Goal: Task Accomplishment & Management: Complete application form

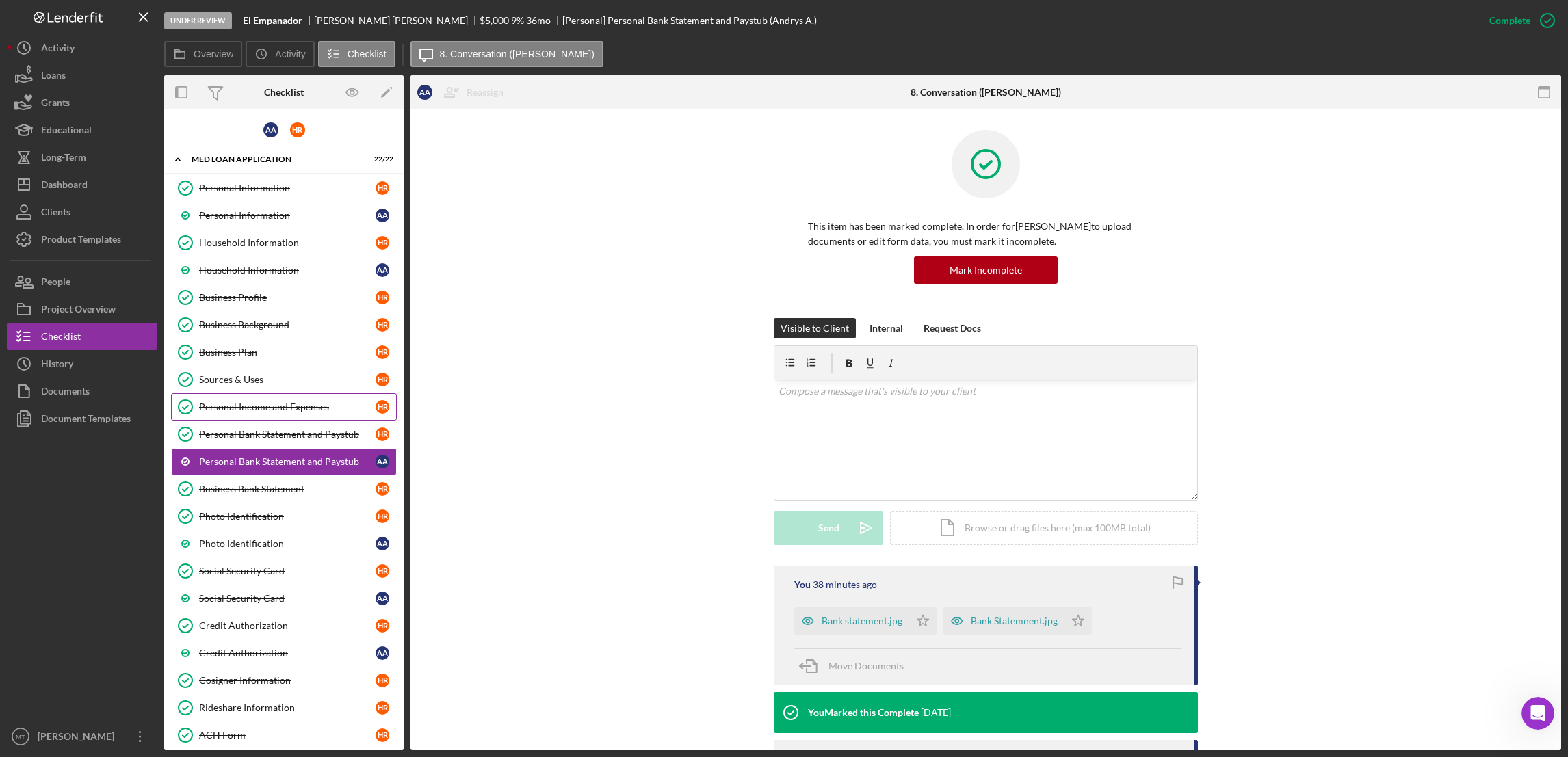
click at [280, 410] on div "Personal Income and Expenses" at bounding box center [287, 406] width 176 height 11
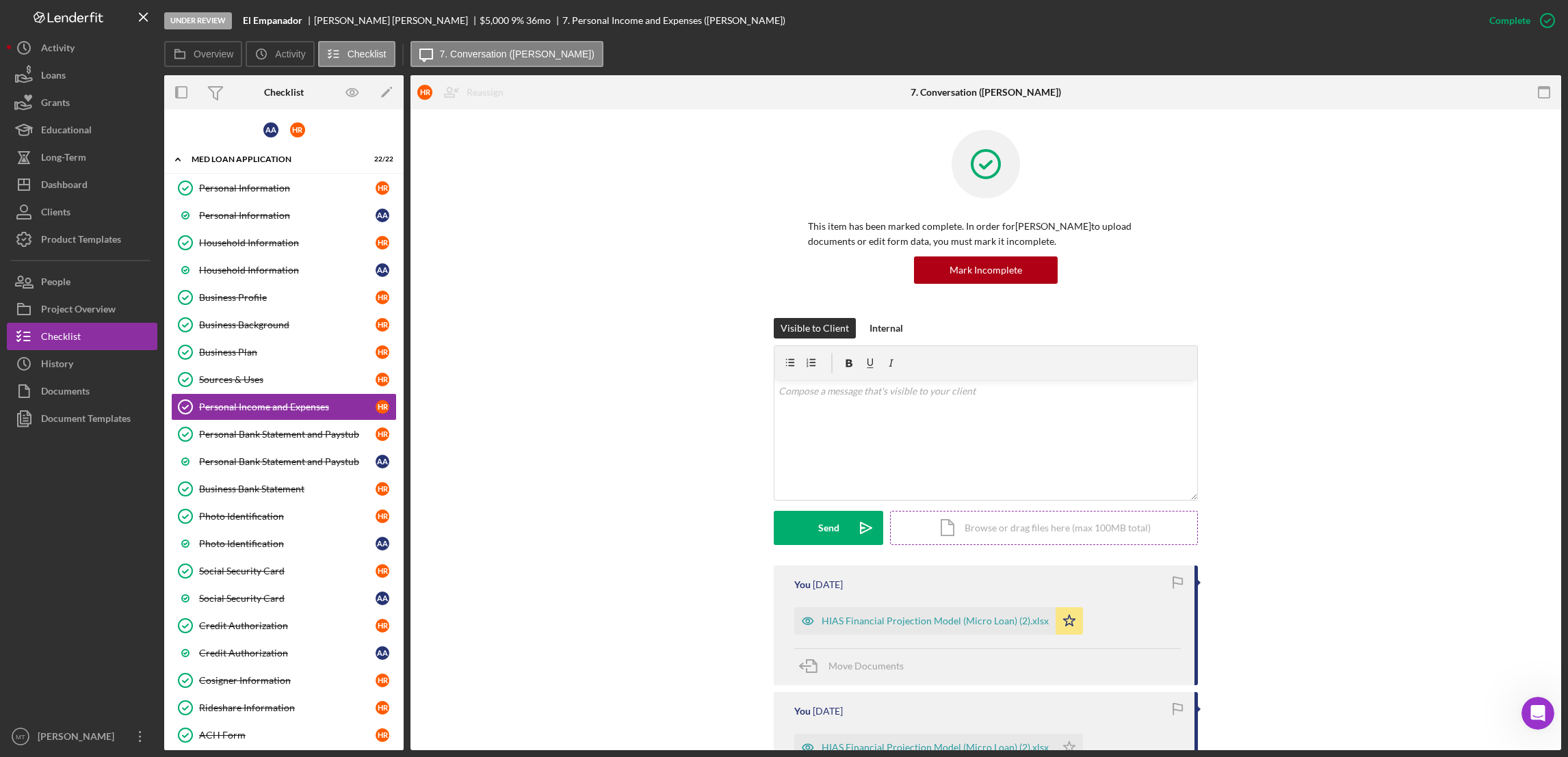
click at [1003, 528] on div "Icon/Document Browse or drag files here (max 100MB total) Tap to choose files o…" at bounding box center [1044, 528] width 308 height 34
click at [840, 530] on div "Upload" at bounding box center [828, 528] width 31 height 34
click at [1087, 618] on polygon "button" at bounding box center [1092, 620] width 12 height 11
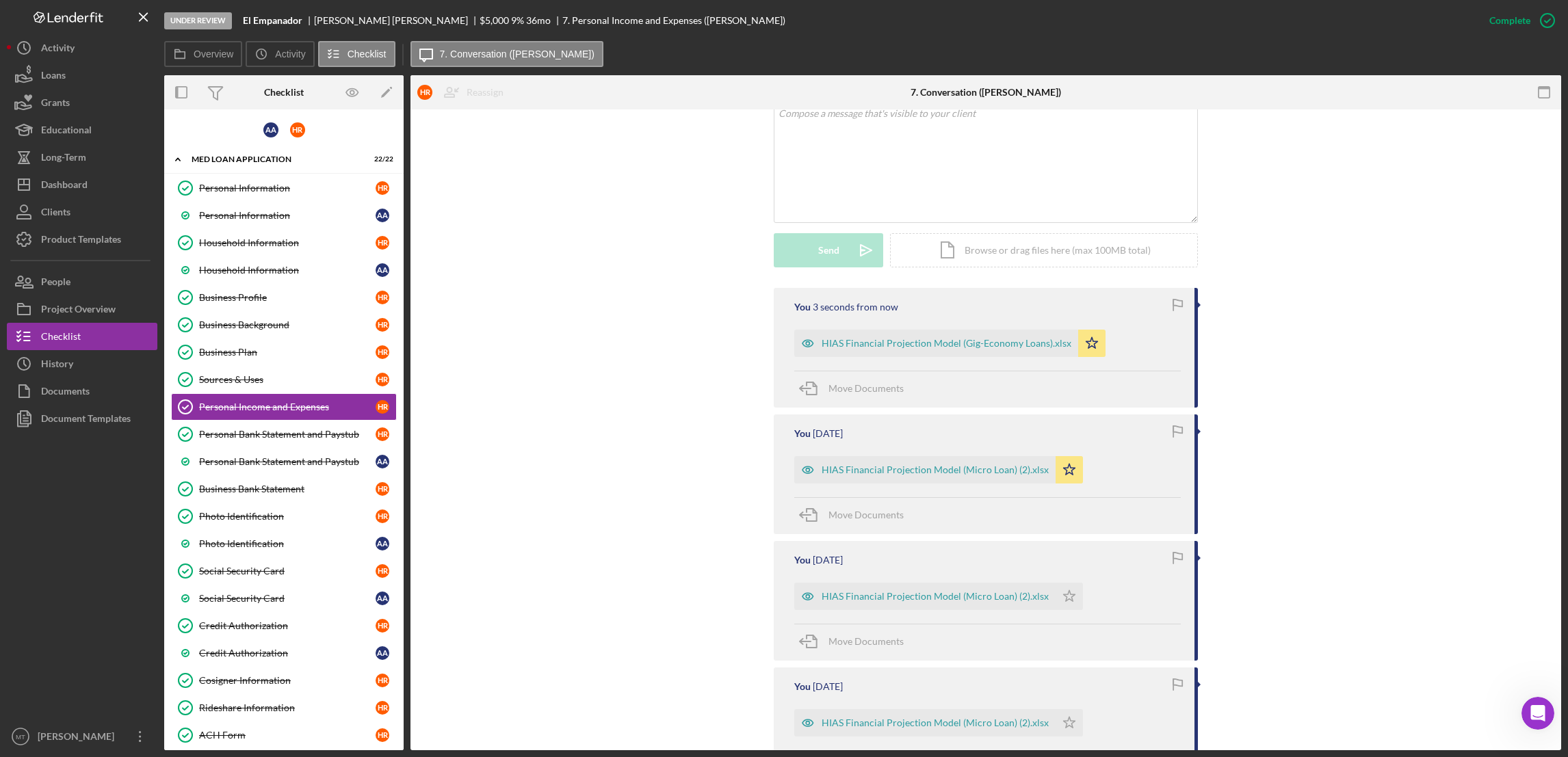
scroll to position [307, 0]
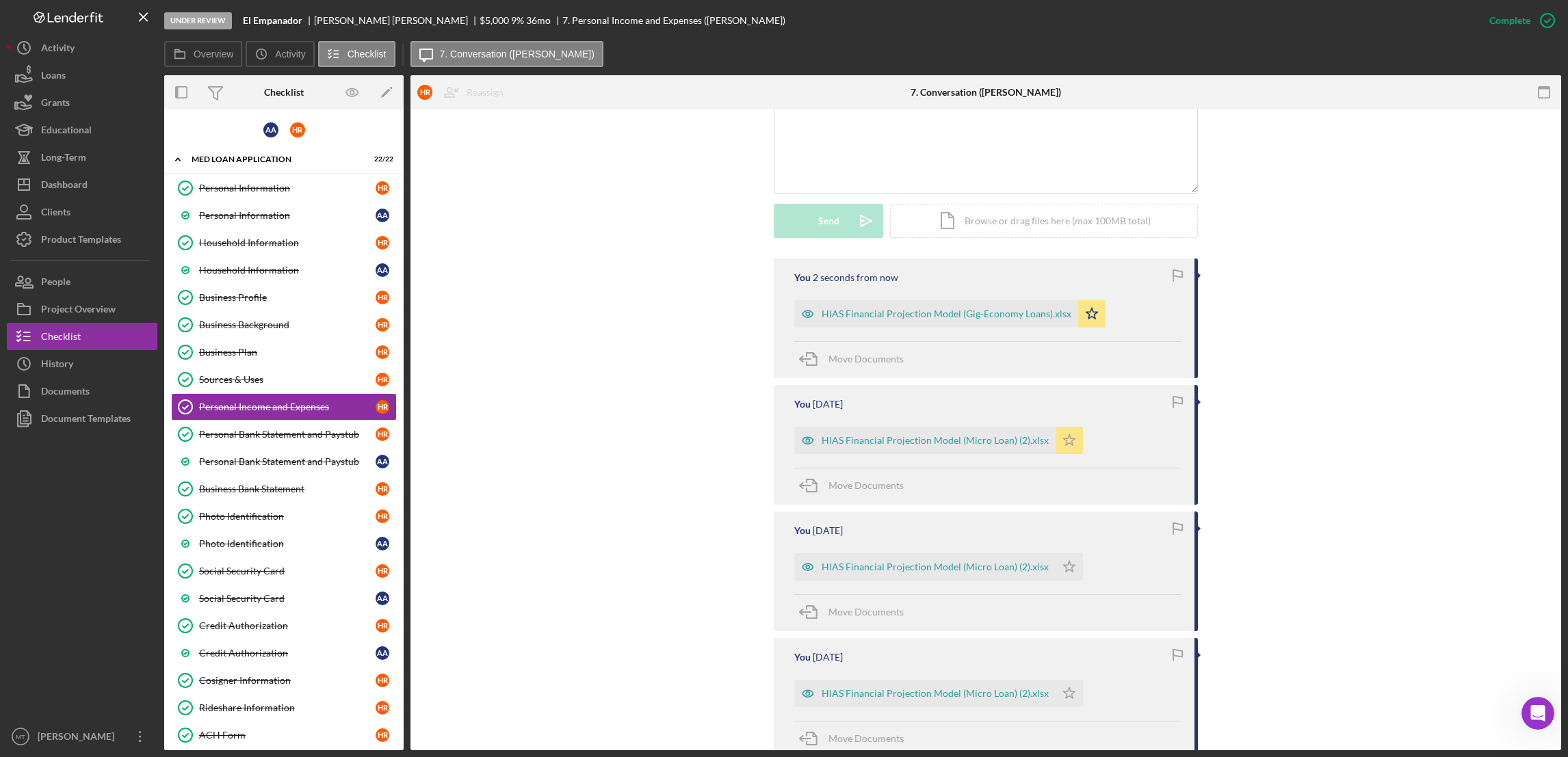
click at [1058, 435] on icon "Icon/Star" at bounding box center [1069, 440] width 27 height 27
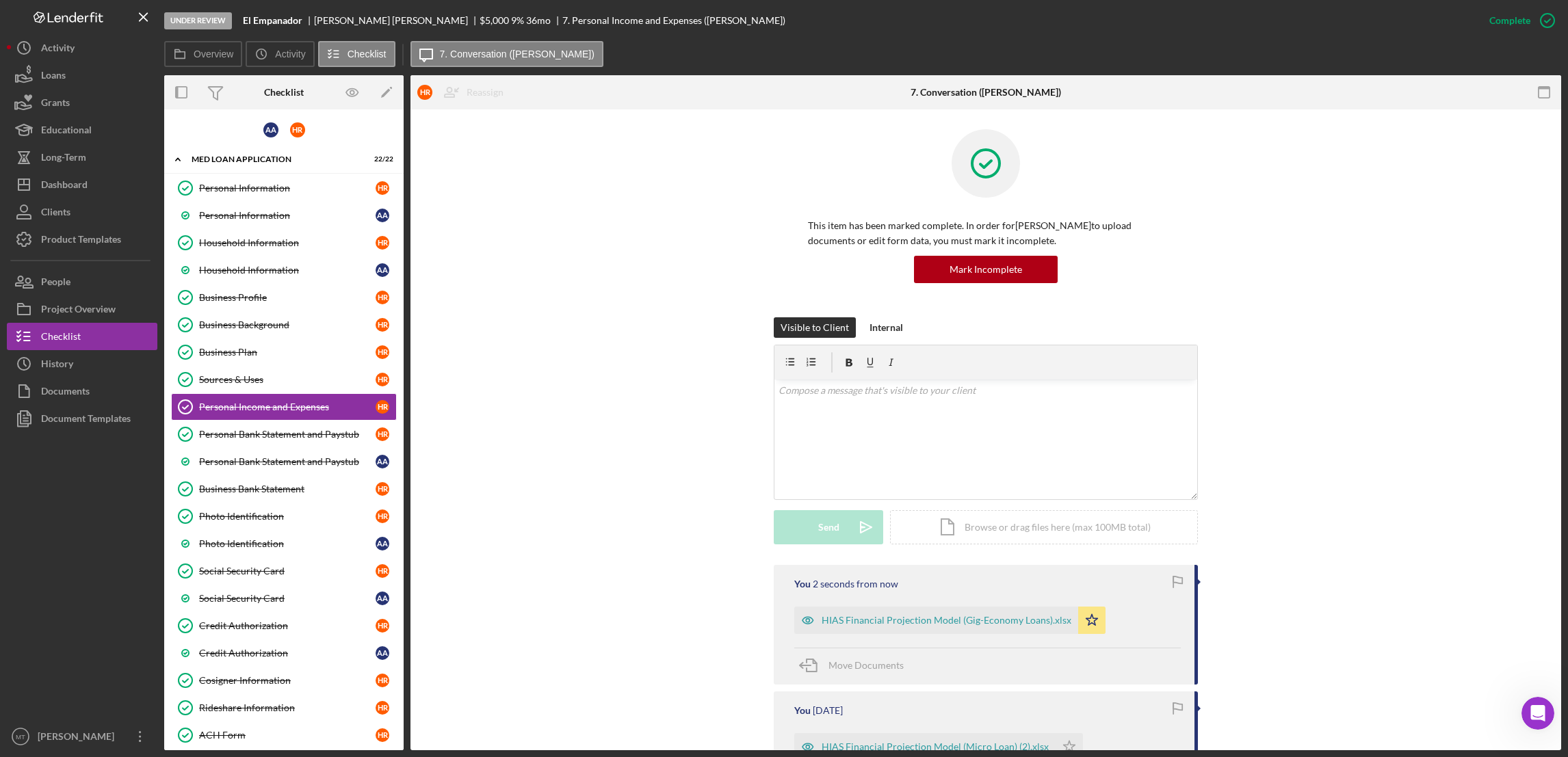
scroll to position [0, 0]
click at [92, 184] on button "Icon/Dashboard Dashboard" at bounding box center [81, 184] width 150 height 27
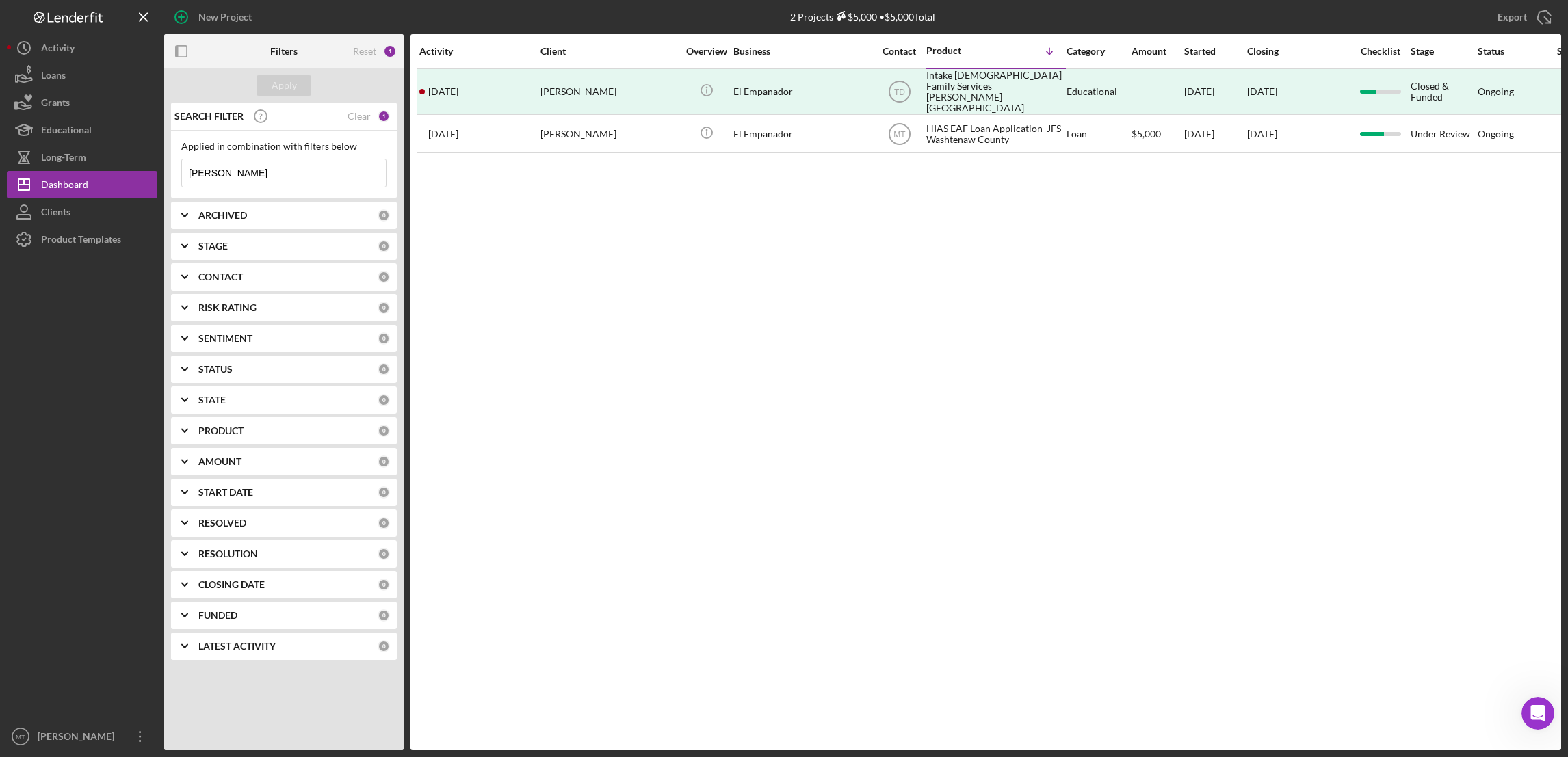
click at [287, 169] on input "[PERSON_NAME]" at bounding box center [284, 173] width 204 height 27
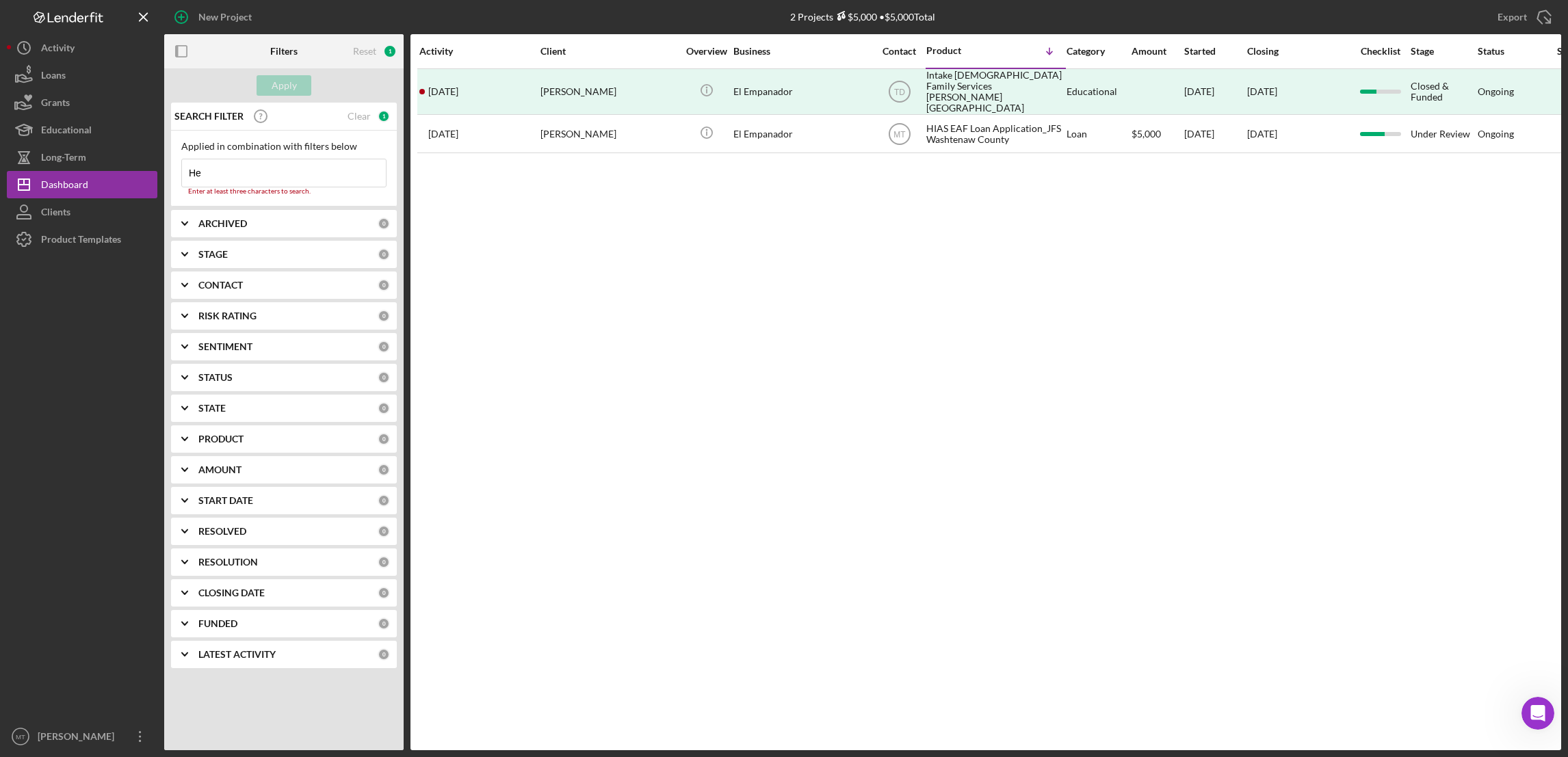
type input "H"
type input "sulayman"
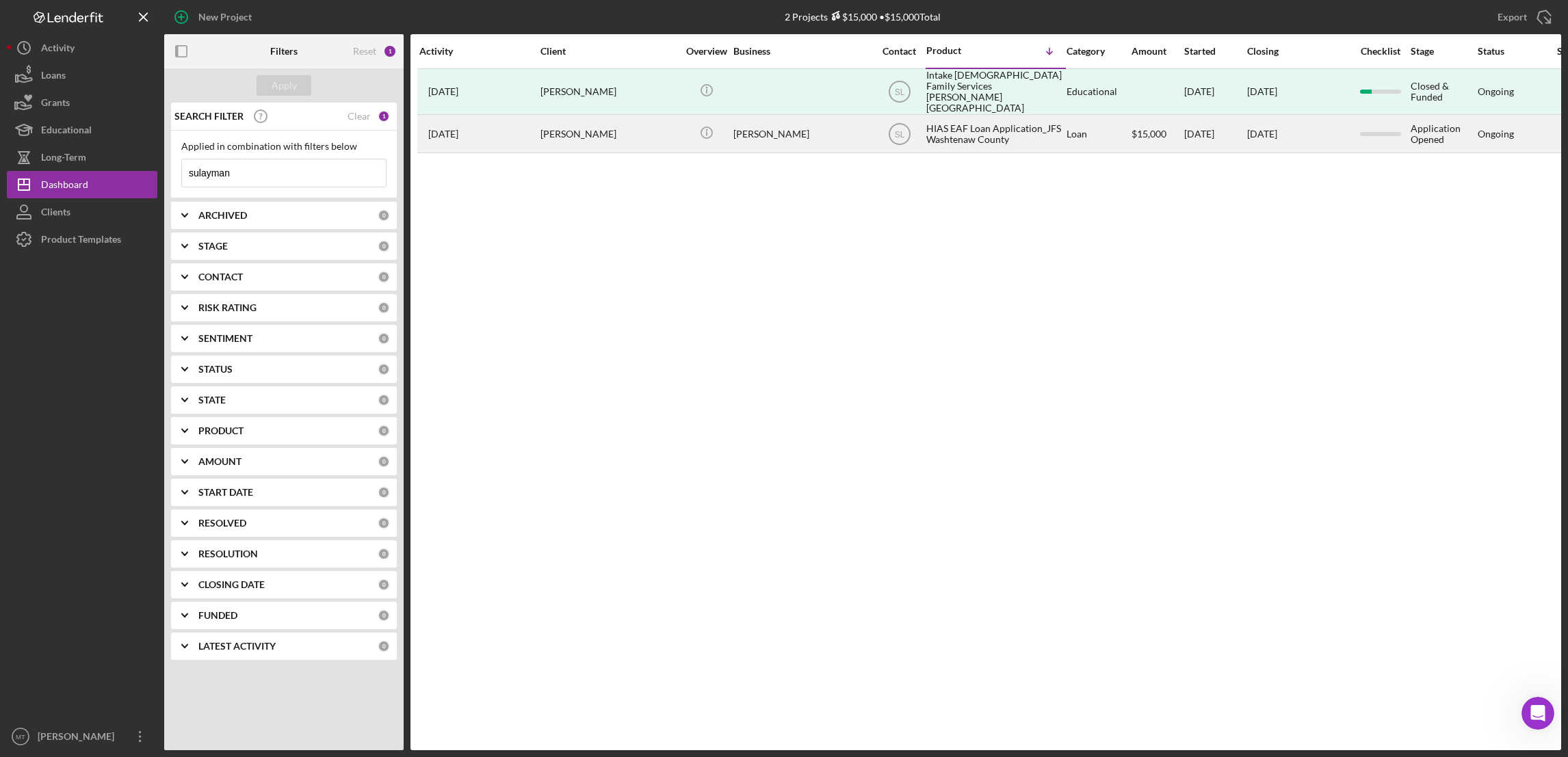
click at [957, 126] on div "HIAS EAF Loan Application_JFS Washtenaw County" at bounding box center [994, 134] width 137 height 37
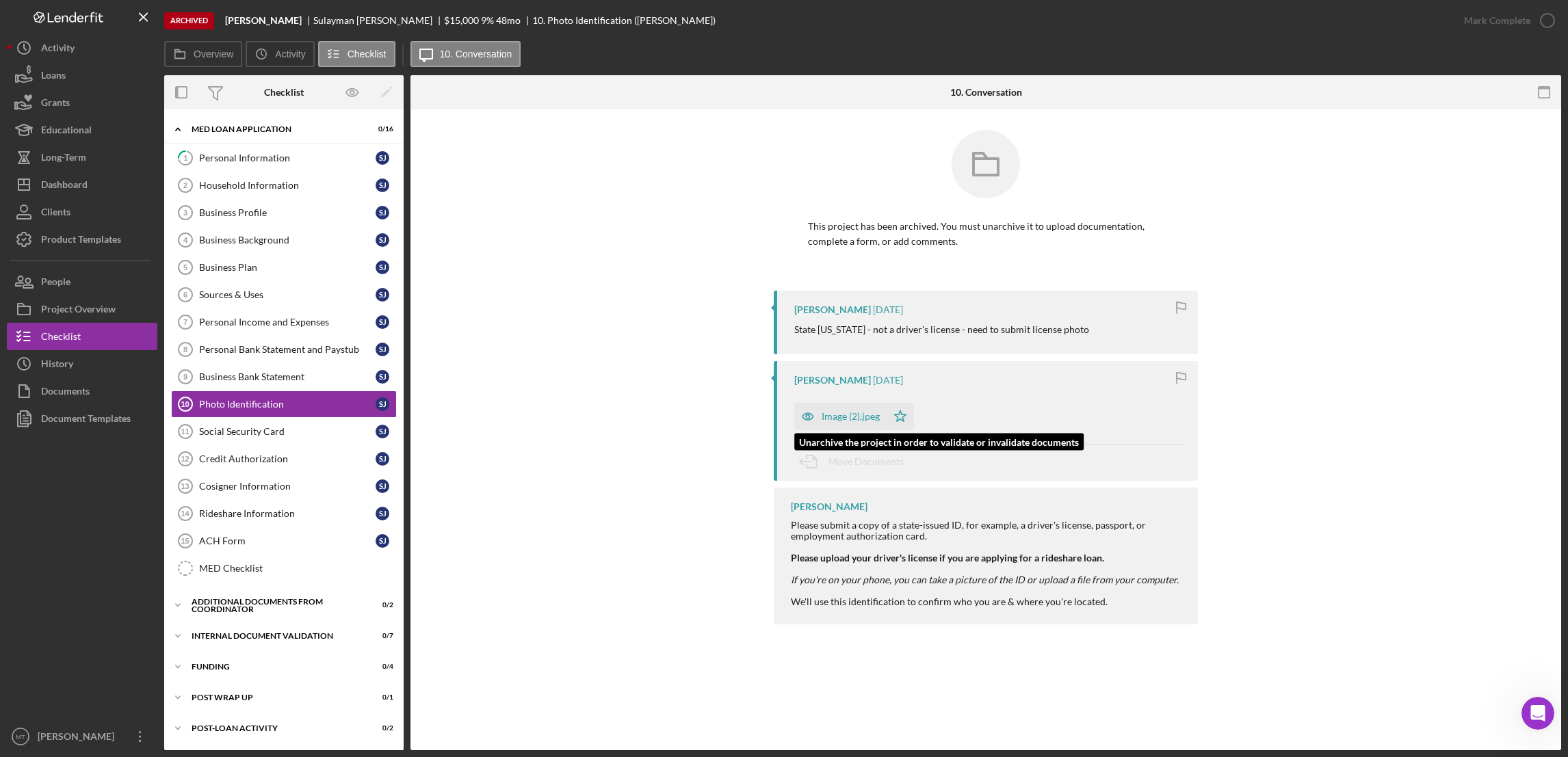
click at [835, 417] on div "Image (2).jpeg" at bounding box center [851, 416] width 58 height 11
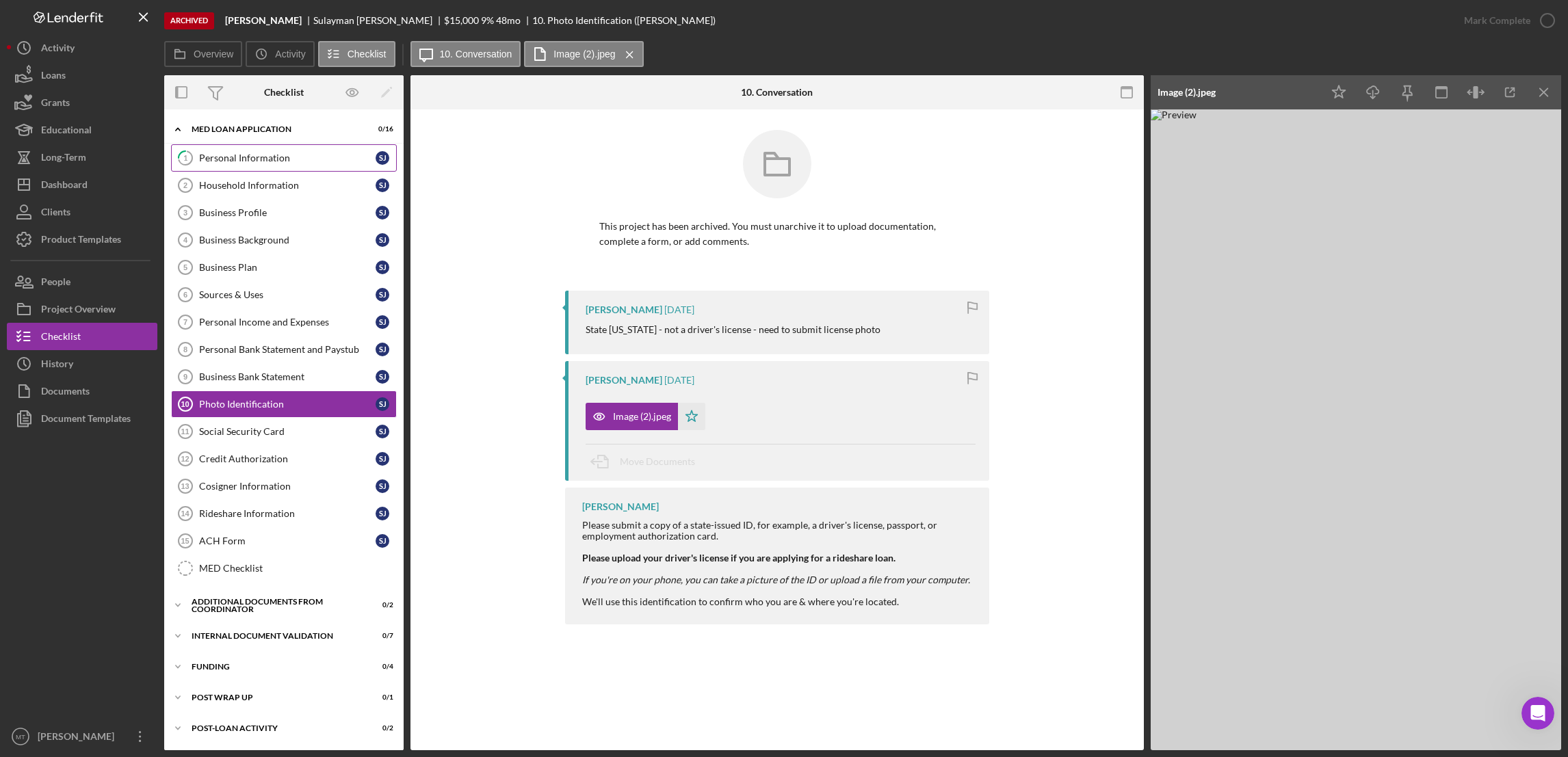
click at [244, 159] on div "Personal Information" at bounding box center [287, 157] width 176 height 11
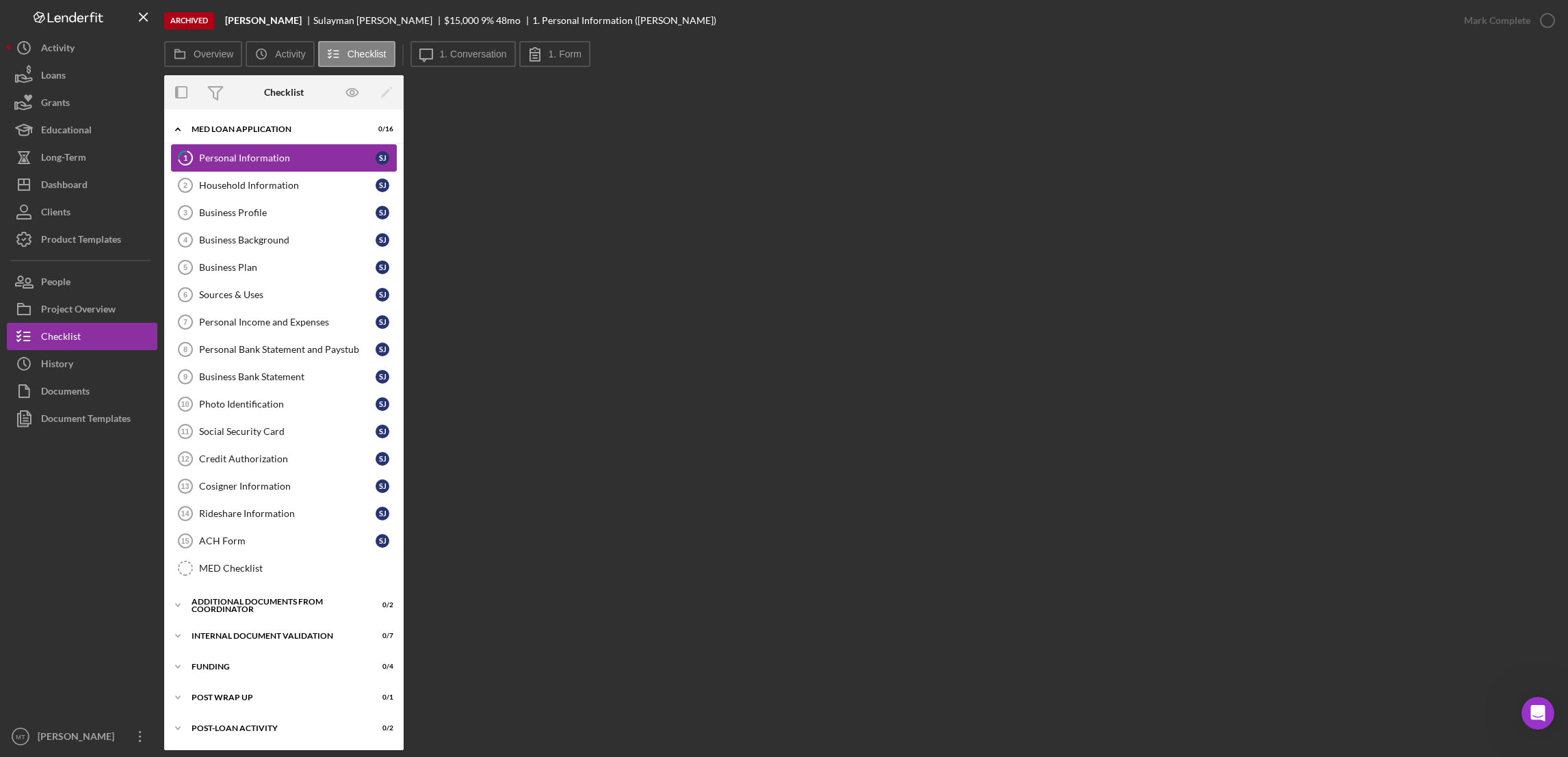
click at [323, 159] on div "Personal Information" at bounding box center [287, 157] width 176 height 11
click at [266, 187] on div "Household Information" at bounding box center [287, 184] width 176 height 11
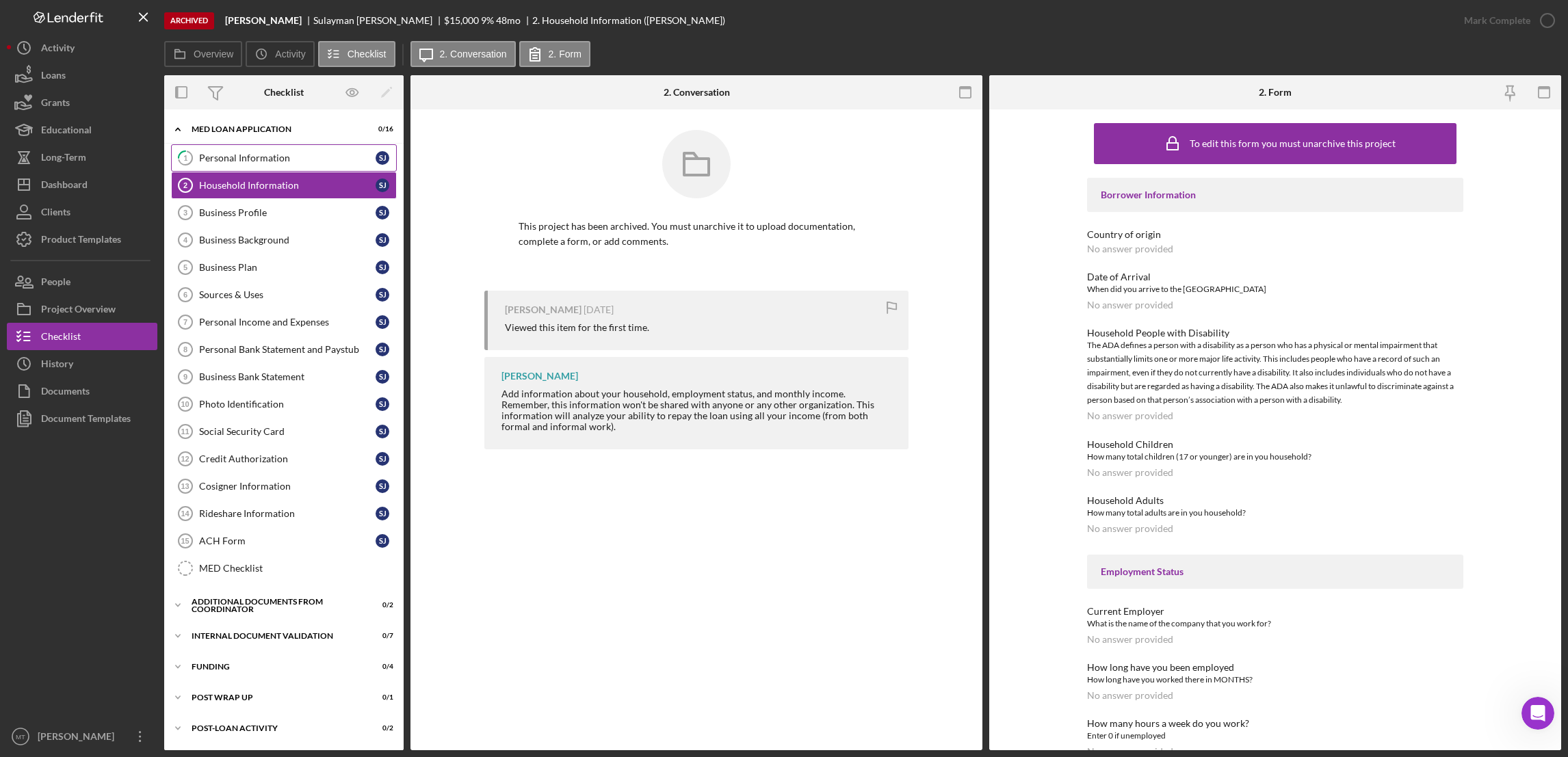
click at [278, 167] on link "1 Personal Information [PERSON_NAME]" at bounding box center [284, 158] width 226 height 27
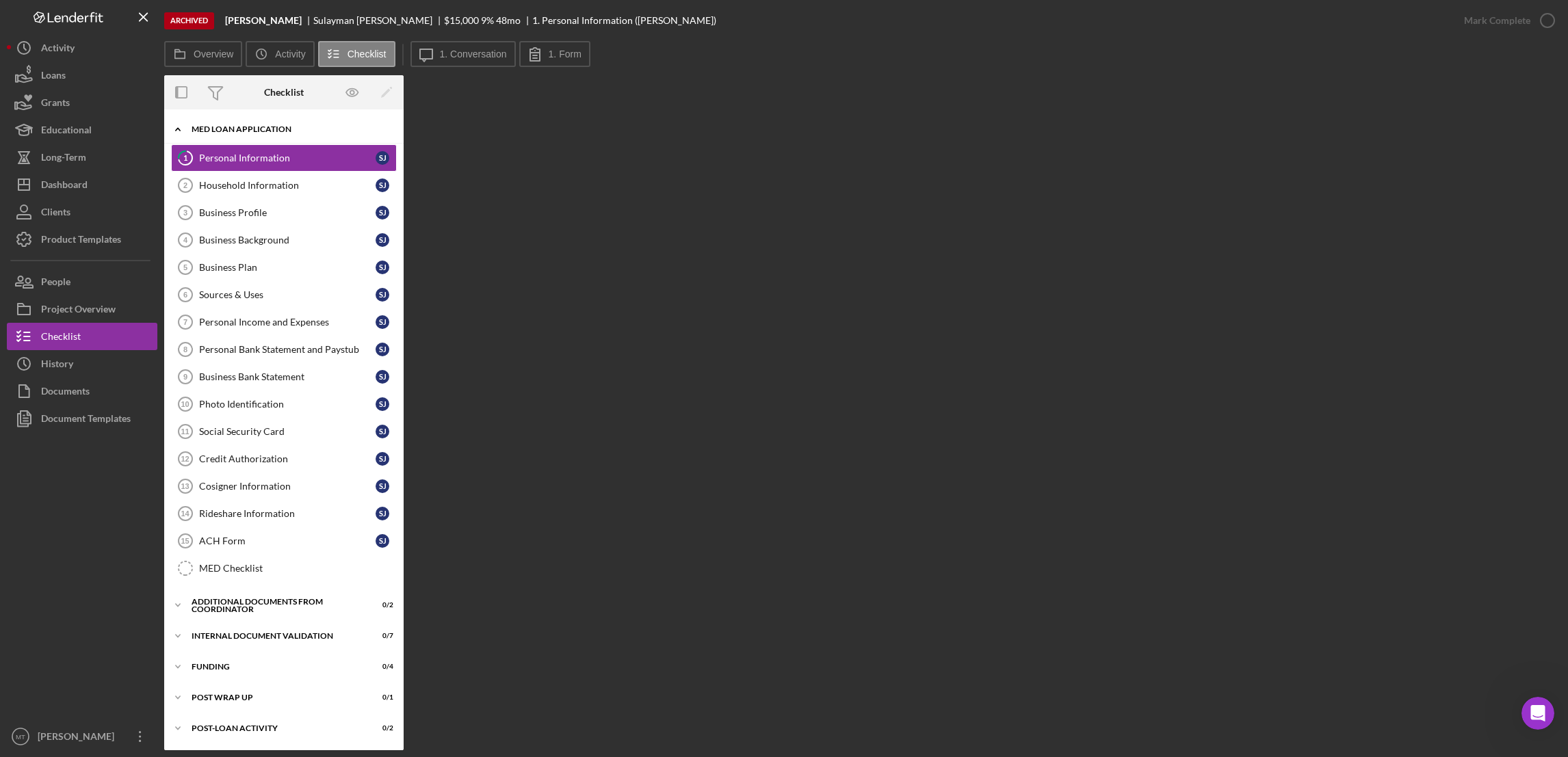
click at [284, 130] on div "MED Loan Application" at bounding box center [288, 130] width 195 height 8
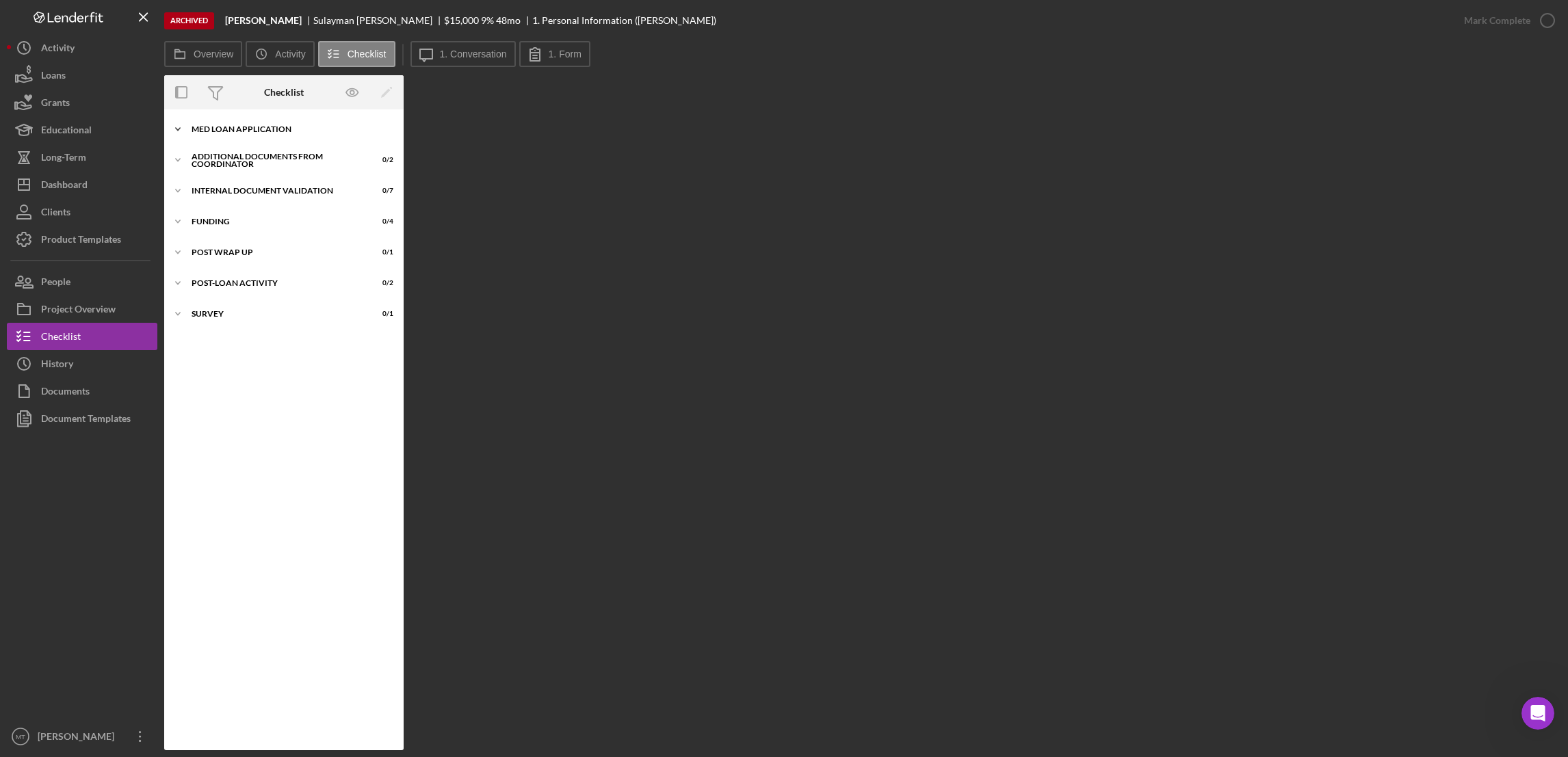
click at [280, 134] on div "Icon/Expander MED Loan Application 0 / 16" at bounding box center [284, 129] width 239 height 27
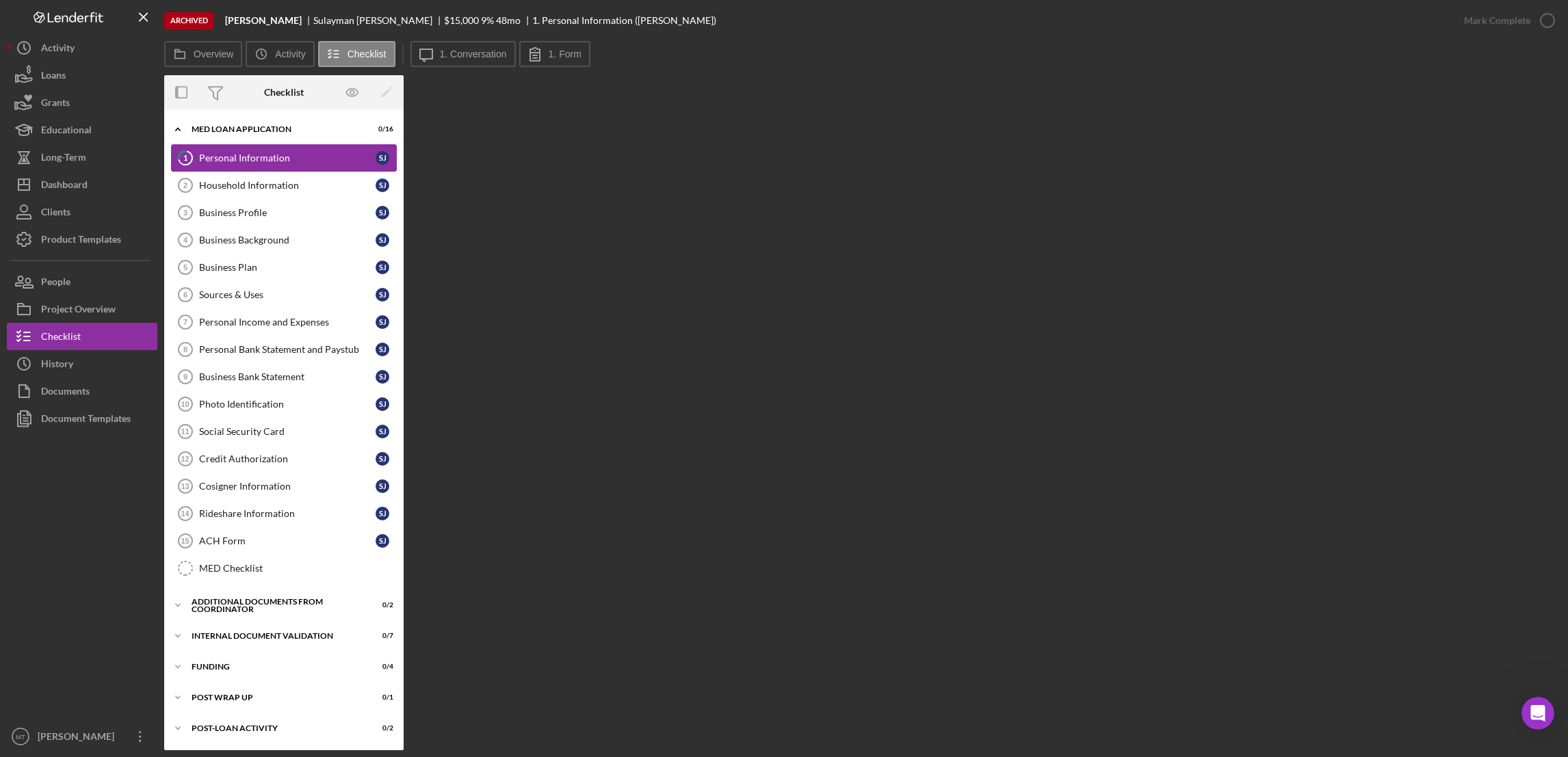
click at [279, 153] on div "Personal Information" at bounding box center [287, 157] width 176 height 11
click at [259, 185] on div "Household Information" at bounding box center [287, 184] width 176 height 11
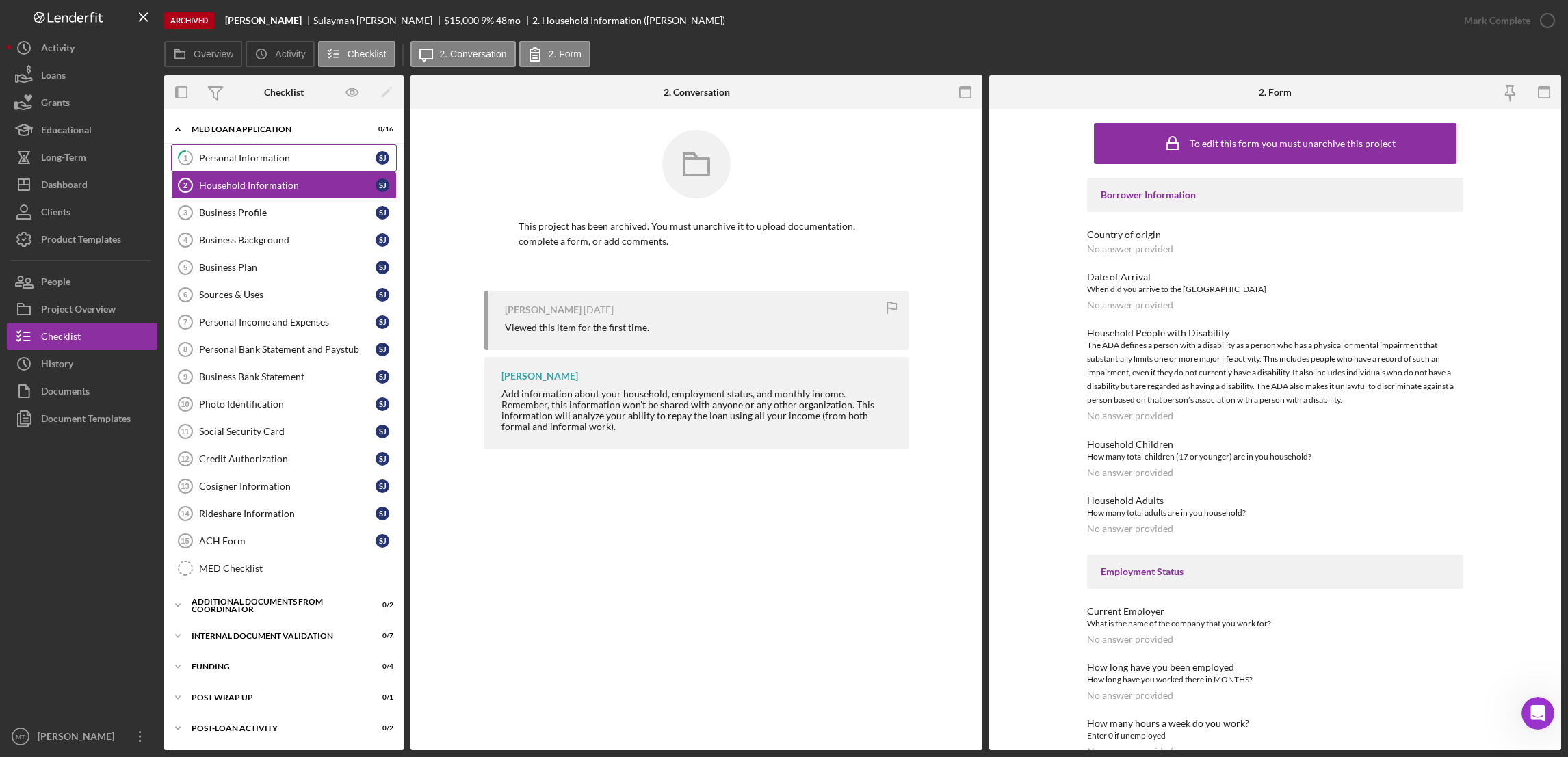
click at [262, 155] on div "Personal Information" at bounding box center [287, 157] width 176 height 11
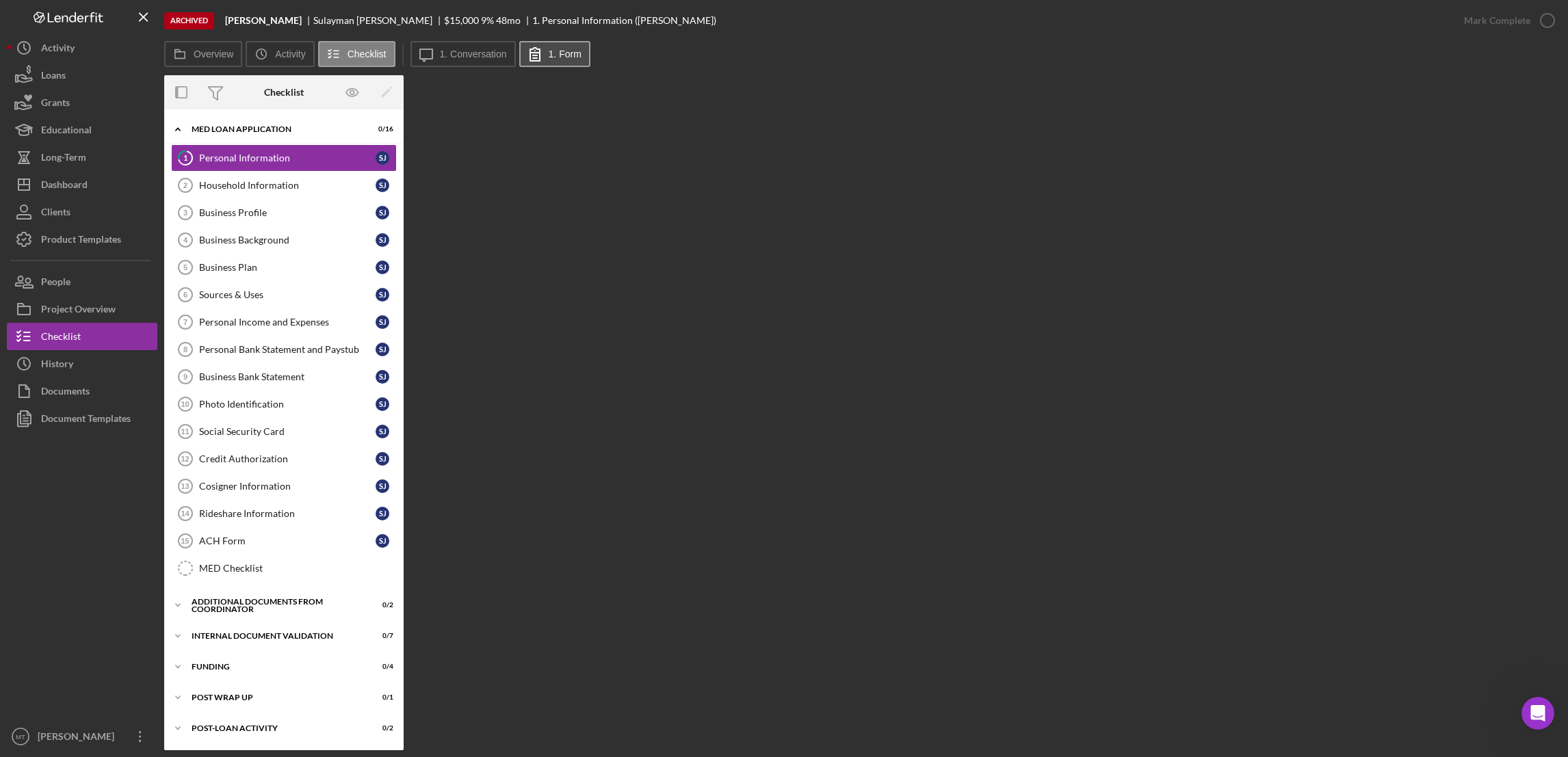
click at [555, 55] on label "1. Form" at bounding box center [565, 53] width 32 height 11
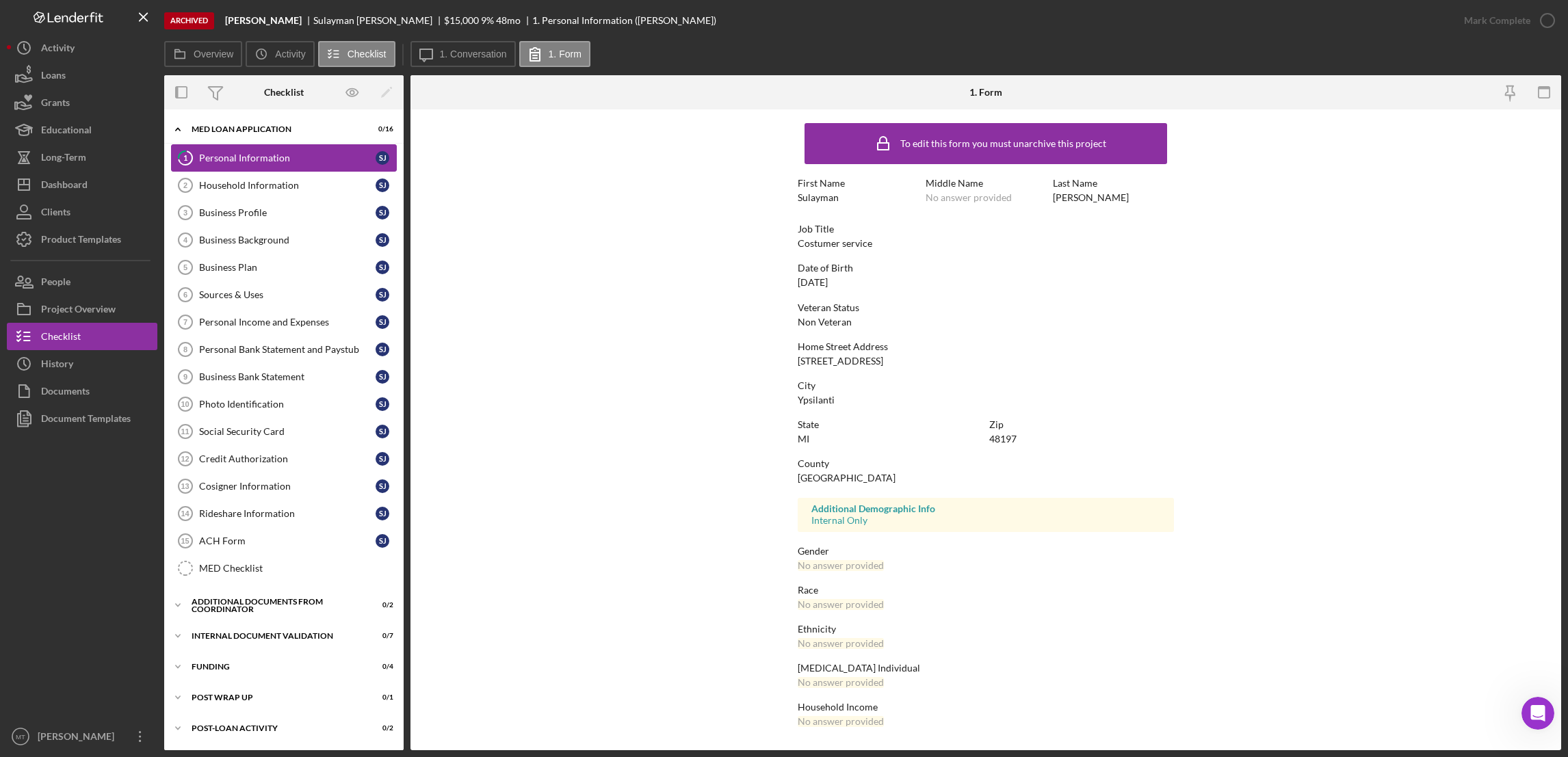
click at [335, 155] on div "Personal Information" at bounding box center [287, 157] width 176 height 11
click at [549, 56] on label "1. Form" at bounding box center [565, 53] width 32 height 11
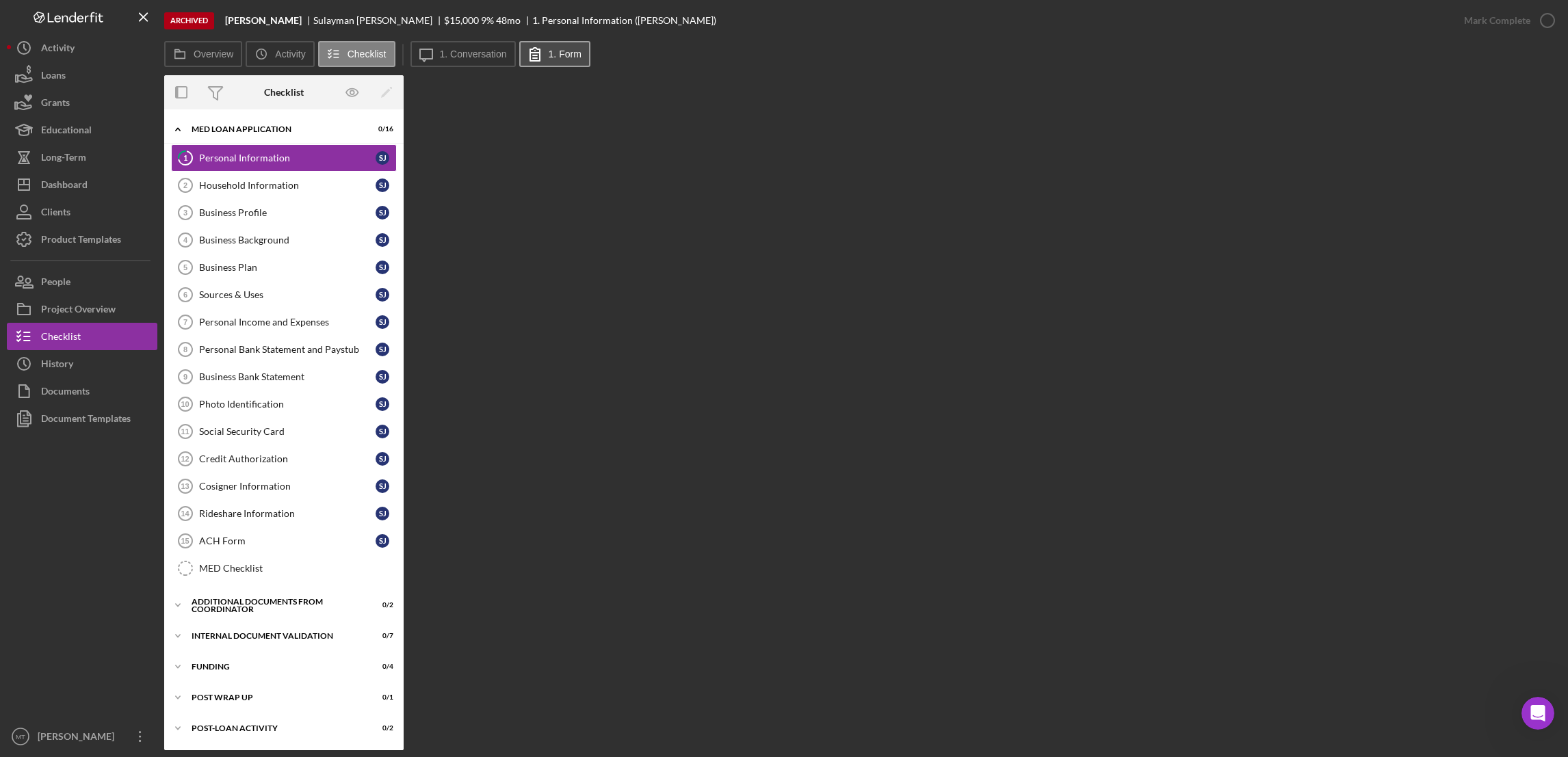
click at [549, 56] on label "1. Form" at bounding box center [565, 53] width 32 height 11
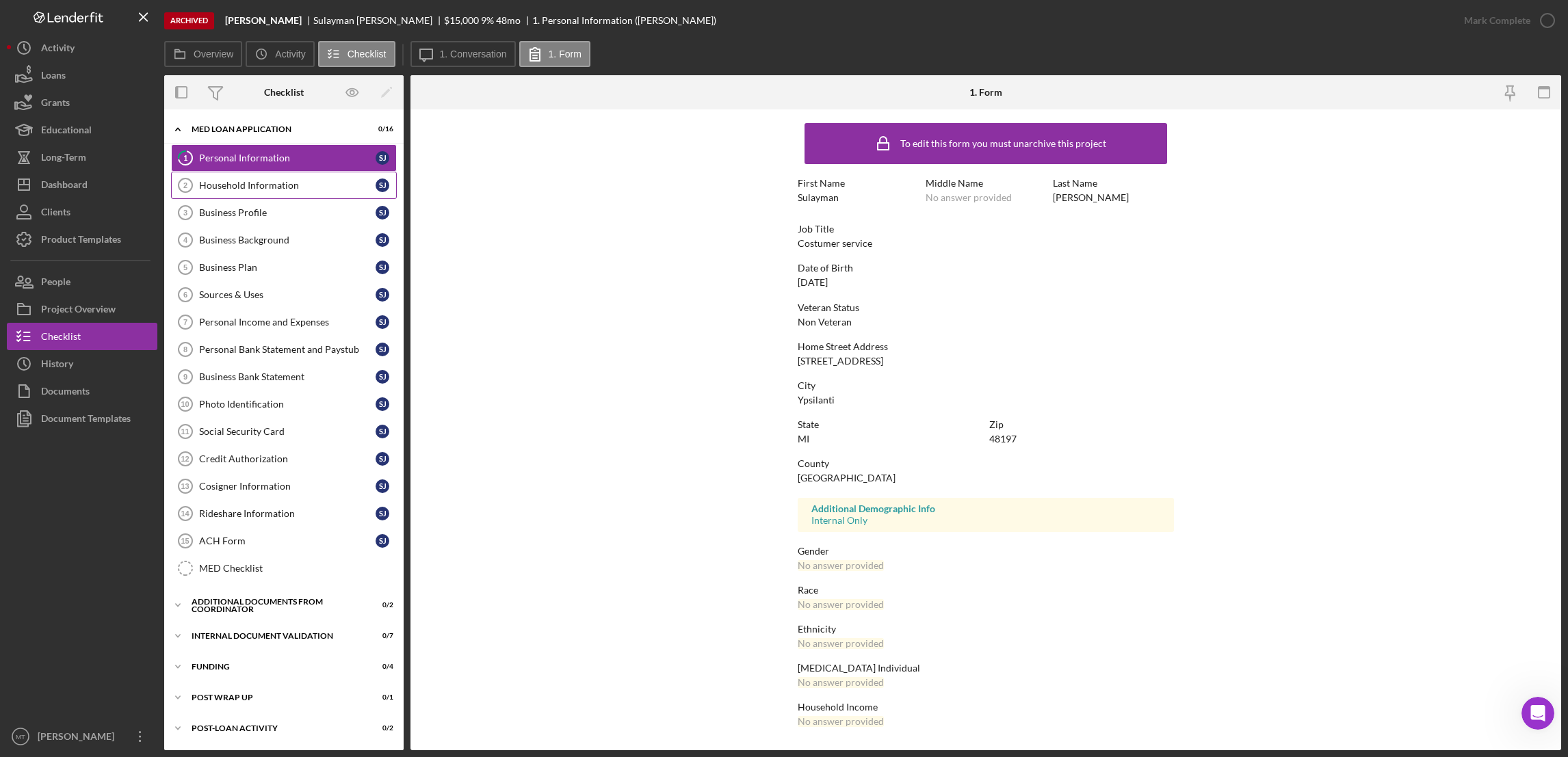
click at [214, 182] on div "Household Information" at bounding box center [287, 184] width 176 height 11
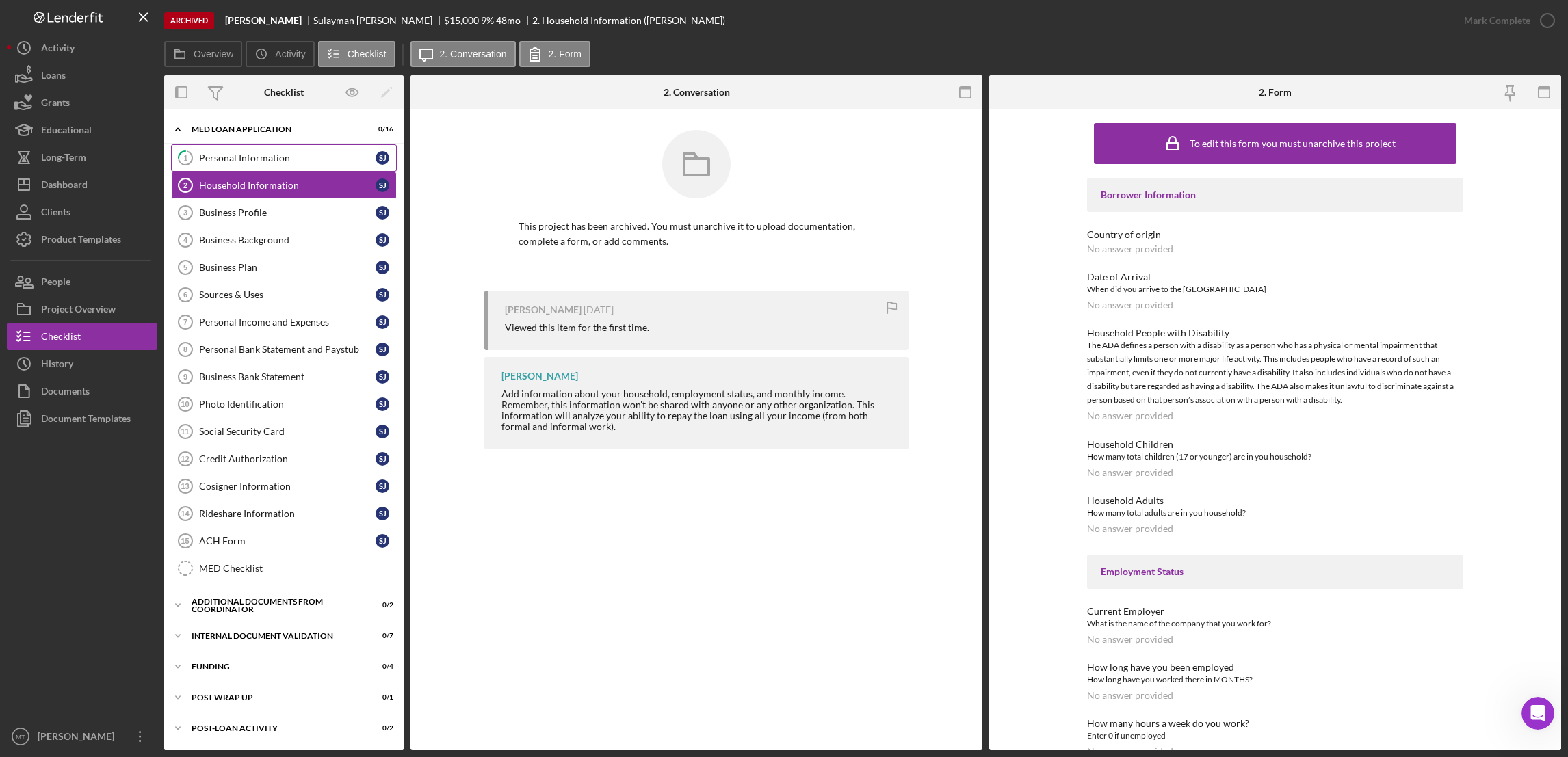
click at [243, 163] on div "Personal Information" at bounding box center [287, 157] width 176 height 11
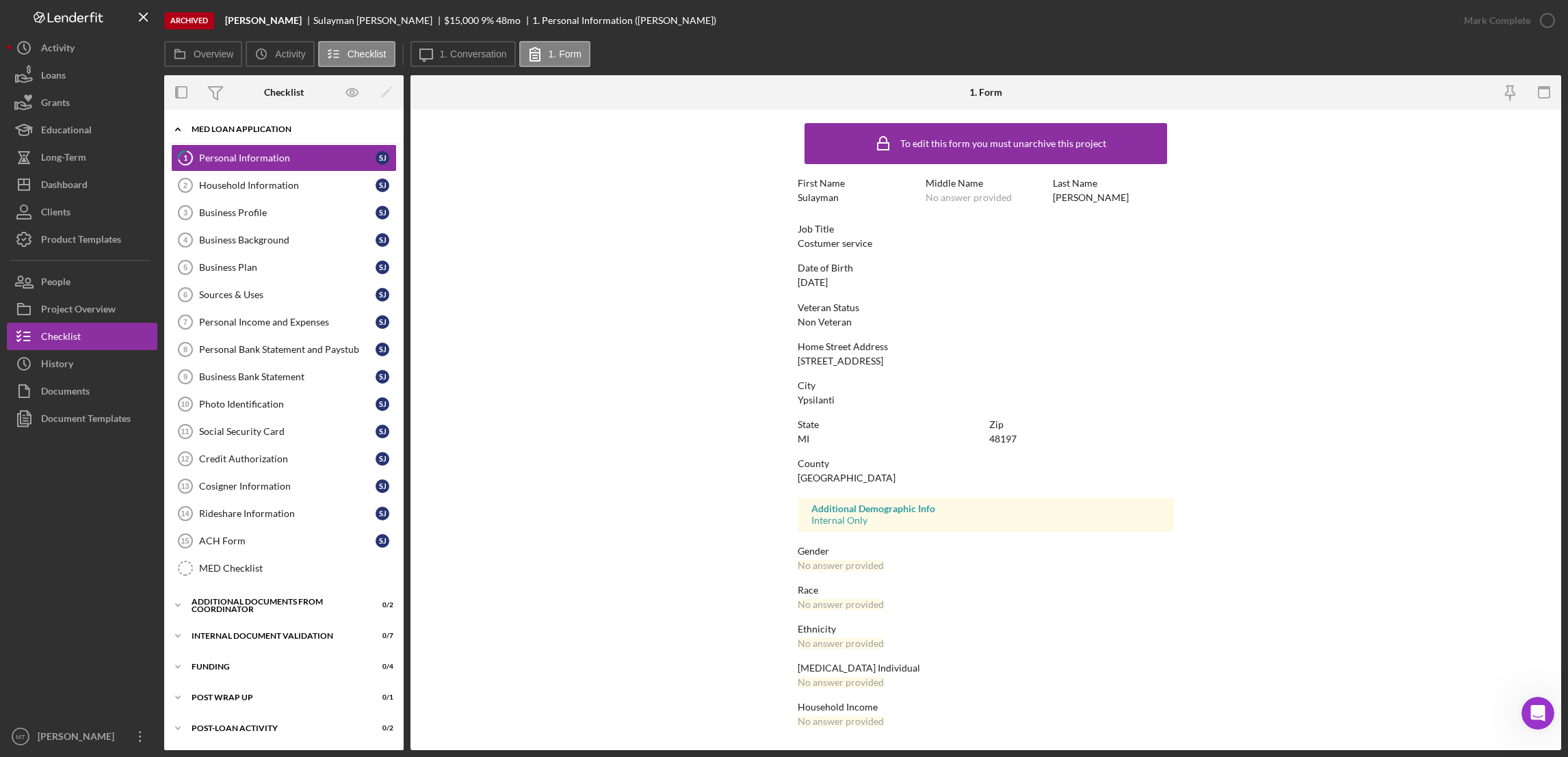
click at [264, 125] on div "MED Loan Application" at bounding box center [288, 130] width 195 height 8
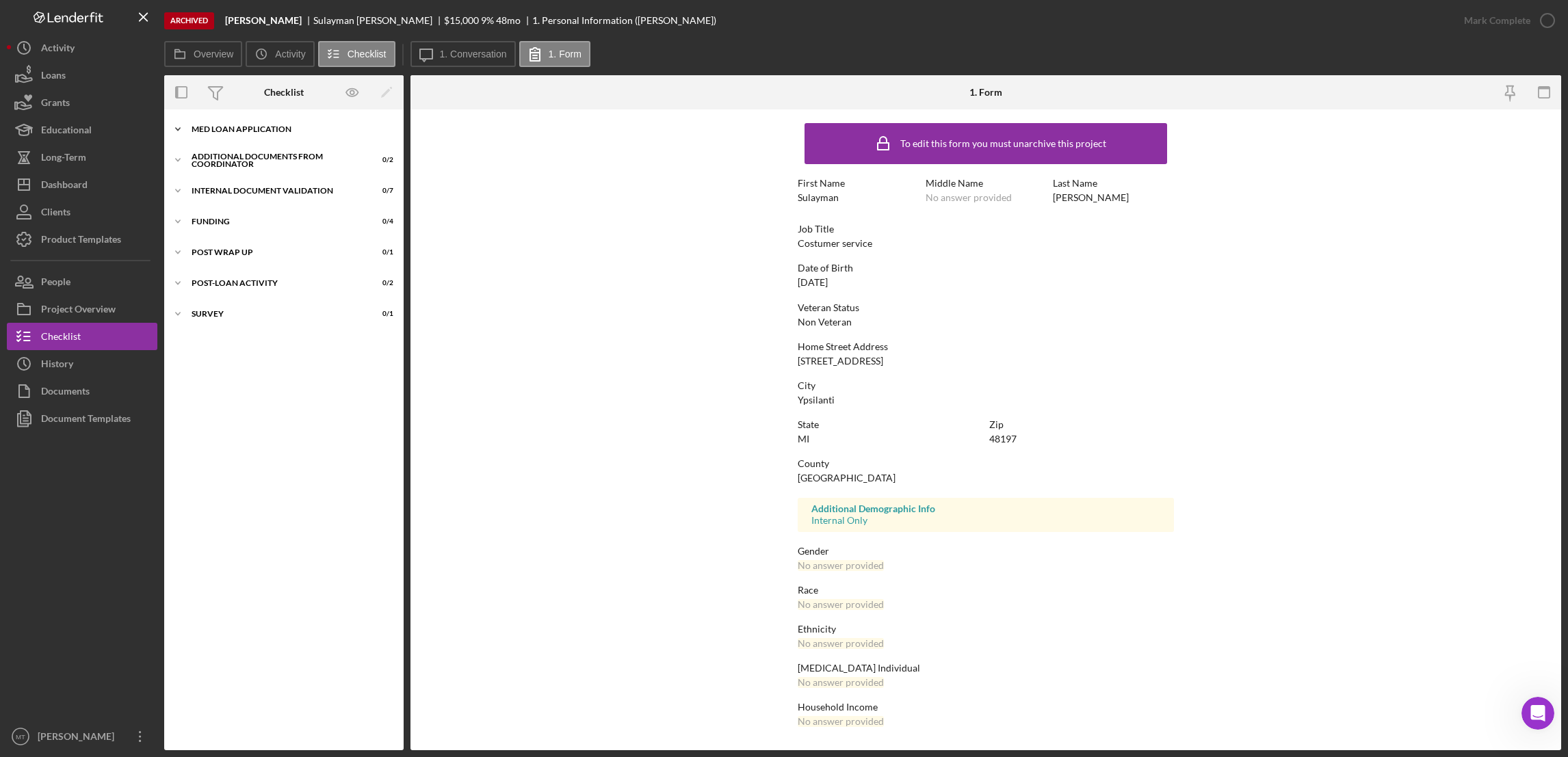
click at [264, 132] on div "MED Loan Application" at bounding box center [288, 130] width 195 height 8
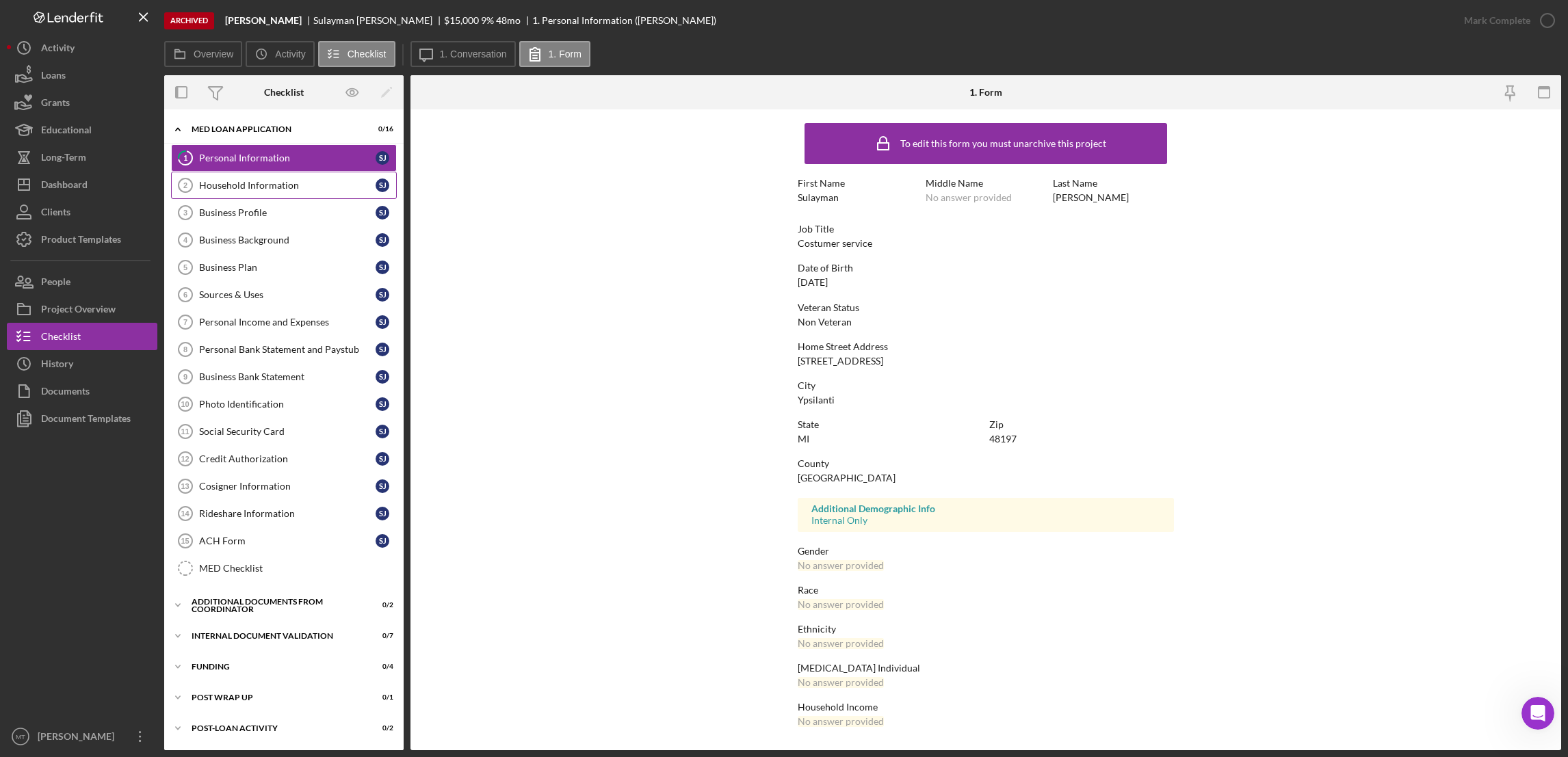
click at [253, 184] on div "Household Information" at bounding box center [287, 184] width 176 height 11
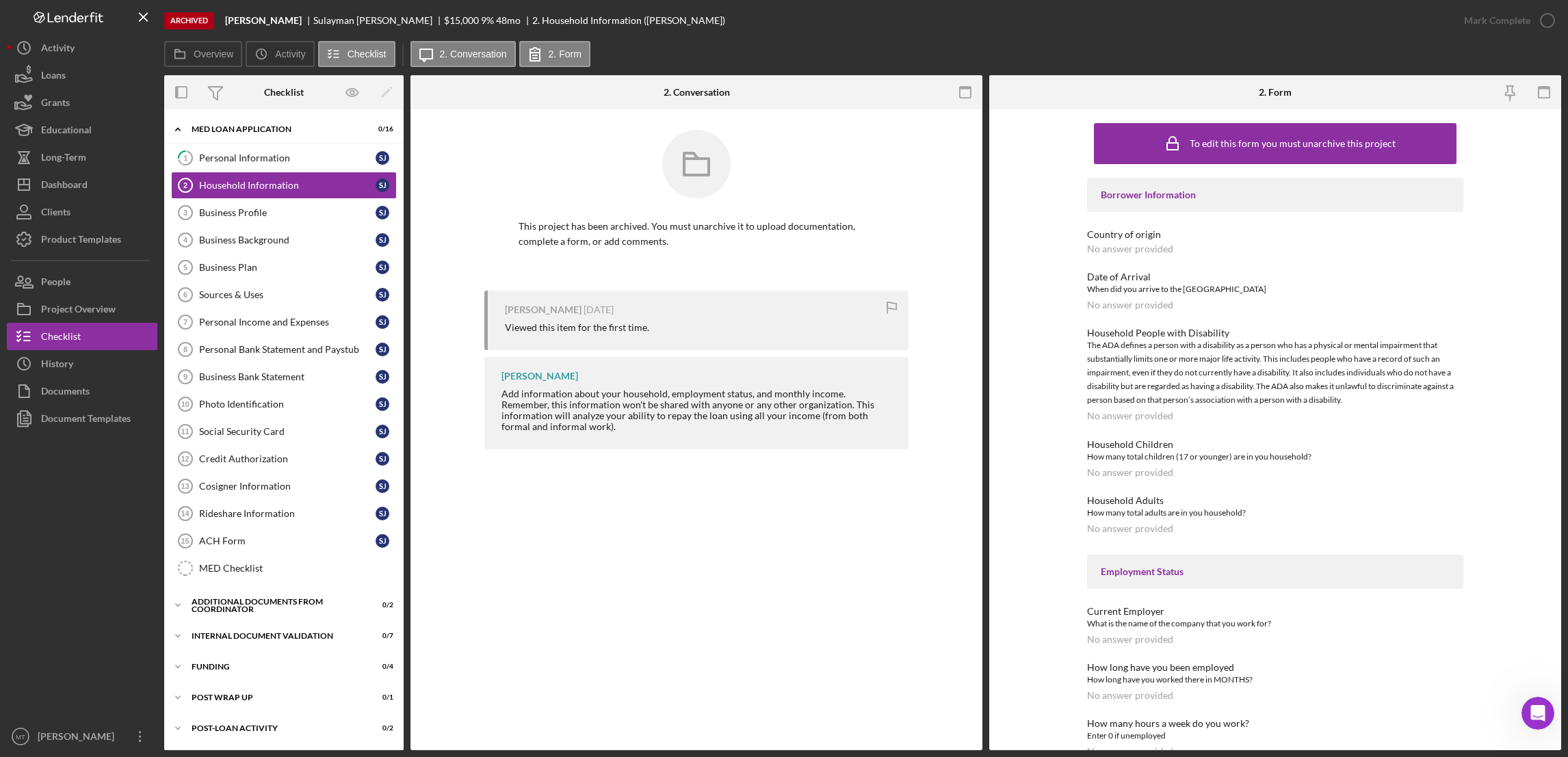
drag, startPoint x: 1176, startPoint y: 206, endPoint x: 1172, endPoint y: 213, distance: 8.1
click at [1176, 209] on div "Borrower Information" at bounding box center [1275, 194] width 377 height 34
click at [1113, 237] on div "Country of origin" at bounding box center [1275, 234] width 377 height 11
click at [1116, 208] on div "Borrower Information" at bounding box center [1275, 194] width 377 height 34
click at [1127, 190] on div "Borrower Information" at bounding box center [1275, 194] width 349 height 11
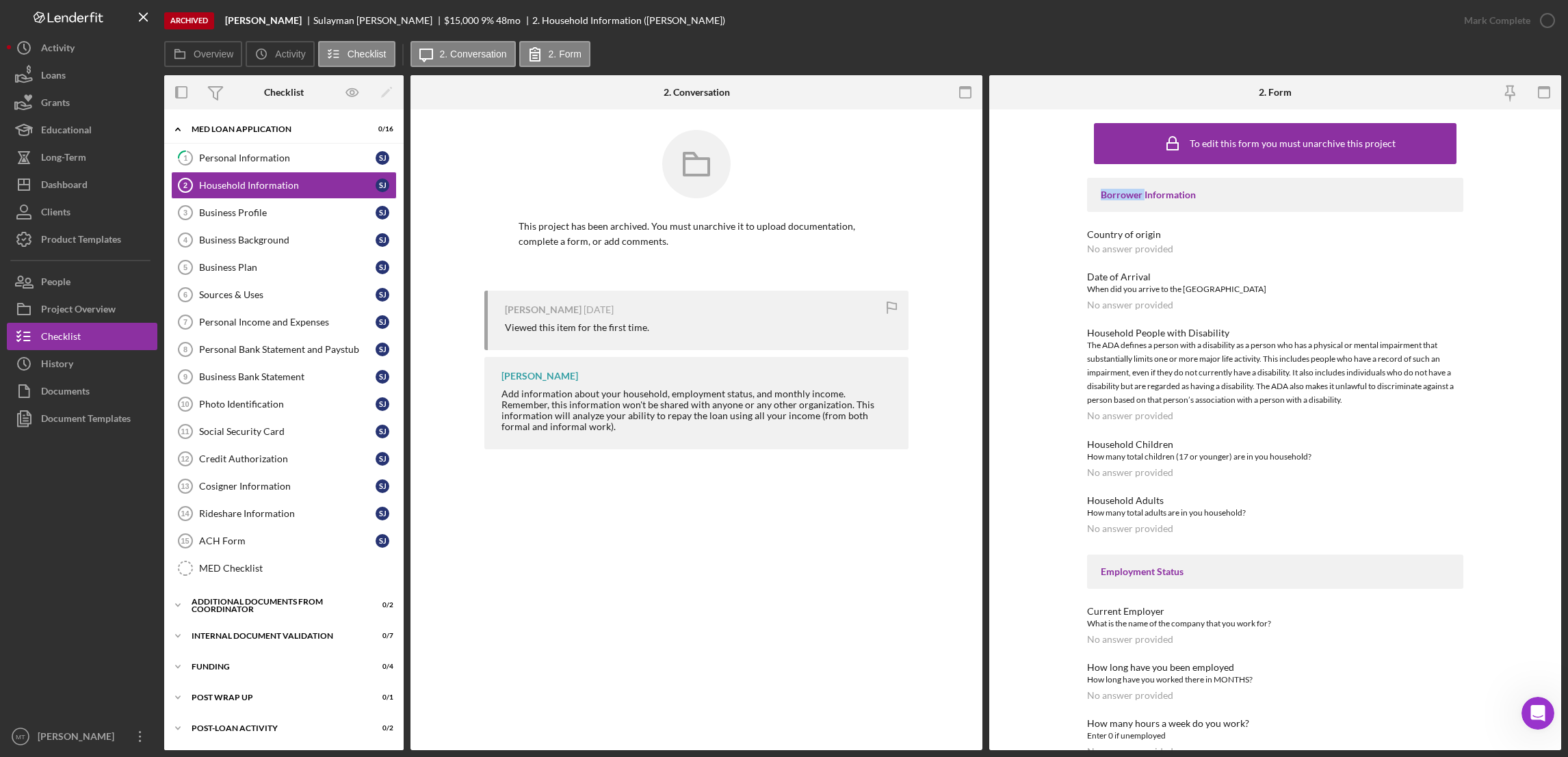
click at [1127, 190] on div "Borrower Information" at bounding box center [1275, 194] width 349 height 11
click at [560, 317] on div "[PERSON_NAME] [DATE] Viewed this item for the first time." at bounding box center [697, 321] width 424 height 60
click at [690, 214] on div at bounding box center [697, 174] width 356 height 89
click at [256, 204] on link "Business Profile 3 Business Profile [PERSON_NAME]" at bounding box center [284, 212] width 226 height 27
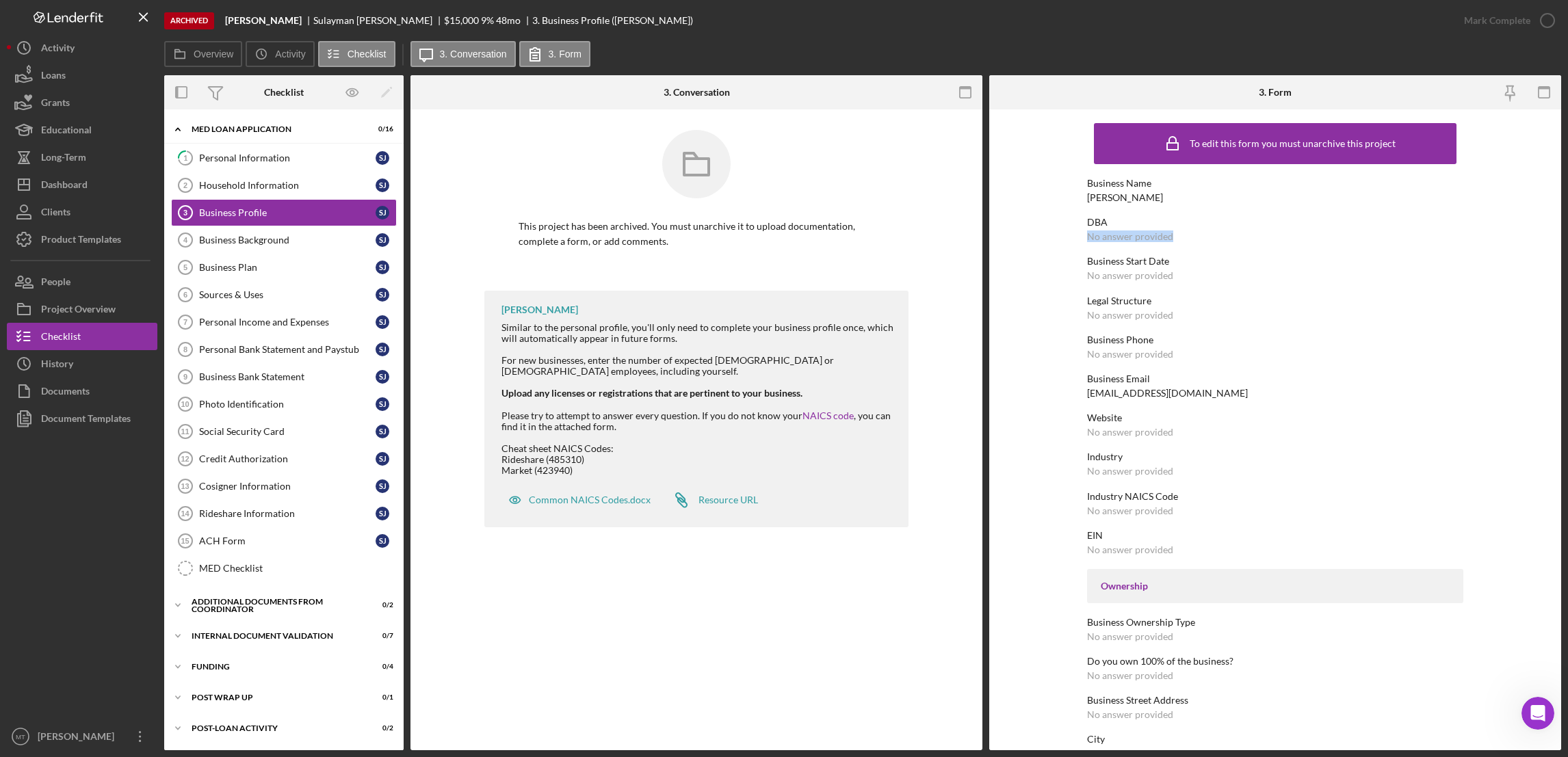
click at [1196, 229] on div "DBA No answer provided" at bounding box center [1275, 229] width 377 height 25
drag, startPoint x: 1196, startPoint y: 229, endPoint x: 1137, endPoint y: 288, distance: 83.4
click at [1137, 288] on div "To edit this form you must unarchive this project Business Name [PERSON_NAME] D…" at bounding box center [1275, 625] width 377 height 1017
click at [234, 160] on div "Personal Information" at bounding box center [287, 157] width 176 height 11
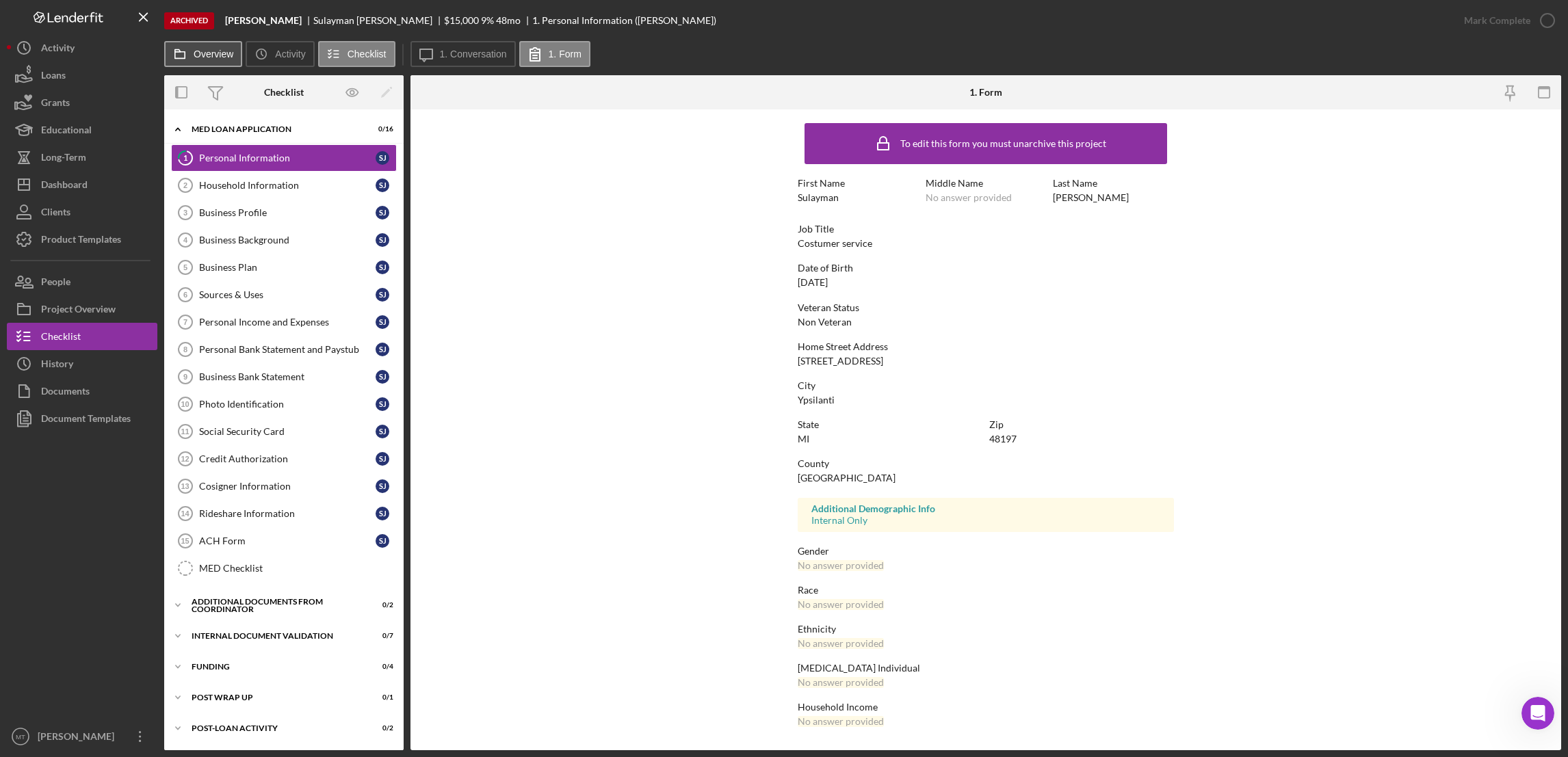
click at [224, 54] on label "Overview" at bounding box center [214, 53] width 40 height 11
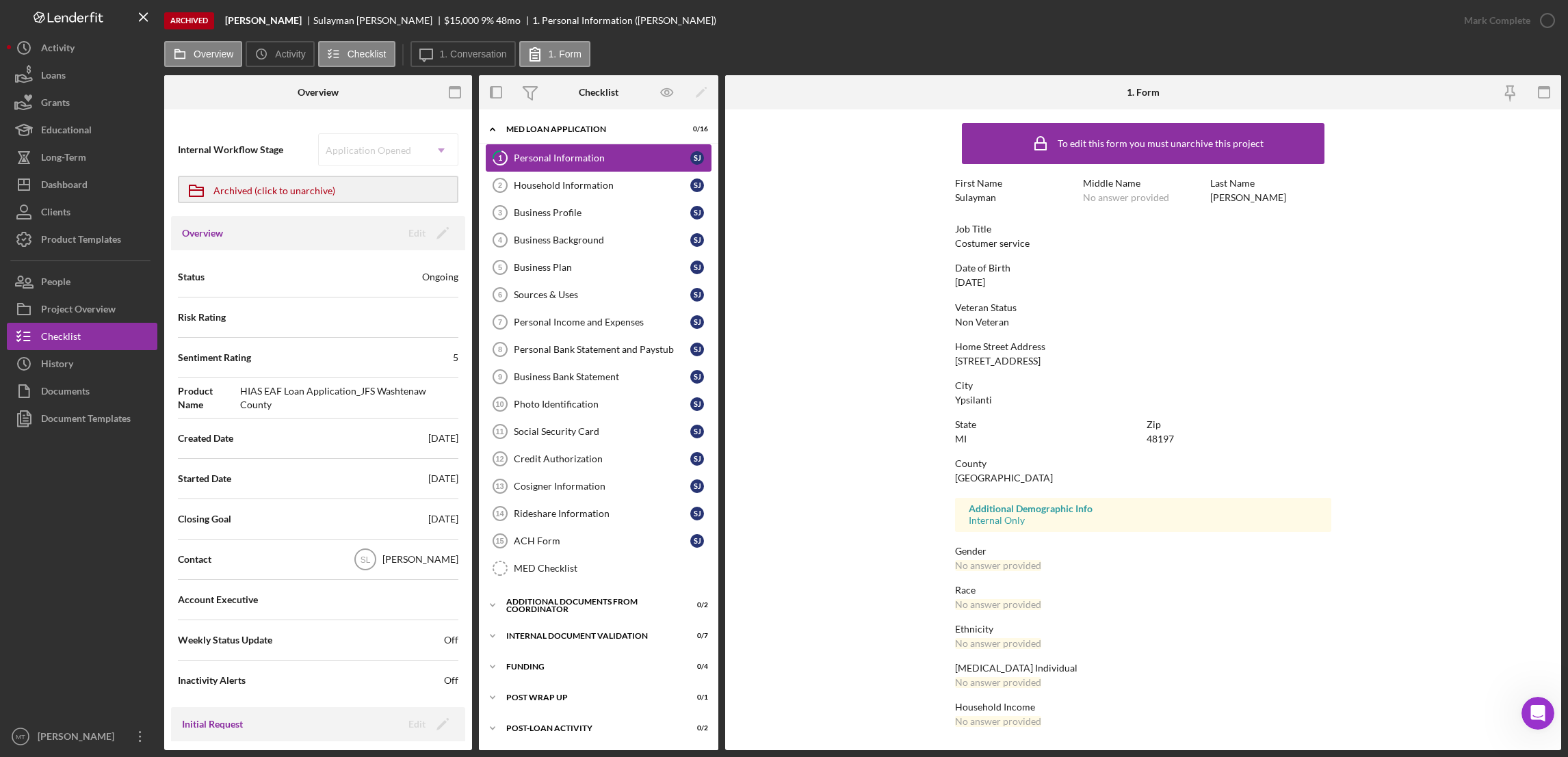
click at [600, 160] on div "Personal Information" at bounding box center [602, 157] width 176 height 11
click at [549, 53] on label "1. Form" at bounding box center [565, 53] width 32 height 11
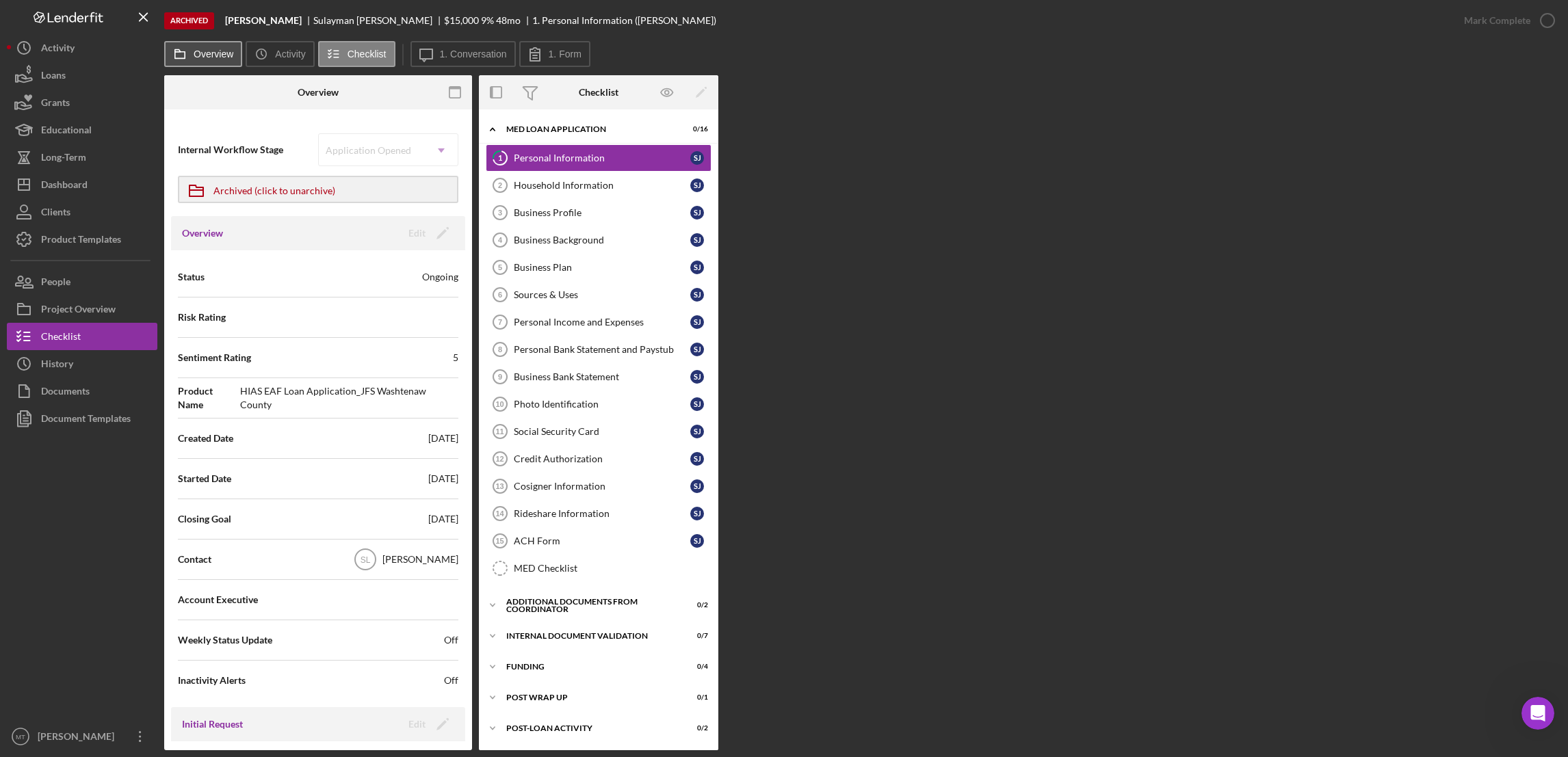
click at [223, 57] on label "Overview" at bounding box center [214, 53] width 40 height 11
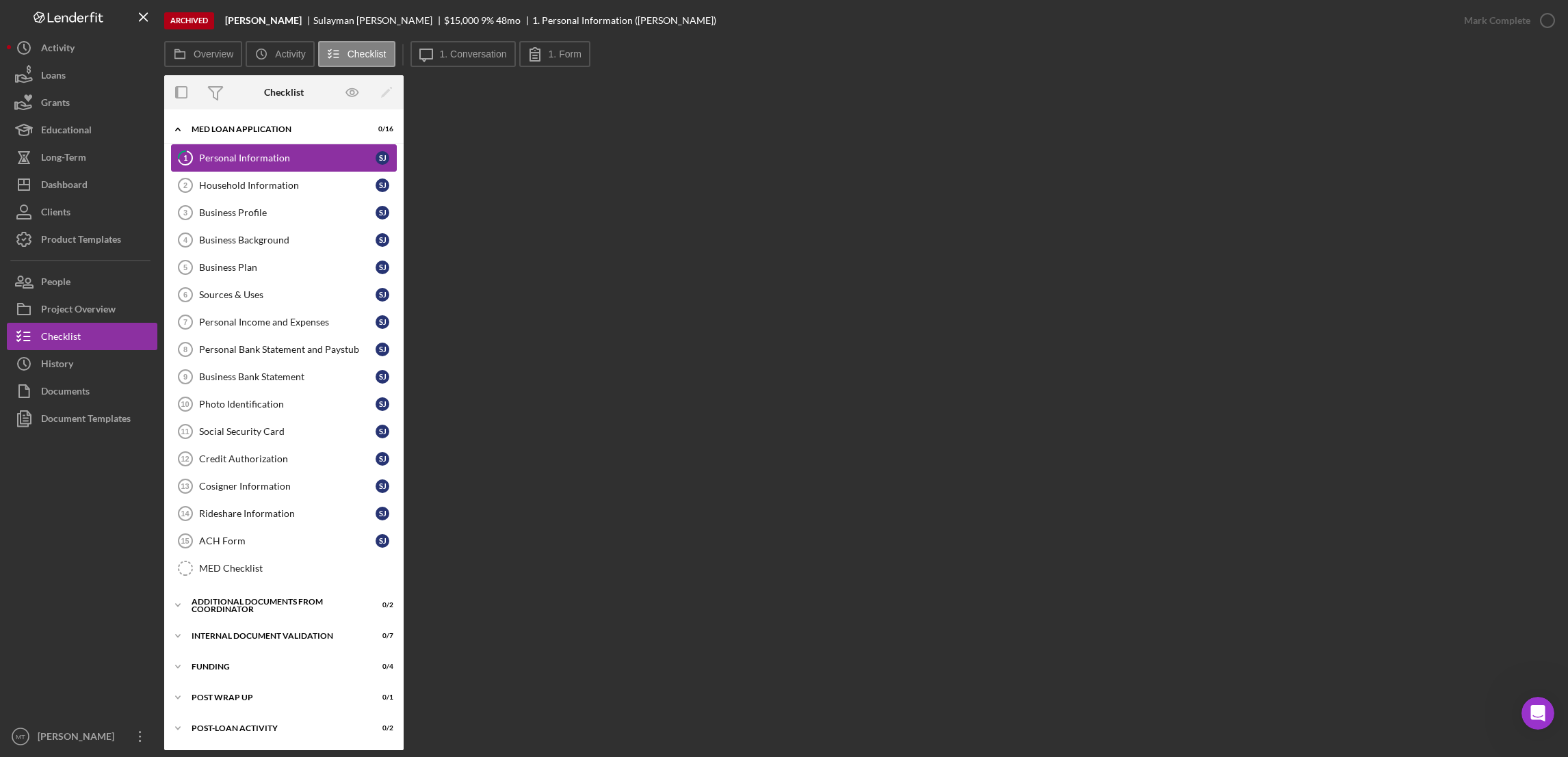
click at [224, 153] on div "Personal Information" at bounding box center [287, 157] width 176 height 11
click at [387, 152] on div "[PERSON_NAME]" at bounding box center [386, 158] width 21 height 13
click at [376, 159] on div "[PERSON_NAME]" at bounding box center [382, 158] width 13 height 13
click at [567, 51] on label "1. Form" at bounding box center [565, 53] width 32 height 11
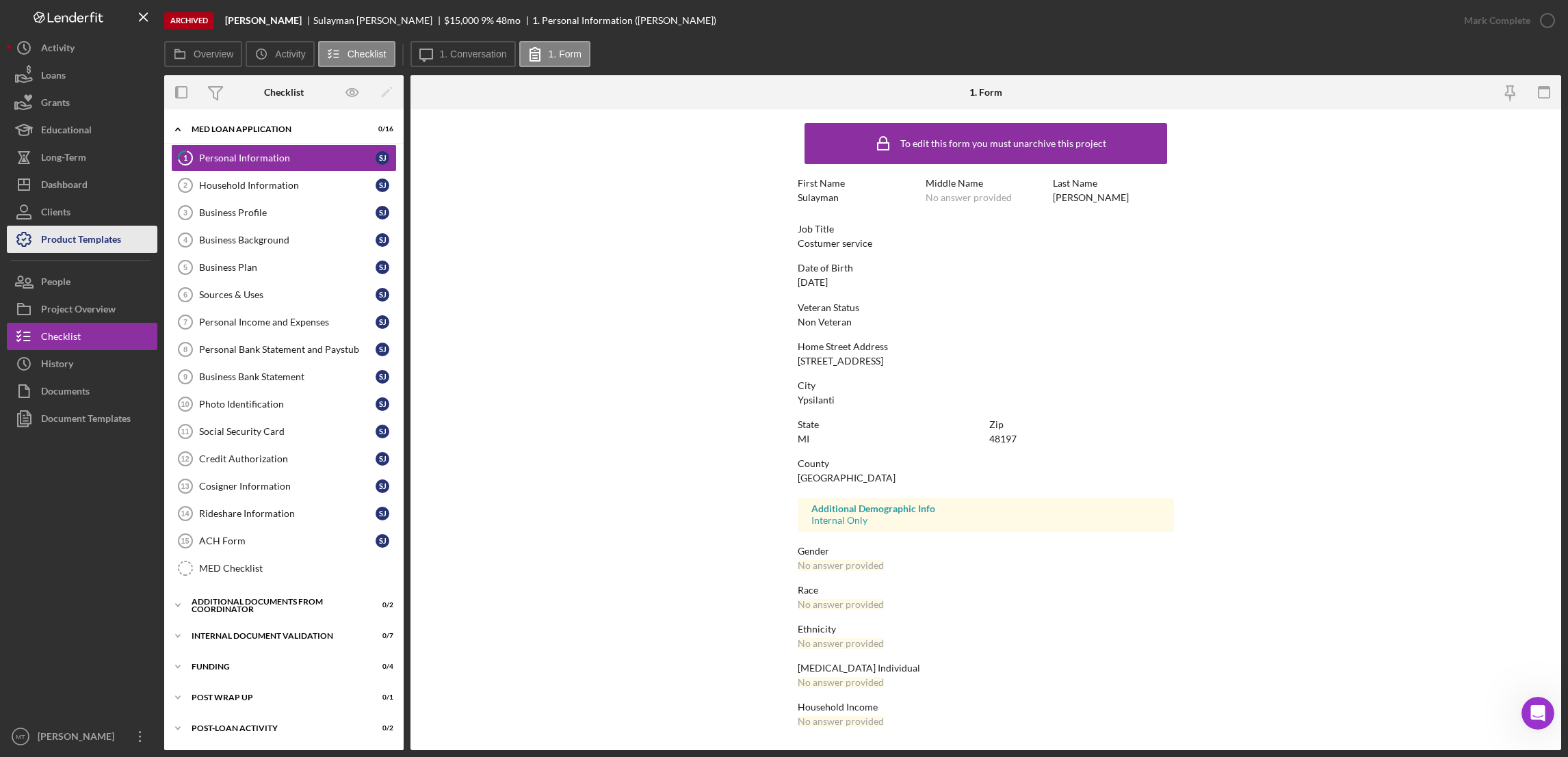
click at [86, 234] on div "Product Templates" at bounding box center [81, 241] width 80 height 31
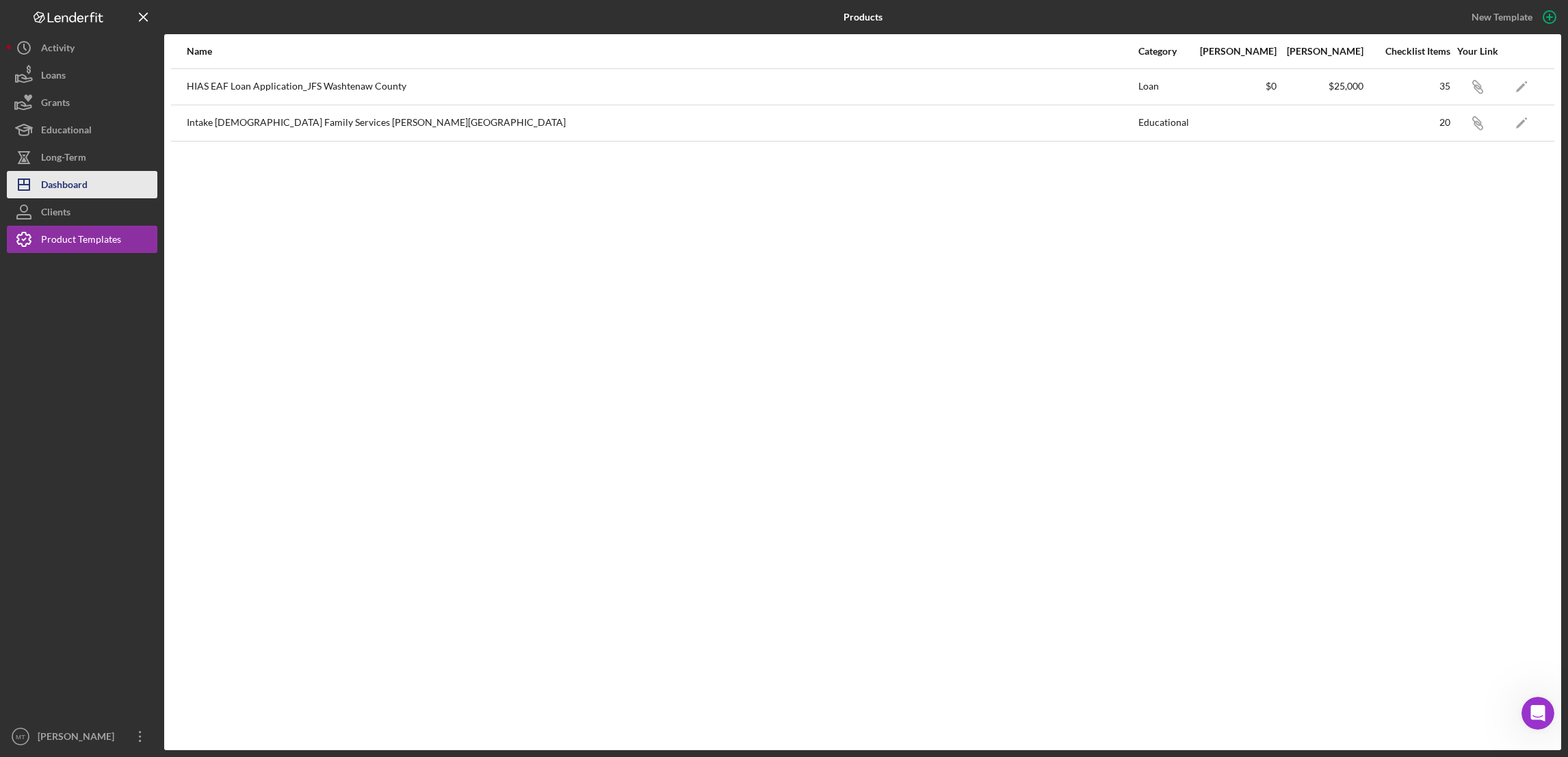
click at [72, 184] on div "Dashboard" at bounding box center [64, 186] width 47 height 31
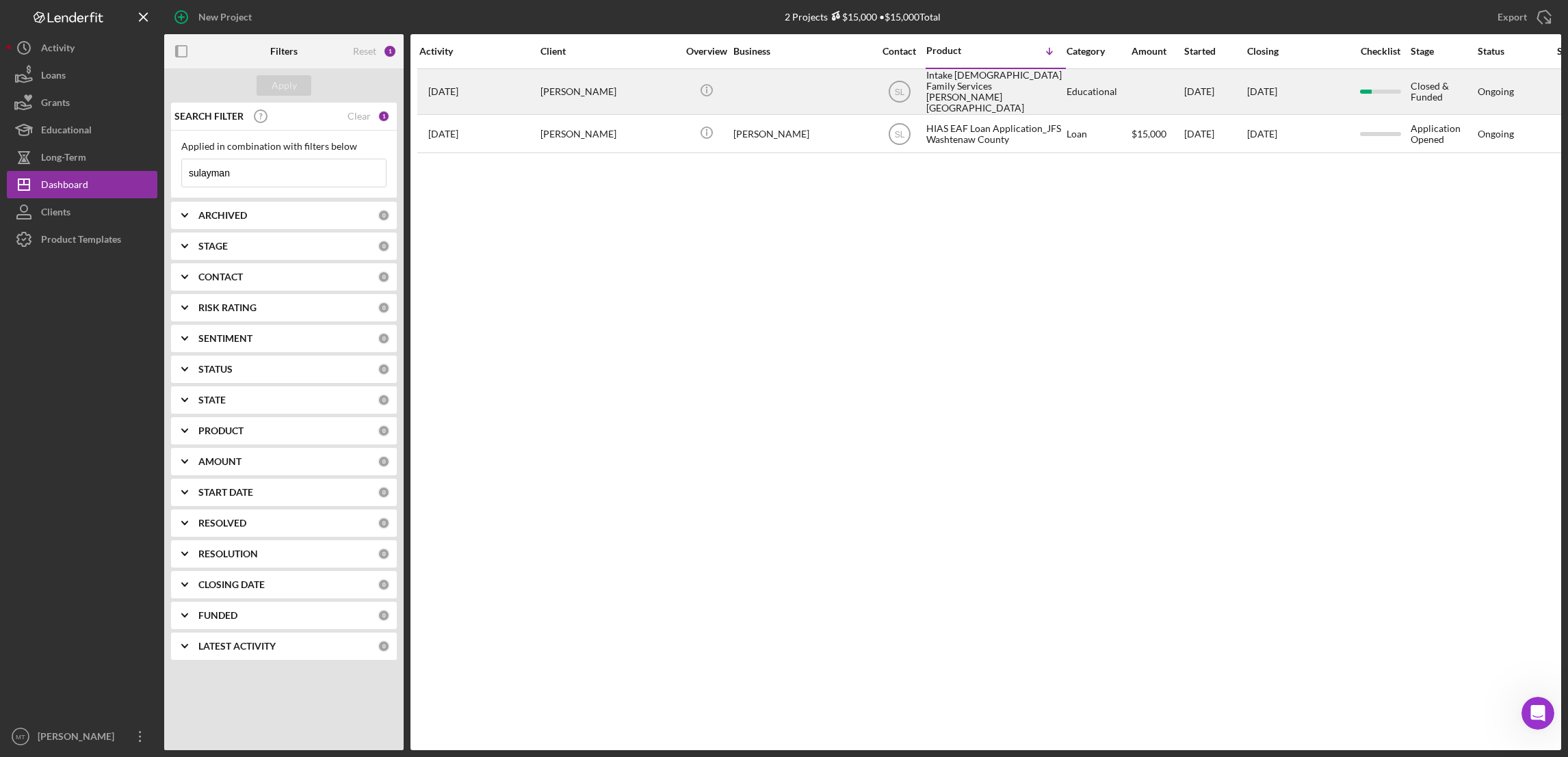
click at [930, 86] on div "Intake [DEMOGRAPHIC_DATA] Family Services [PERSON_NAME][GEOGRAPHIC_DATA]" at bounding box center [994, 91] width 137 height 44
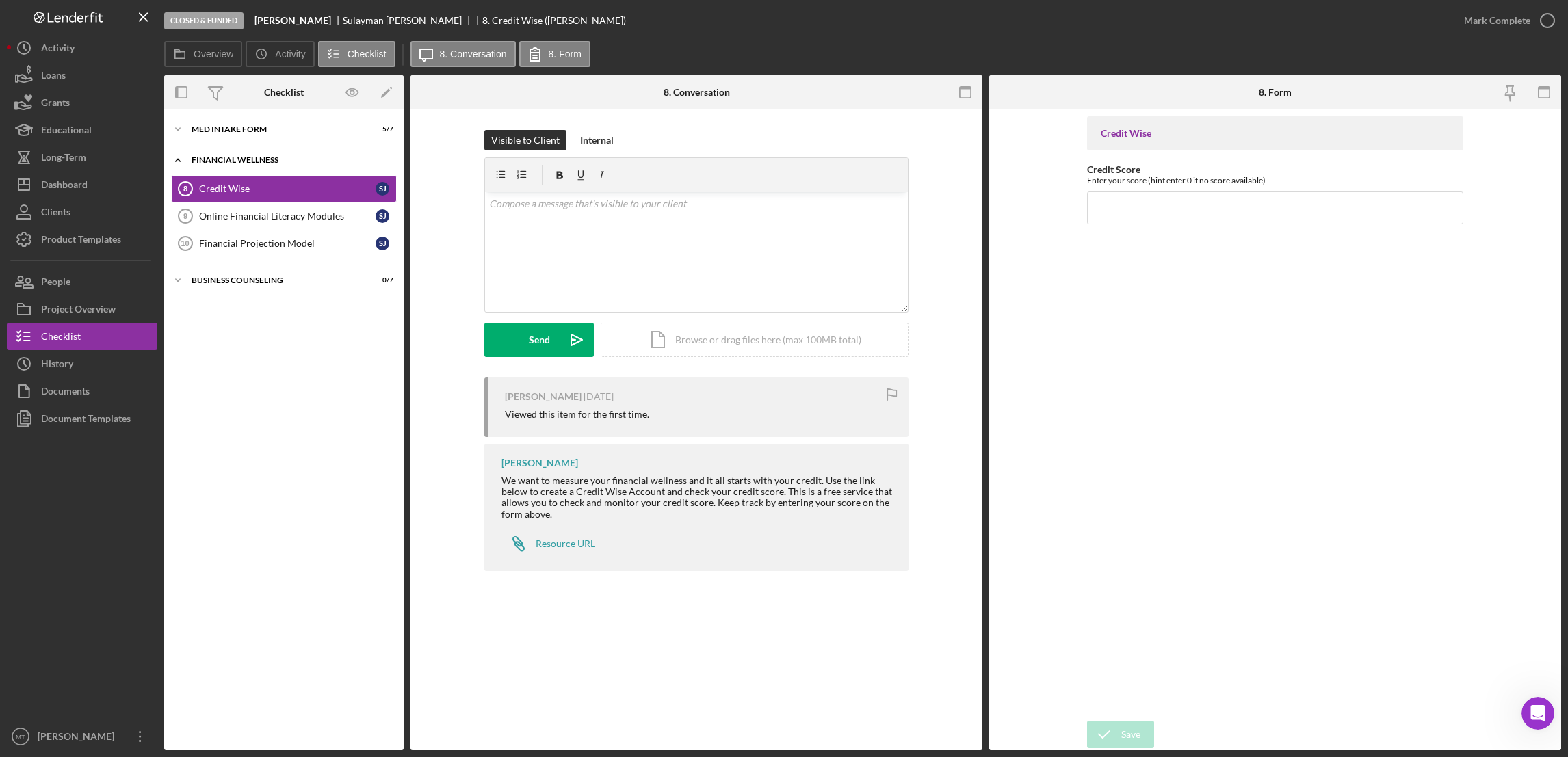
click at [247, 155] on div "Icon/Expander Financial Wellness 0 / 3" at bounding box center [284, 160] width 239 height 28
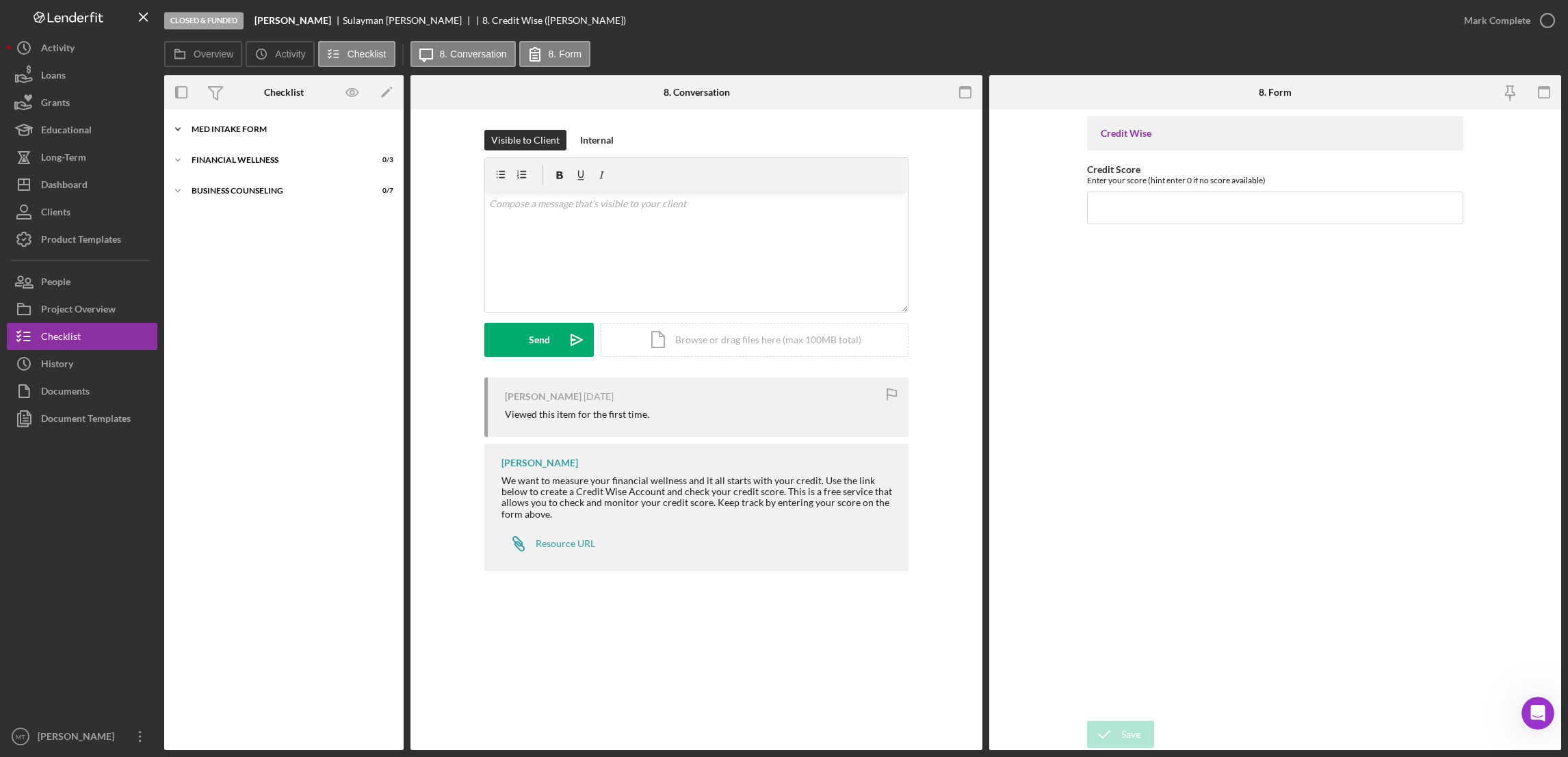
click at [241, 130] on div "MED Intake Form" at bounding box center [288, 130] width 195 height 8
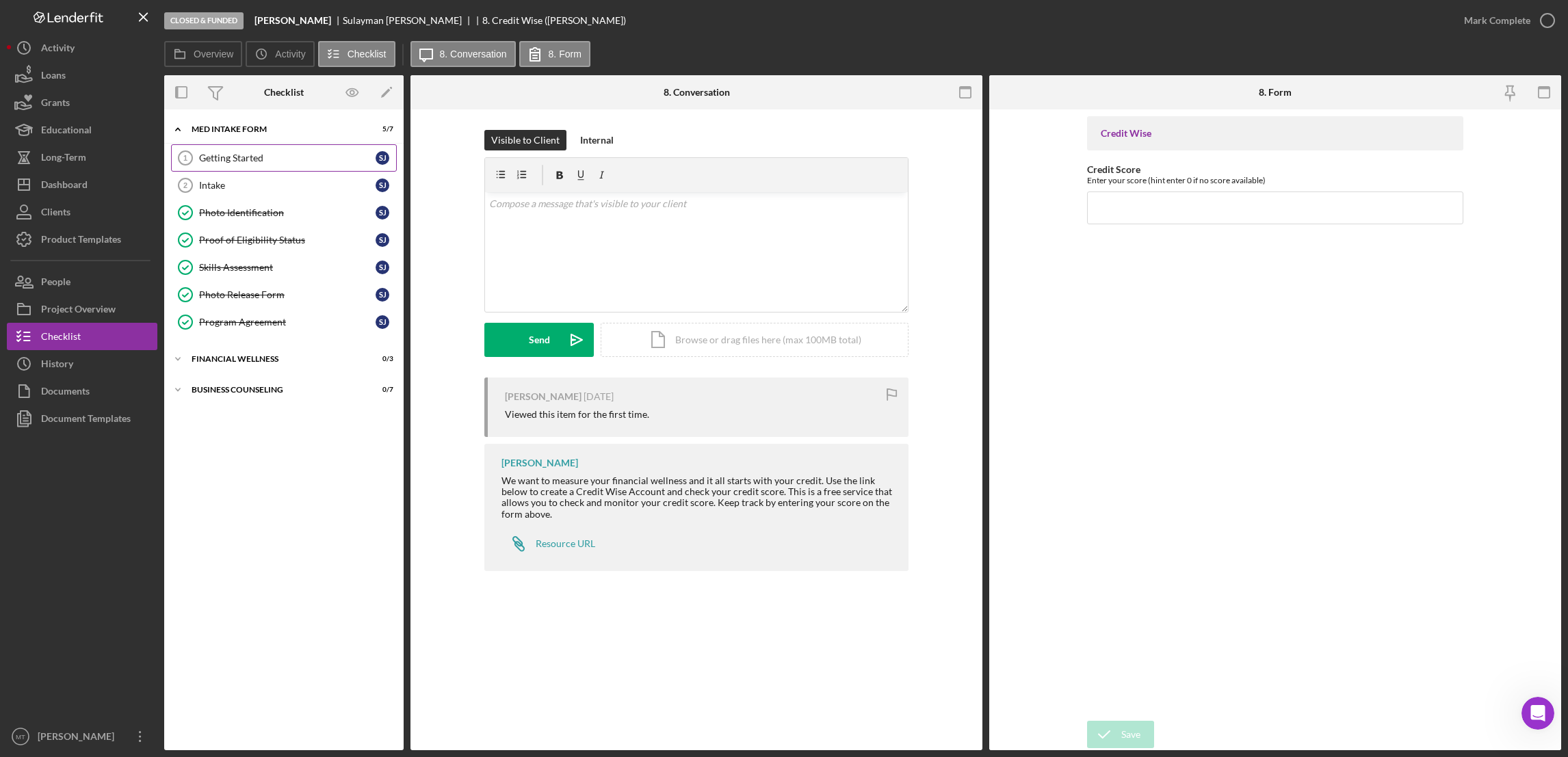
click at [235, 157] on div "Getting Started" at bounding box center [287, 157] width 176 height 11
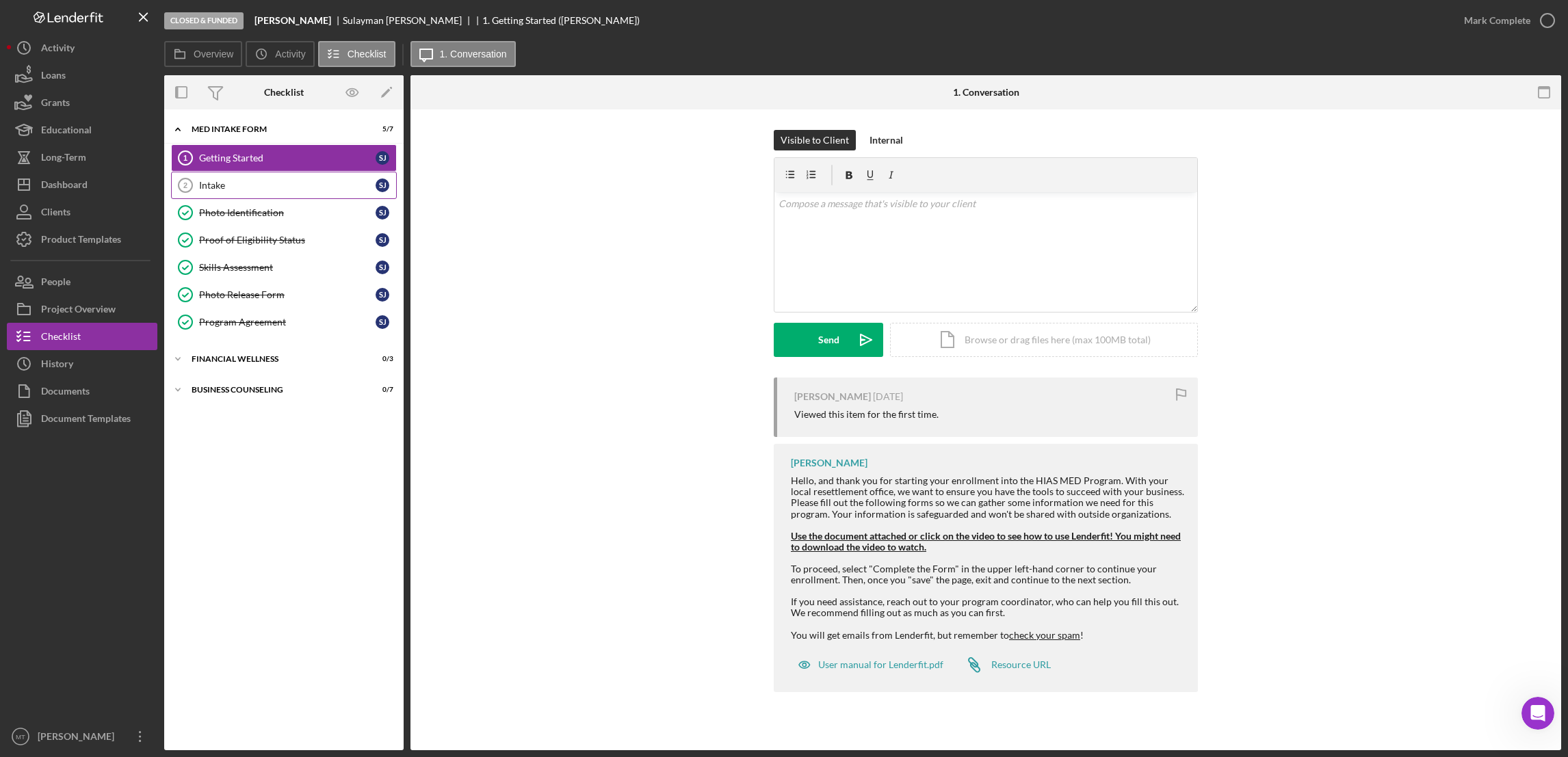
click at [237, 188] on div "Intake" at bounding box center [287, 184] width 176 height 11
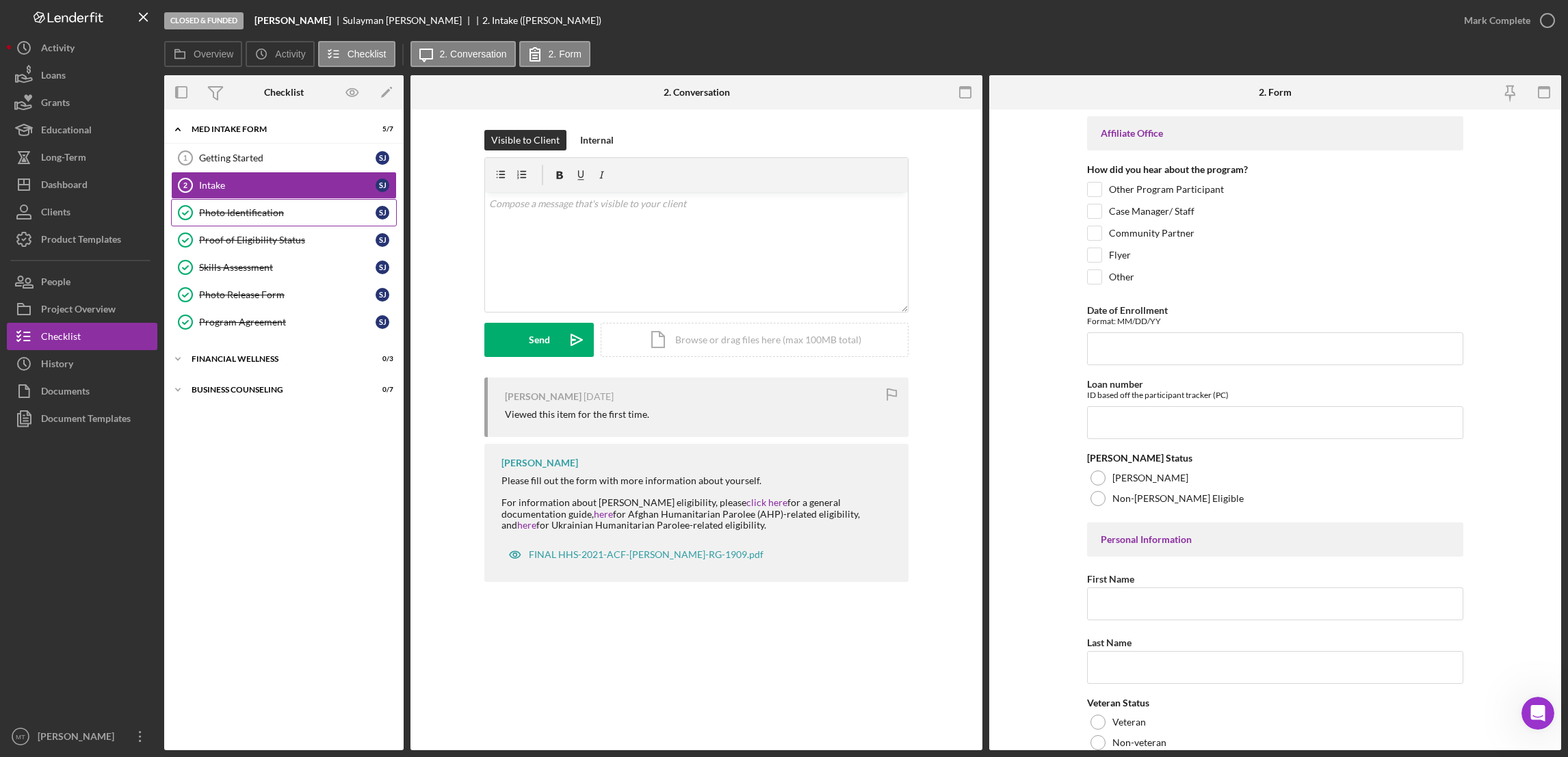
click at [298, 214] on div "Photo Identification" at bounding box center [287, 212] width 176 height 11
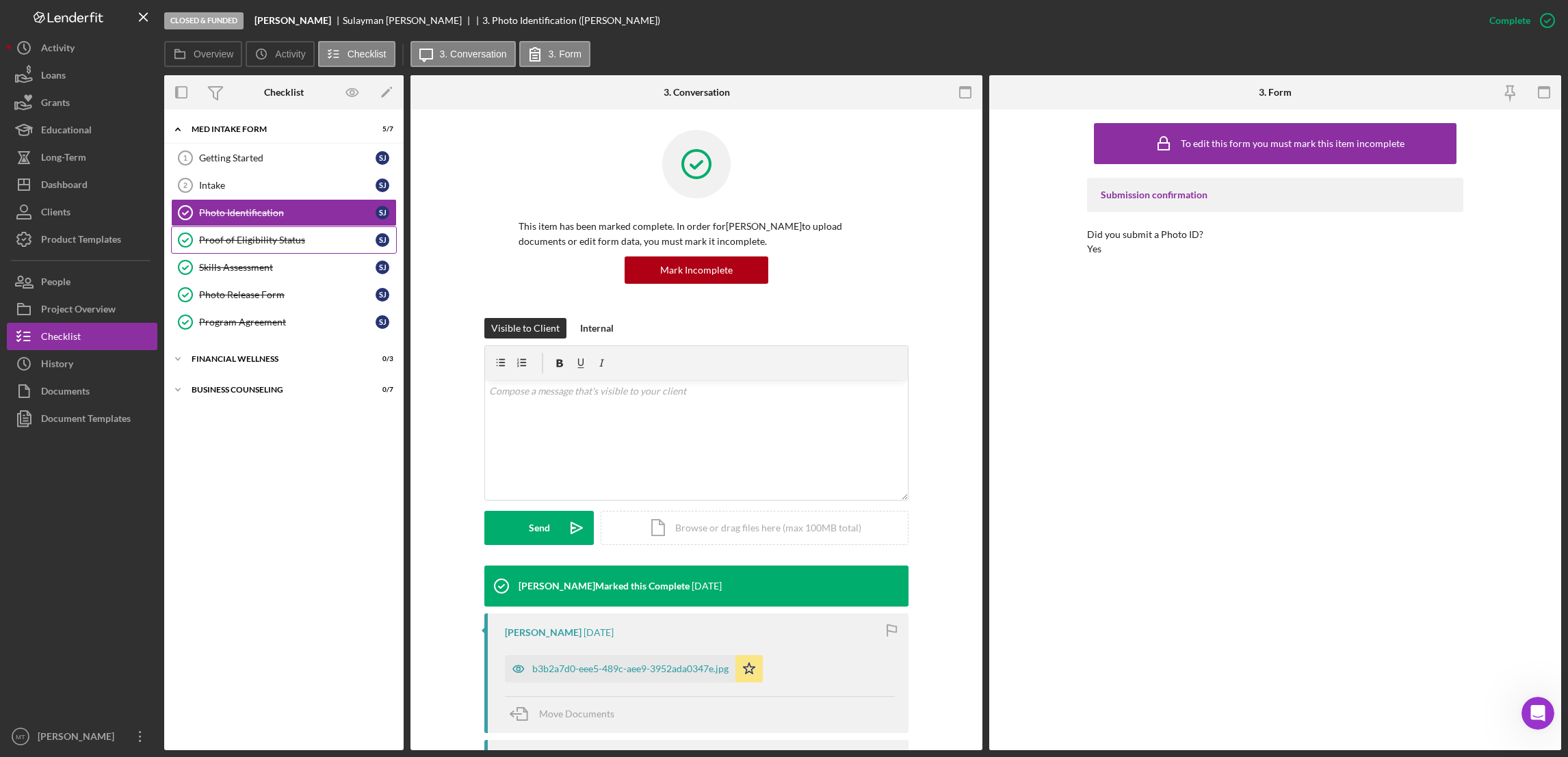
click at [245, 245] on div "Proof of Eligibility Status" at bounding box center [287, 239] width 176 height 11
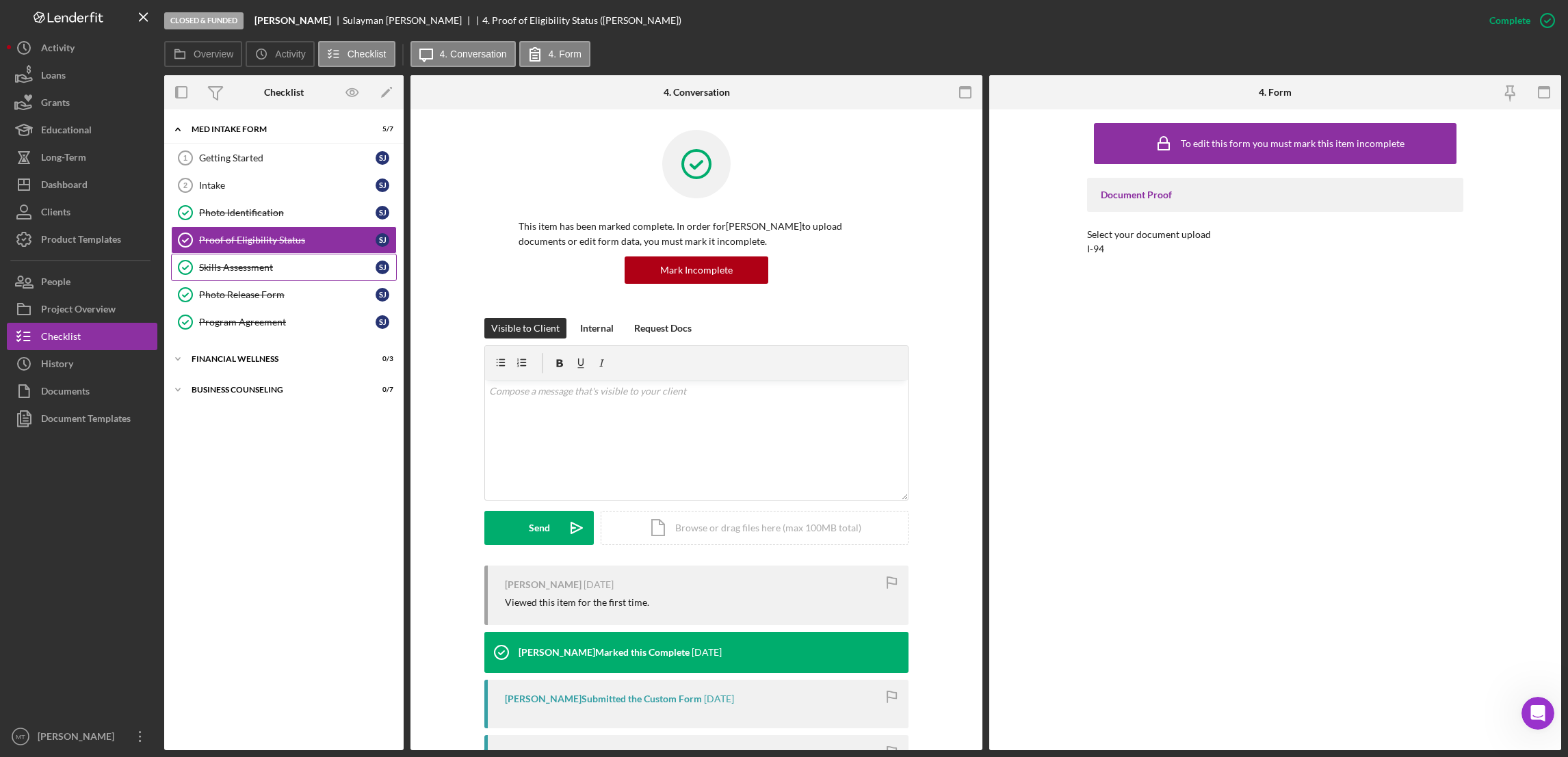
click at [229, 273] on div "Skills Assessment" at bounding box center [287, 267] width 176 height 11
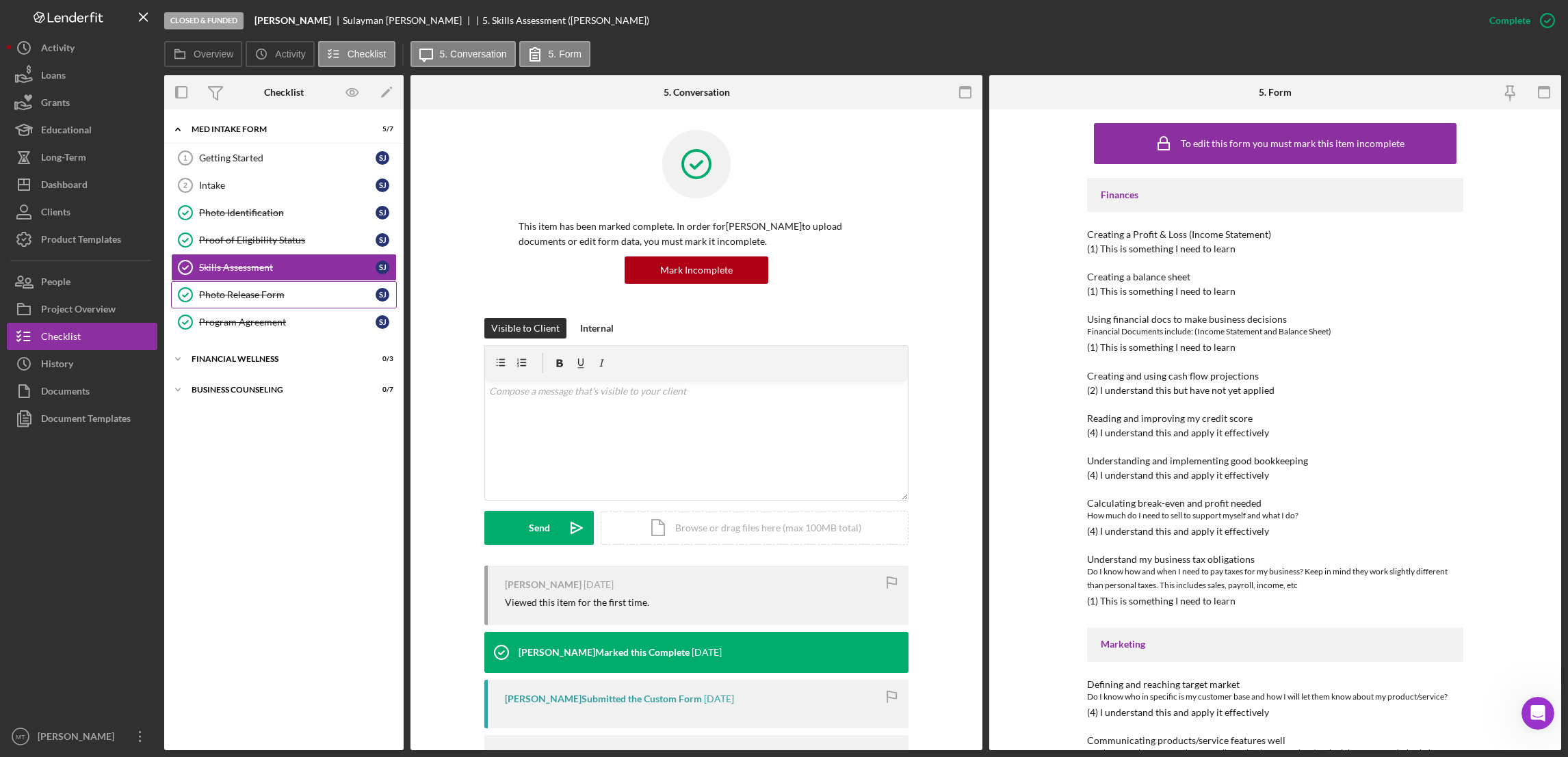
click at [228, 299] on div "Photo Release Form" at bounding box center [287, 294] width 176 height 11
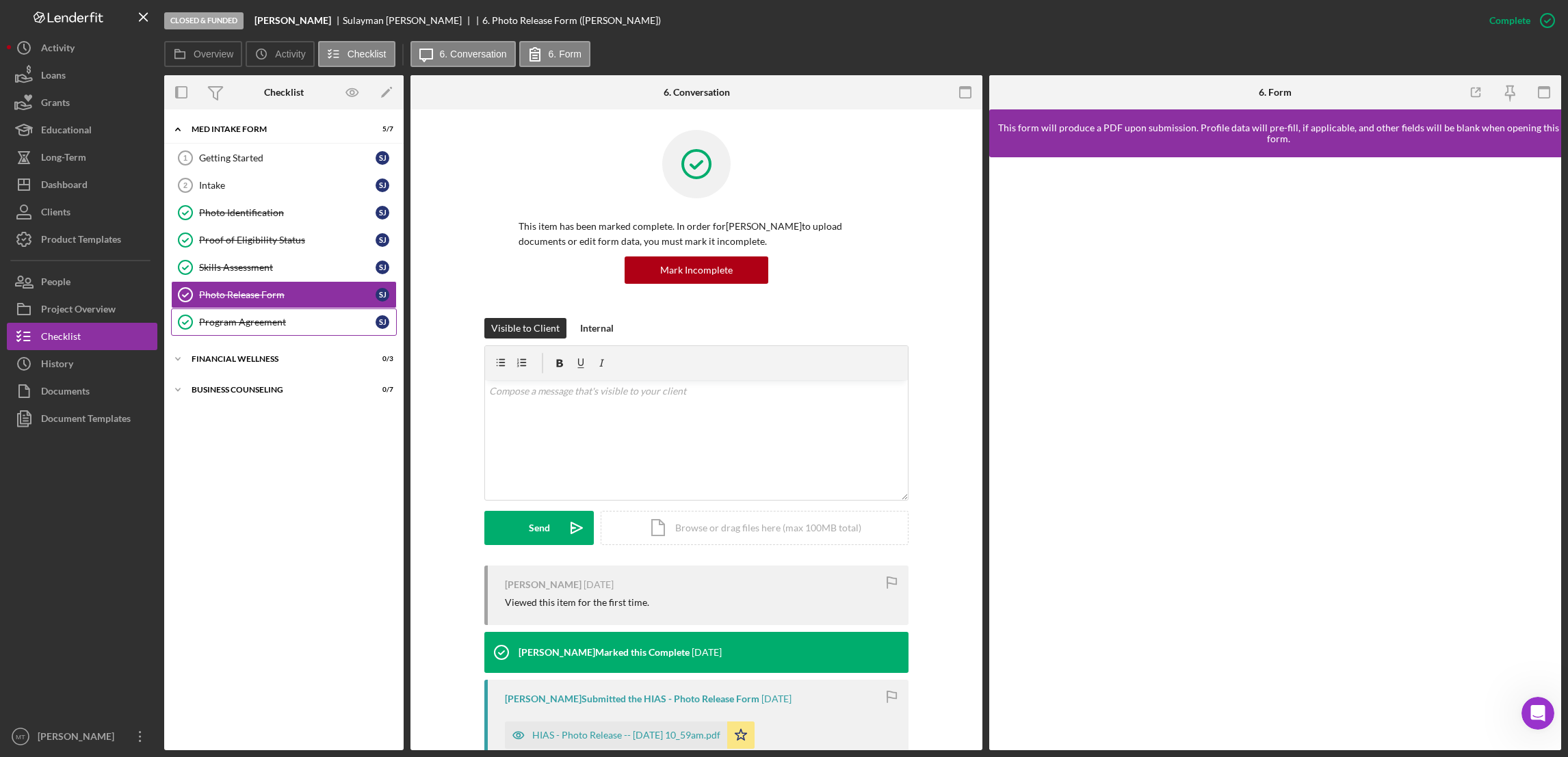
click at [234, 322] on div "Program Agreement" at bounding box center [287, 322] width 176 height 11
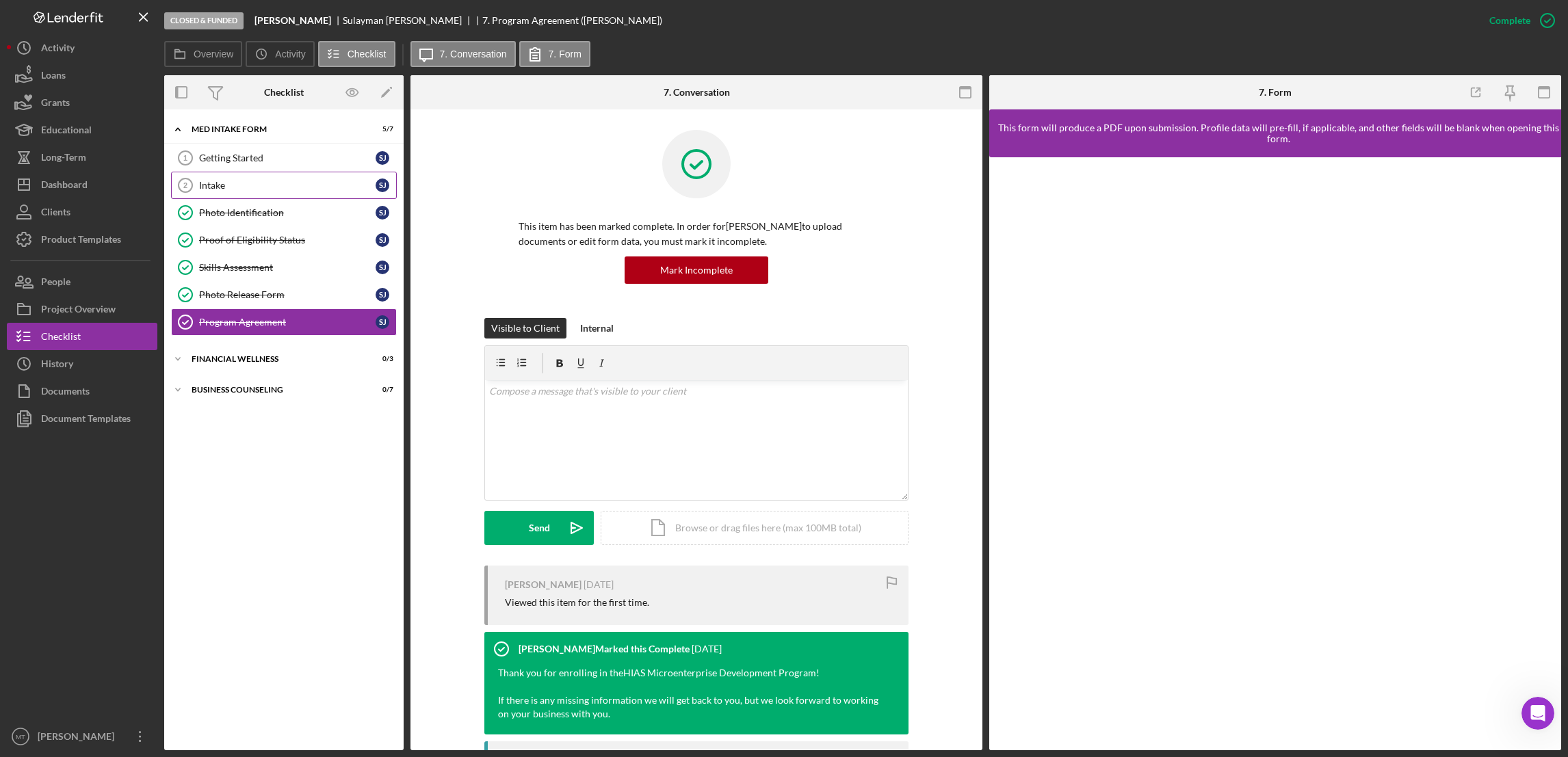
click at [251, 189] on div "Intake" at bounding box center [287, 184] width 176 height 11
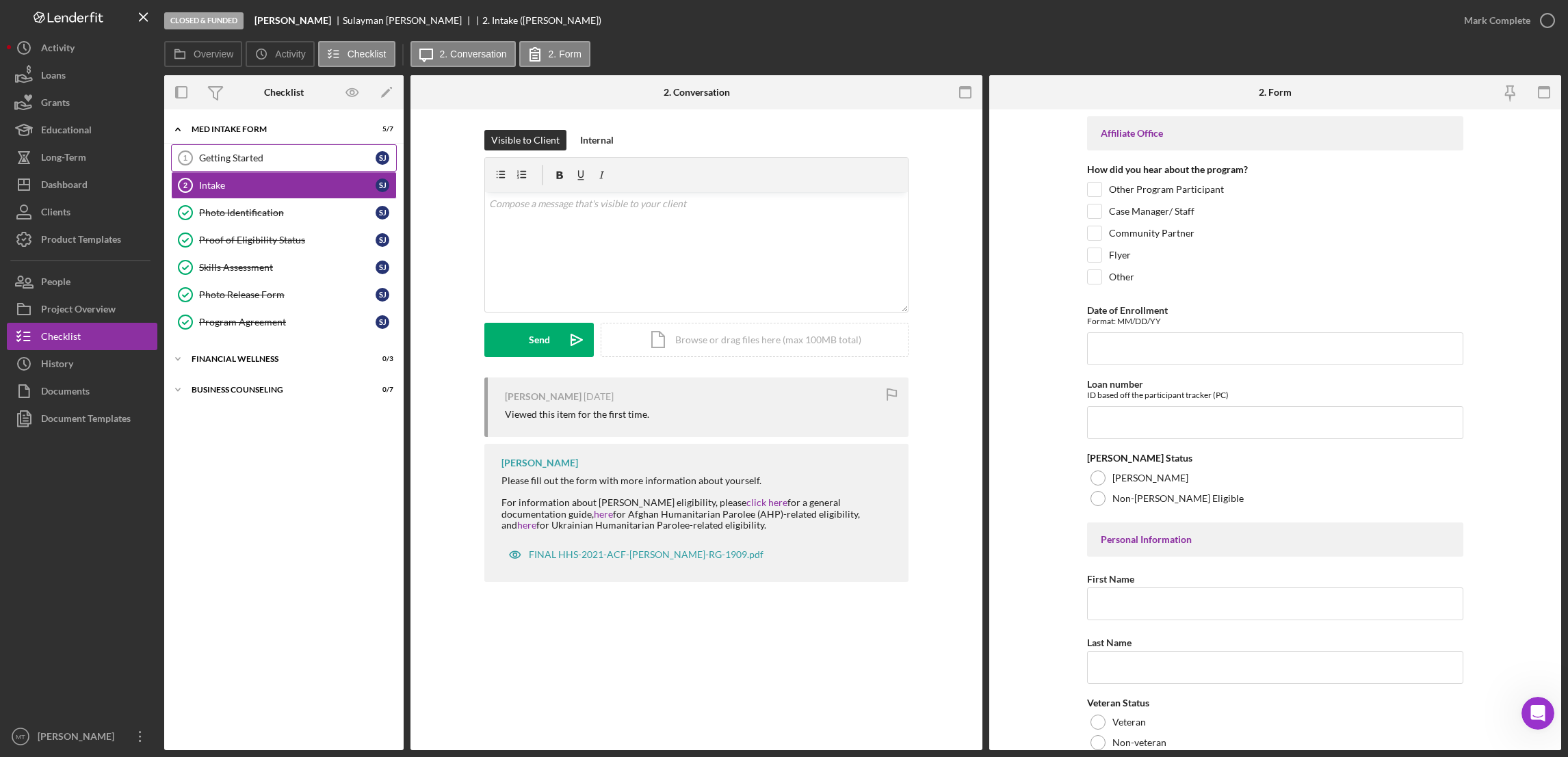
click at [252, 156] on div "Getting Started" at bounding box center [287, 157] width 176 height 11
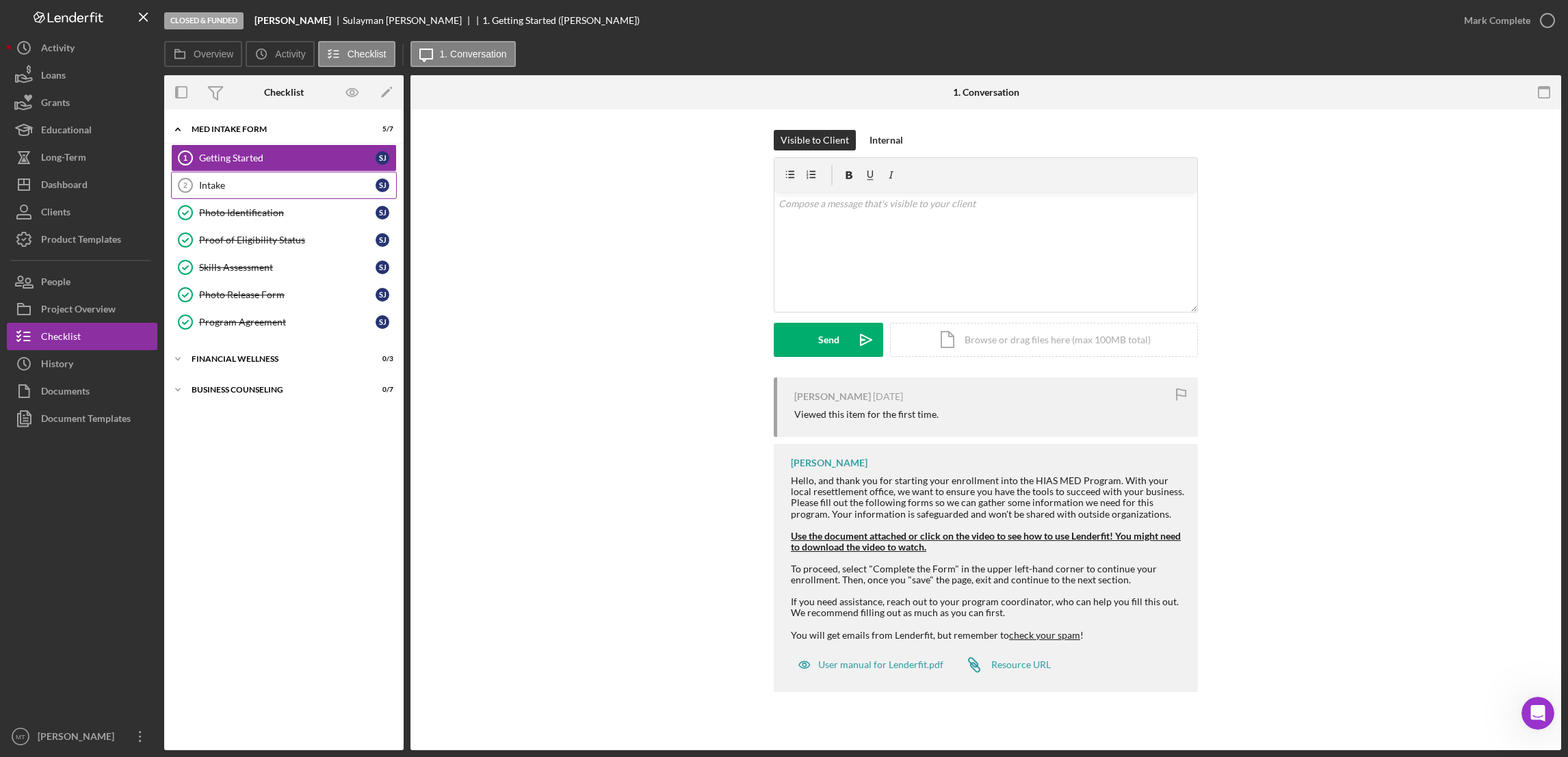
click at [221, 184] on div "Intake" at bounding box center [287, 184] width 176 height 11
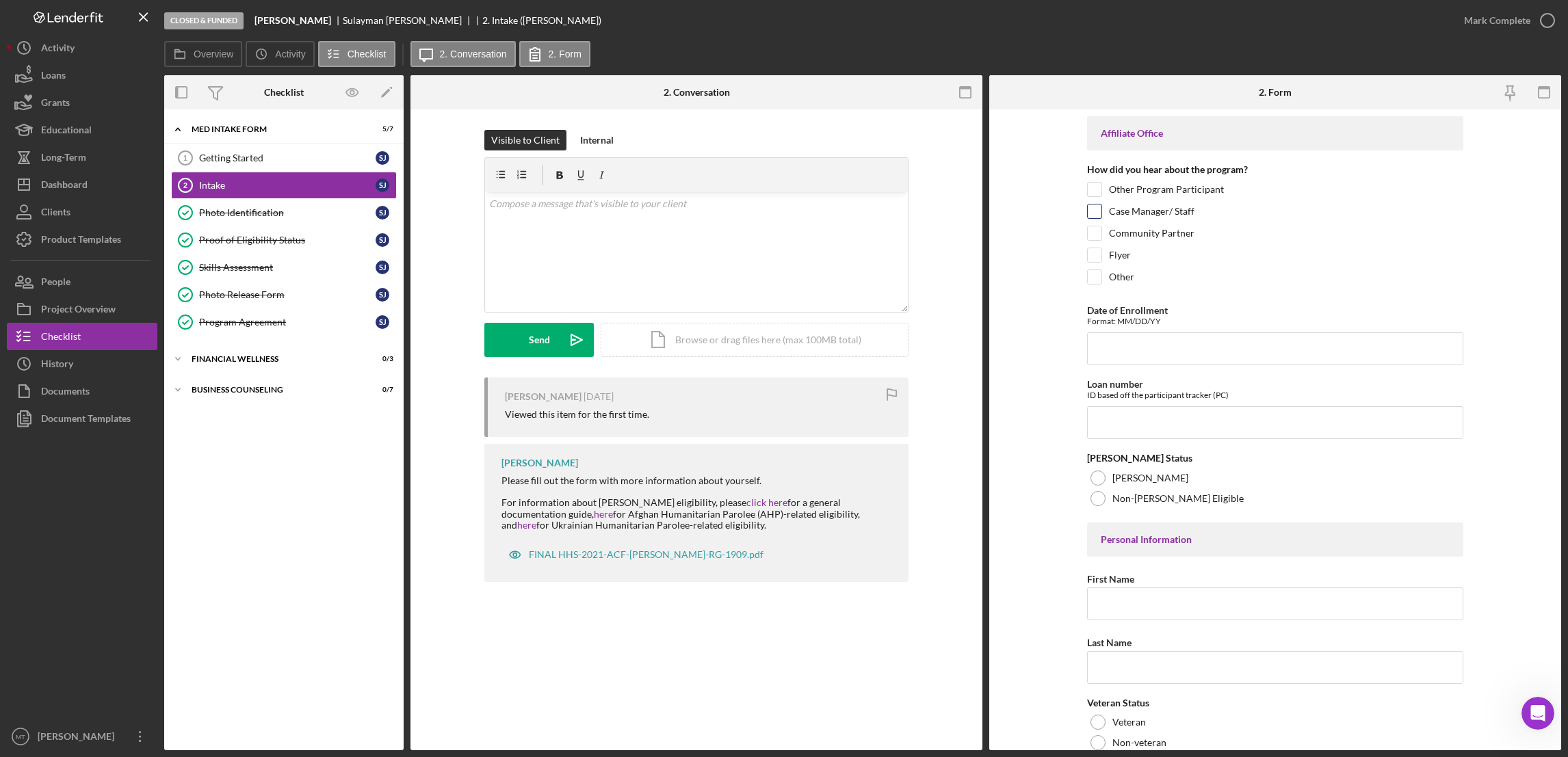
click at [1092, 212] on input "Case Manager/ Staff" at bounding box center [1094, 211] width 13 height 13
checkbox input "true"
click at [1126, 353] on input "Date of Enrollment" at bounding box center [1275, 348] width 377 height 32
type input "[DATE]"
click at [1132, 424] on input "Loan number" at bounding box center [1275, 422] width 377 height 32
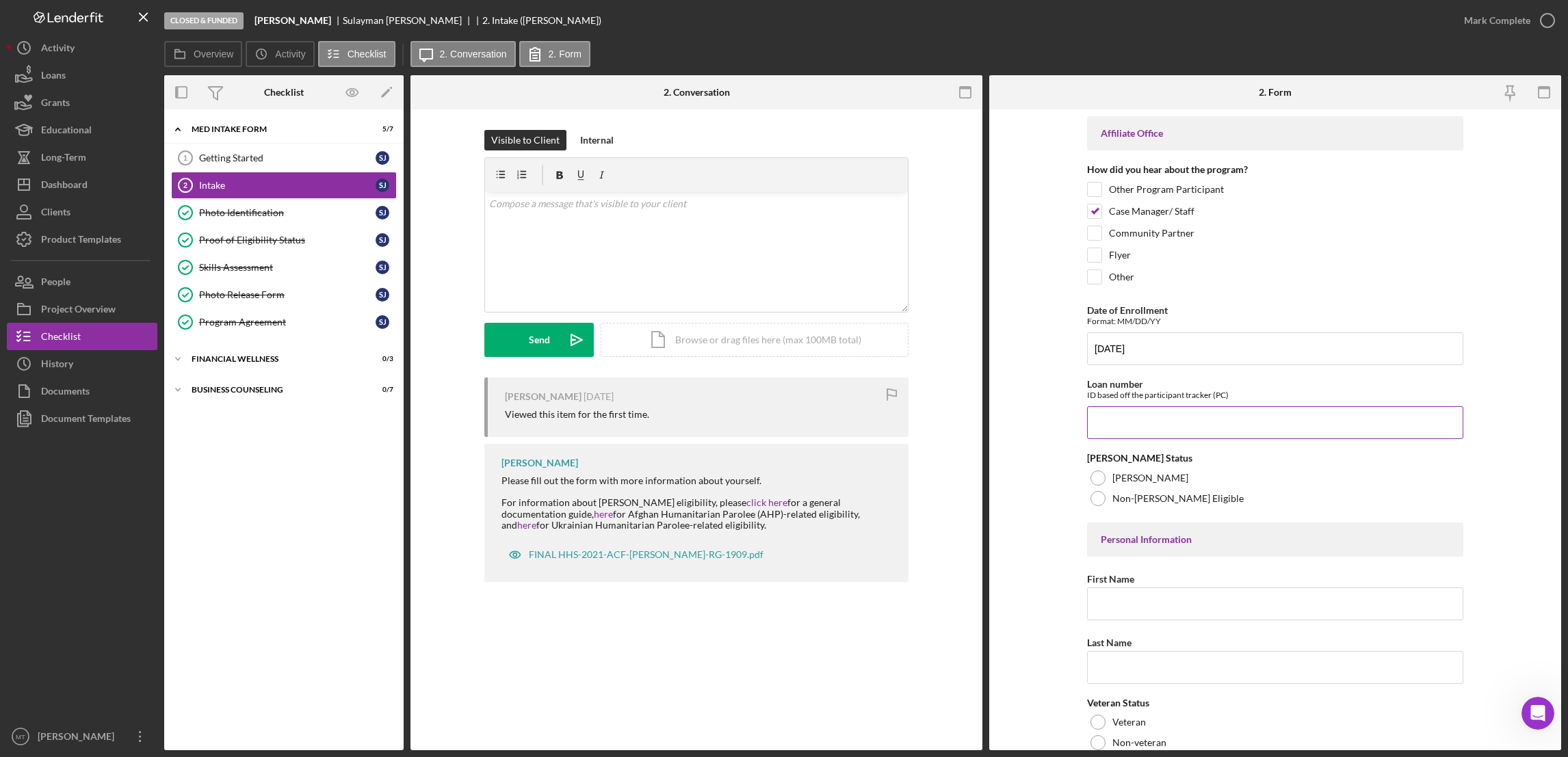
click at [1154, 424] on input "Loan number" at bounding box center [1275, 422] width 377 height 32
paste input "JFSFY2511"
type input "JFSFY2511"
click at [1087, 481] on div "[PERSON_NAME]" at bounding box center [1275, 478] width 377 height 21
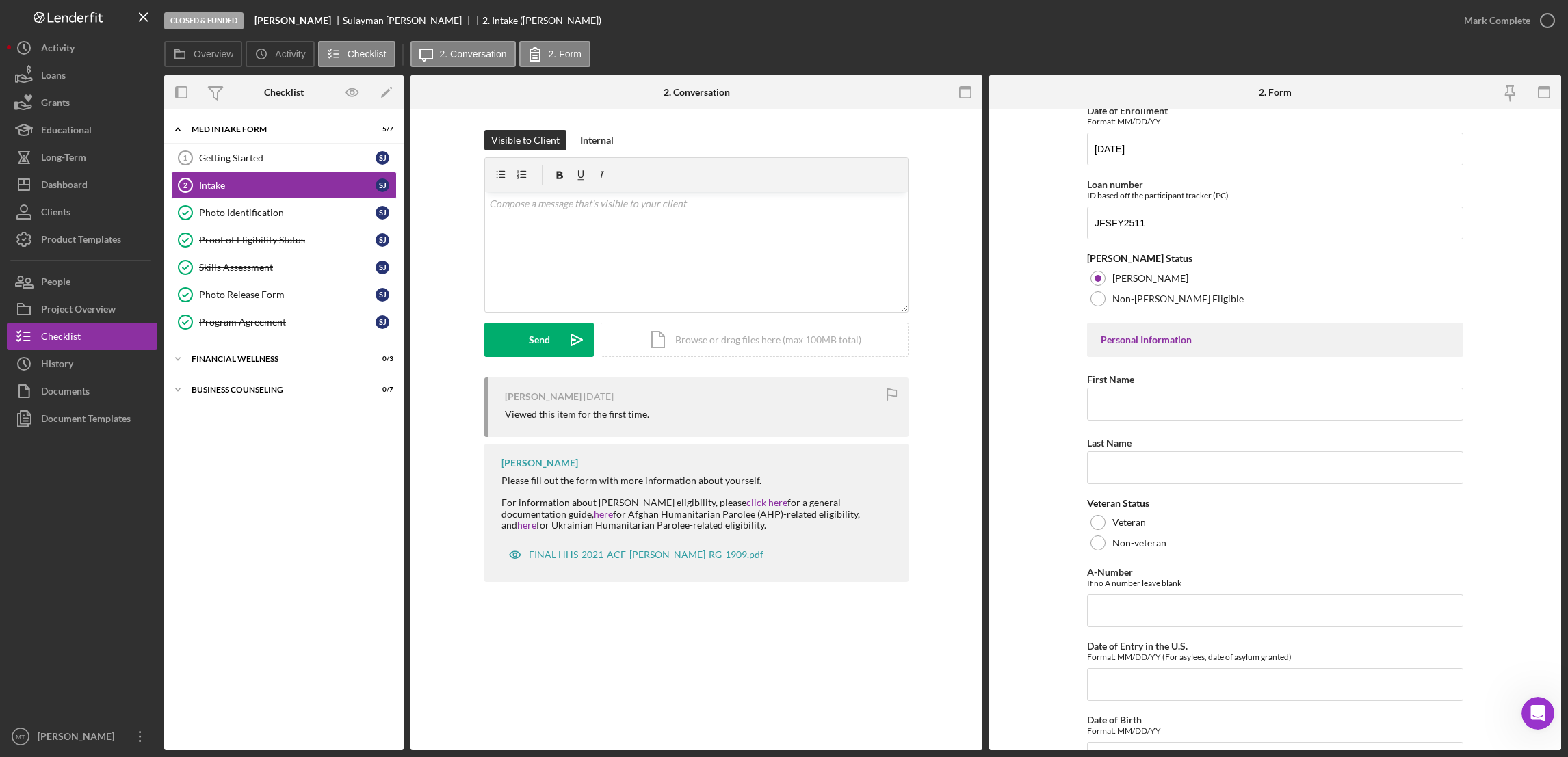
scroll to position [205, 0]
click at [1123, 396] on input "First Name" at bounding box center [1275, 398] width 377 height 32
click at [1115, 395] on input "First Name" at bounding box center [1275, 398] width 377 height 32
drag, startPoint x: 1137, startPoint y: 402, endPoint x: 1162, endPoint y: 396, distance: 25.7
click at [1162, 396] on input "[PERSON_NAME]" at bounding box center [1275, 398] width 377 height 32
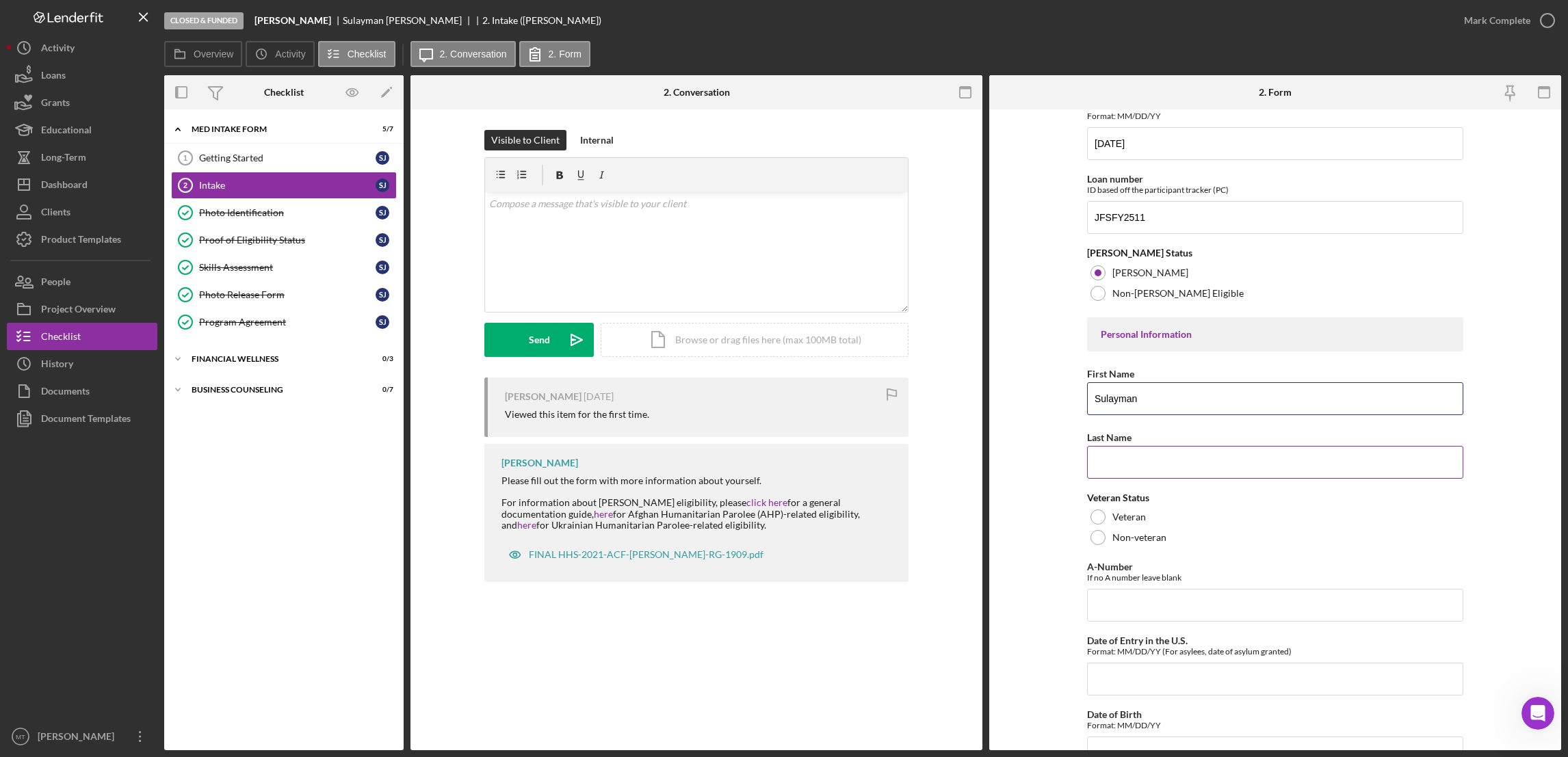
type input "Sulayman"
click at [1117, 461] on input "Last Name" at bounding box center [1275, 461] width 377 height 32
paste input "[PERSON_NAME]"
type input "[PERSON_NAME]"
click at [1091, 542] on div at bounding box center [1098, 538] width 15 height 15
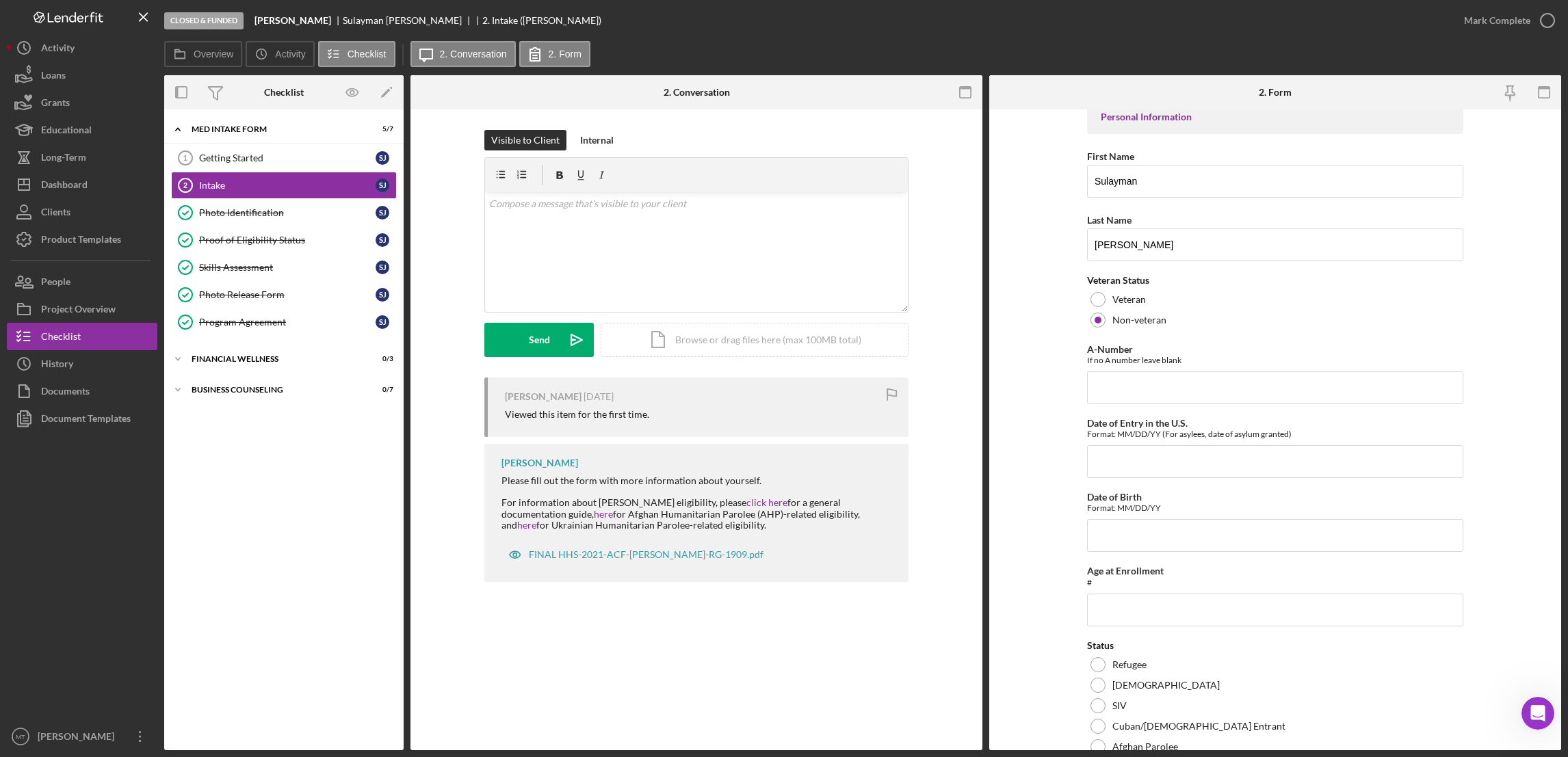
scroll to position [512, 0]
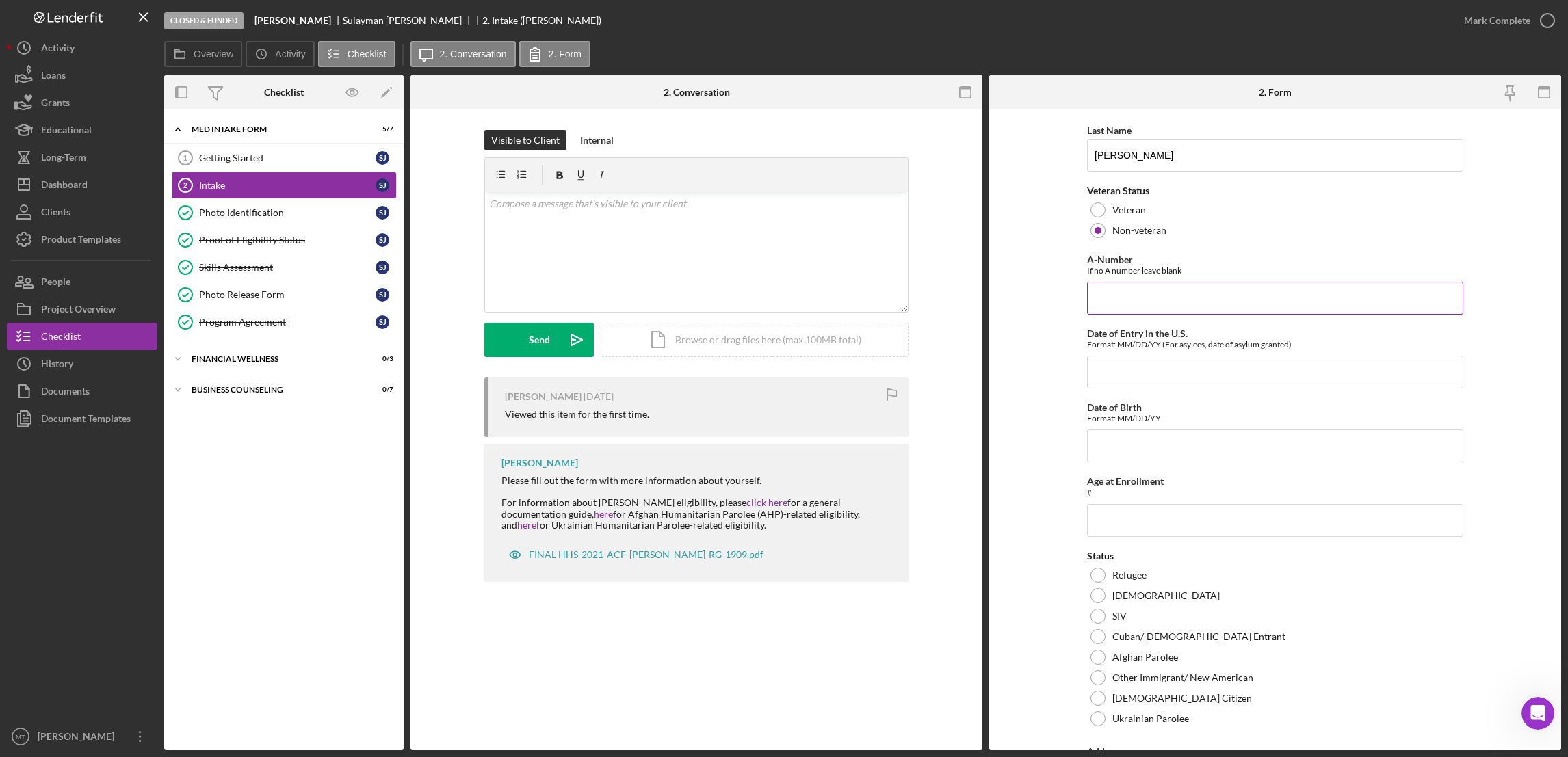
click at [1114, 299] on input "A-Number" at bounding box center [1275, 297] width 377 height 32
paste input "212,786,301"
type input "212,786,301"
click at [1156, 369] on input "Date of Entry in the U.S." at bounding box center [1275, 371] width 377 height 32
click at [1118, 369] on input "Date of Entry in the U.S." at bounding box center [1275, 371] width 377 height 32
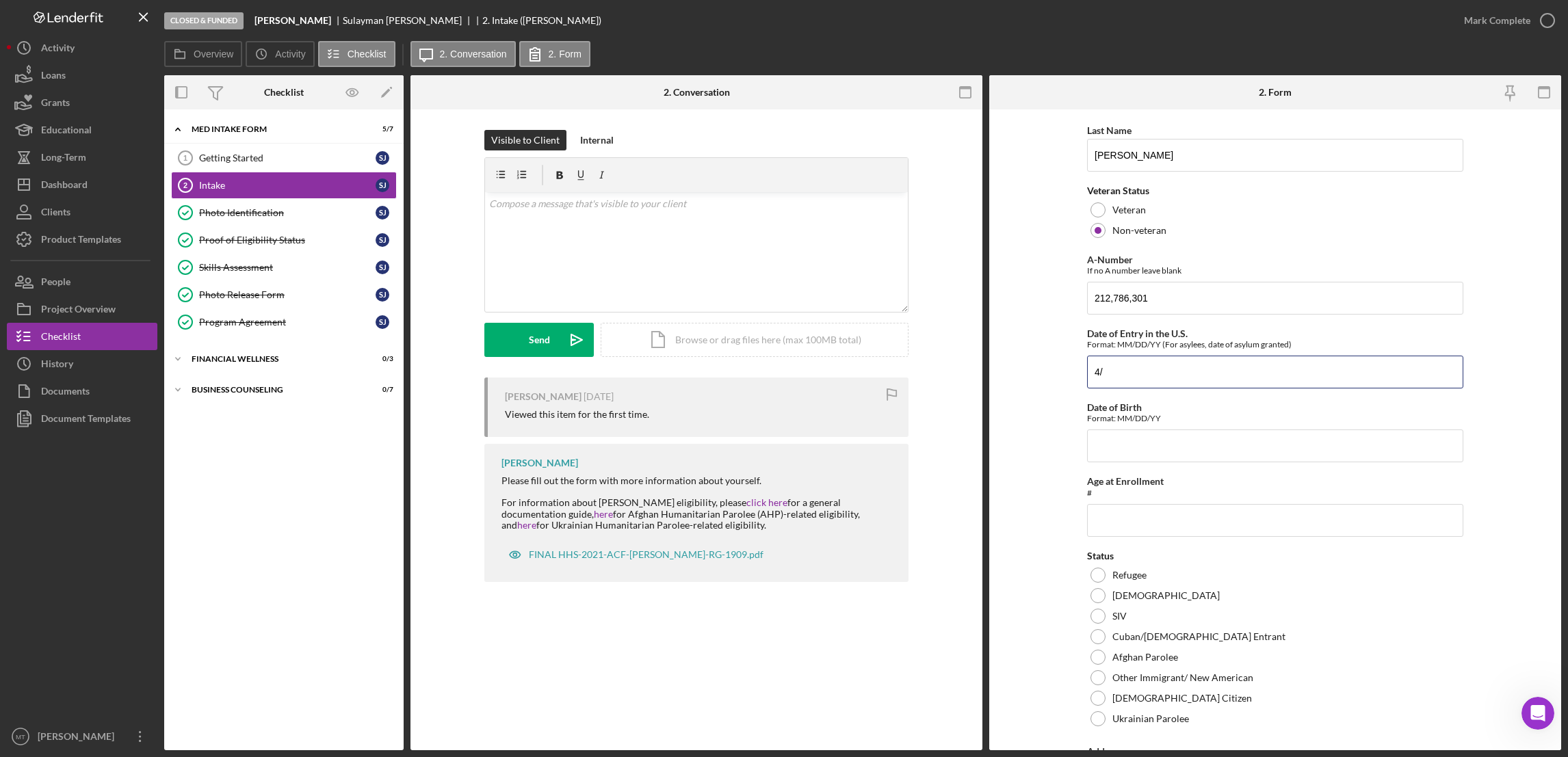
type input "4"
type input "[DATE]"
click at [1109, 449] on input "Date of Birth" at bounding box center [1275, 445] width 377 height 32
type input "[DATE]"
click at [1131, 517] on input "Age at Enrollment" at bounding box center [1275, 519] width 377 height 32
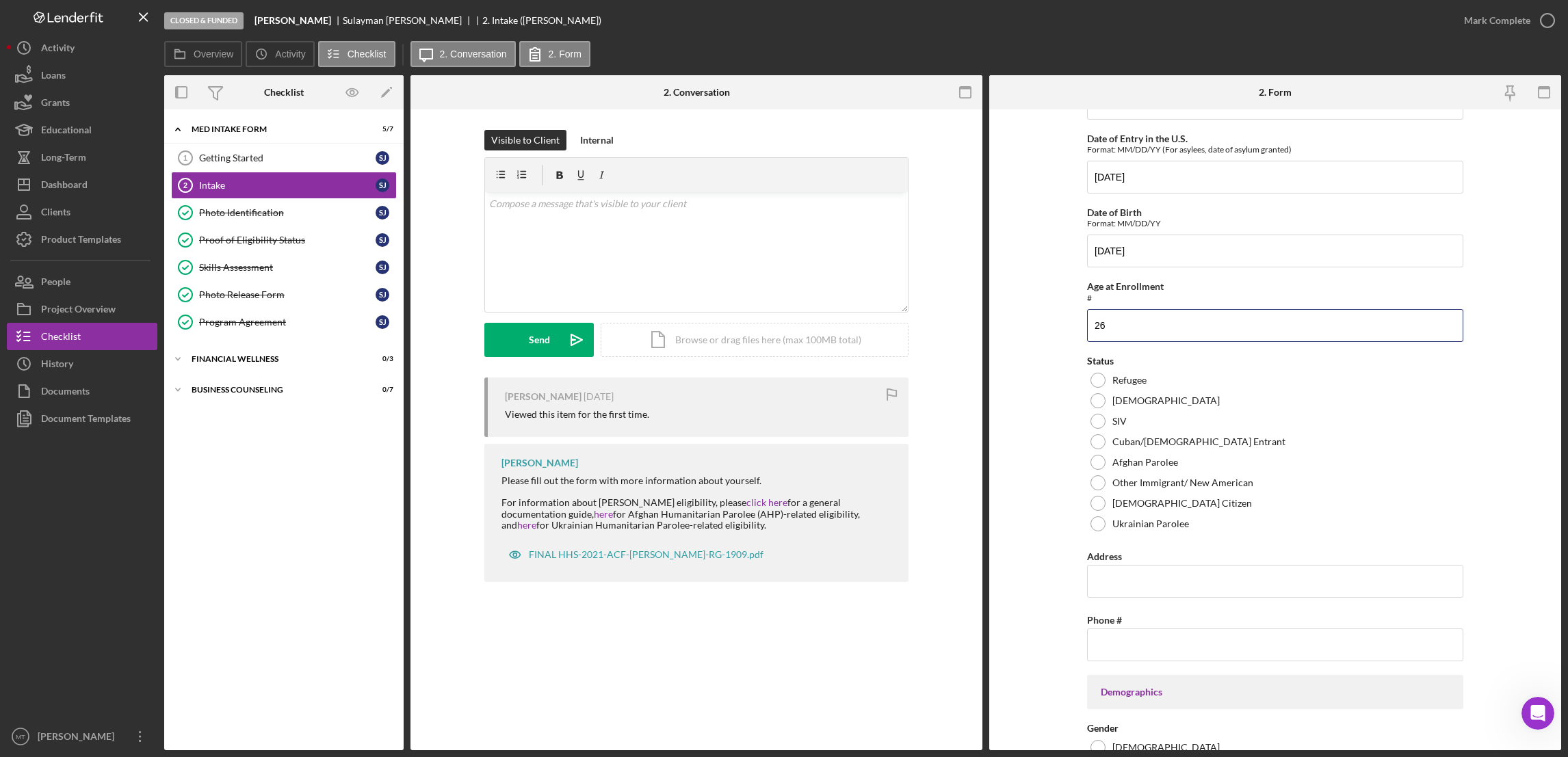
scroll to position [718, 0]
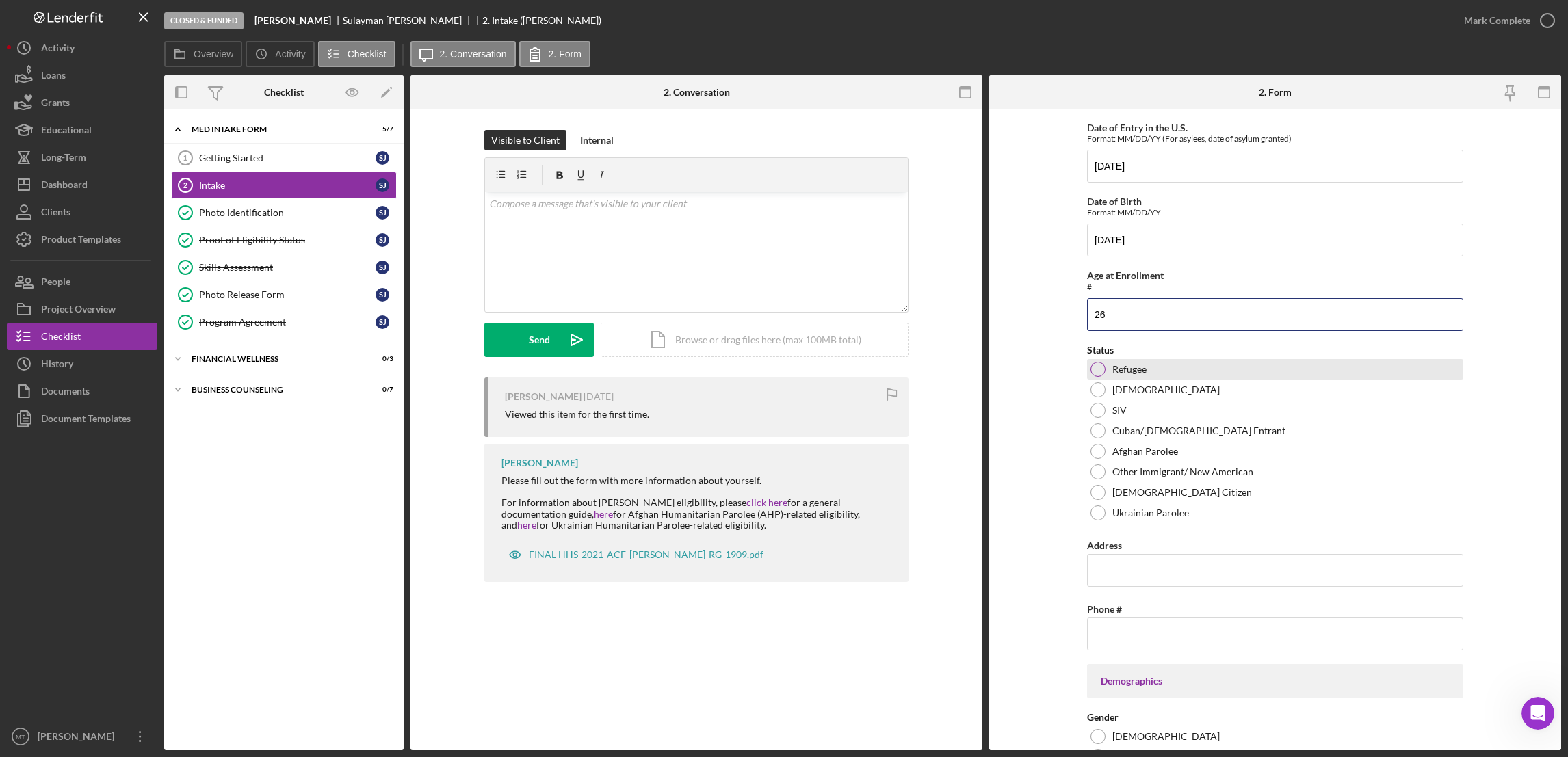
type input "26"
click at [1102, 372] on div at bounding box center [1098, 369] width 15 height 15
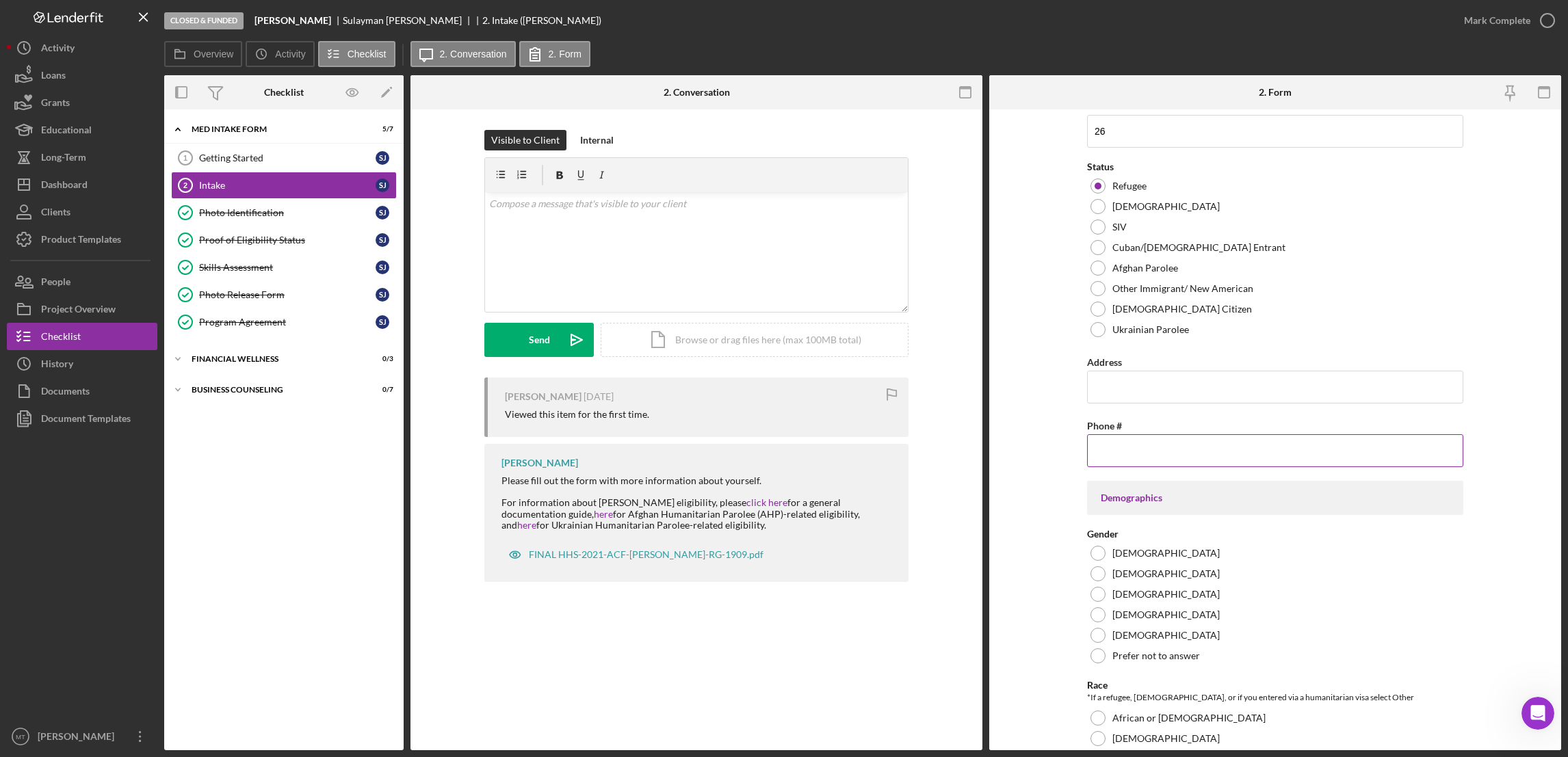
scroll to position [922, 0]
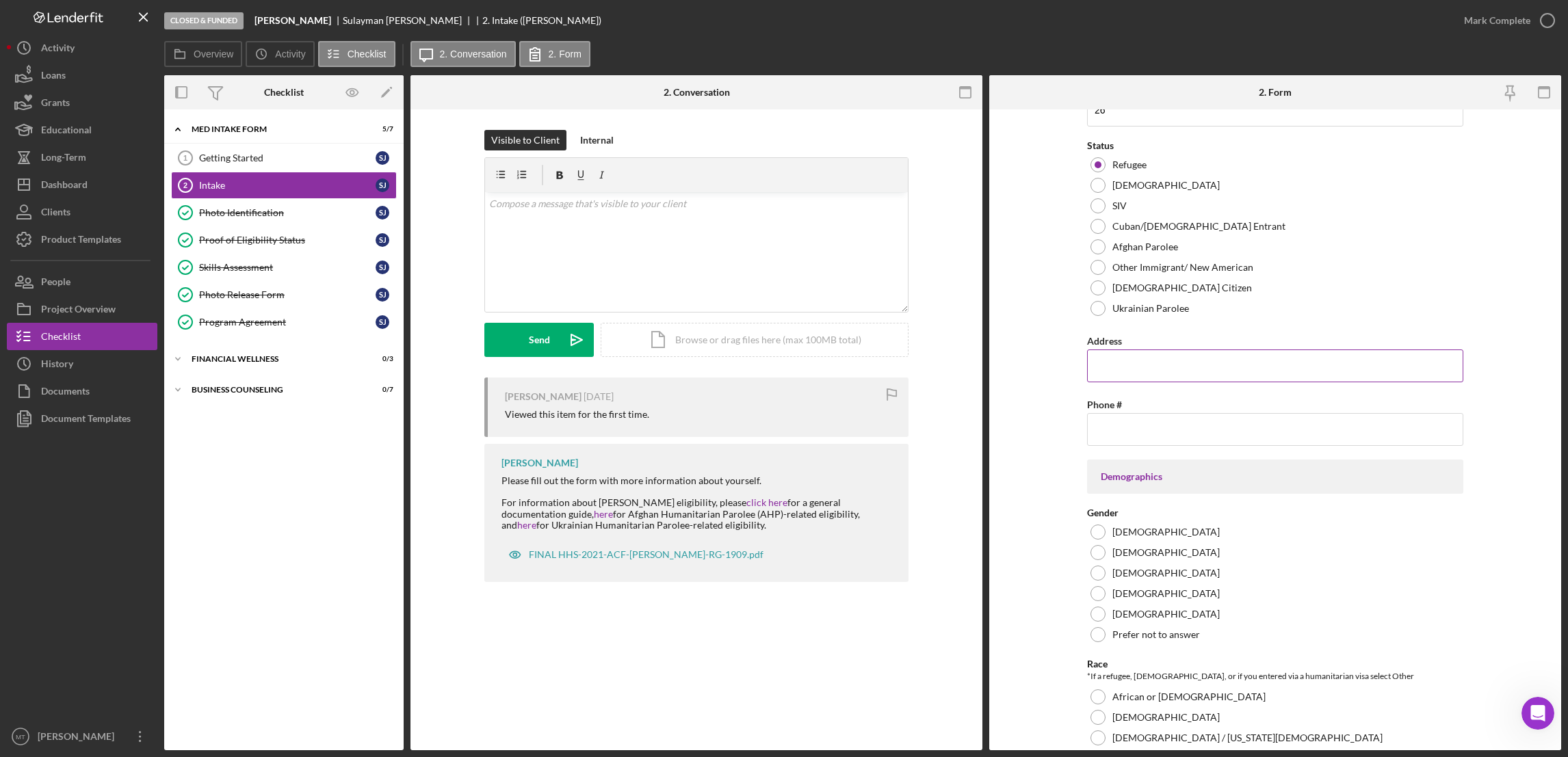
click at [1131, 362] on input "Address" at bounding box center [1275, 365] width 377 height 32
type input "[STREET_ADDRESS]"
click at [1135, 423] on input "Phone #" at bounding box center [1275, 429] width 377 height 32
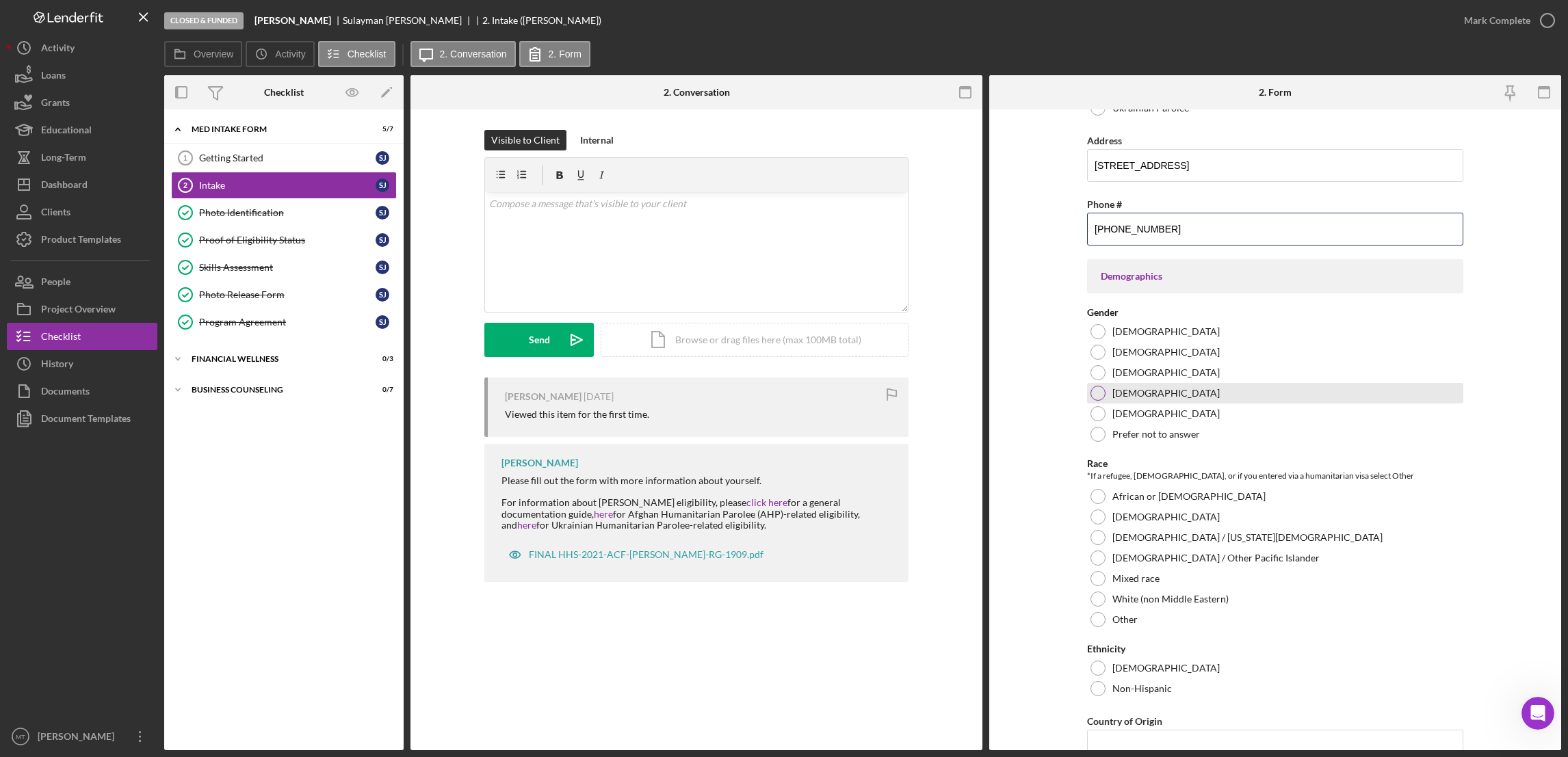
scroll to position [1128, 0]
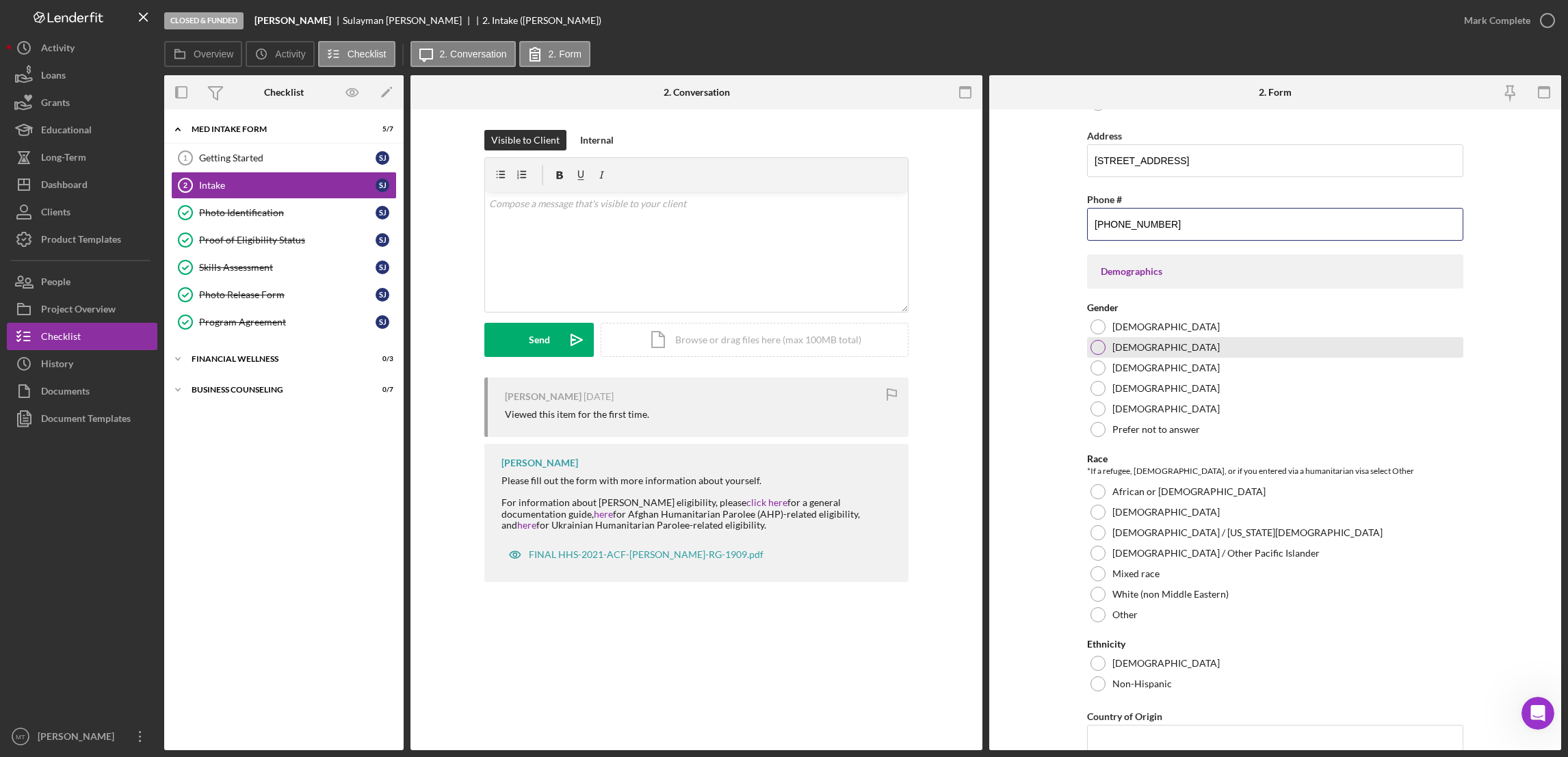
type input "[PHONE_NUMBER]"
click at [1095, 351] on div at bounding box center [1098, 347] width 15 height 15
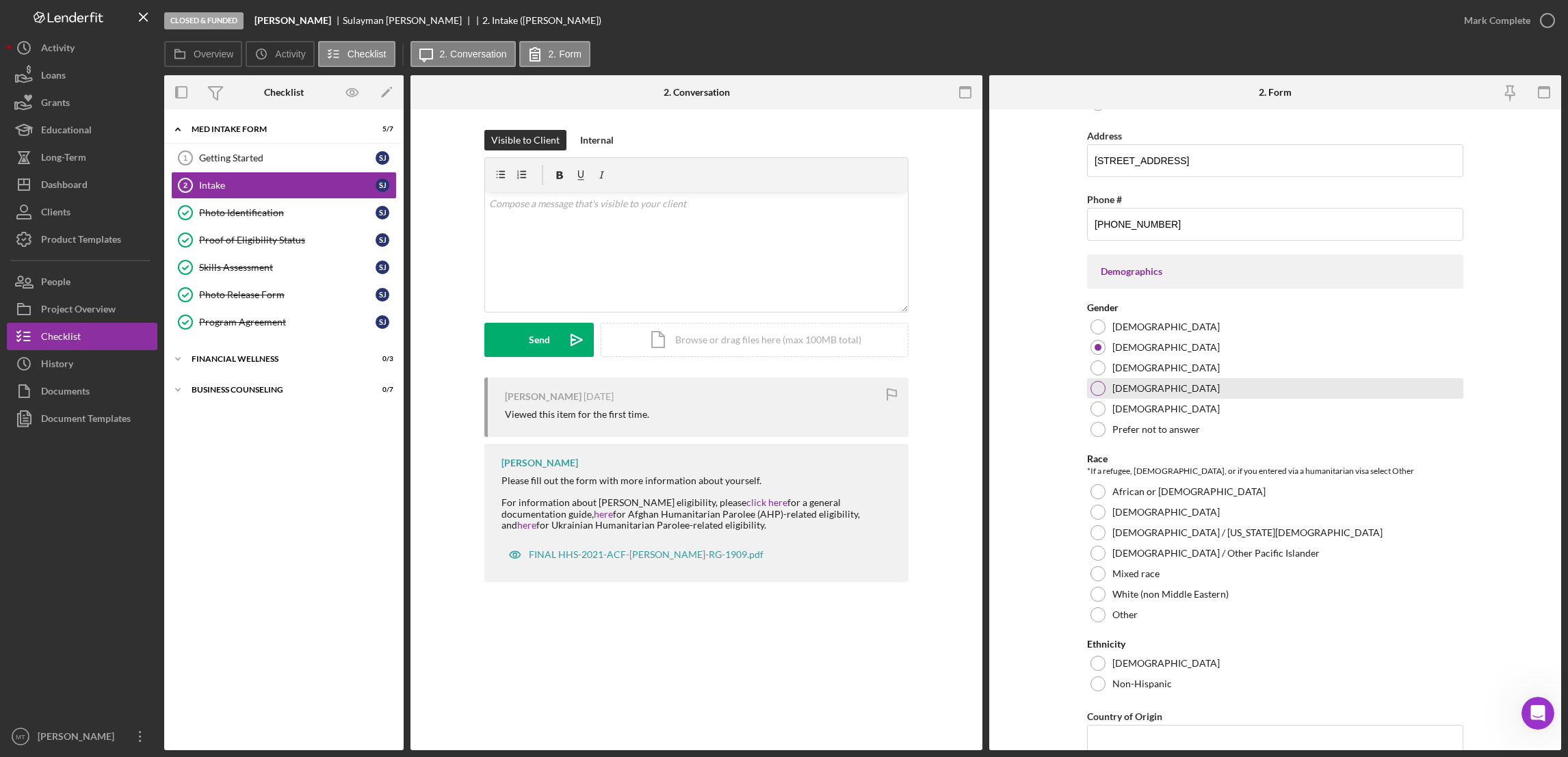
scroll to position [1333, 0]
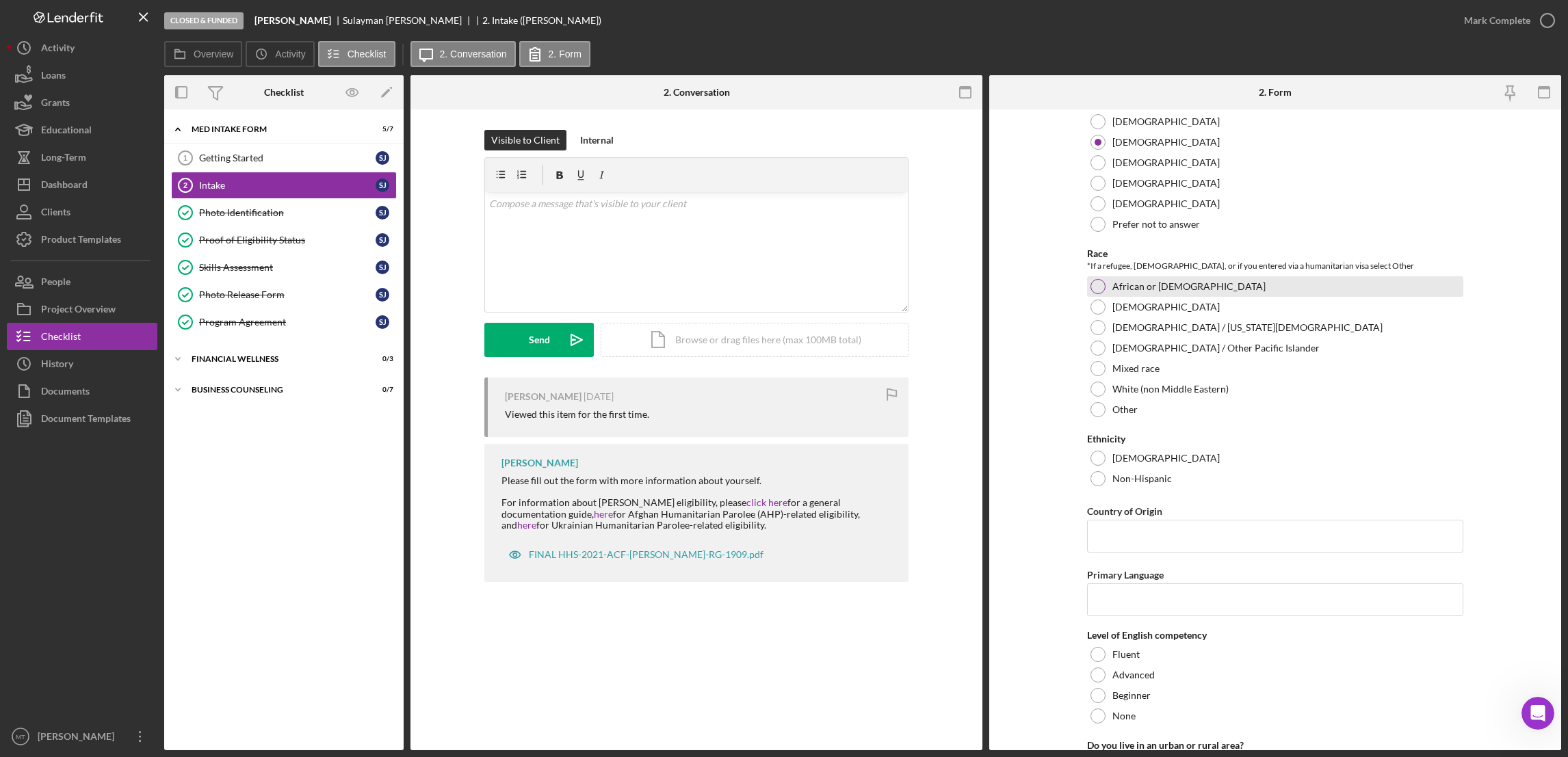
click at [1091, 288] on div at bounding box center [1098, 287] width 15 height 15
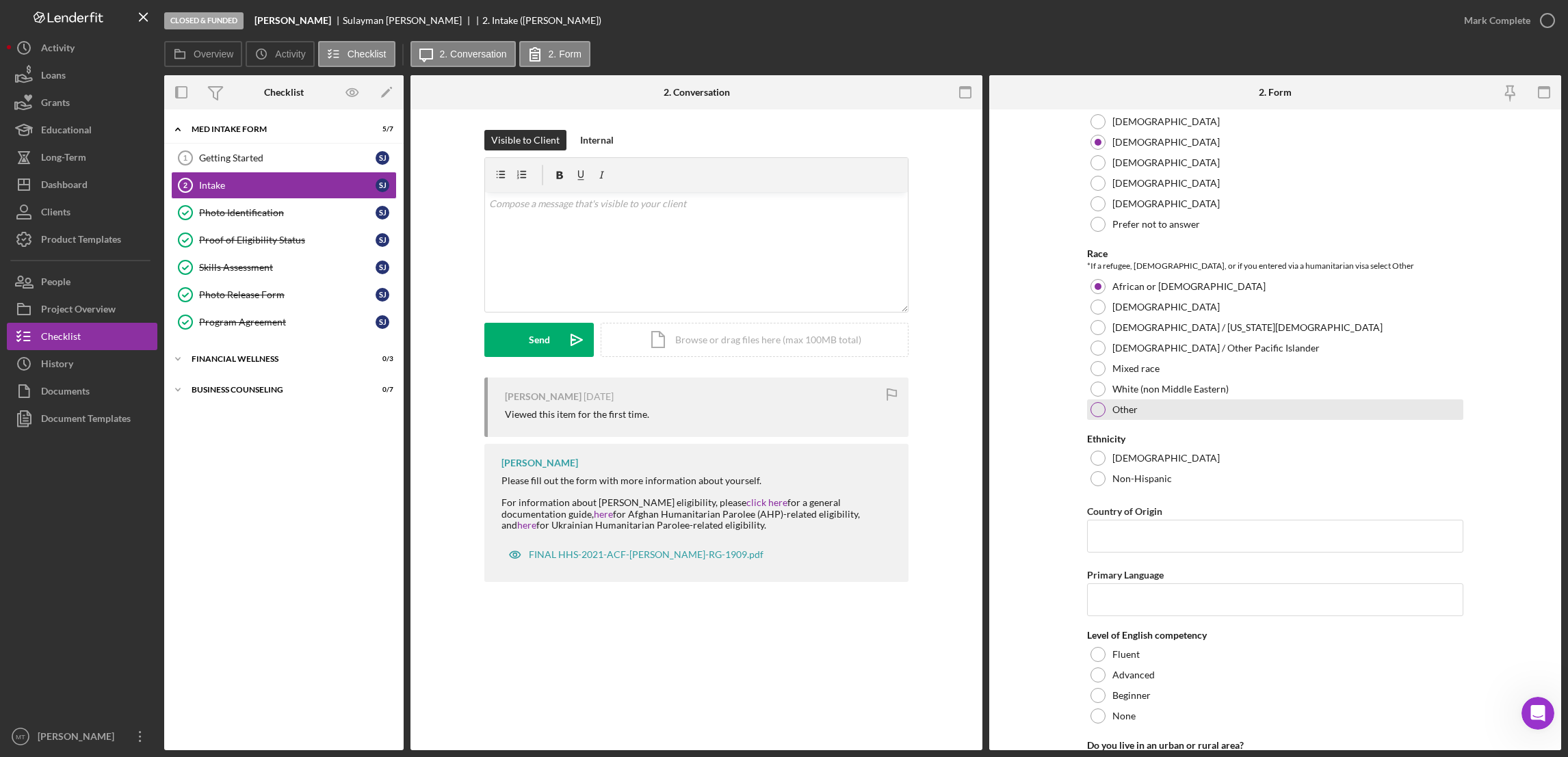
click at [1098, 414] on div at bounding box center [1098, 410] width 15 height 15
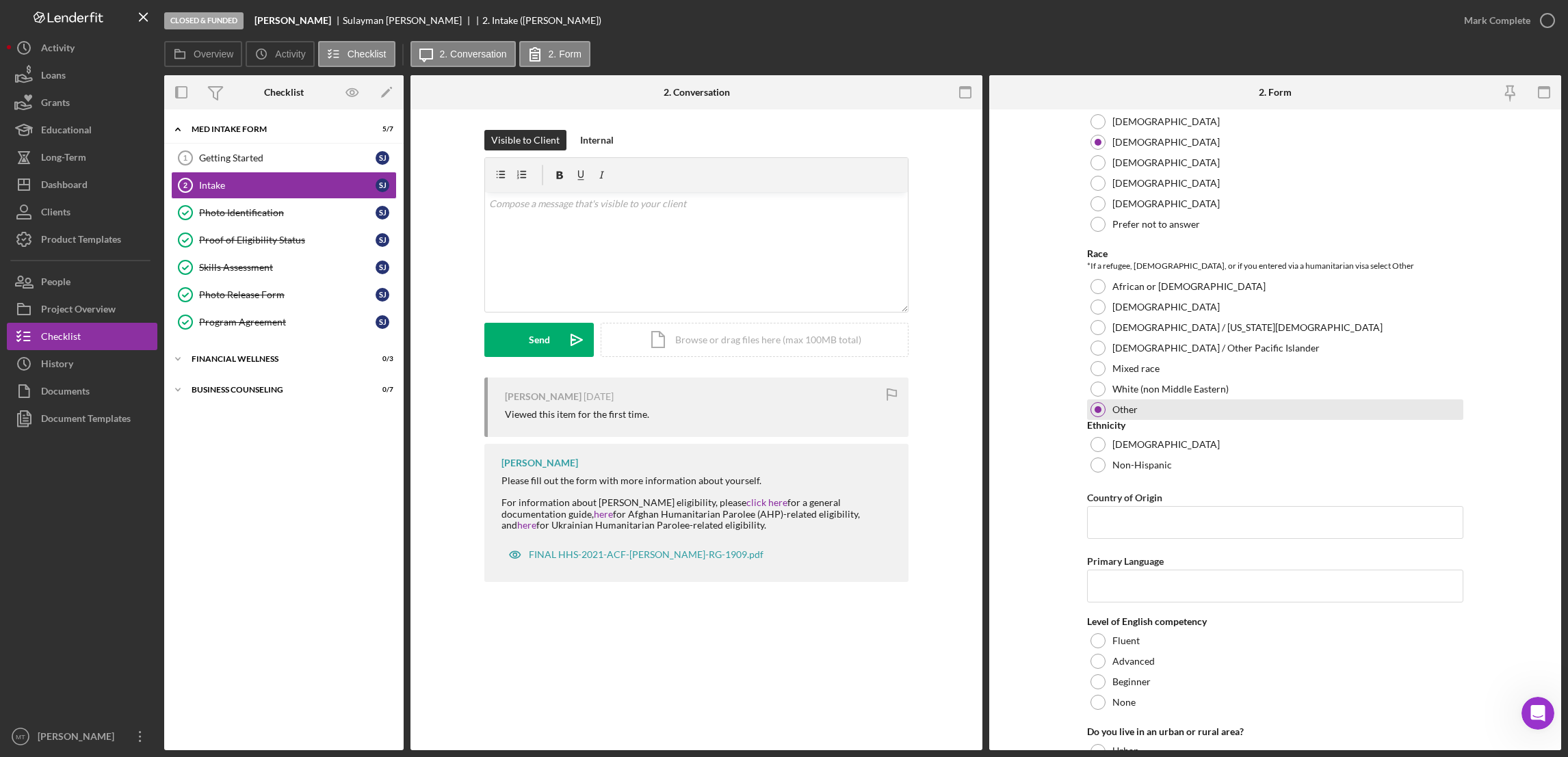
click at [1098, 413] on div at bounding box center [1098, 410] width 7 height 7
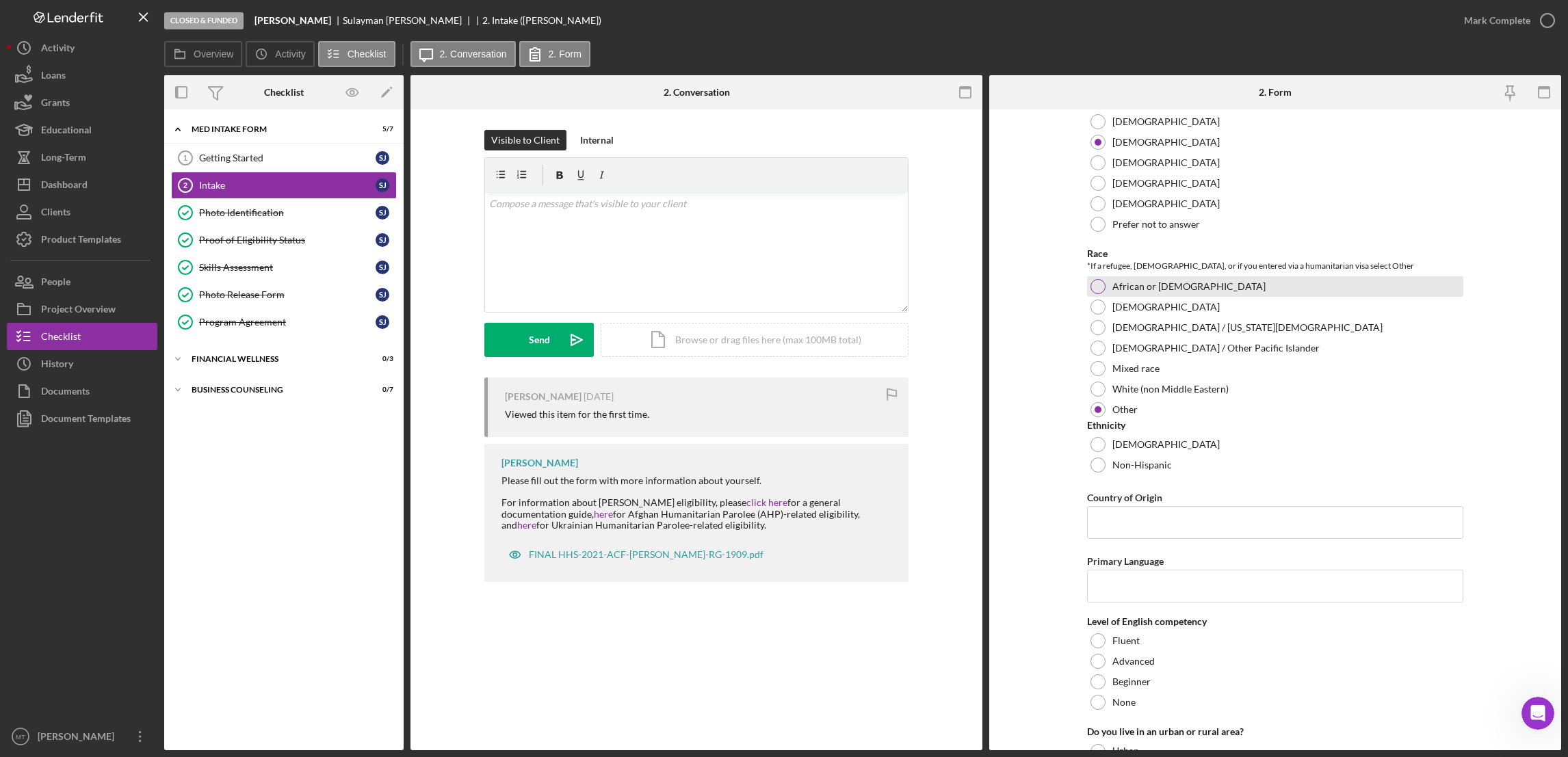
click at [1101, 292] on div at bounding box center [1098, 287] width 15 height 15
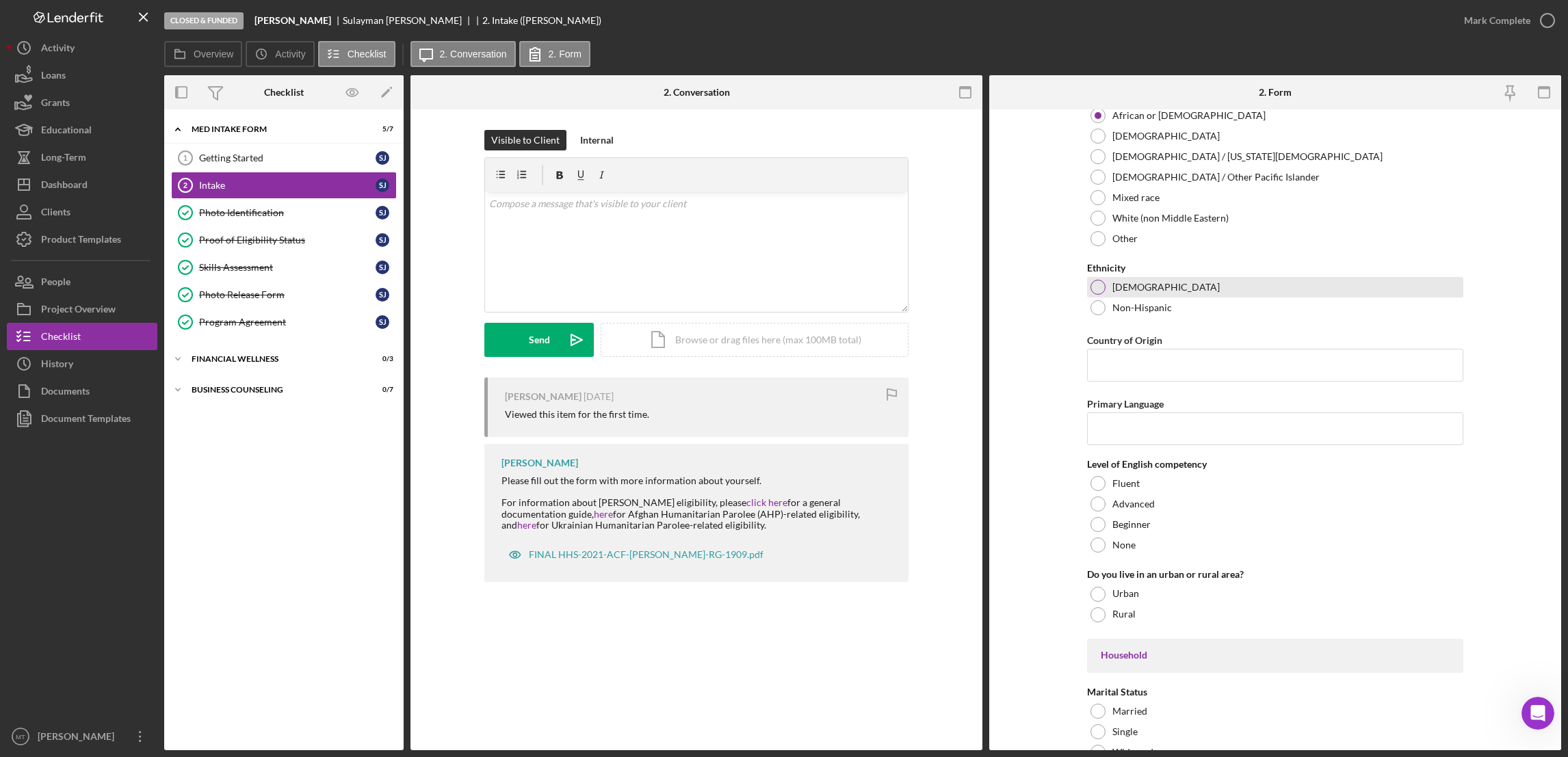
scroll to position [1538, 0]
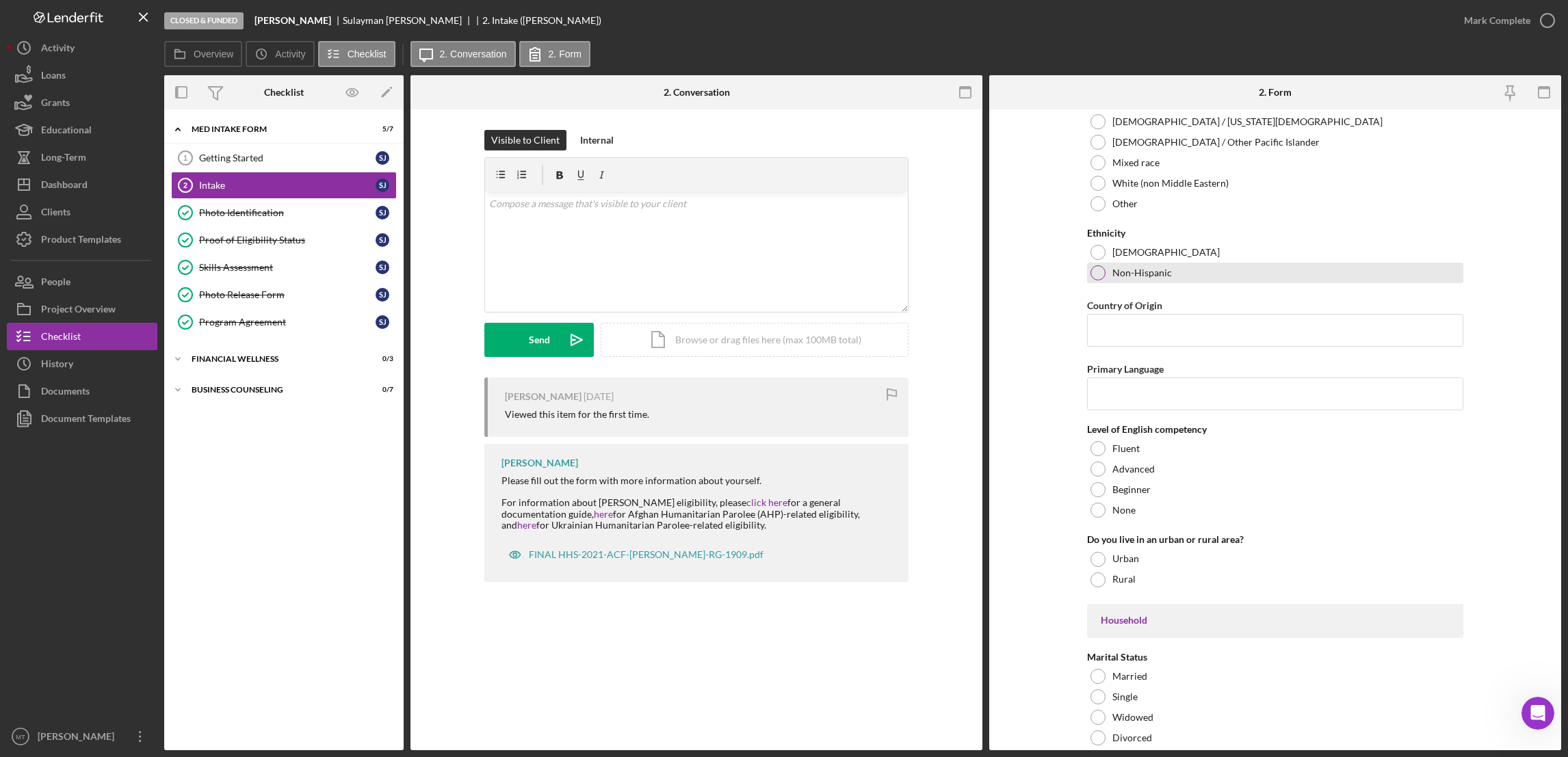
click at [1091, 278] on div at bounding box center [1098, 273] width 15 height 15
click at [1132, 337] on input "Country of Origin" at bounding box center [1275, 330] width 377 height 32
type input "[GEOGRAPHIC_DATA]"
click at [1110, 389] on input "Primary Language" at bounding box center [1275, 393] width 377 height 32
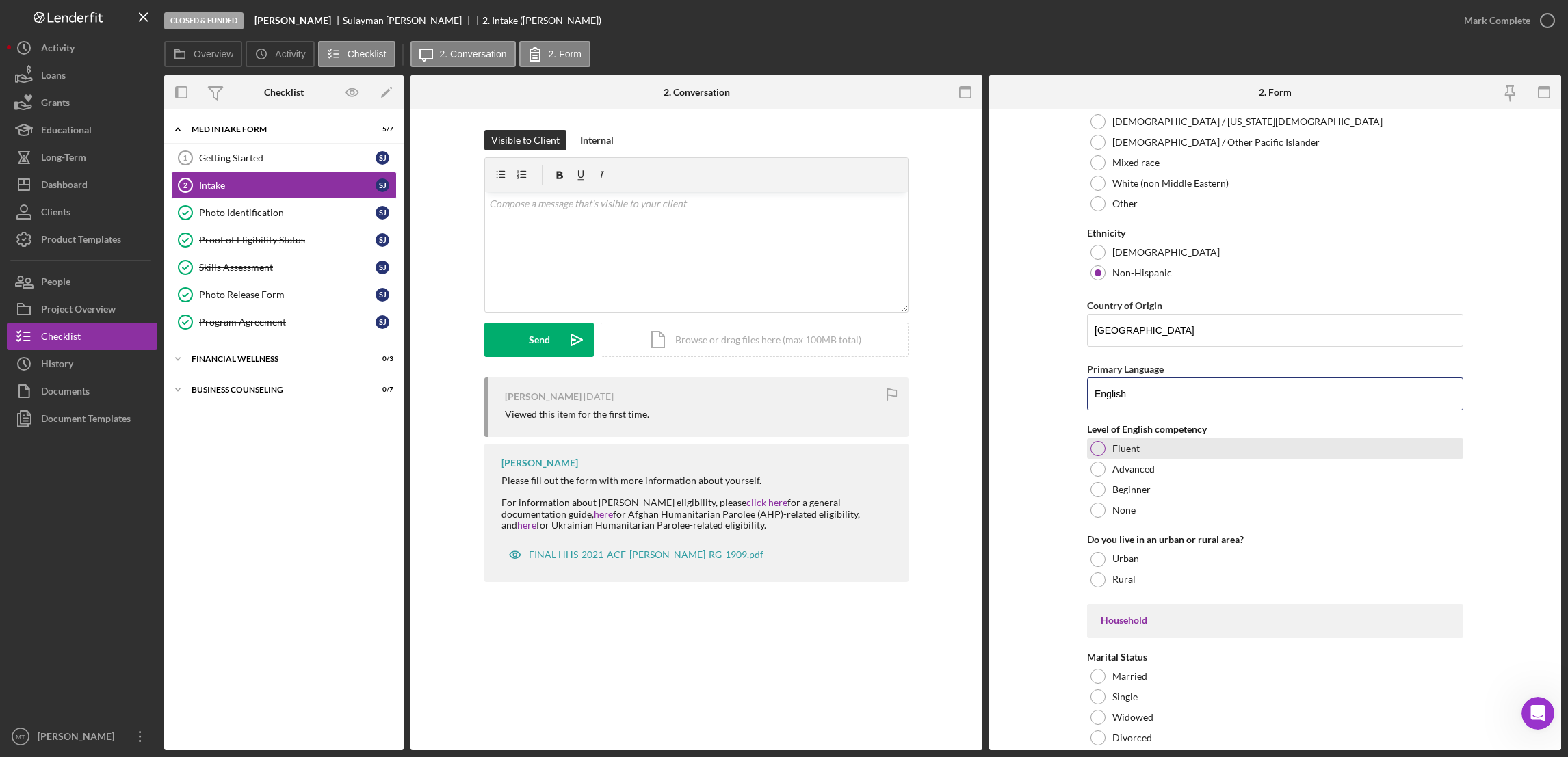
type input "English"
click at [1097, 452] on div at bounding box center [1098, 449] width 15 height 15
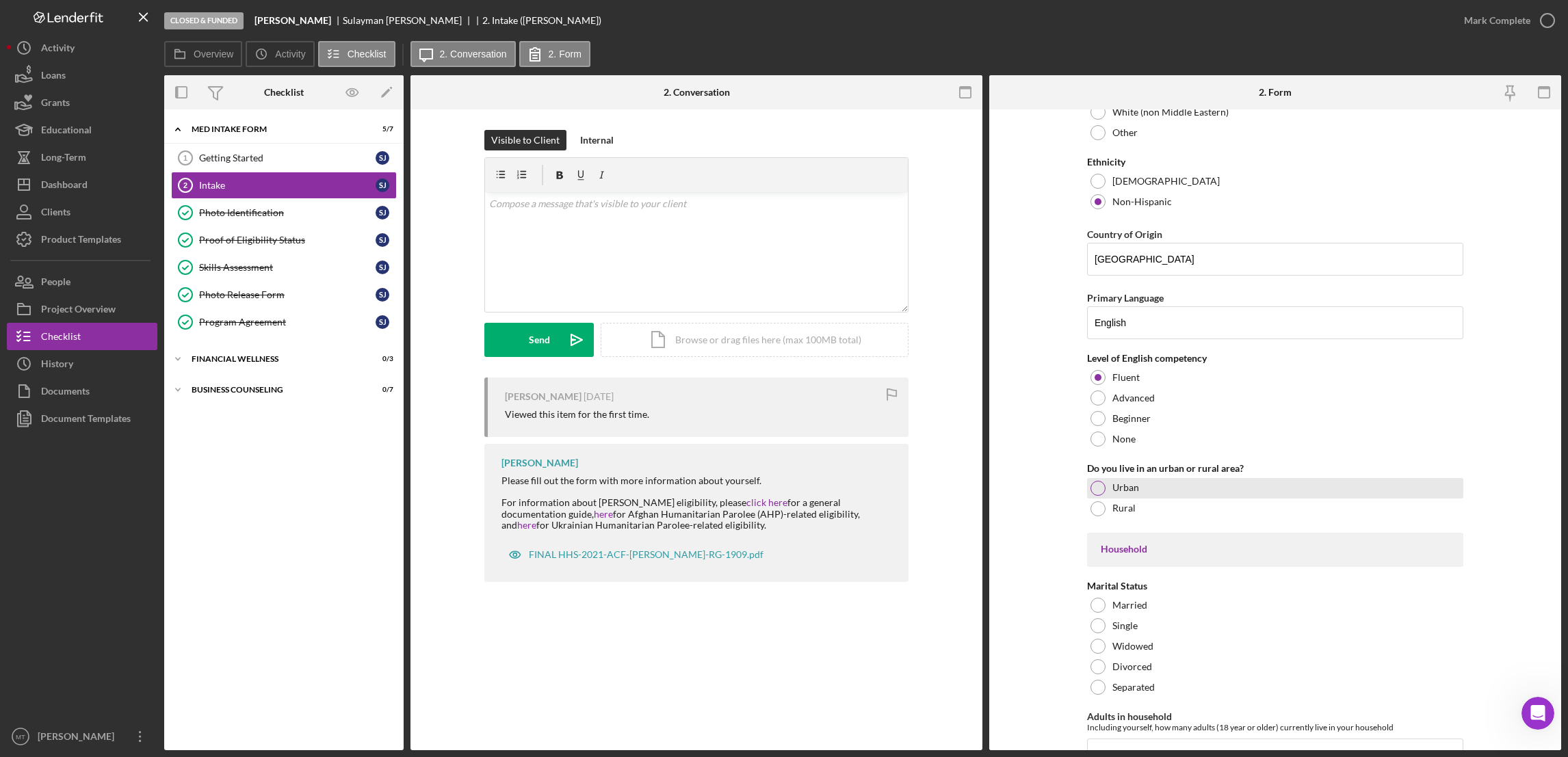
scroll to position [1641, 0]
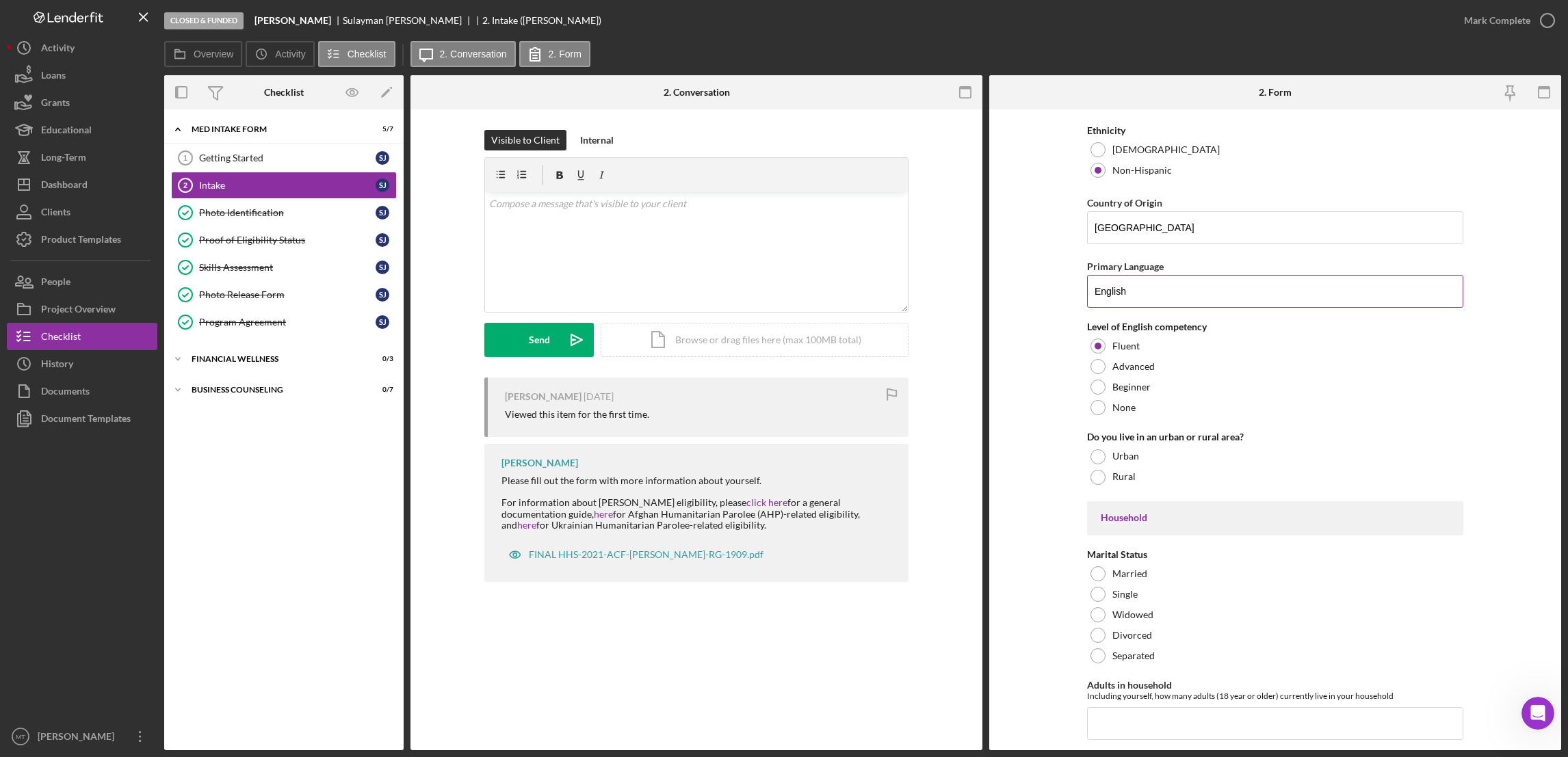
click at [1146, 299] on input "English" at bounding box center [1275, 291] width 377 height 32
click at [1091, 460] on div at bounding box center [1098, 457] width 15 height 15
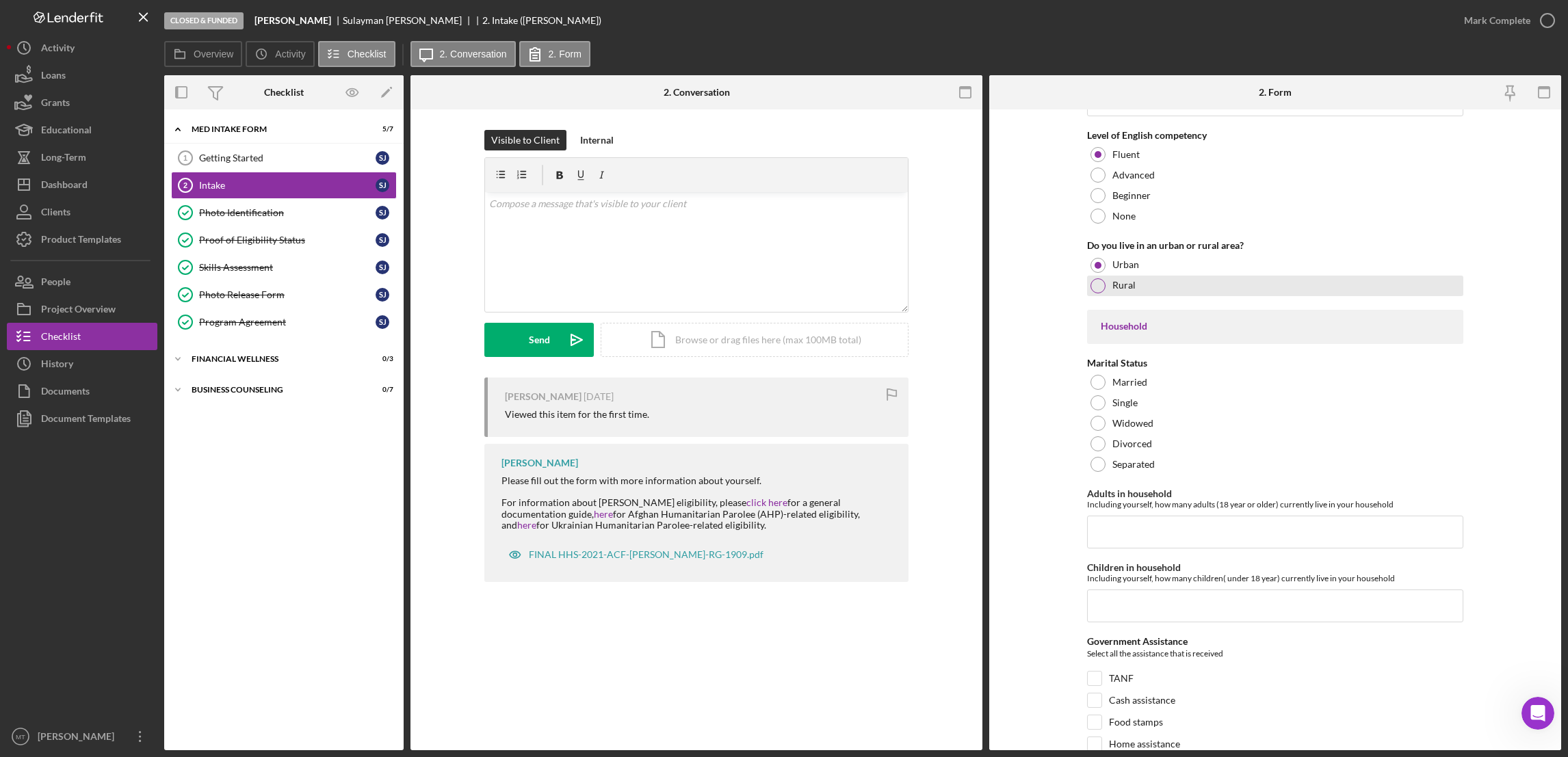
scroll to position [1846, 0]
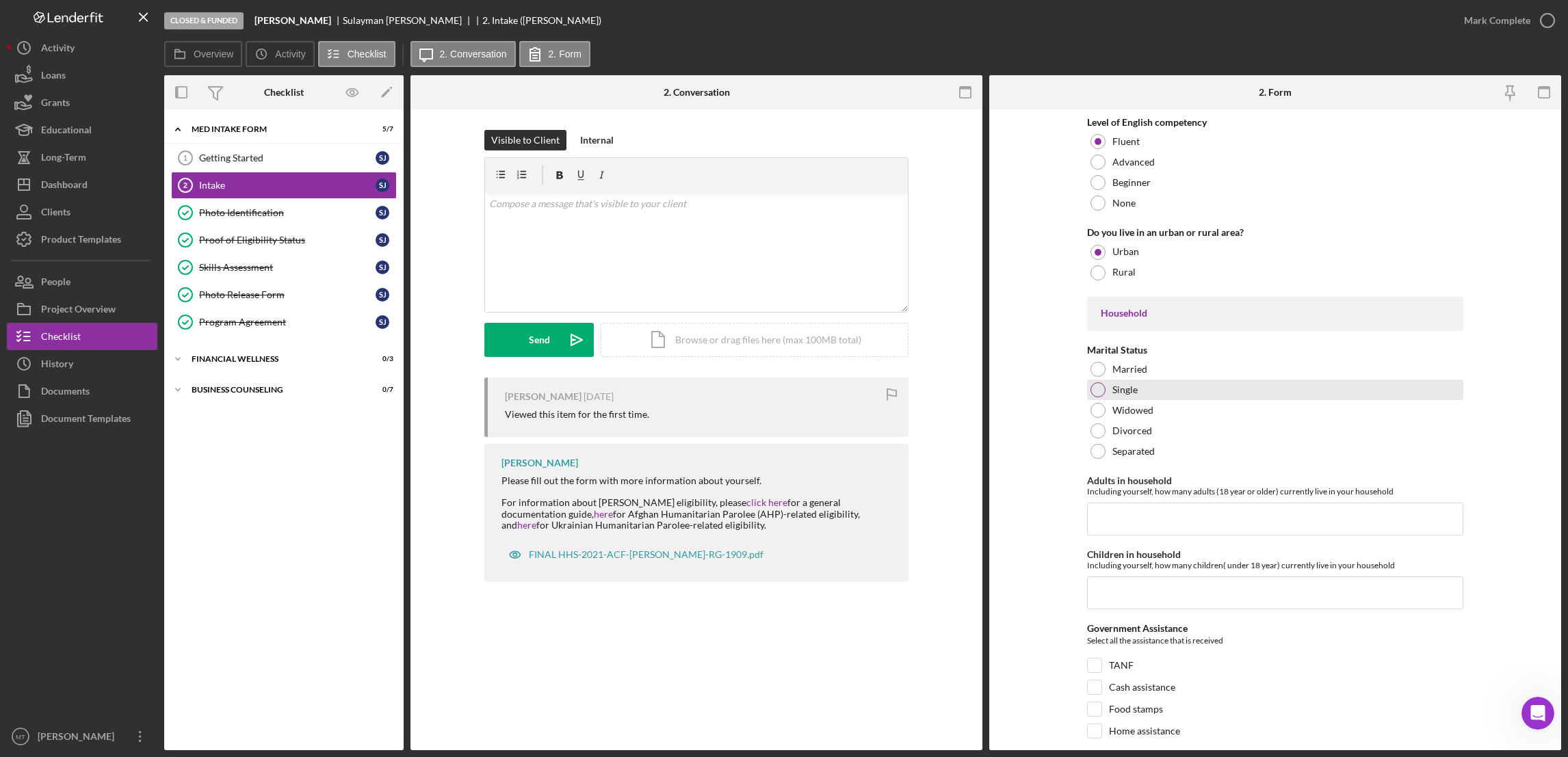
click at [1097, 395] on div at bounding box center [1098, 390] width 15 height 15
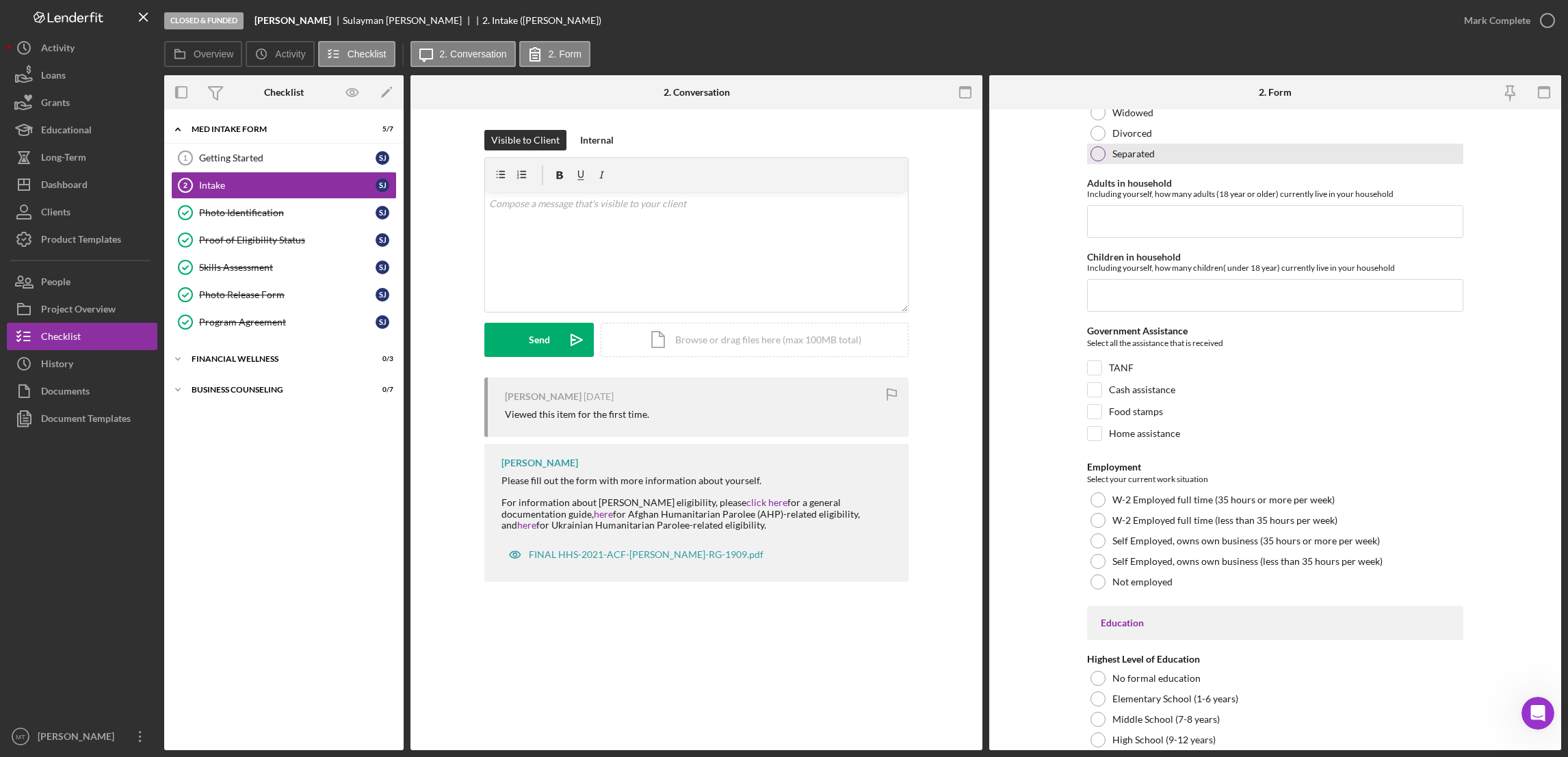
scroll to position [2153, 0]
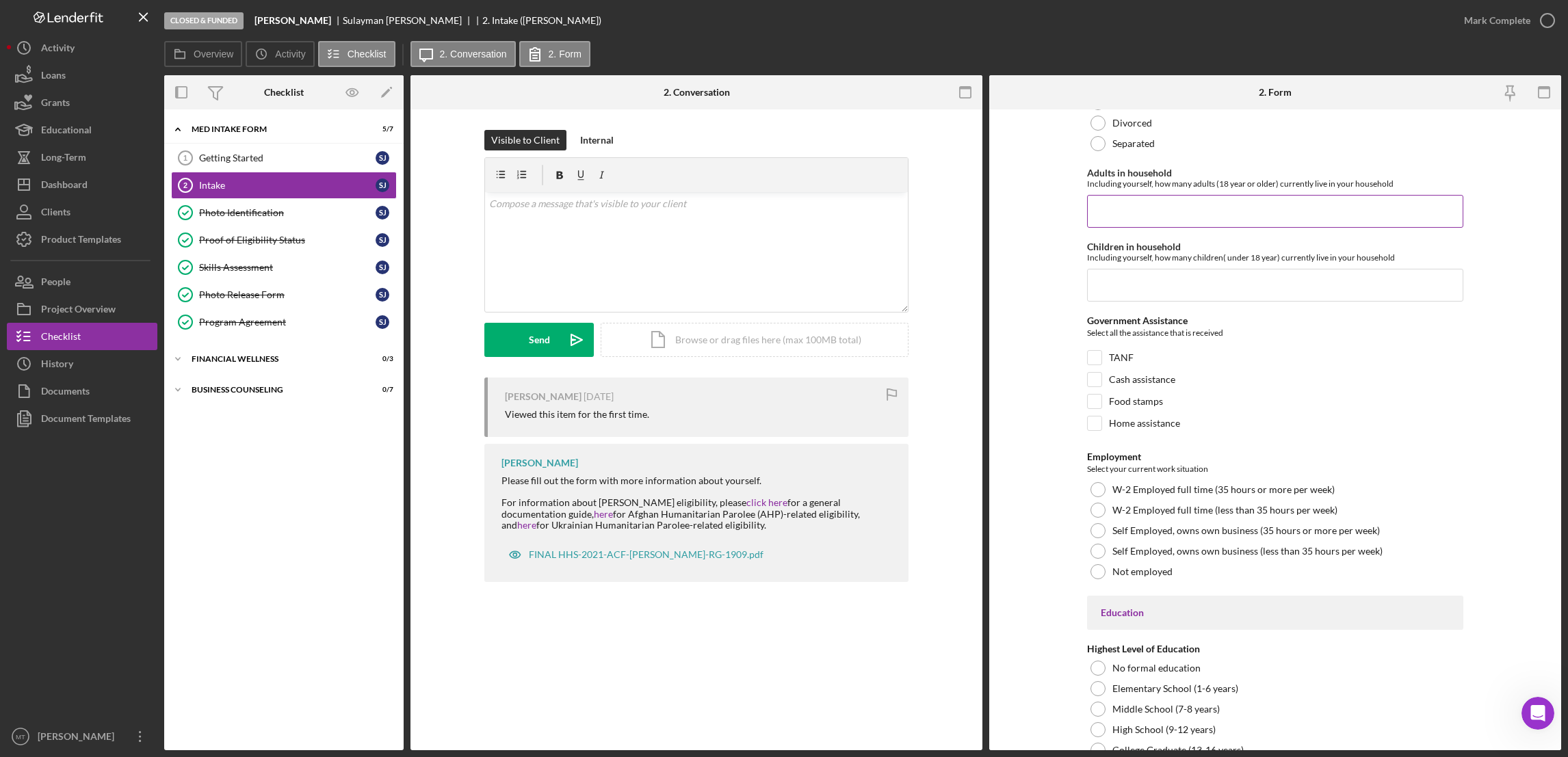
click at [1127, 210] on input "Adults in household" at bounding box center [1275, 211] width 377 height 32
type input "3"
click at [1143, 291] on input "Children in household" at bounding box center [1275, 284] width 377 height 32
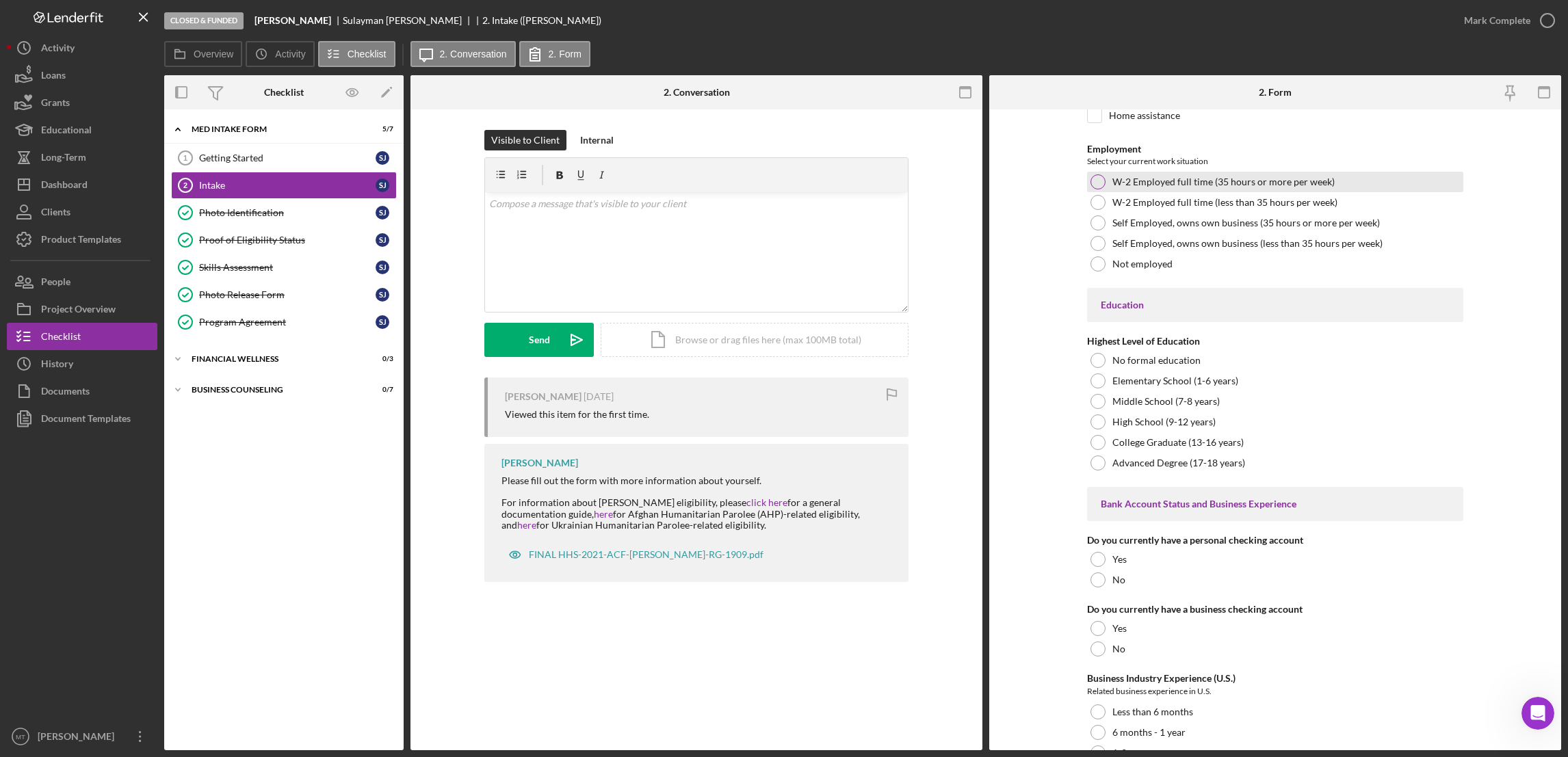
type input "0"
click at [1094, 188] on div at bounding box center [1098, 182] width 15 height 15
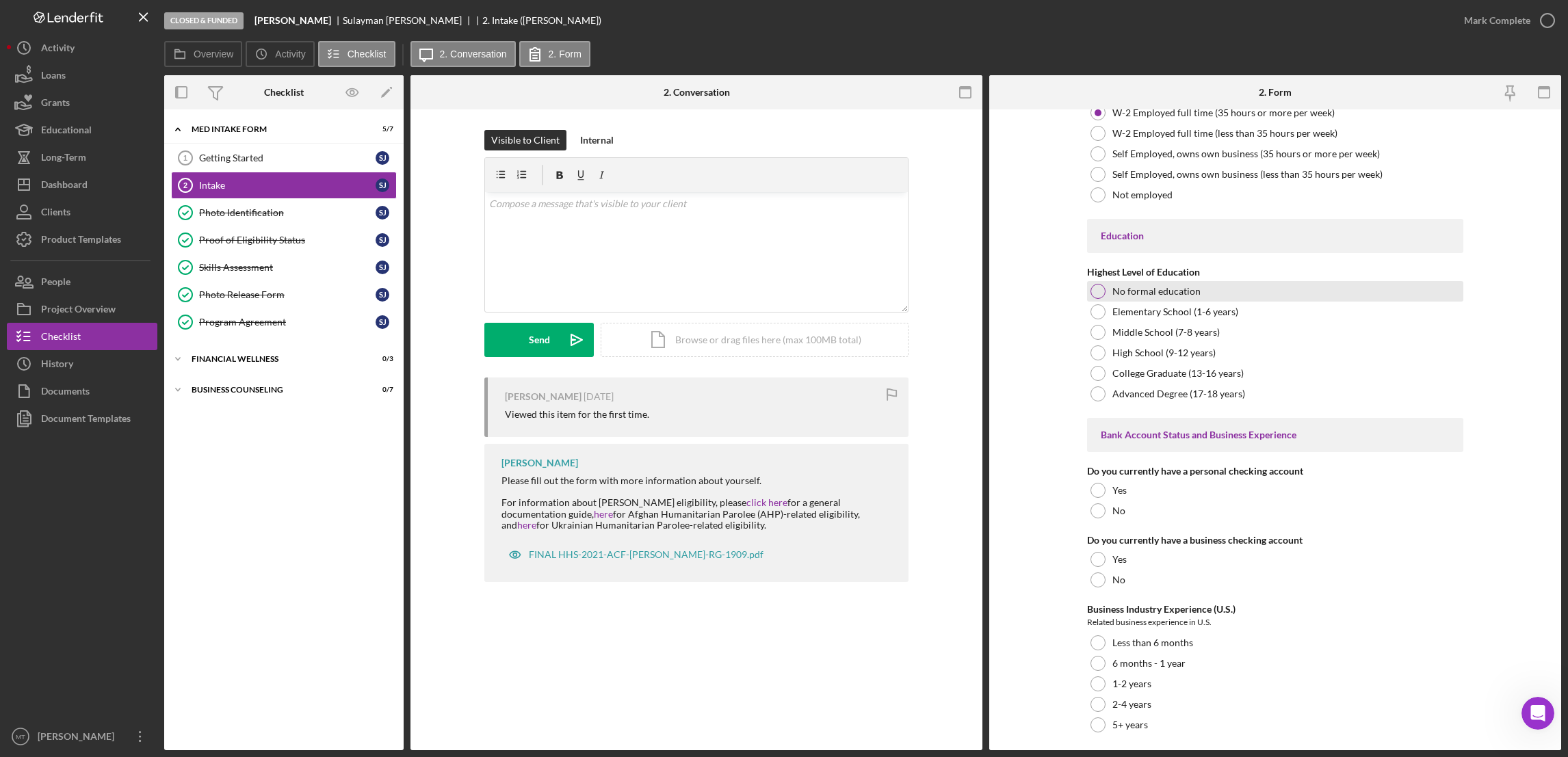
scroll to position [2563, 0]
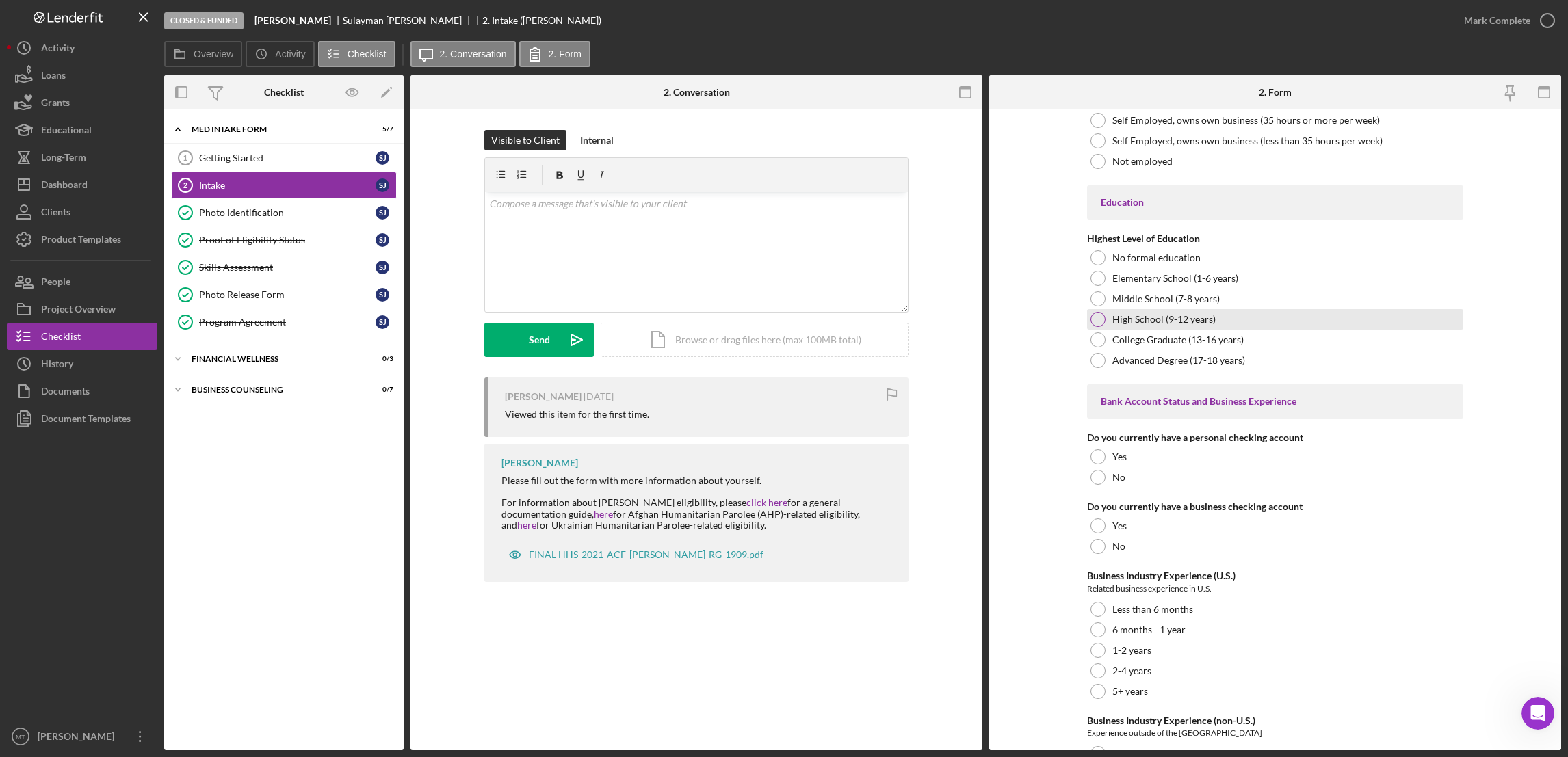
click at [1098, 318] on div at bounding box center [1098, 319] width 15 height 15
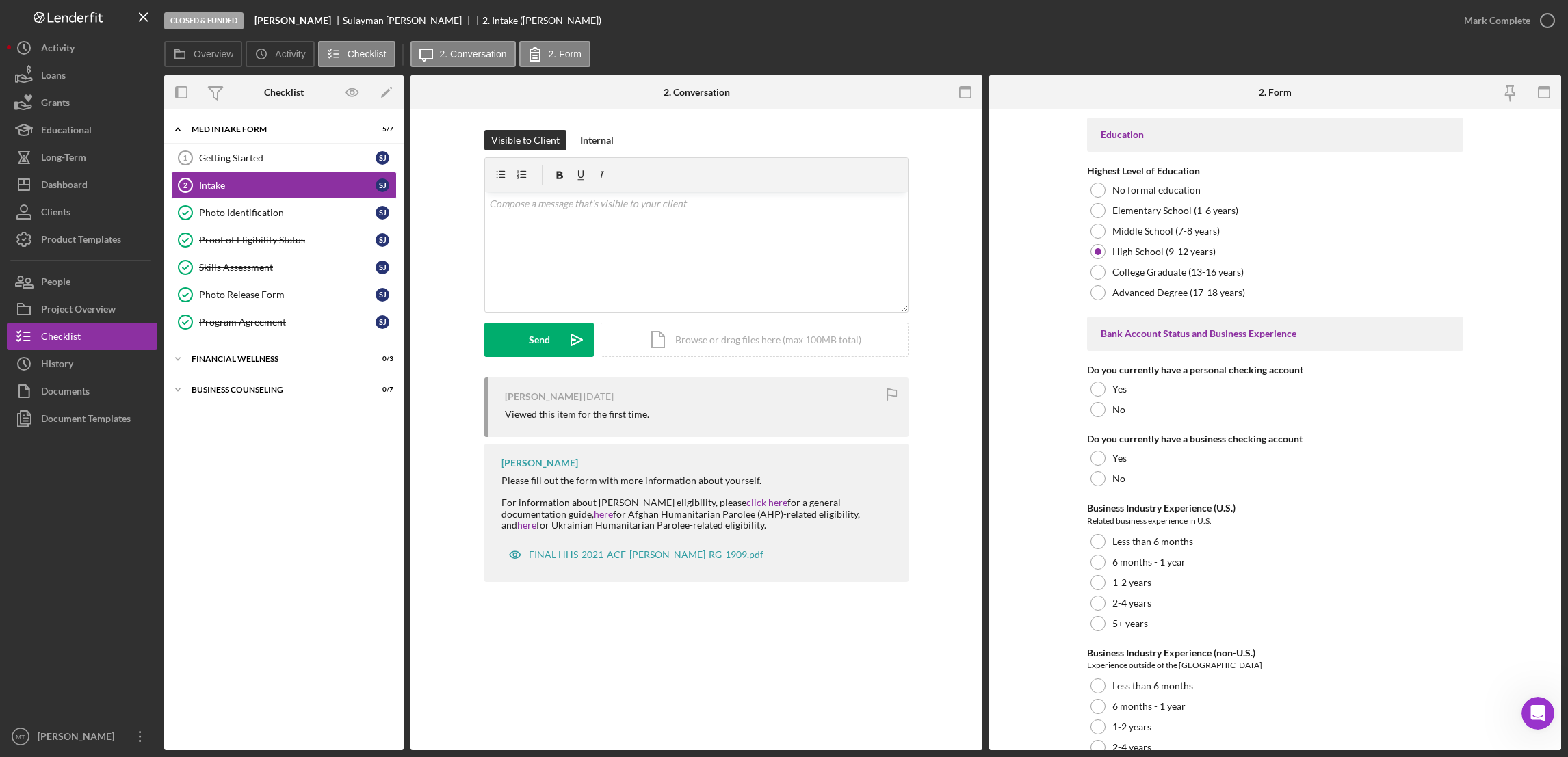
scroll to position [2666, 0]
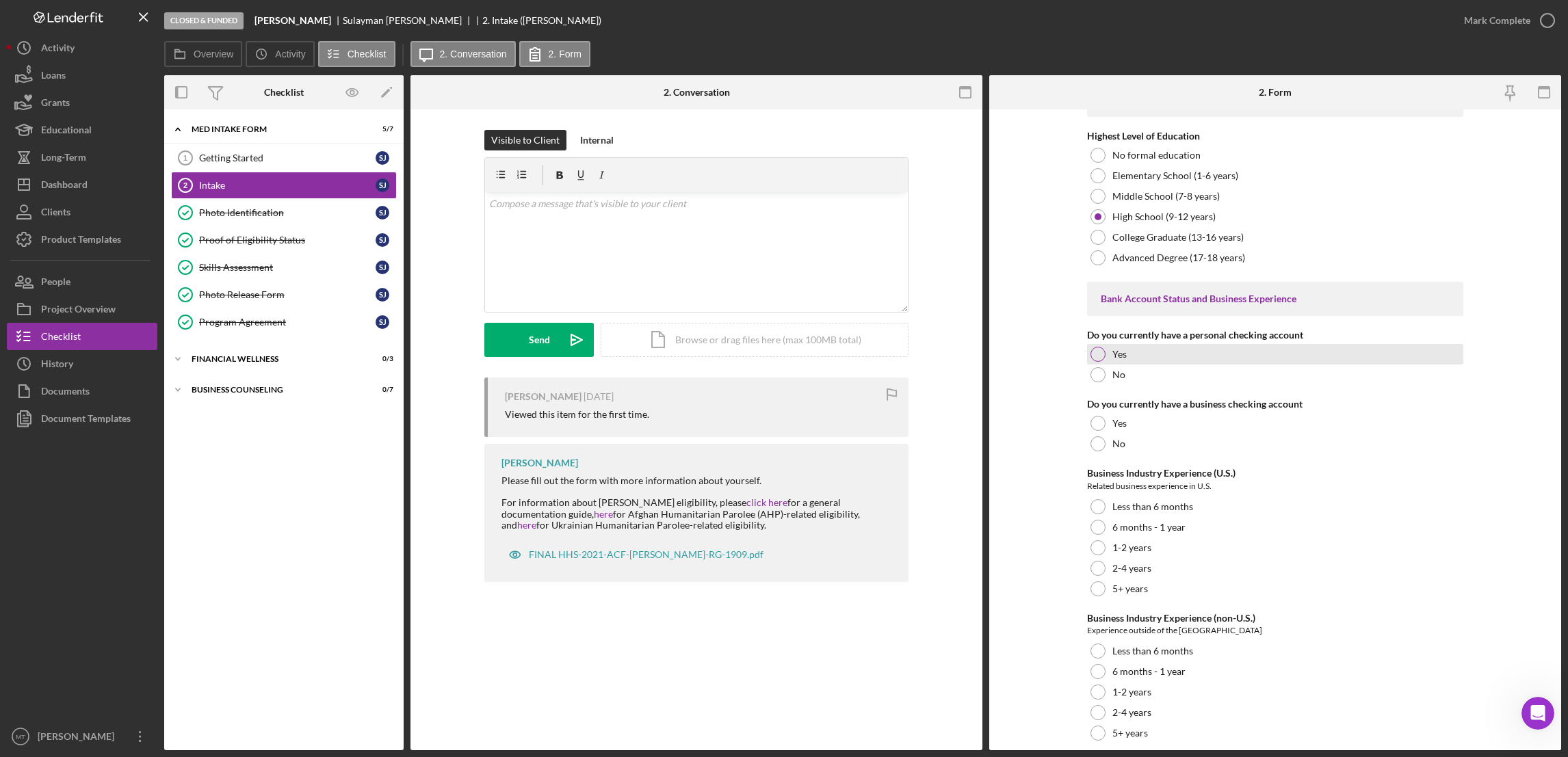
click at [1092, 356] on div at bounding box center [1098, 354] width 15 height 15
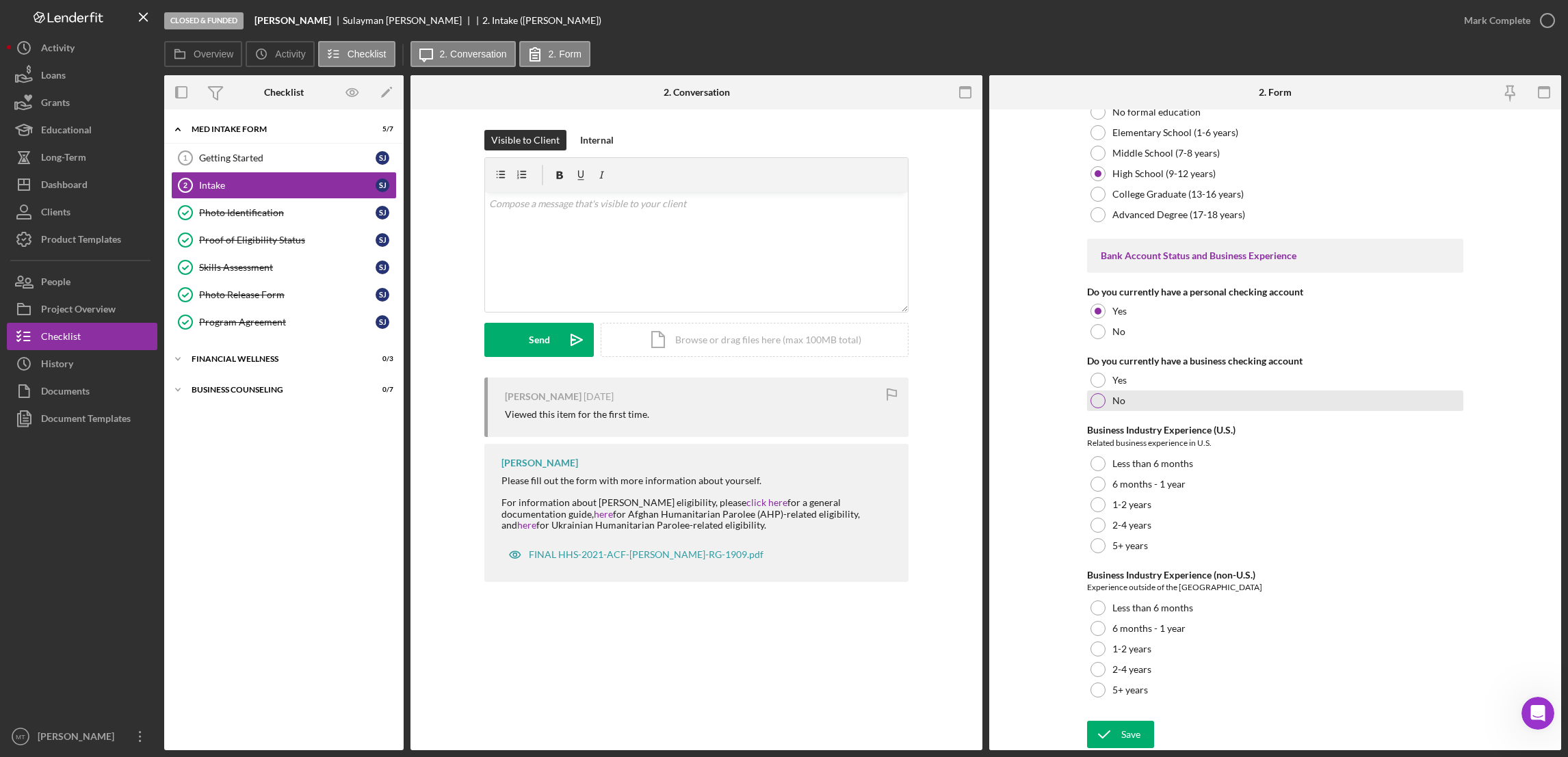
click at [1095, 402] on div at bounding box center [1098, 401] width 15 height 15
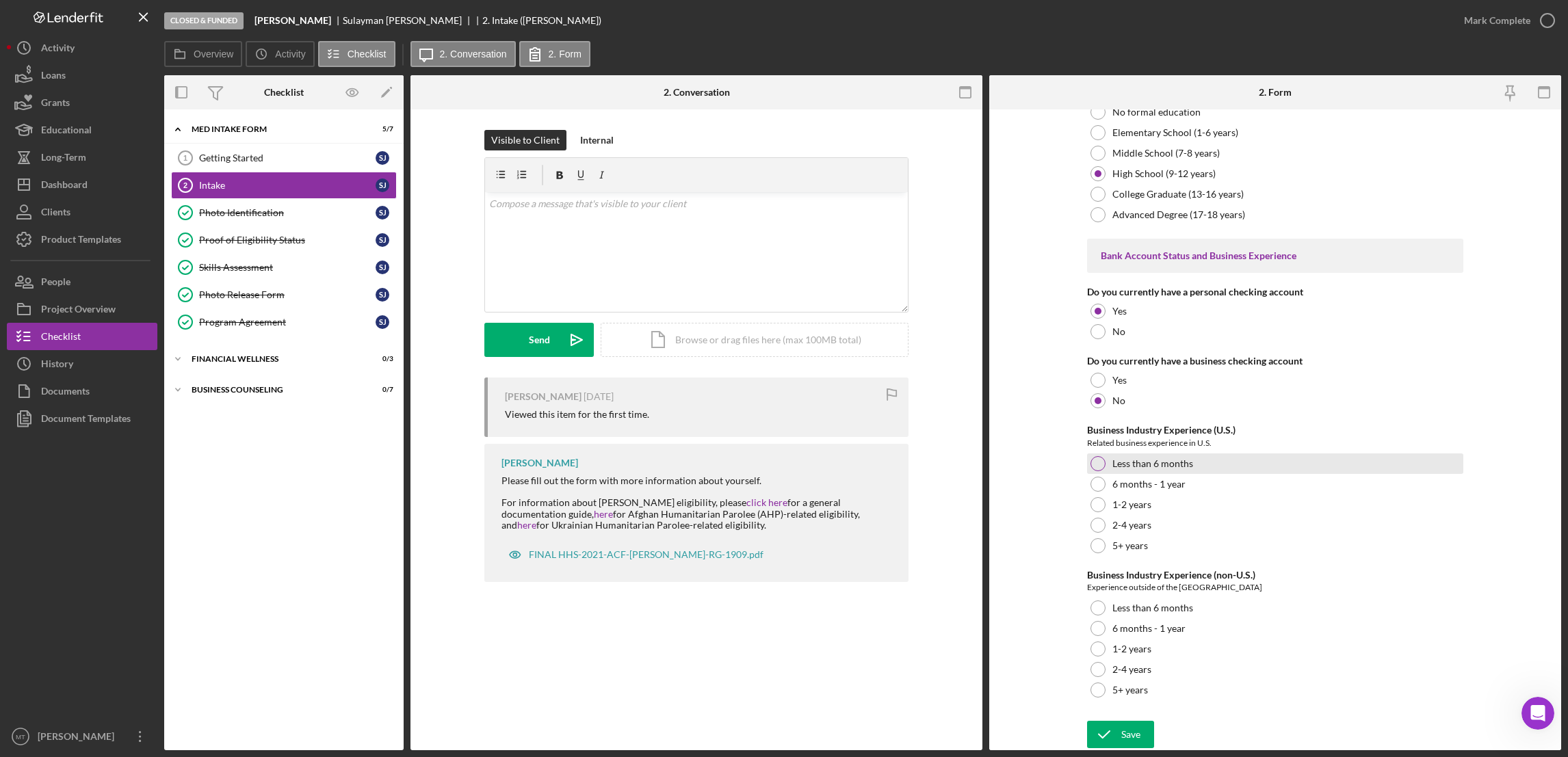
click at [1094, 455] on div "Less than 6 months" at bounding box center [1275, 464] width 377 height 21
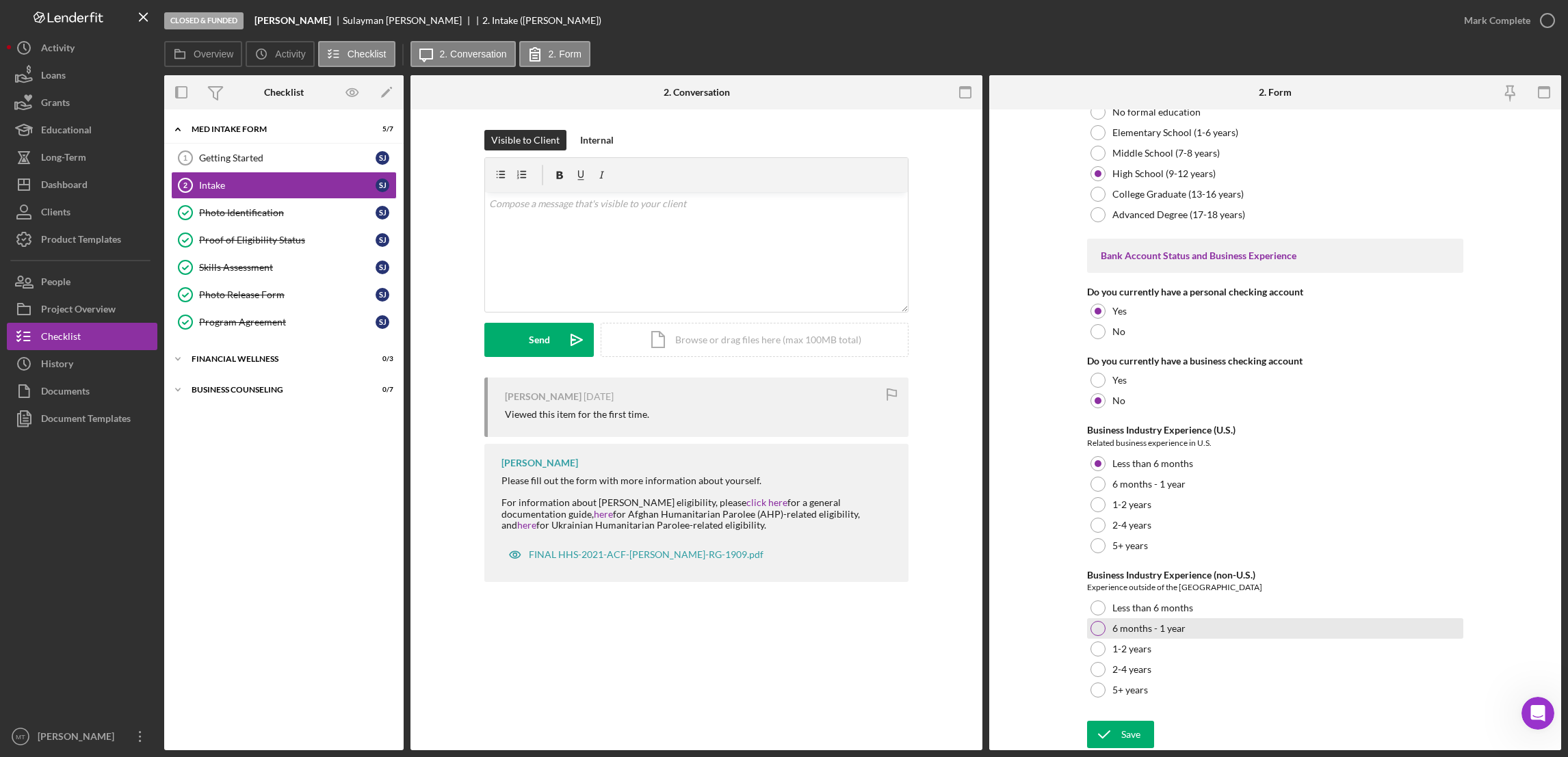
click at [1095, 623] on div at bounding box center [1098, 628] width 15 height 15
click at [1116, 742] on icon "submit" at bounding box center [1104, 734] width 34 height 34
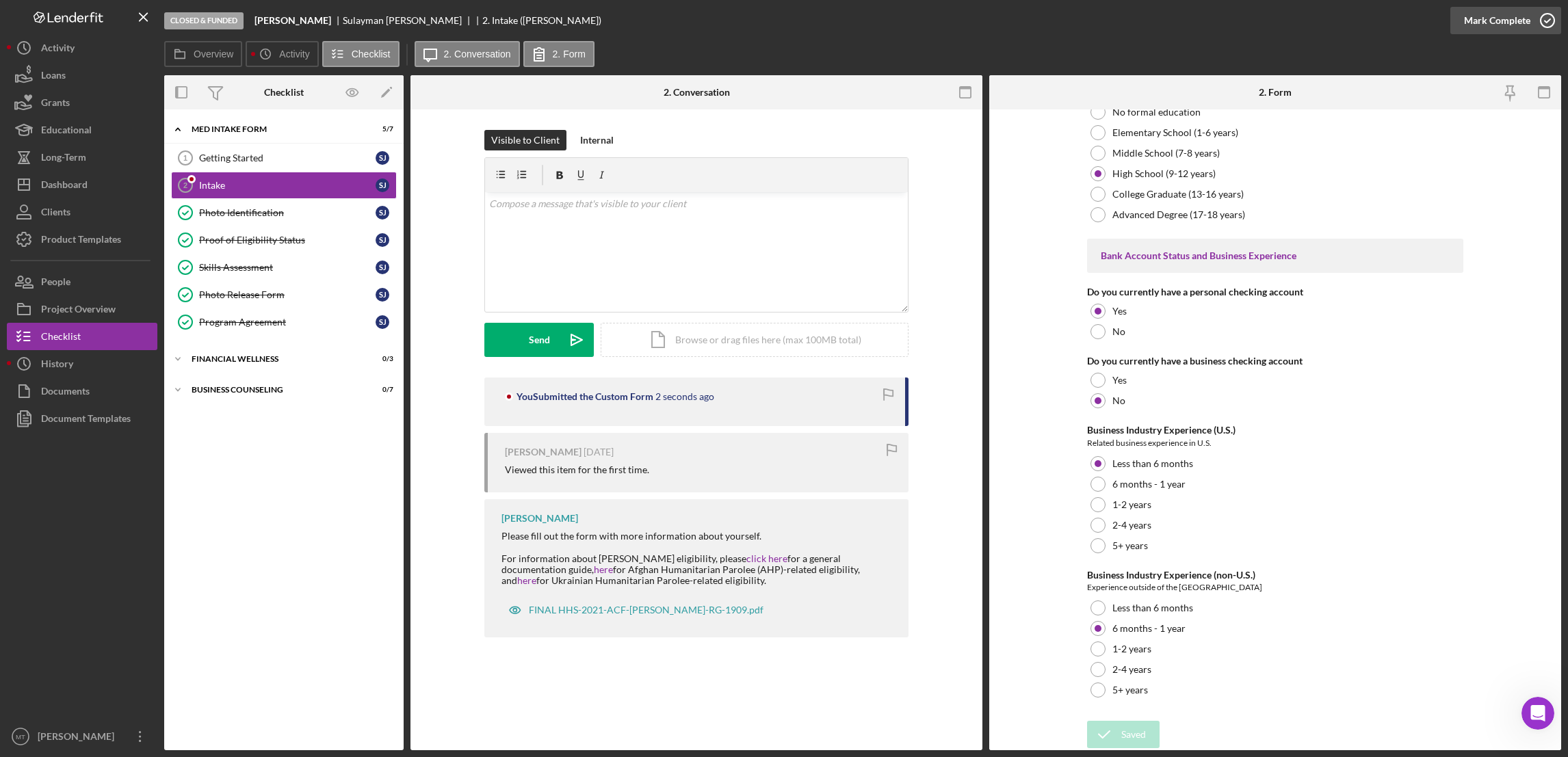
click at [1492, 17] on div "Mark Complete" at bounding box center [1497, 20] width 67 height 27
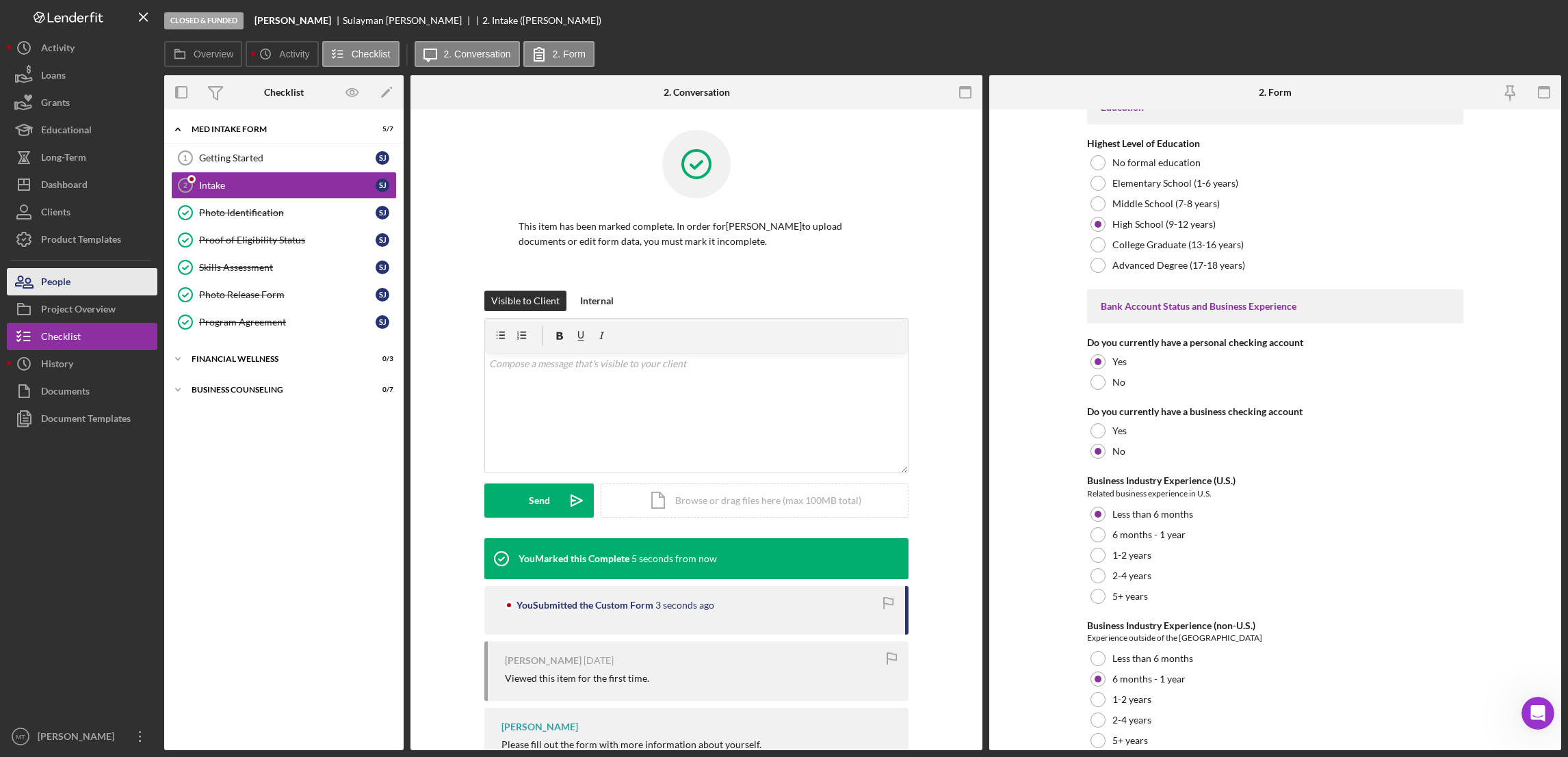
scroll to position [2767, 0]
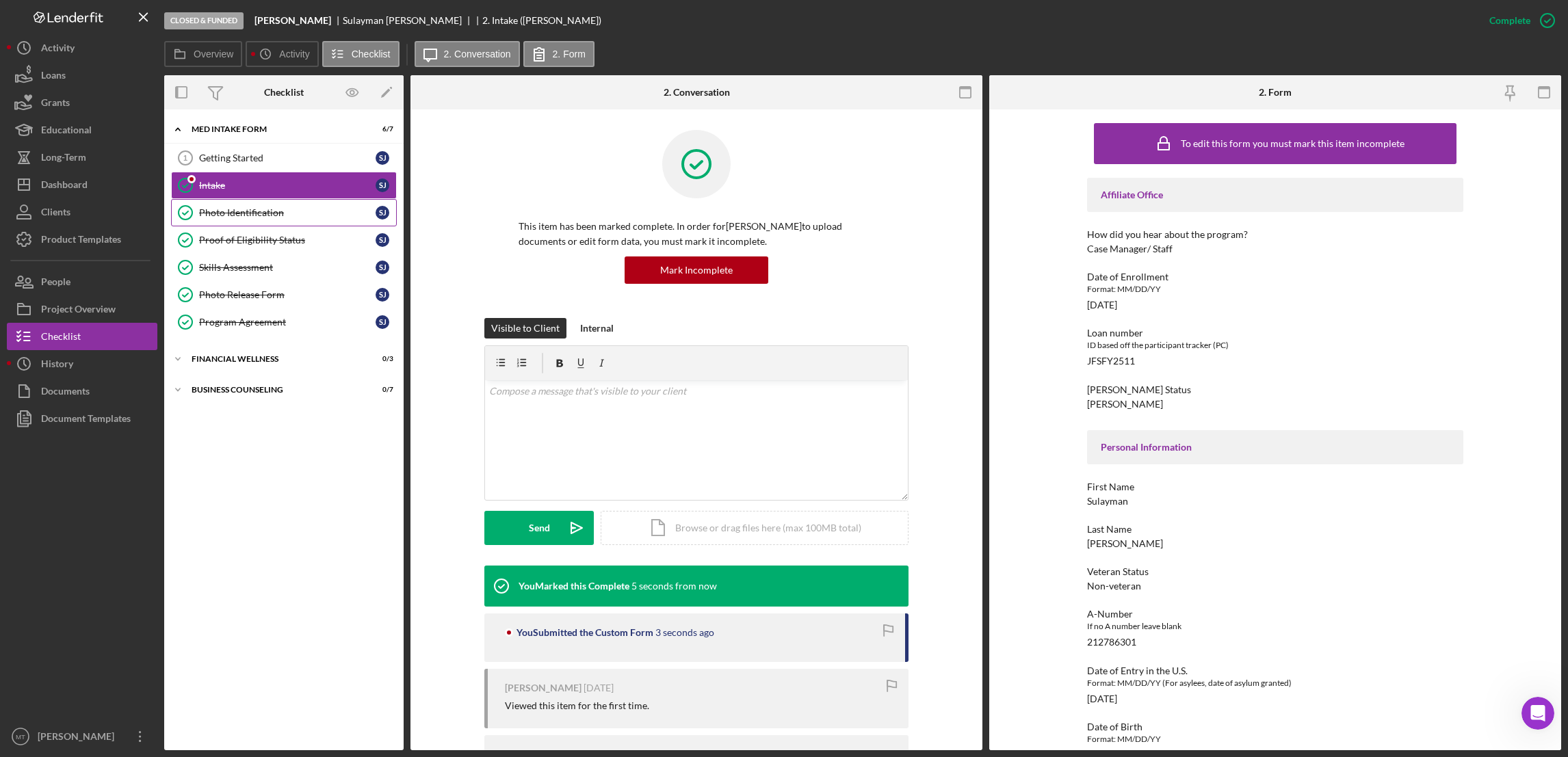
click at [261, 214] on div "Photo Identification" at bounding box center [287, 212] width 176 height 11
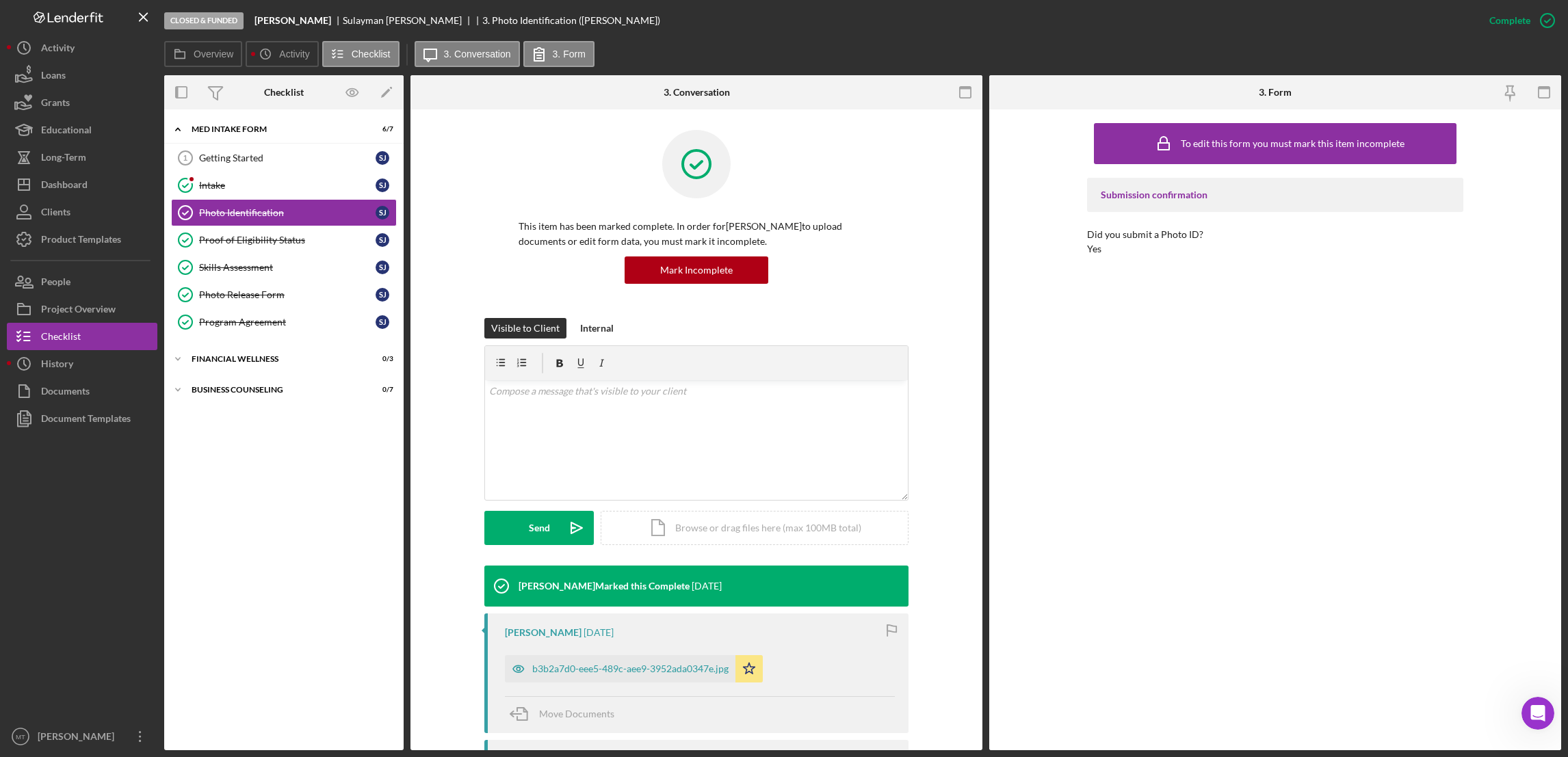
click at [651, 666] on div "b3b2a7d0-eee5-489c-aee9-3952ada0347e.jpg" at bounding box center [630, 668] width 196 height 11
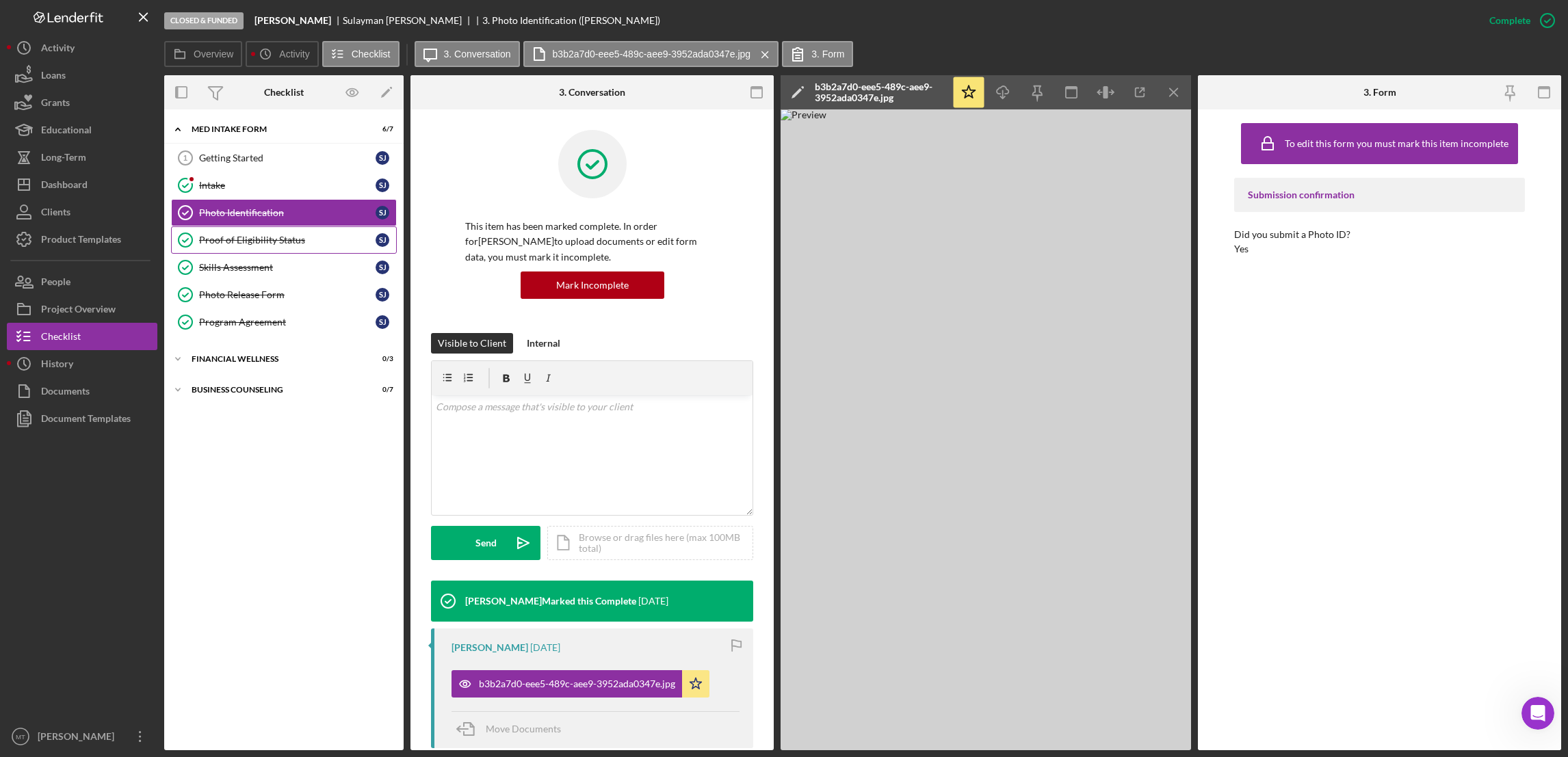
click at [266, 243] on div "Proof of Eligibility Status" at bounding box center [287, 239] width 176 height 11
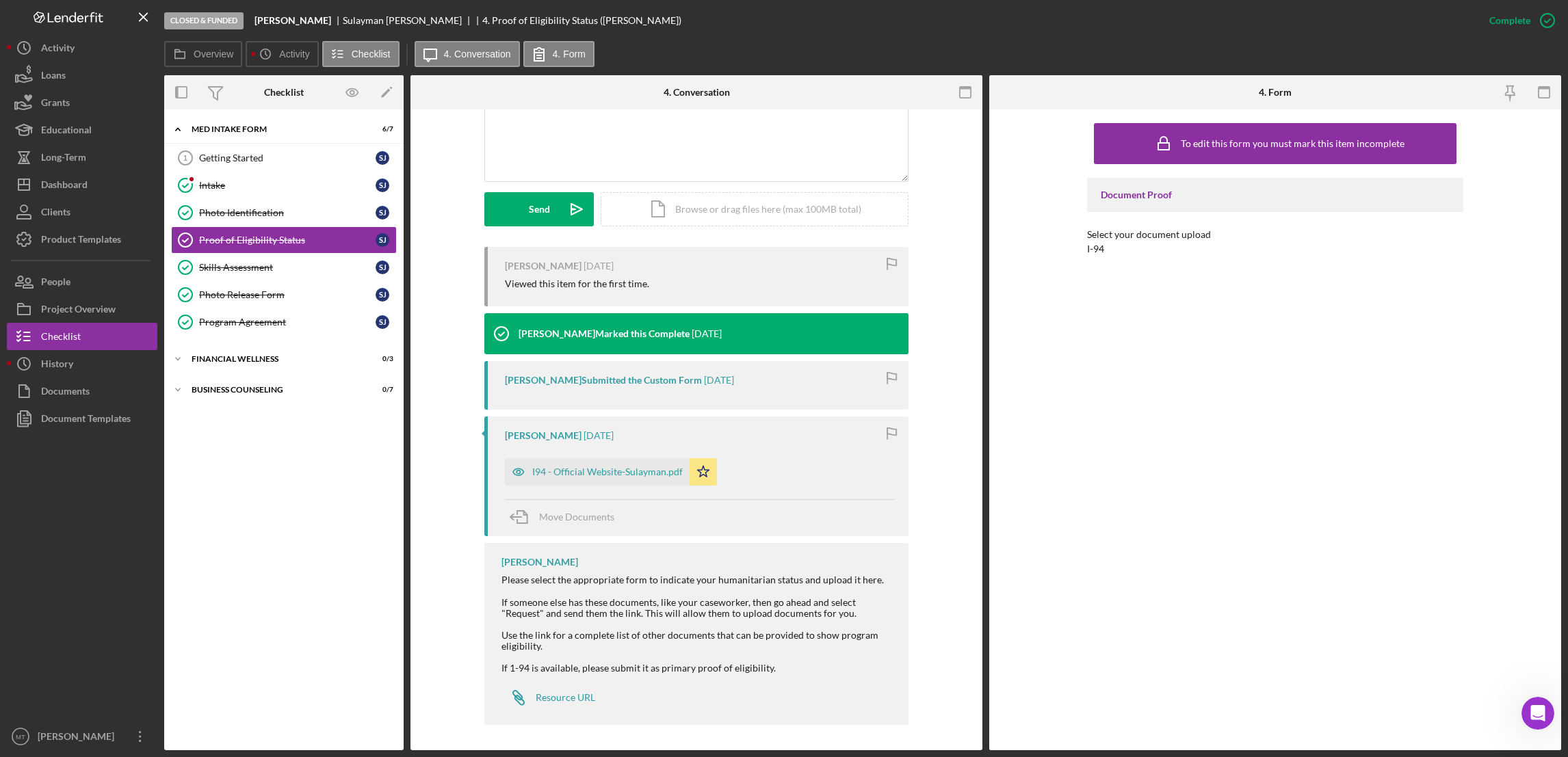
scroll to position [321, 0]
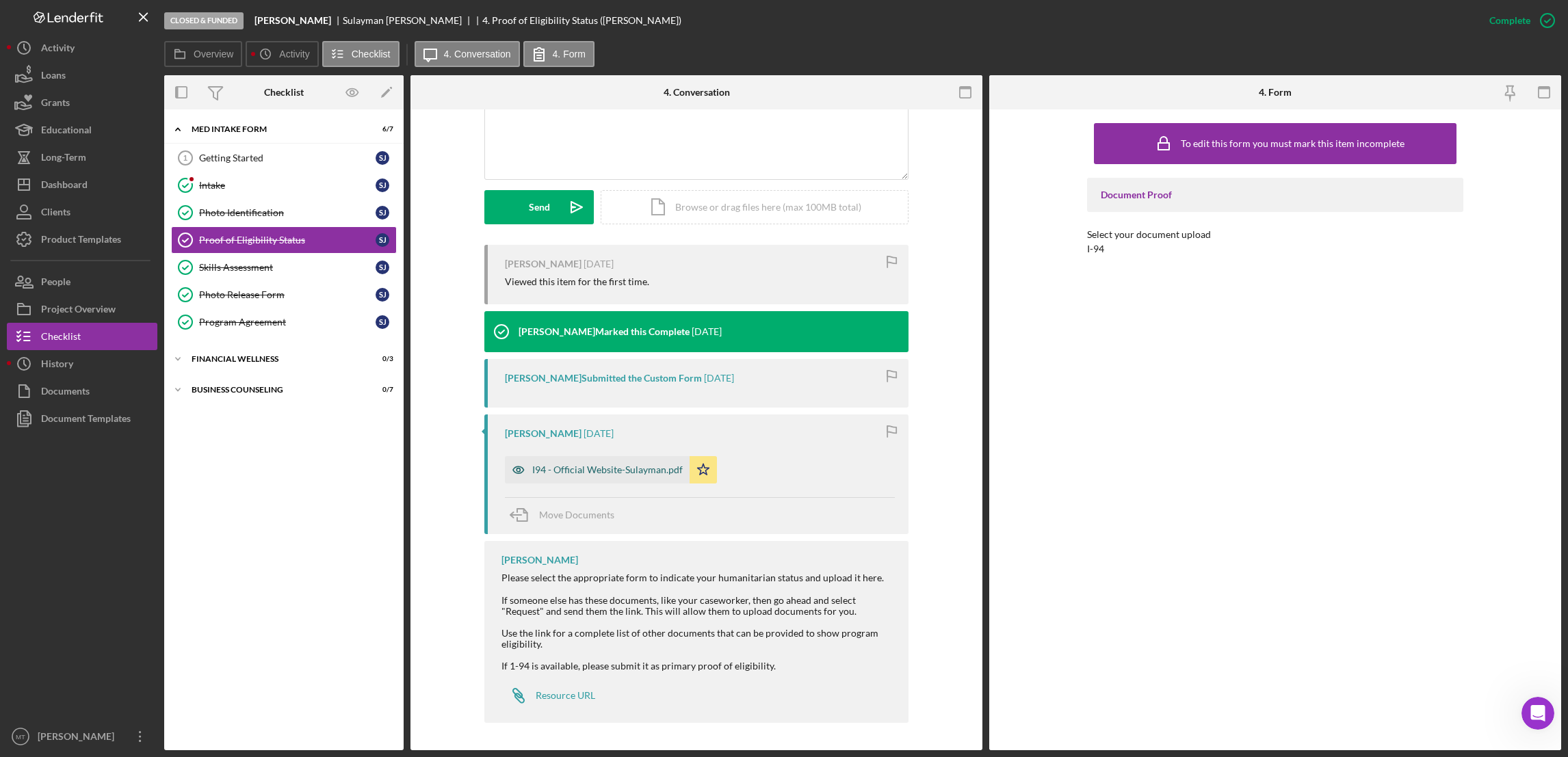
click at [584, 463] on div "I94 - Official Website-Sulayman.pdf" at bounding box center [597, 469] width 185 height 27
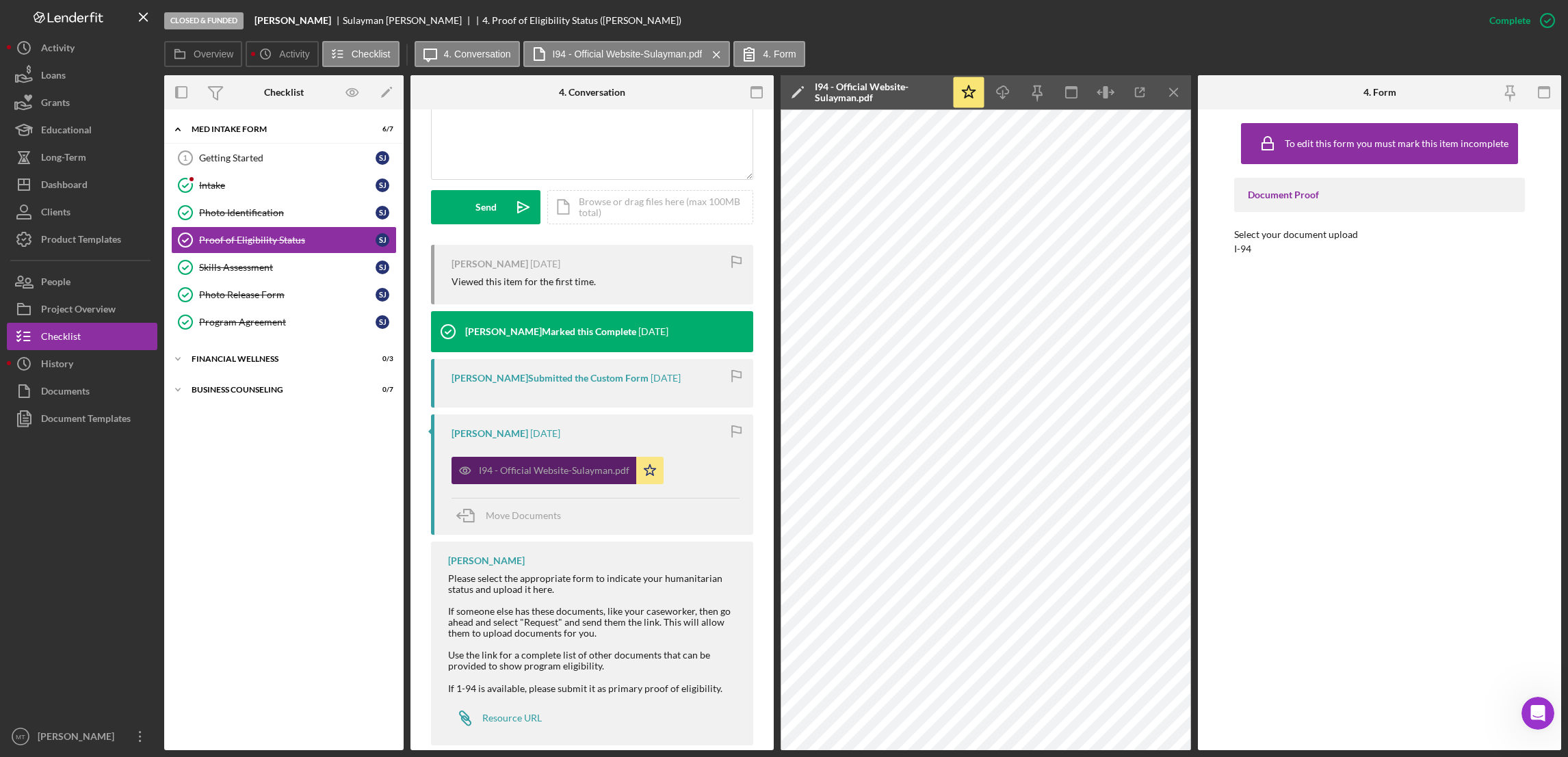
click at [572, 470] on div "I94 - Official Website-Sulayman.pdf" at bounding box center [554, 470] width 150 height 11
click at [261, 274] on link "Skills Assessment Skills Assessment [PERSON_NAME]" at bounding box center [284, 267] width 226 height 27
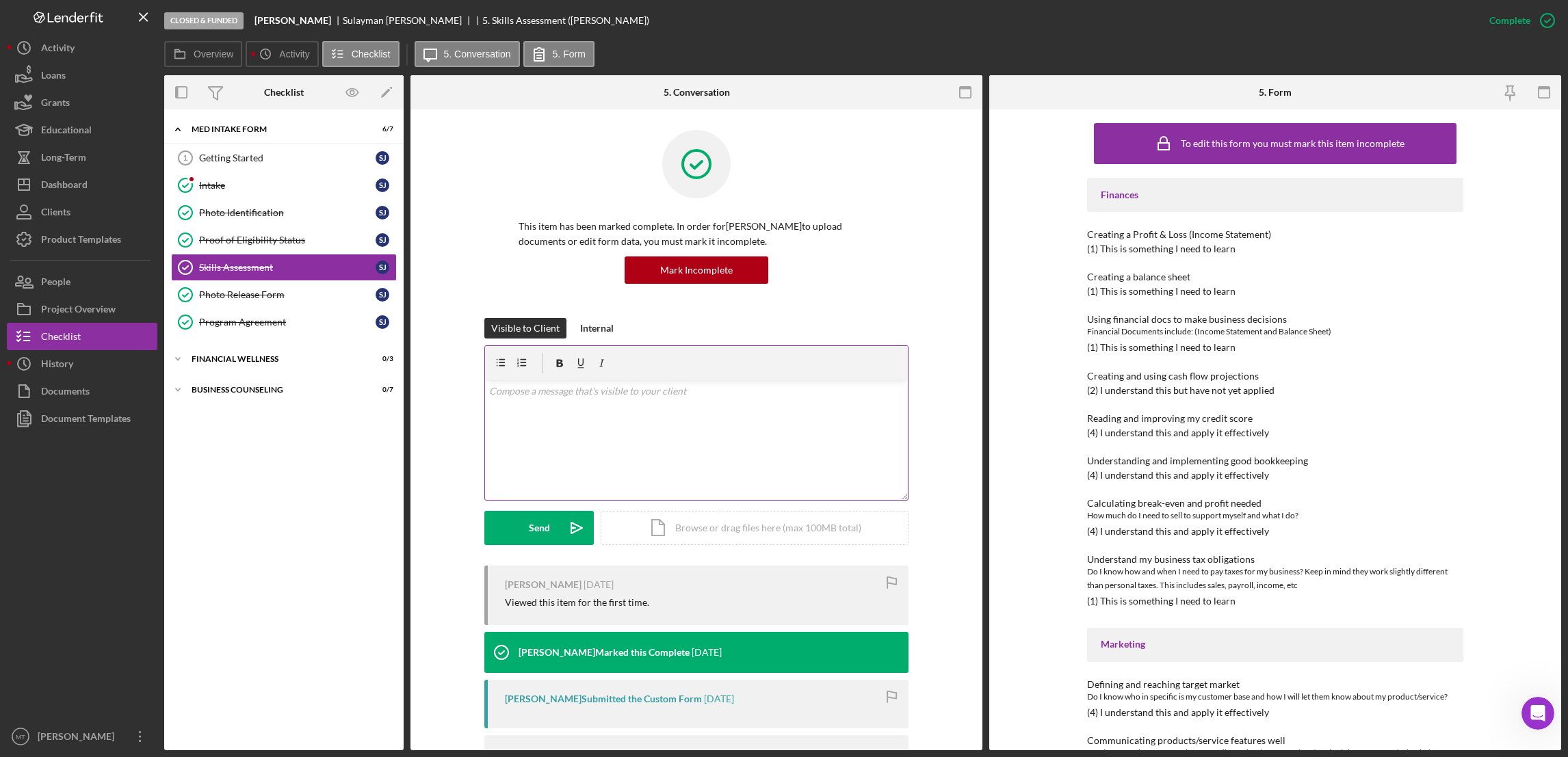
scroll to position [93, 0]
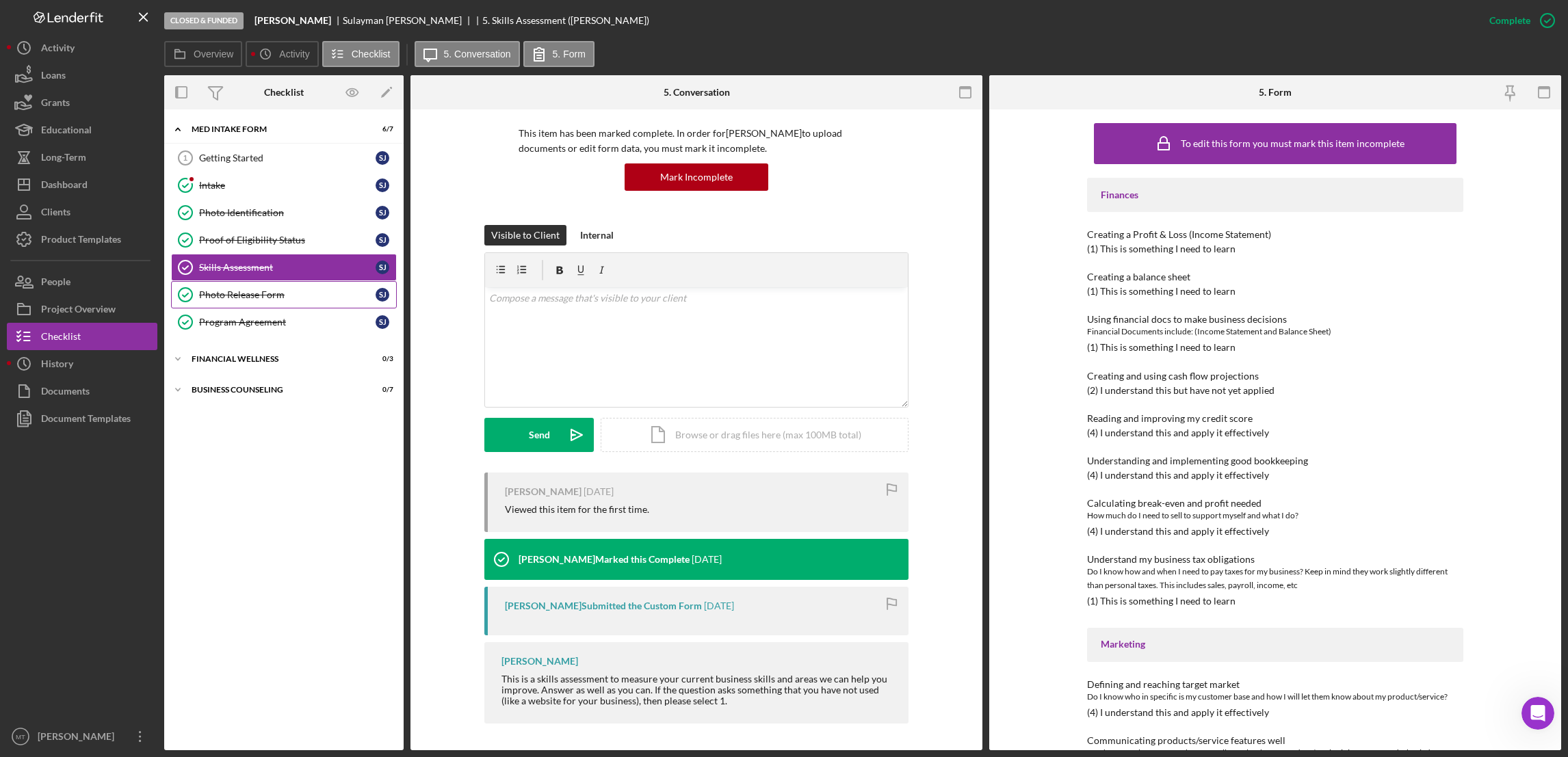
click at [260, 292] on div "Photo Release Form" at bounding box center [287, 294] width 176 height 11
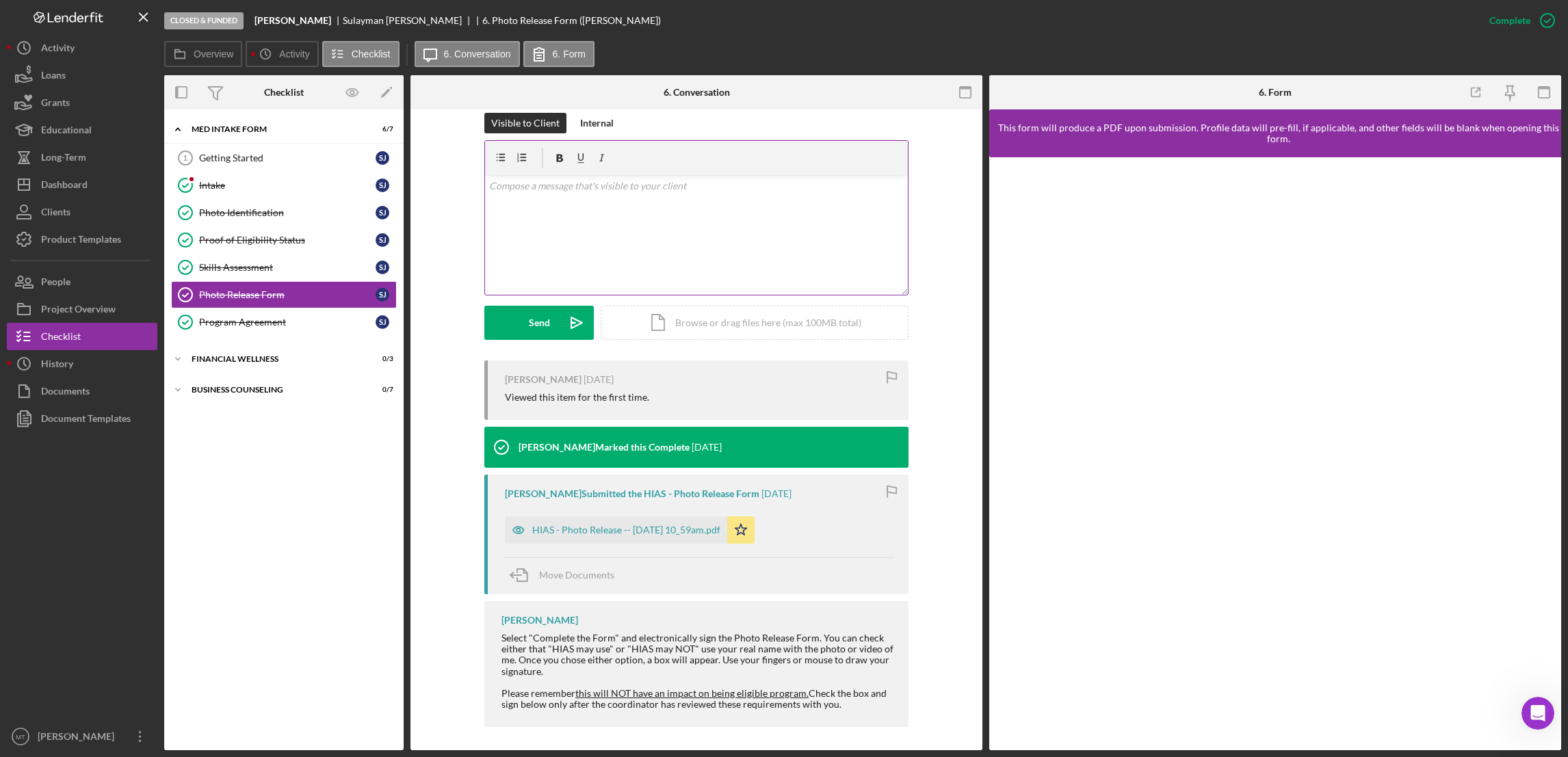
scroll to position [209, 0]
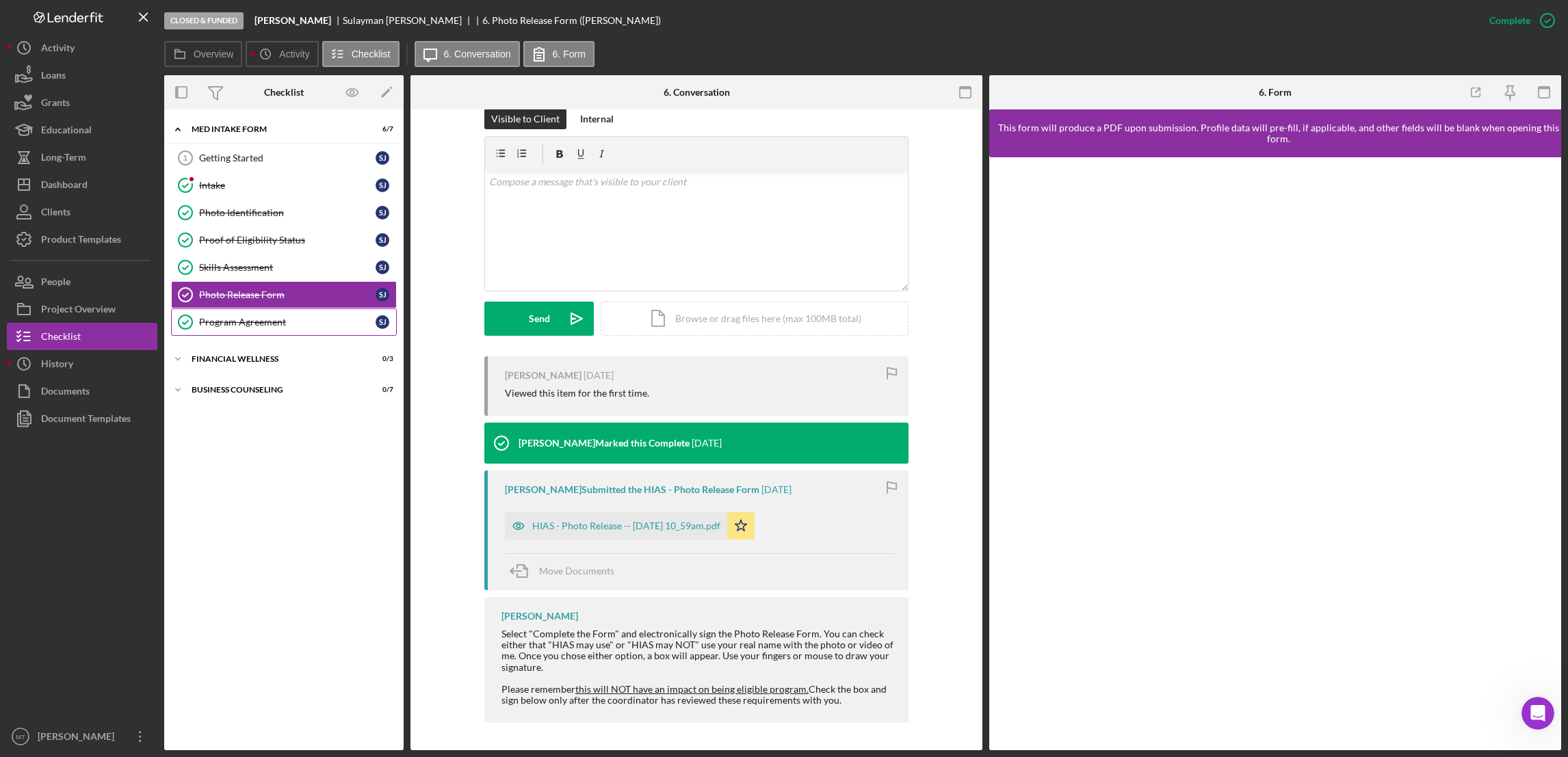
click at [253, 327] on div "Program Agreement" at bounding box center [287, 322] width 176 height 11
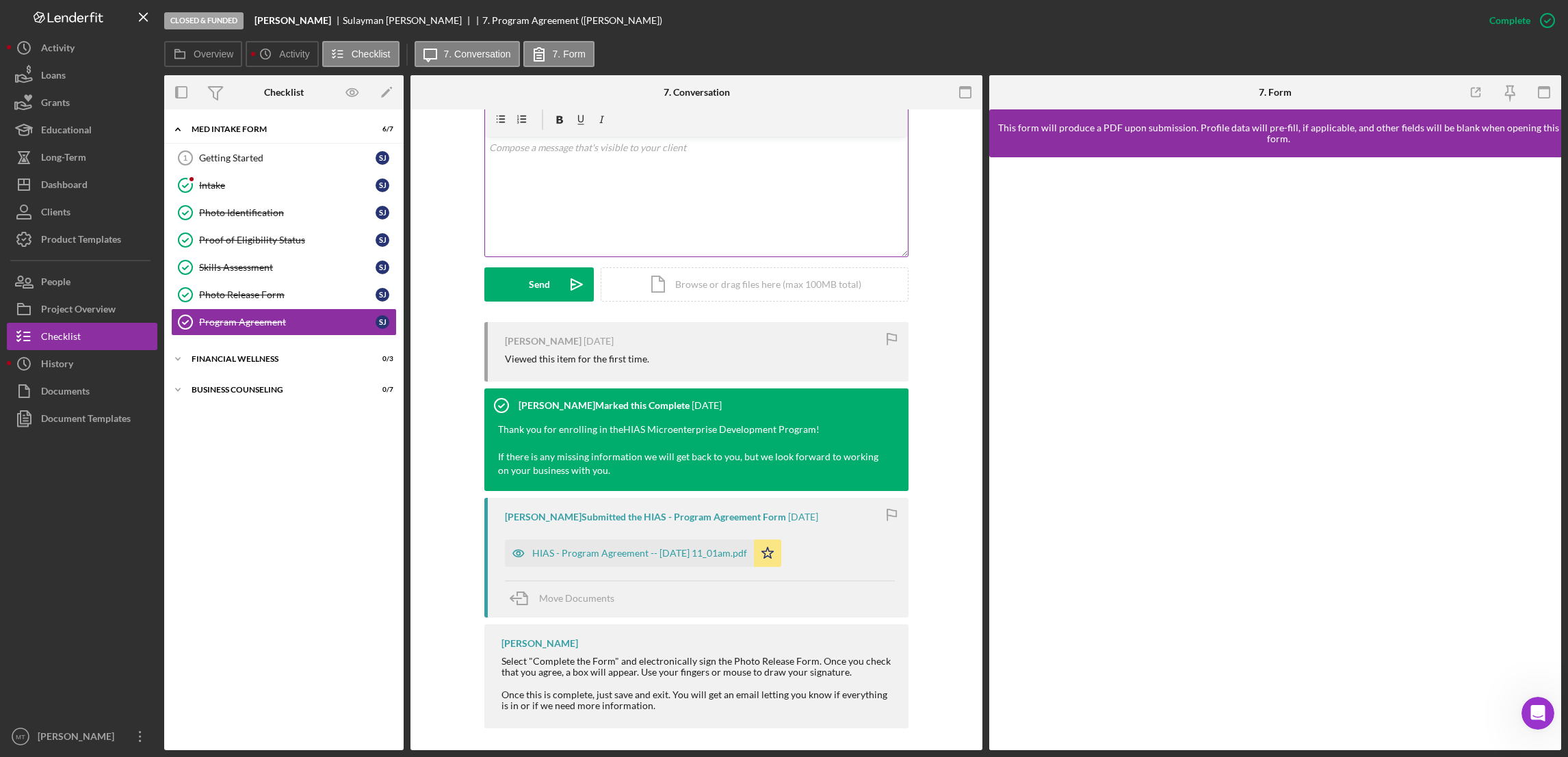
scroll to position [248, 0]
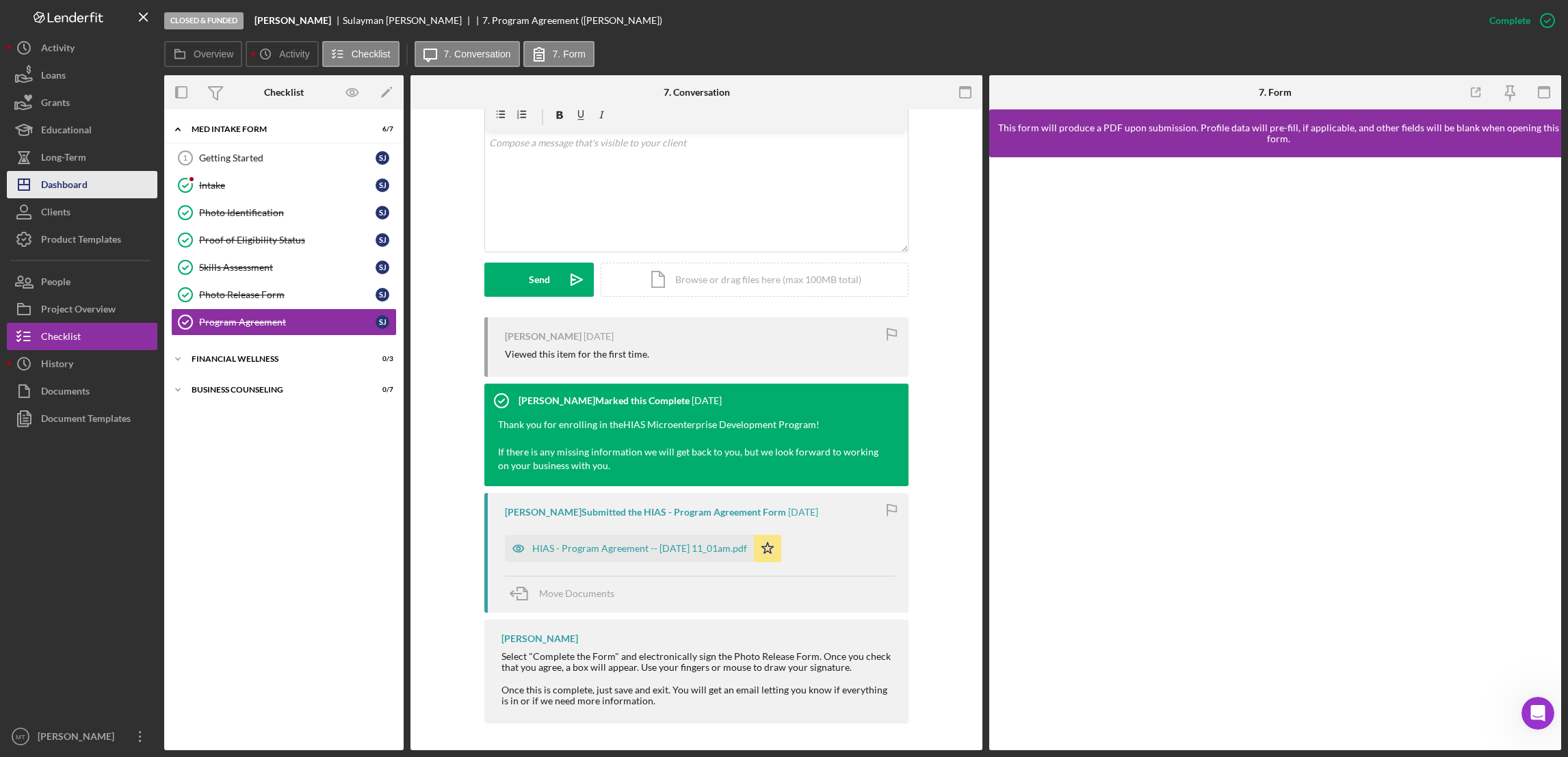
click at [106, 189] on button "Icon/Dashboard Dashboard" at bounding box center [81, 184] width 150 height 27
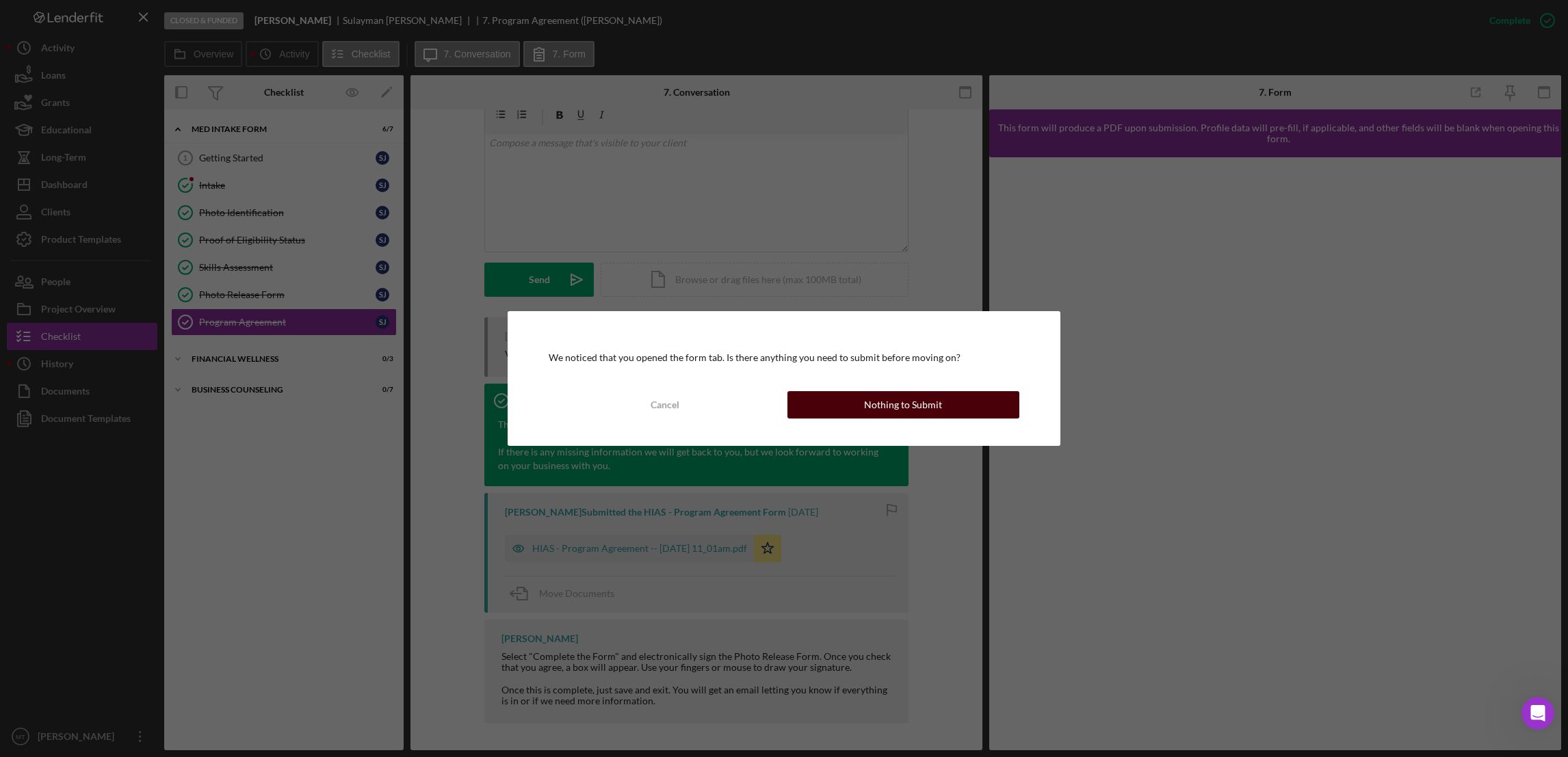
click at [842, 411] on button "Nothing to Submit" at bounding box center [903, 405] width 232 height 27
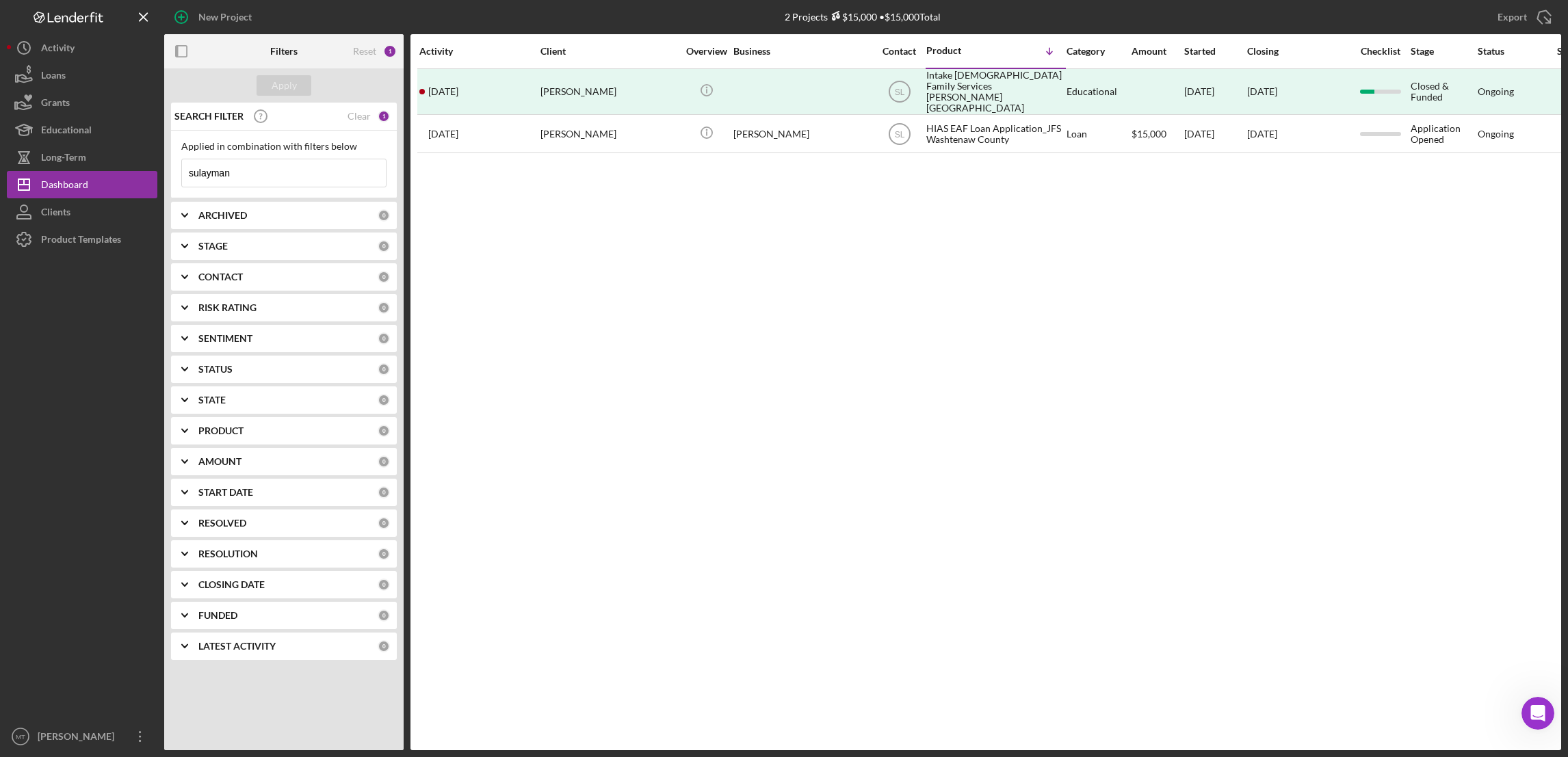
click at [244, 179] on input "sulayman" at bounding box center [284, 173] width 204 height 27
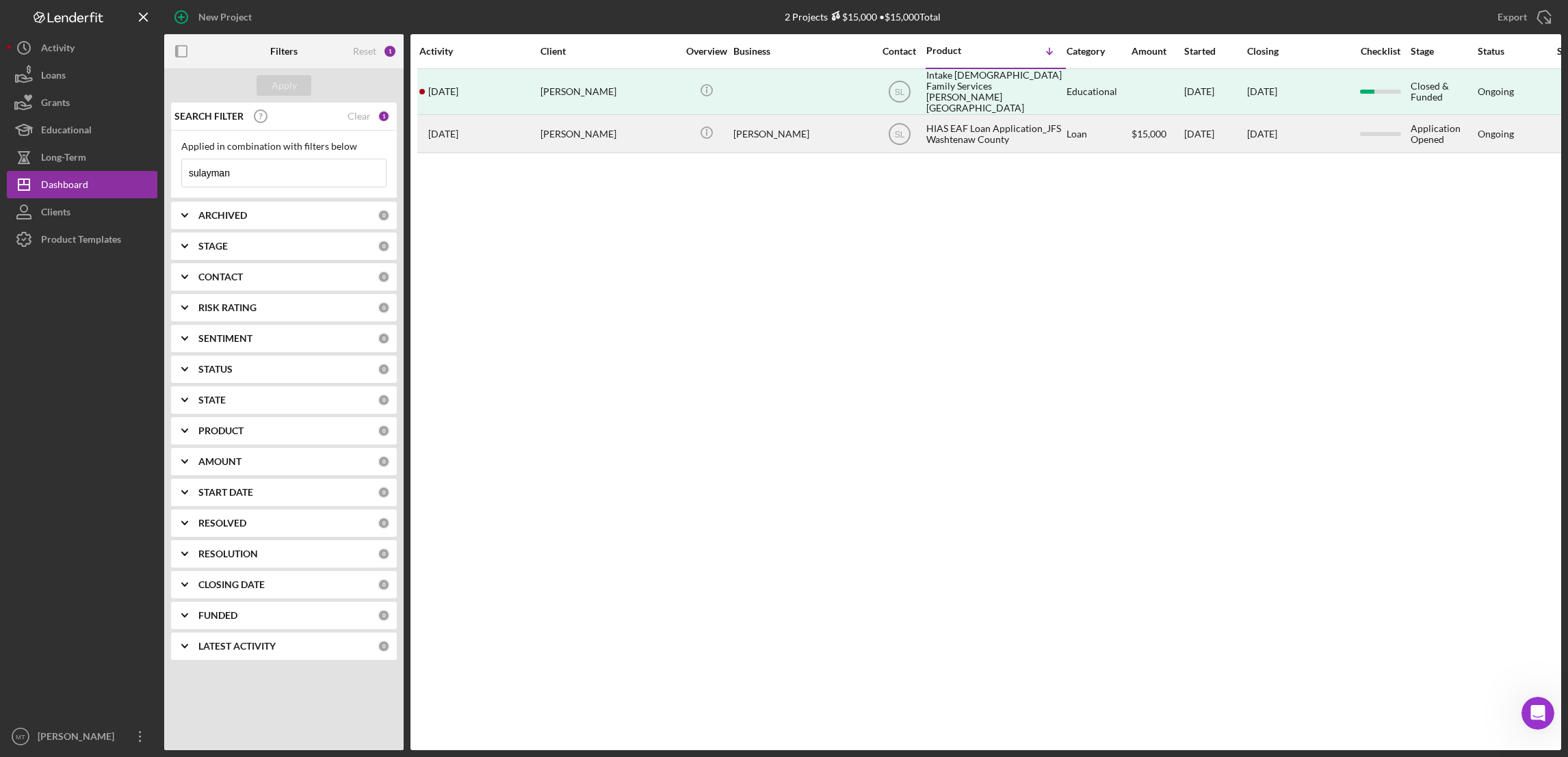
click at [986, 119] on div "HIAS EAF Loan Application_JFS Washtenaw County" at bounding box center [994, 134] width 137 height 37
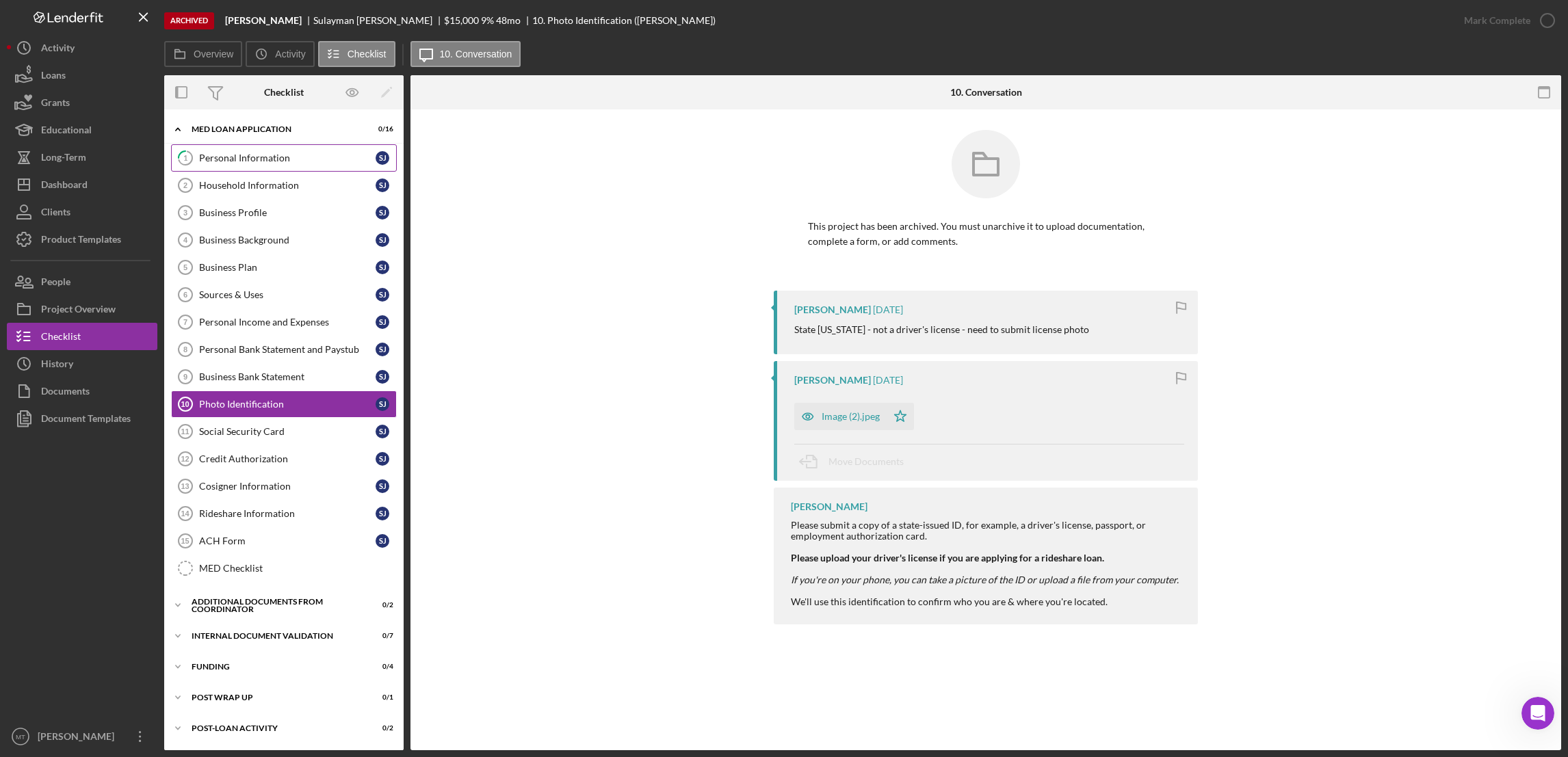
click at [277, 159] on div "Personal Information" at bounding box center [287, 157] width 176 height 11
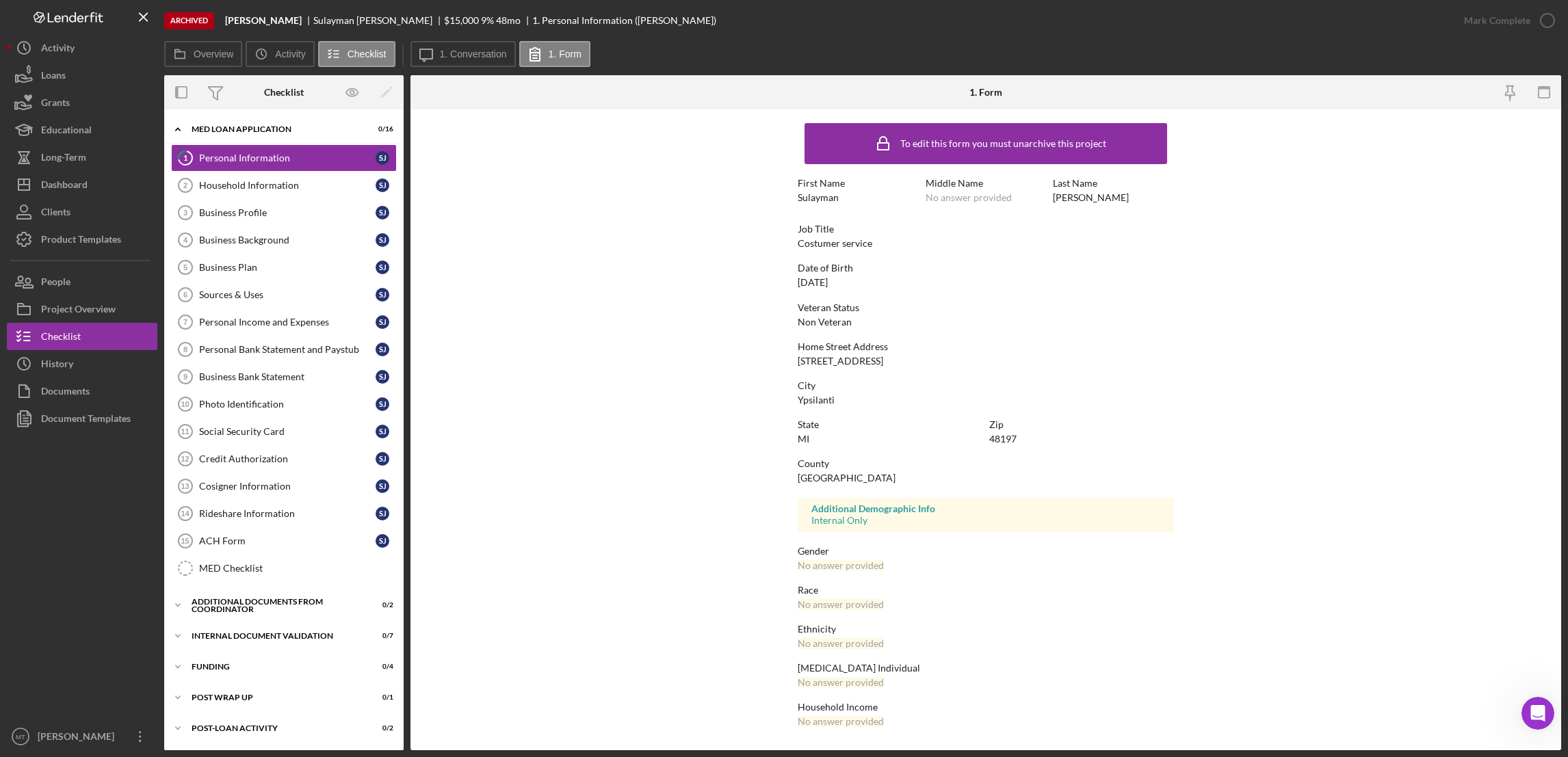
click at [824, 184] on div "First Name" at bounding box center [858, 183] width 121 height 11
click at [562, 60] on button "1. Form" at bounding box center [555, 53] width 71 height 26
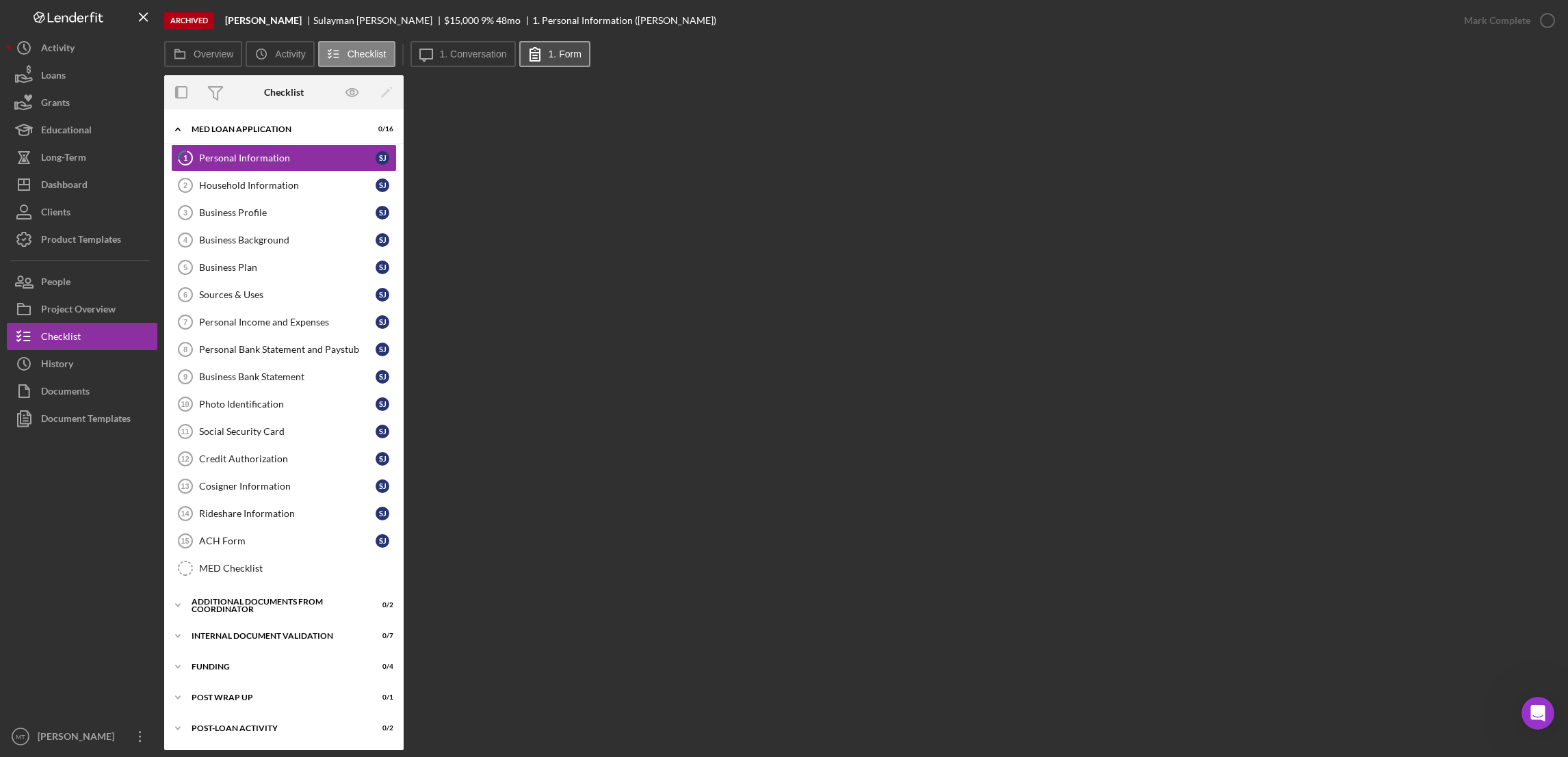
click at [562, 60] on button "1. Form" at bounding box center [555, 53] width 71 height 26
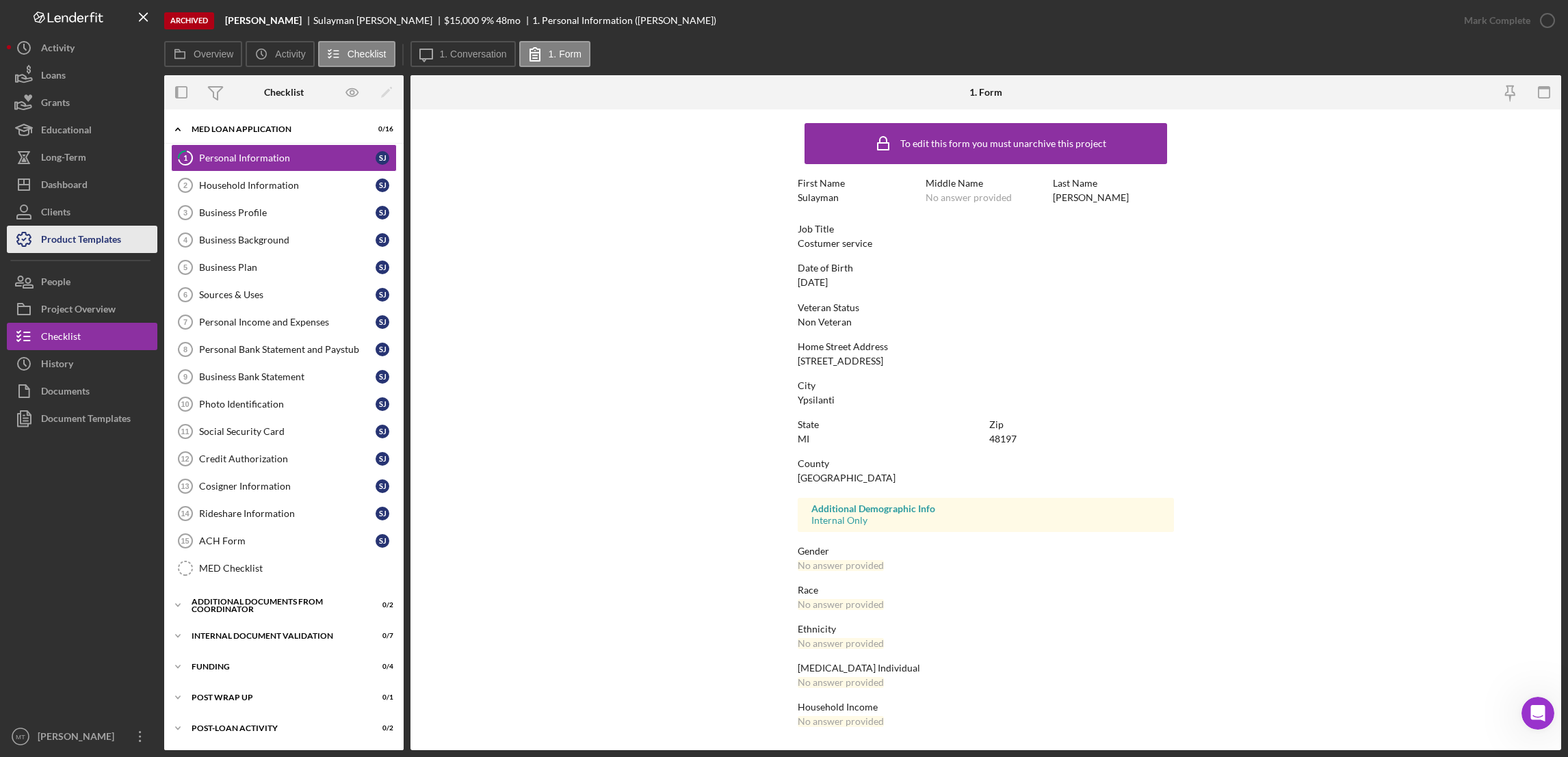
click at [77, 241] on div "Product Templates" at bounding box center [81, 241] width 80 height 31
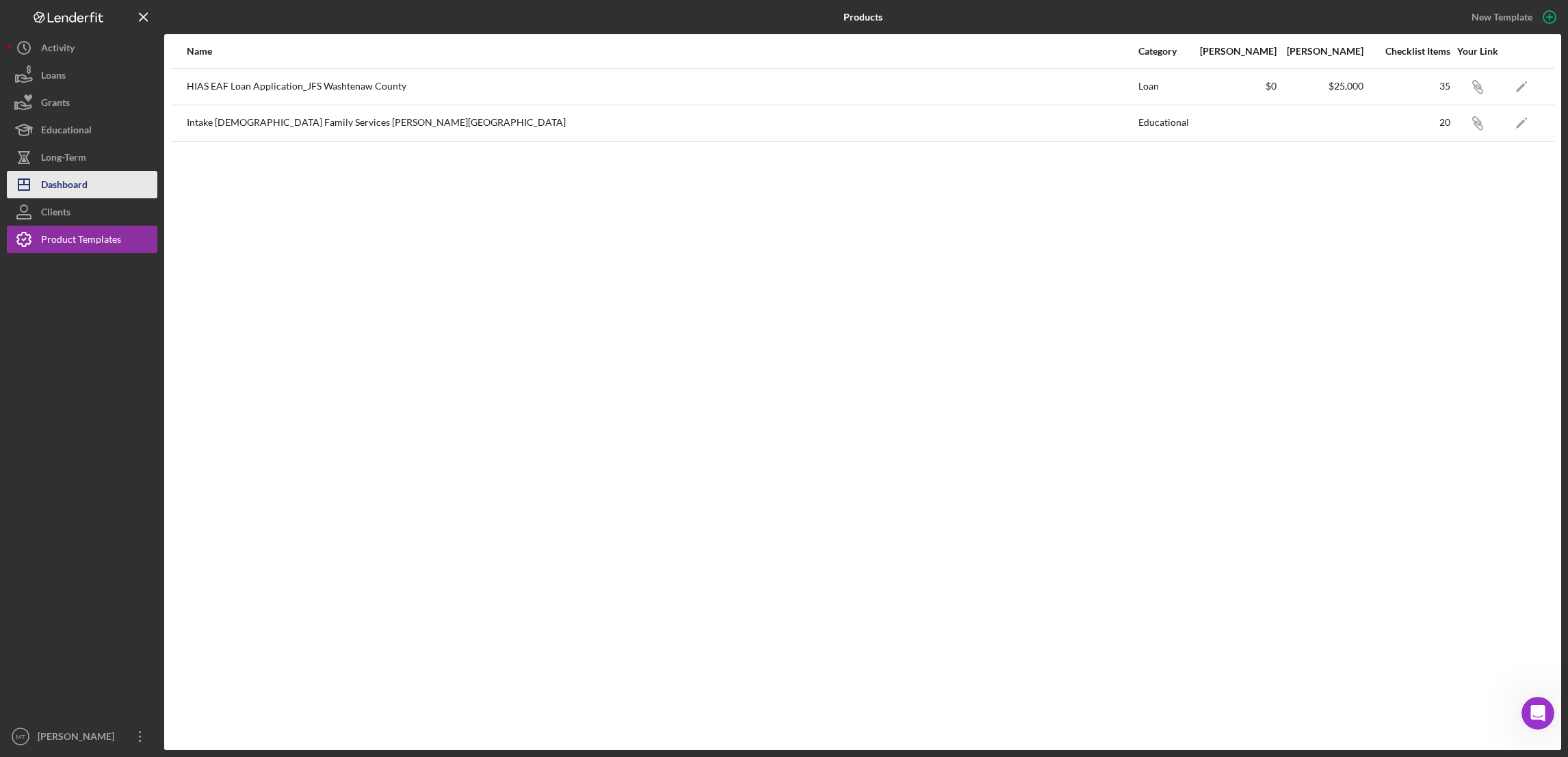
click at [71, 179] on div "Dashboard" at bounding box center [64, 186] width 47 height 31
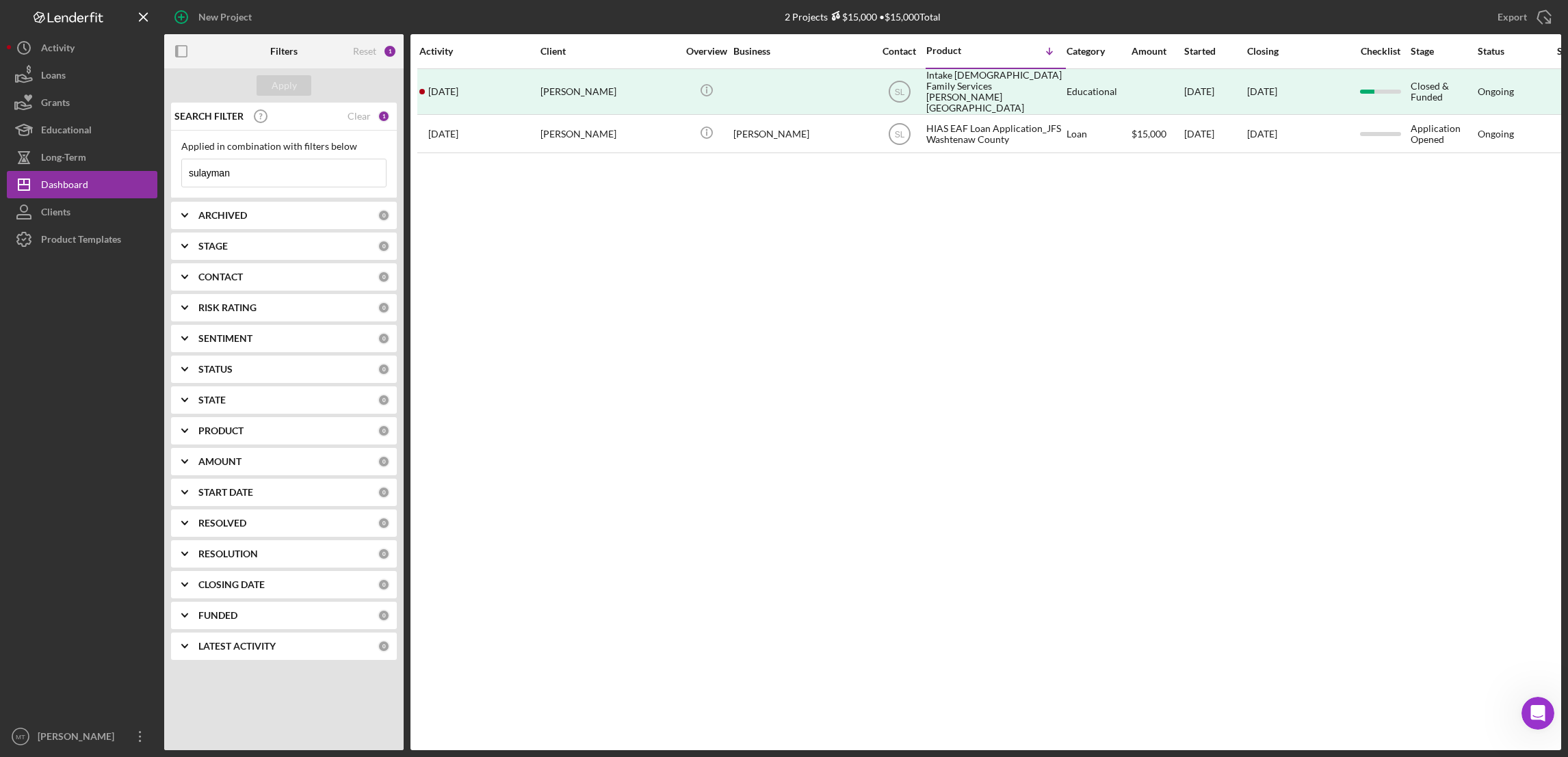
click at [786, 226] on div "Activity Client Overview Business Contact Product Icon/Table Sort Arrow Categor…" at bounding box center [986, 392] width 1151 height 716
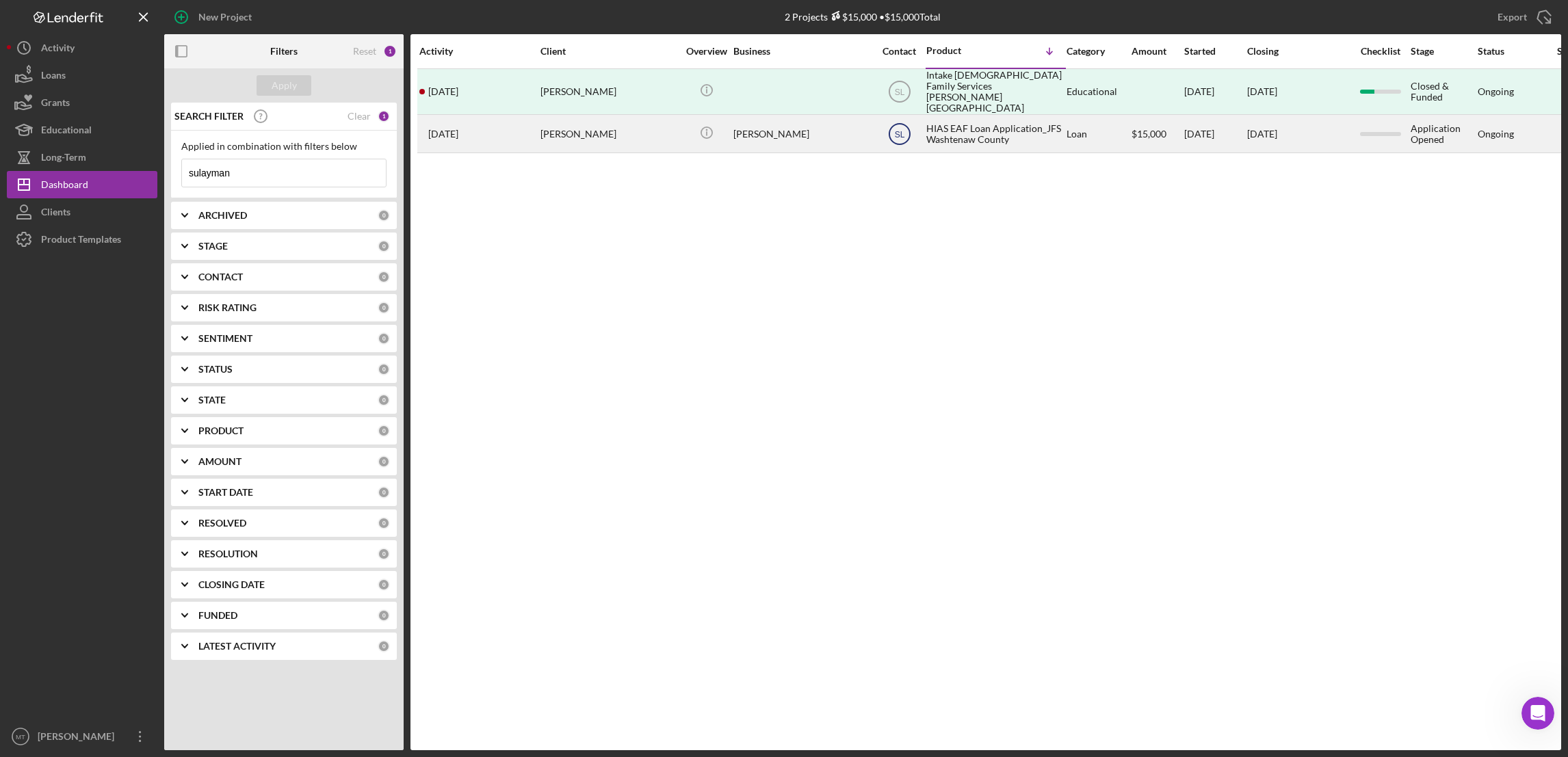
click at [900, 130] on text "SL" at bounding box center [899, 135] width 10 height 10
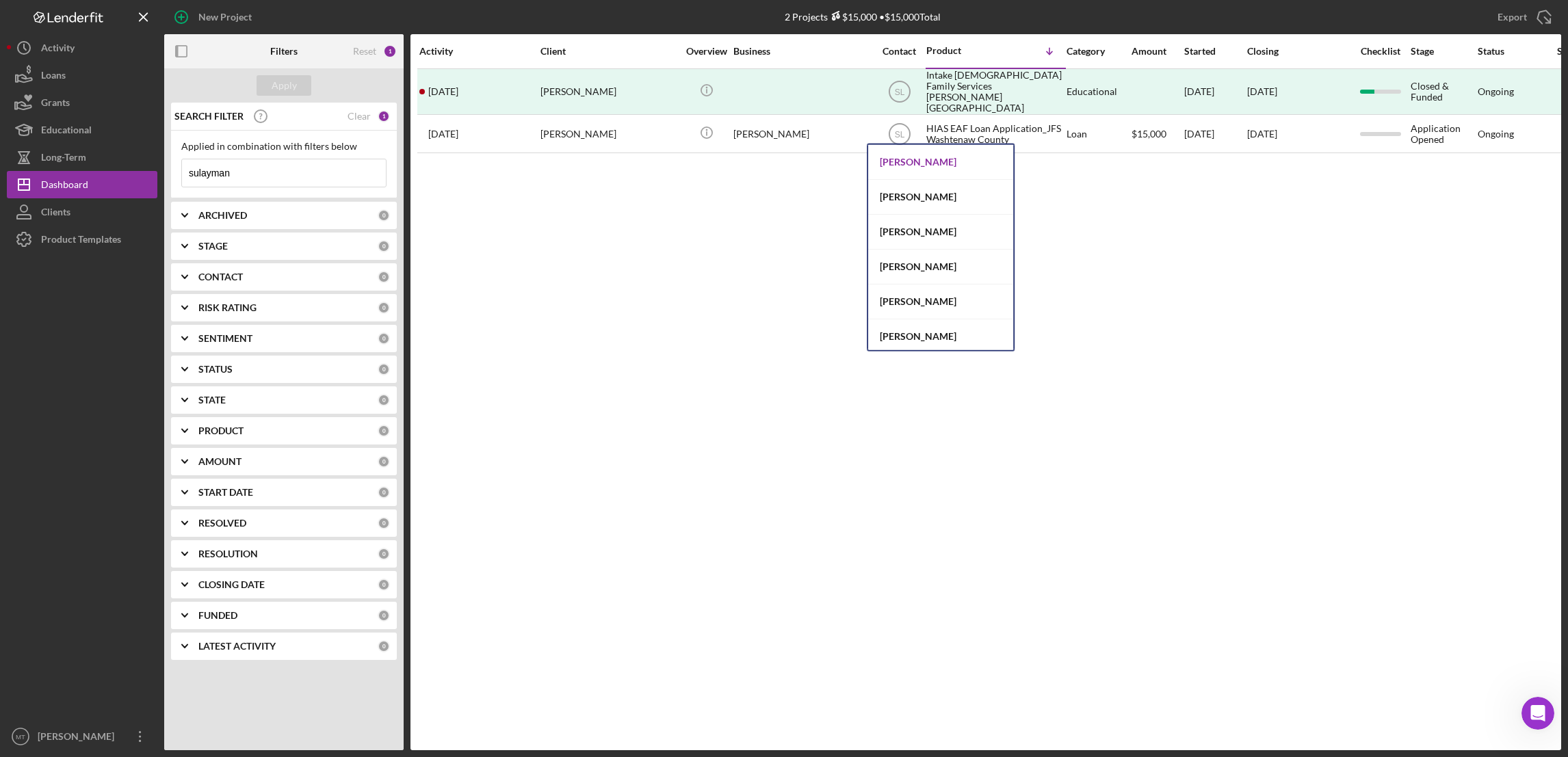
click at [905, 160] on div "[PERSON_NAME]" at bounding box center [940, 162] width 145 height 35
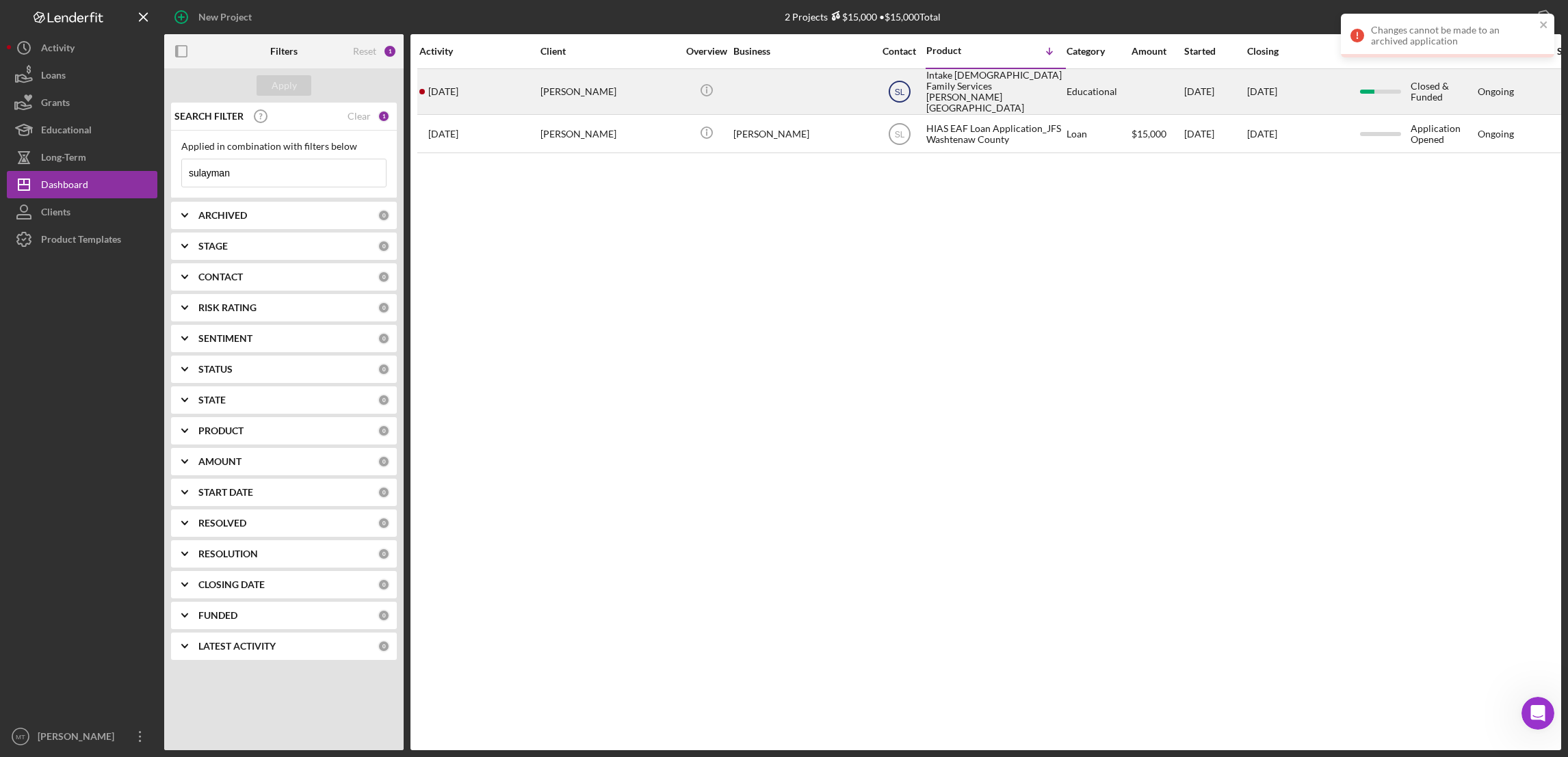
click at [904, 91] on text "SL" at bounding box center [899, 92] width 10 height 10
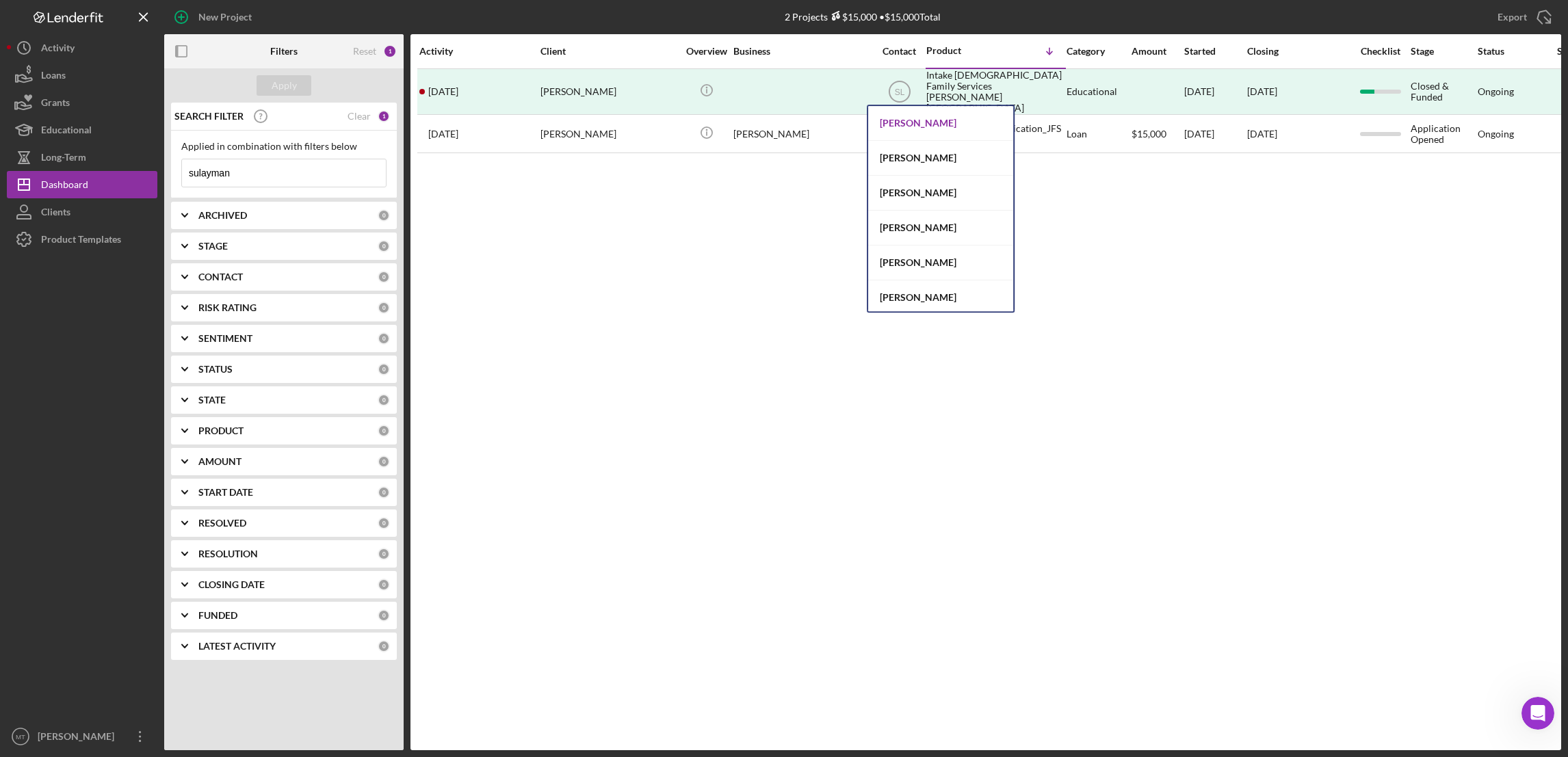
click at [913, 125] on div "[PERSON_NAME]" at bounding box center [940, 124] width 145 height 35
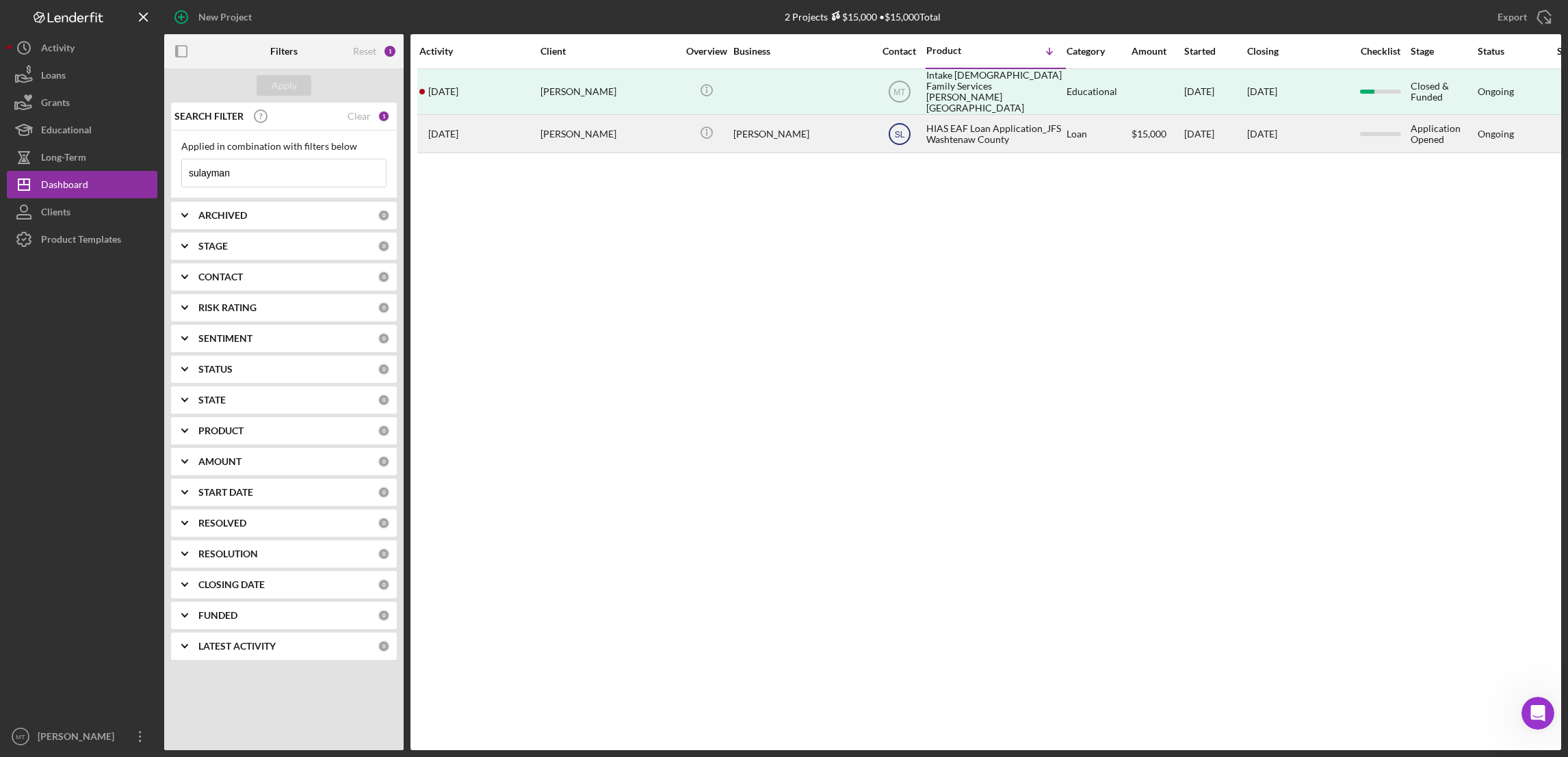
click at [902, 130] on text "SL" at bounding box center [899, 135] width 10 height 10
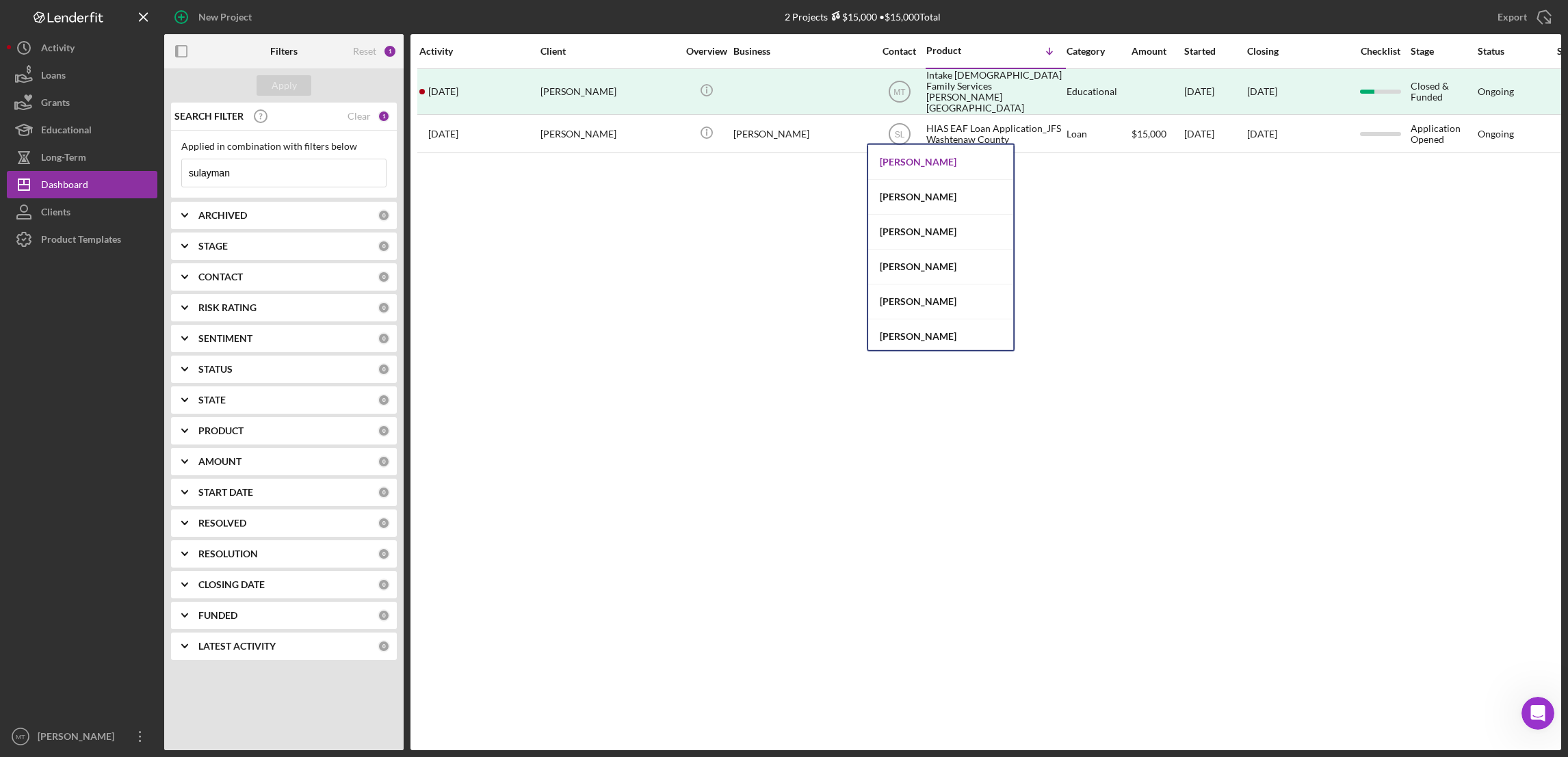
click at [906, 161] on div "[PERSON_NAME]" at bounding box center [940, 162] width 145 height 35
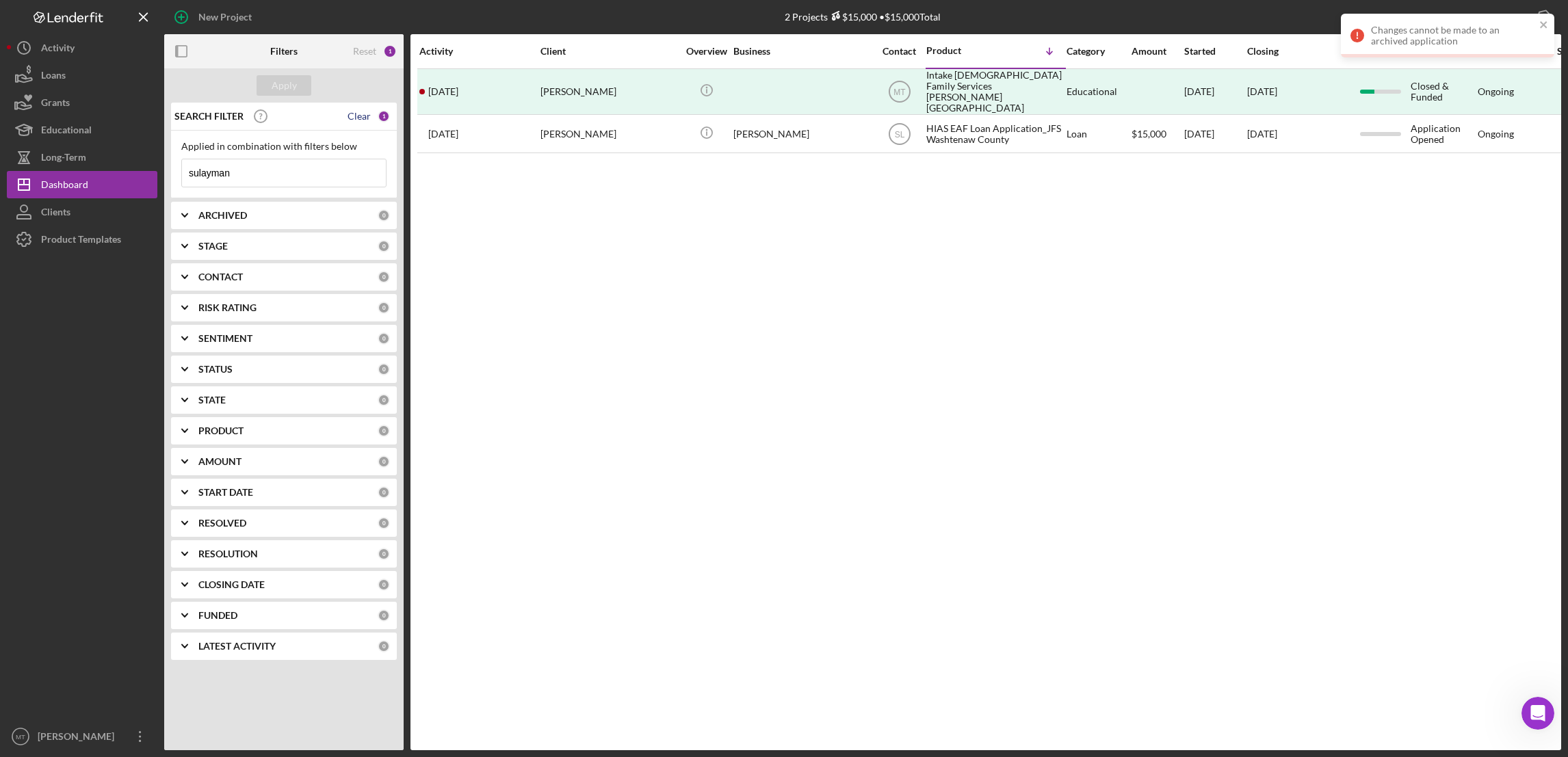
click at [370, 118] on div "Clear" at bounding box center [359, 116] width 23 height 11
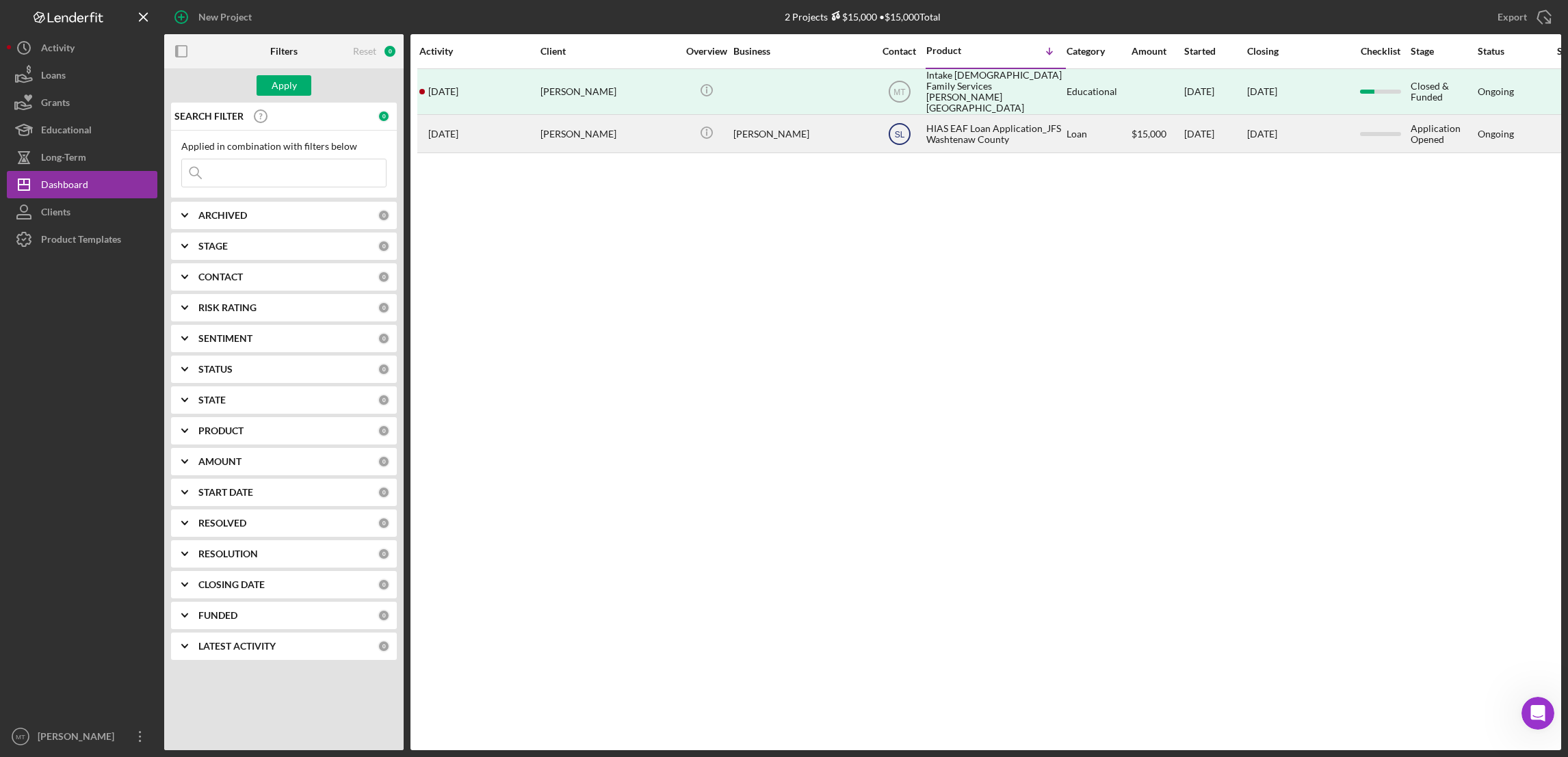
click at [891, 126] on icon "SL" at bounding box center [899, 134] width 34 height 34
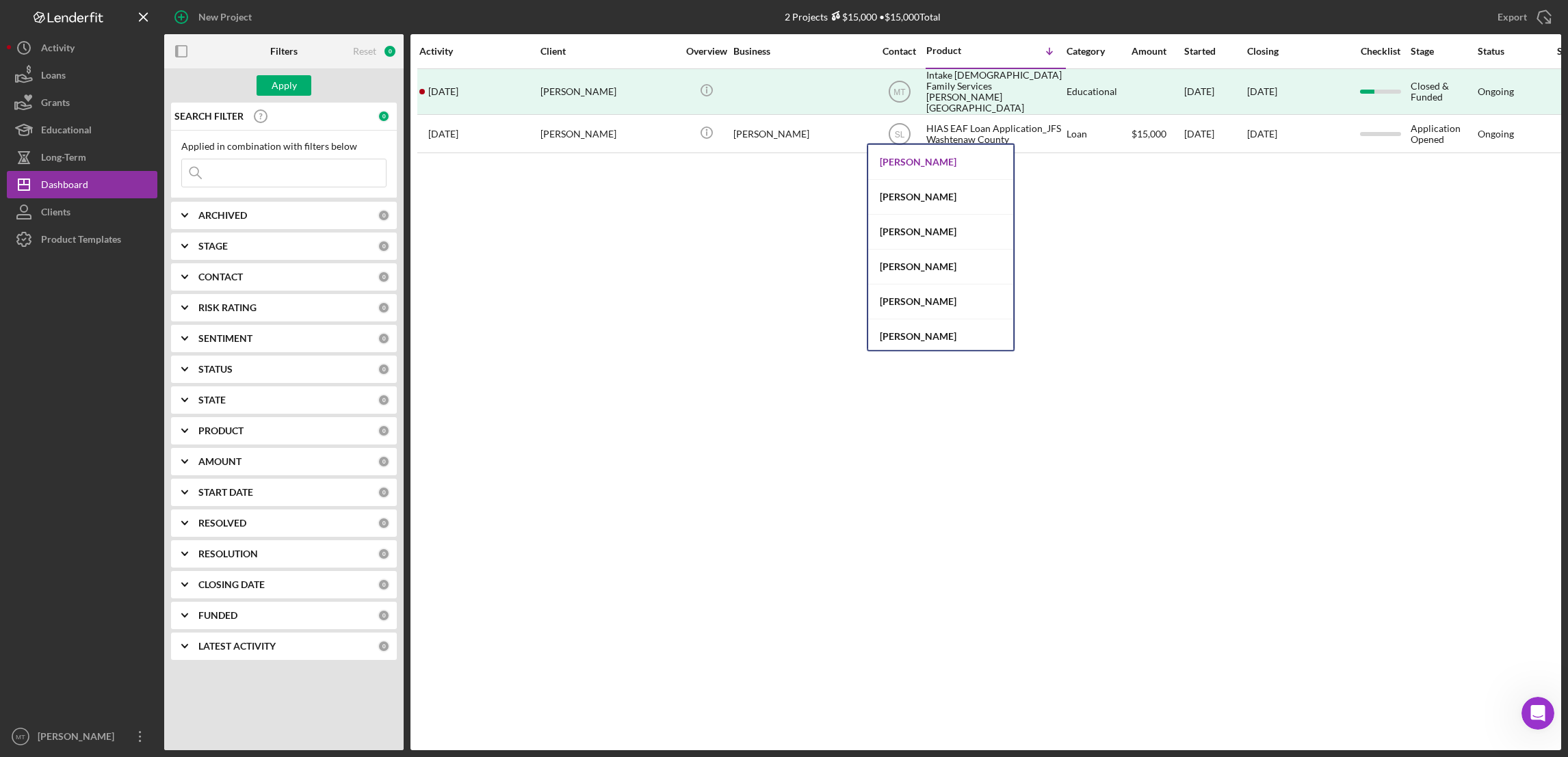
click at [908, 160] on div "[PERSON_NAME]" at bounding box center [940, 162] width 145 height 35
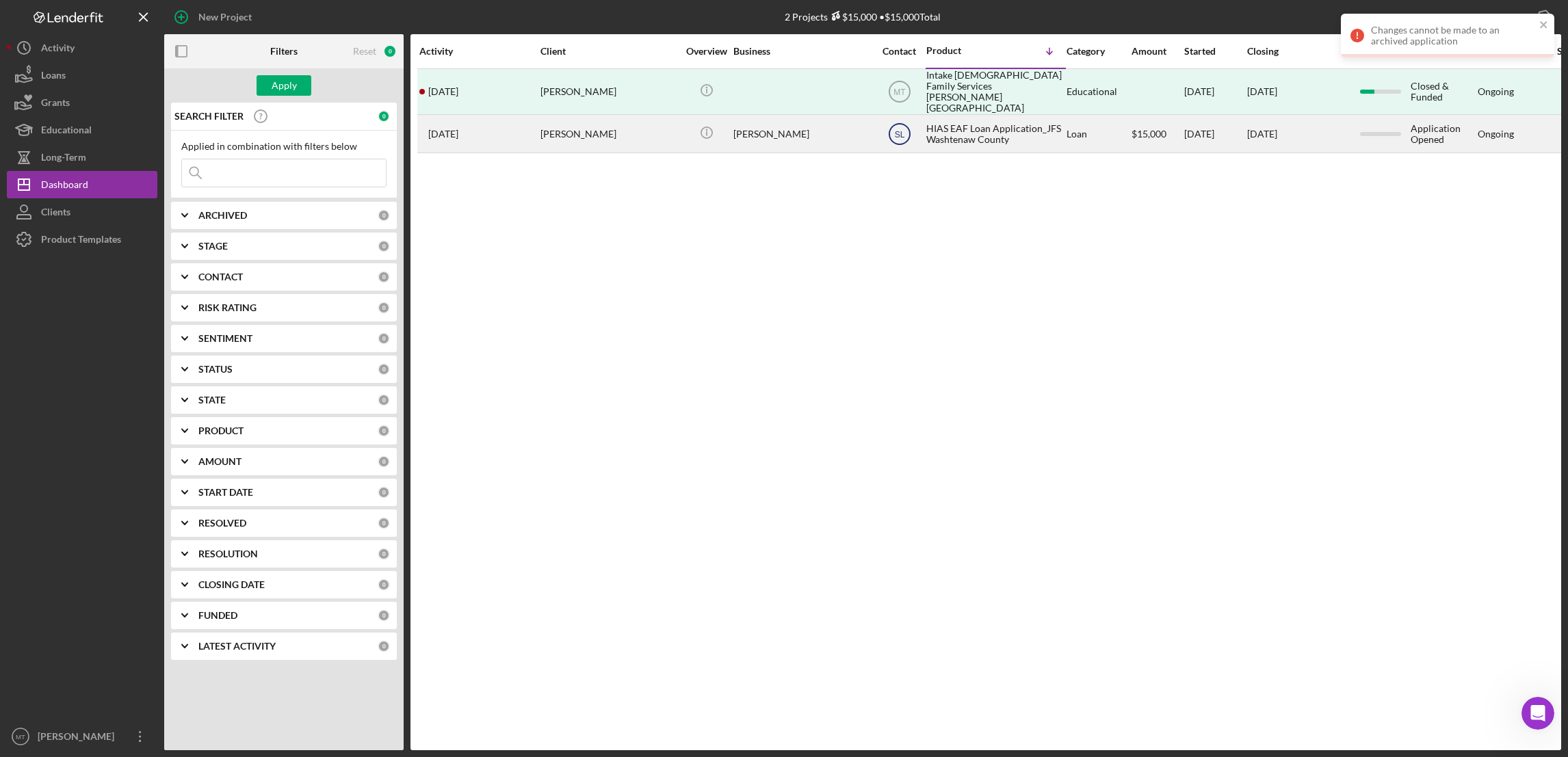
click at [898, 131] on icon "SL" at bounding box center [899, 134] width 34 height 34
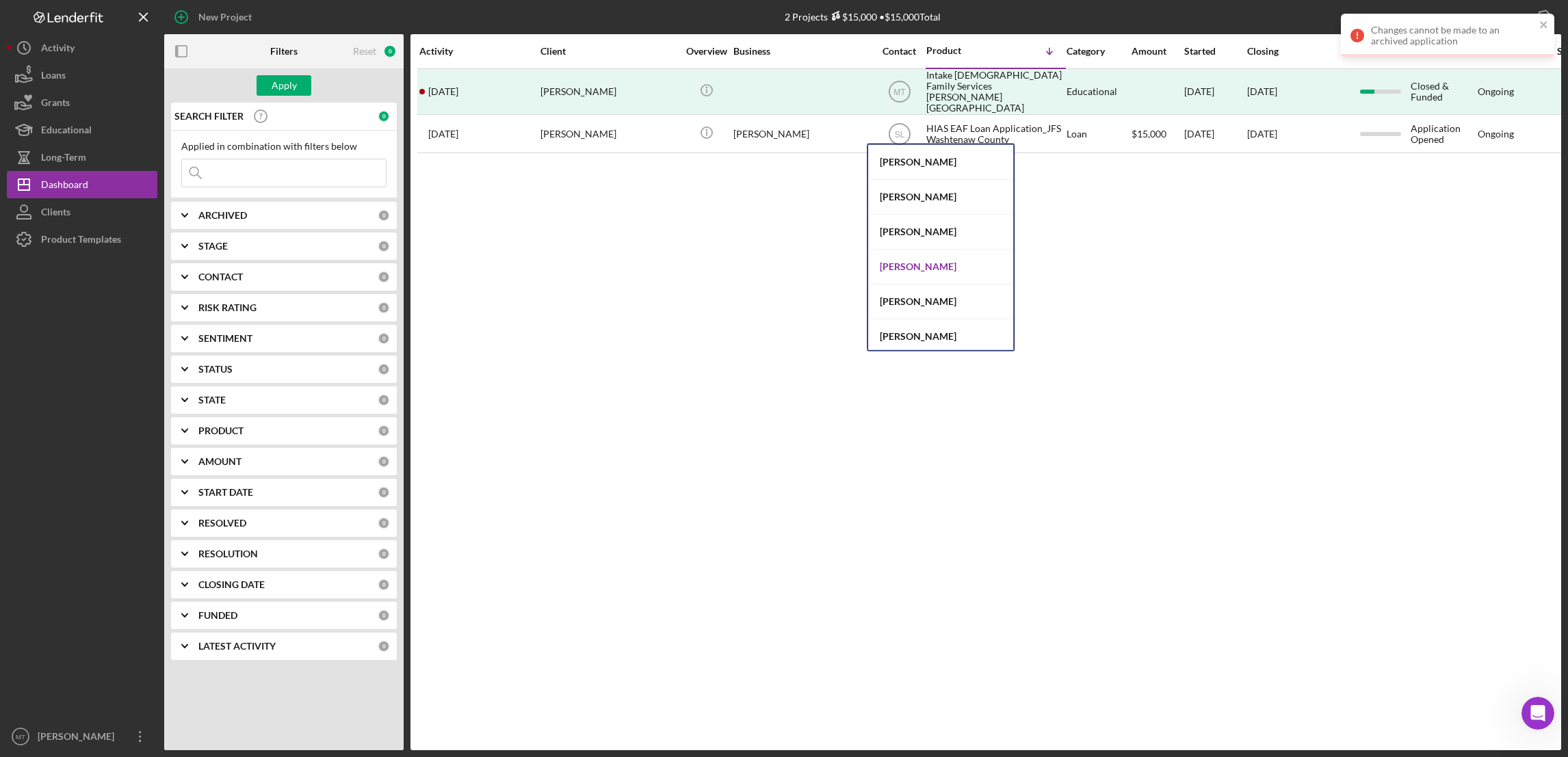
scroll to position [73, 0]
click at [918, 296] on div "[PERSON_NAME]" at bounding box center [940, 298] width 145 height 35
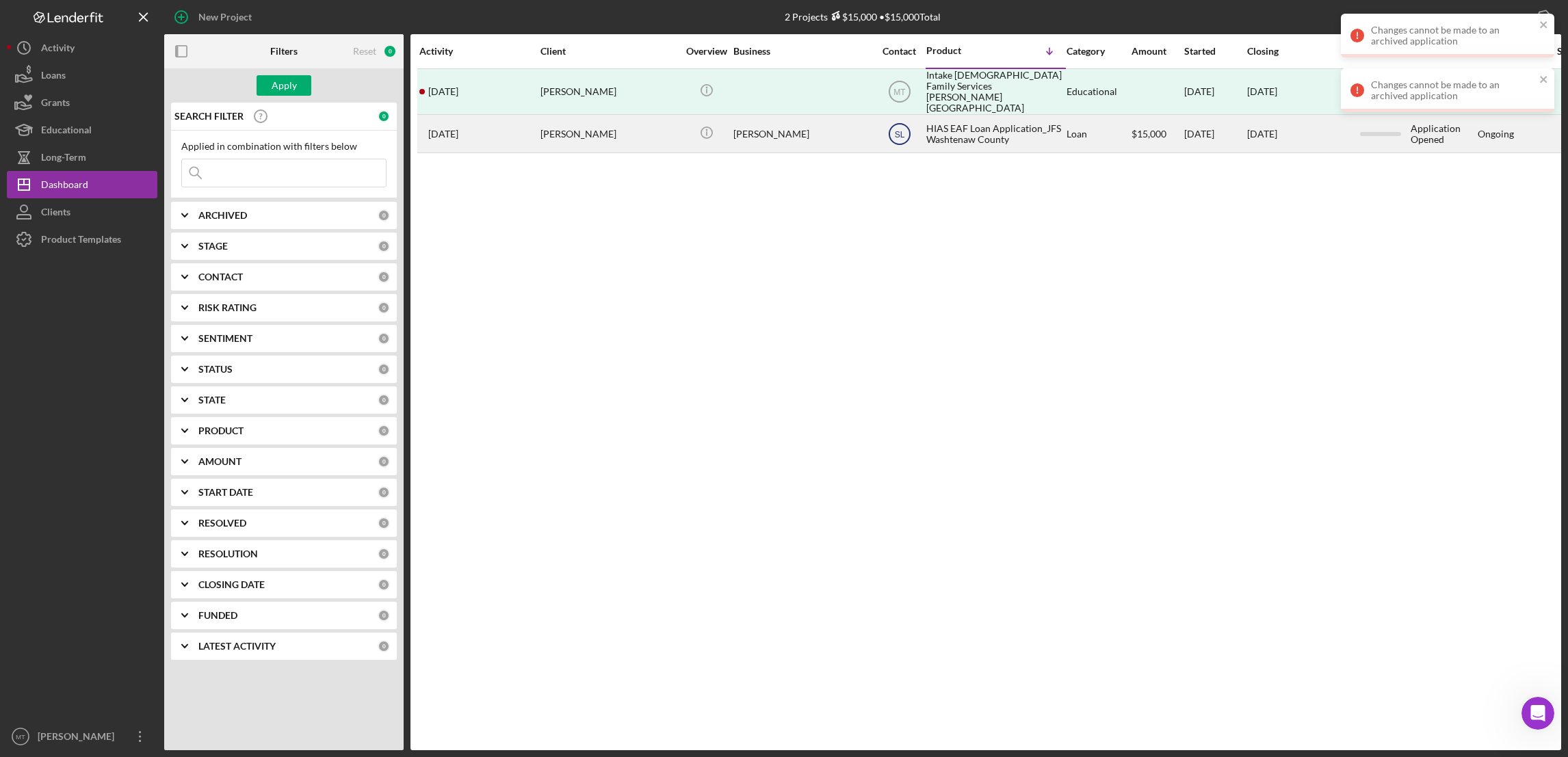
click at [896, 130] on text "SL" at bounding box center [899, 135] width 10 height 10
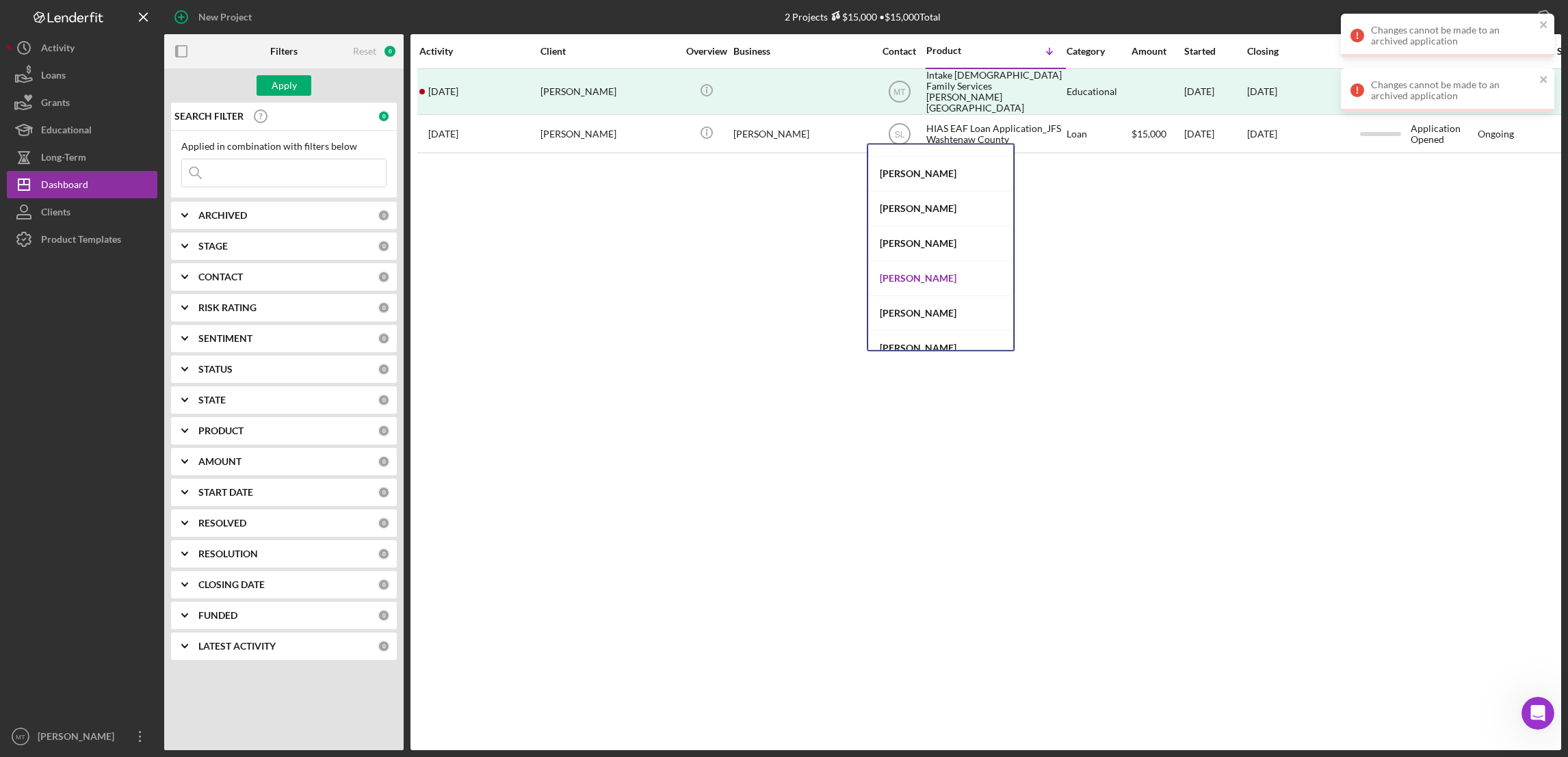
scroll to position [0, 0]
click at [895, 161] on div "[PERSON_NAME]" at bounding box center [940, 162] width 145 height 35
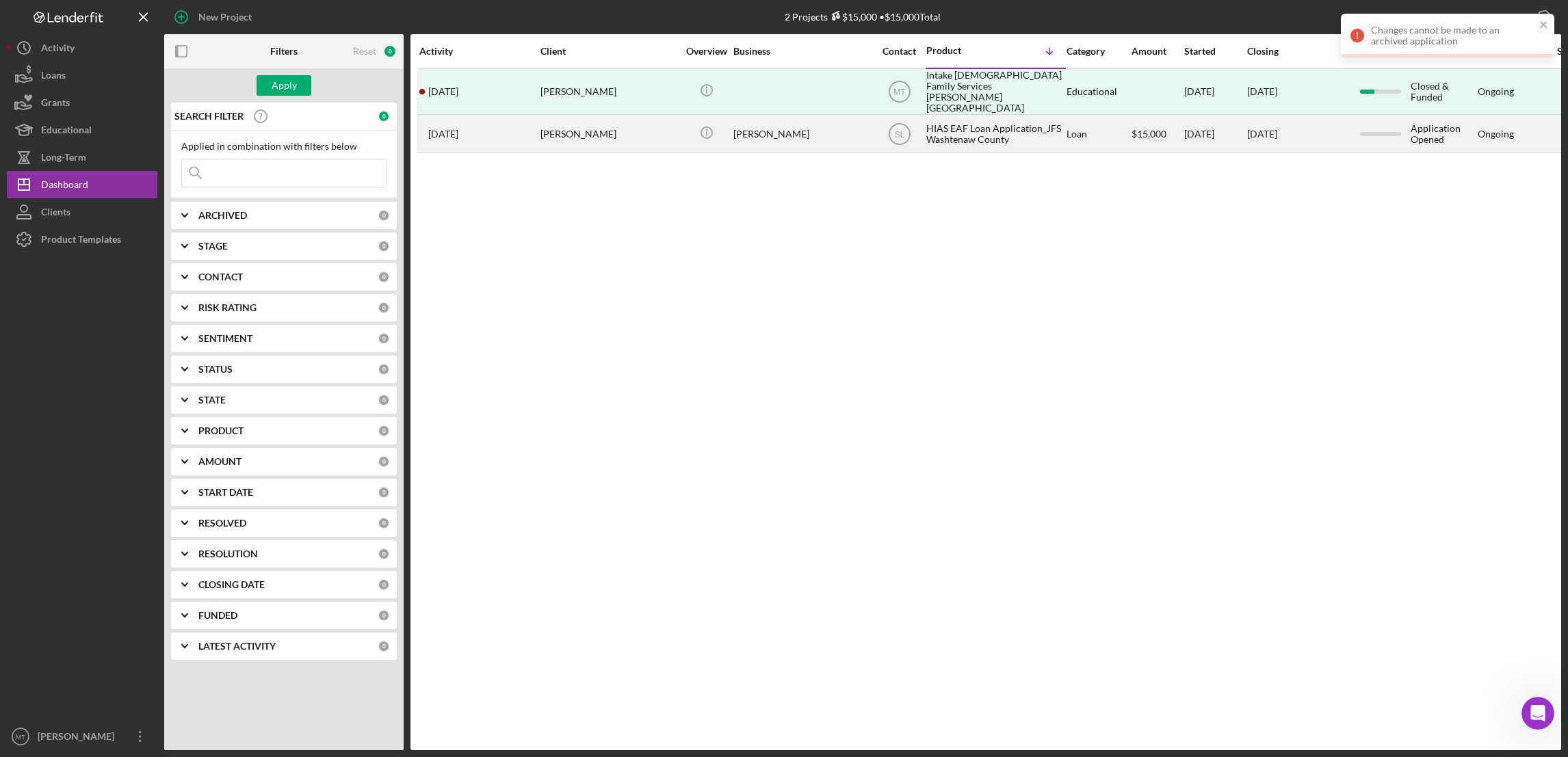
click at [938, 123] on div "HIAS EAF Loan Application_JFS Washtenaw County" at bounding box center [994, 134] width 137 height 37
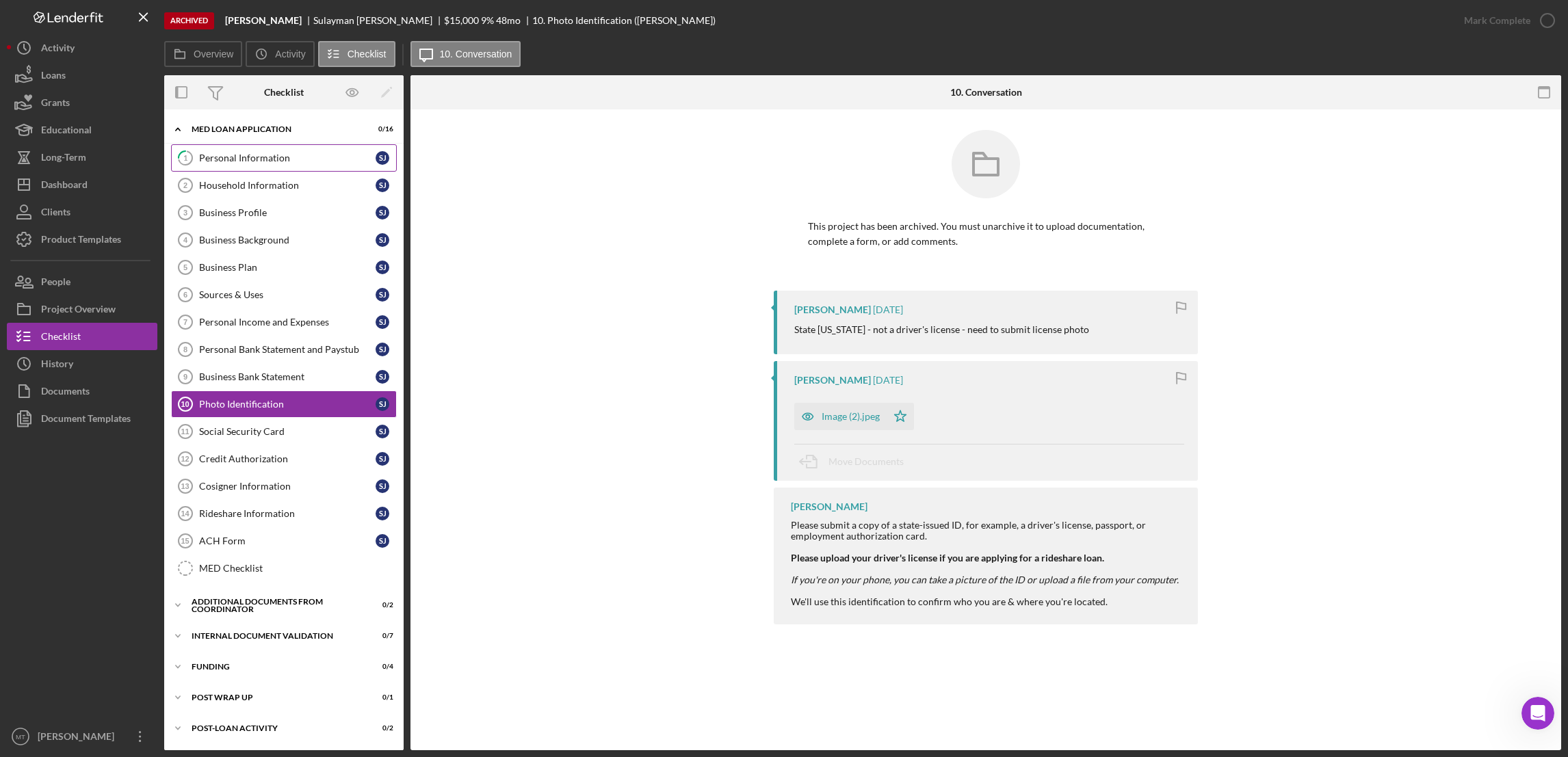
click at [226, 155] on div "Personal Information" at bounding box center [287, 157] width 176 height 11
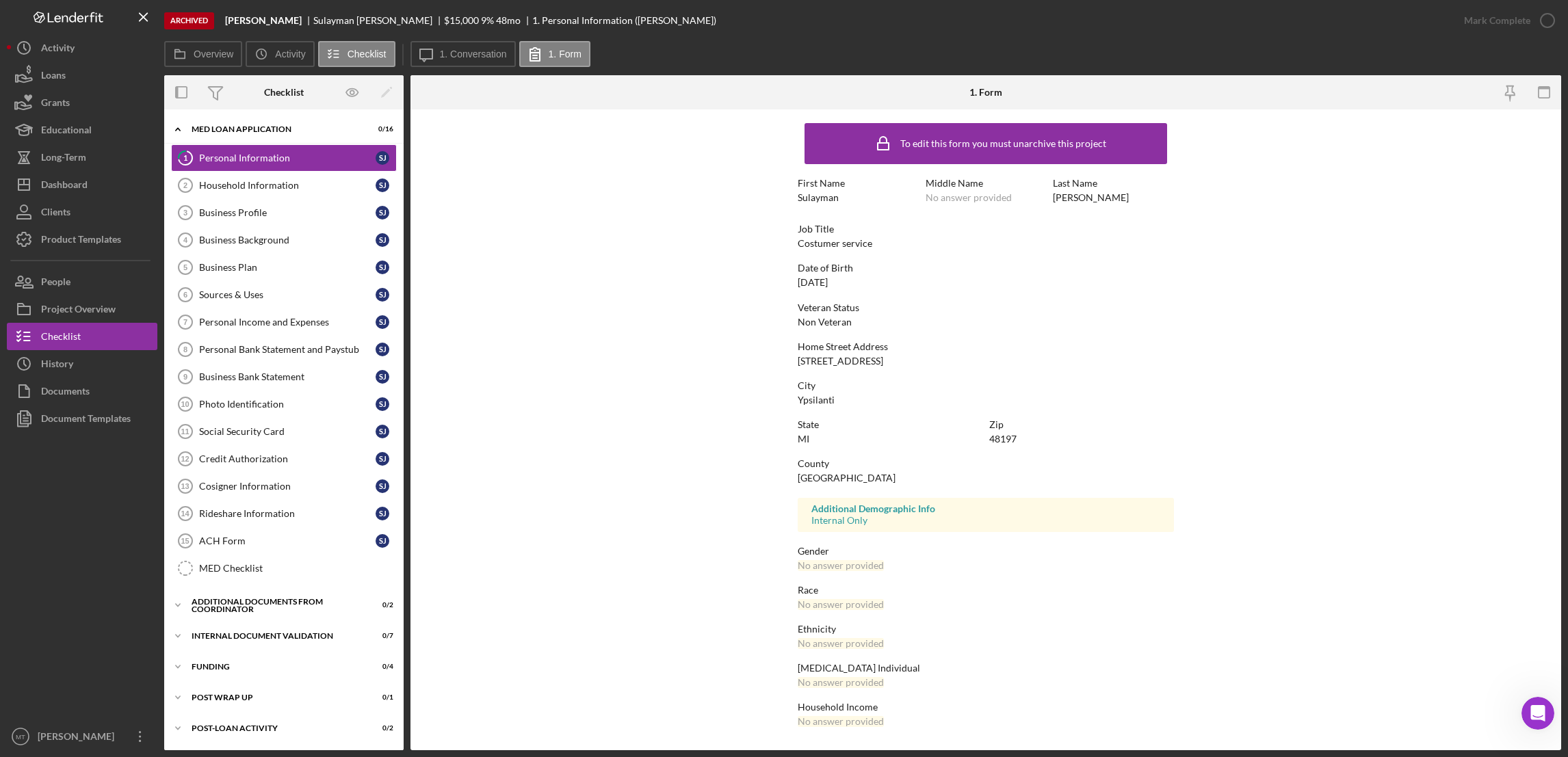
click at [832, 299] on div "To edit this form you must unarchive this project First Name Sulayman Middle Na…" at bounding box center [985, 428] width 377 height 624
click at [832, 292] on div "To edit this form you must unarchive this project First Name Sulayman Middle Na…" at bounding box center [985, 428] width 377 height 624
drag, startPoint x: 332, startPoint y: 152, endPoint x: 290, endPoint y: 164, distance: 43.7
click at [290, 164] on link "1 Personal Information [PERSON_NAME]" at bounding box center [284, 158] width 226 height 27
click at [376, 156] on div "[PERSON_NAME]" at bounding box center [382, 158] width 13 height 13
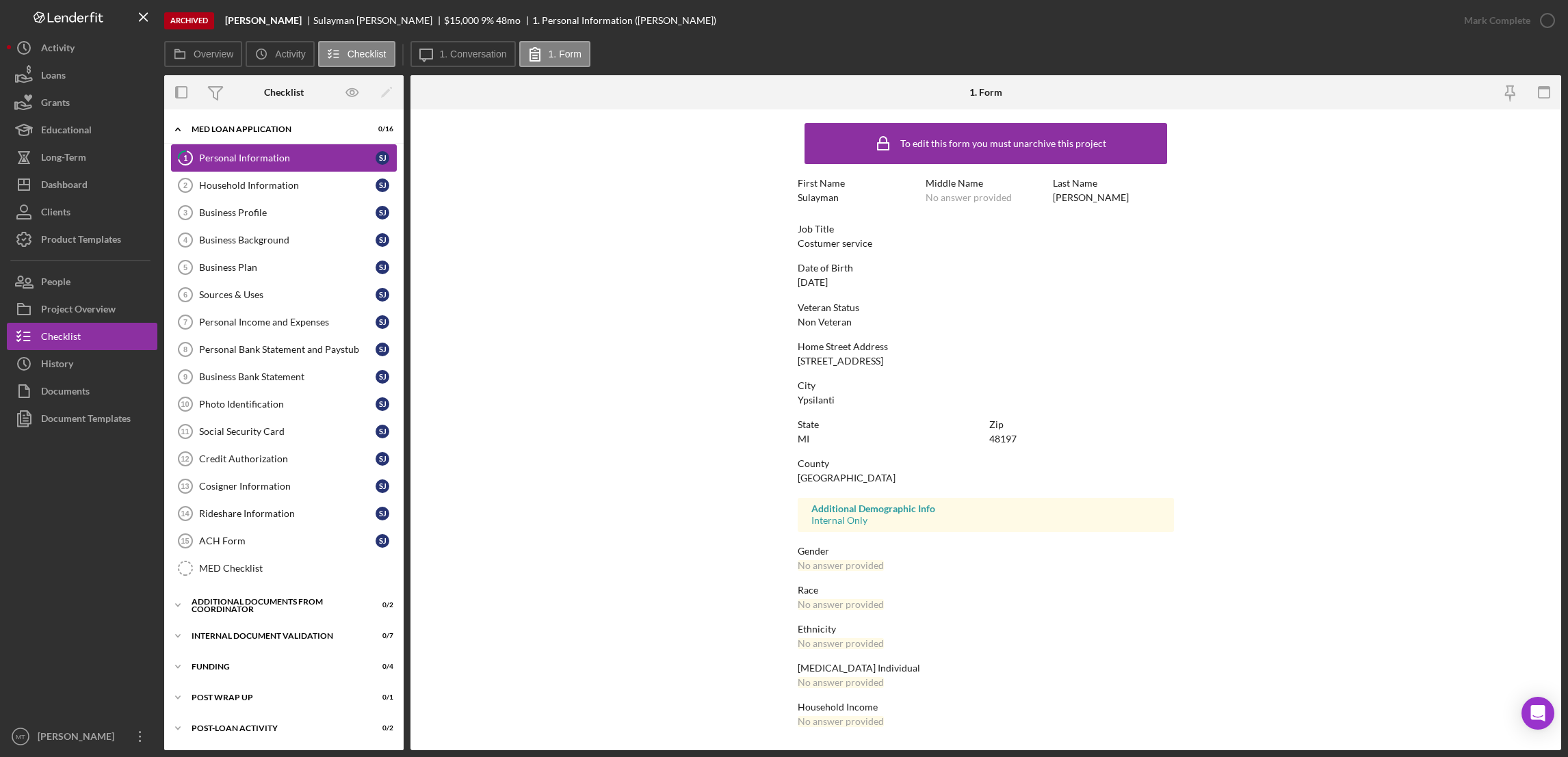
click at [286, 156] on div "Personal Information" at bounding box center [287, 157] width 176 height 11
click at [269, 177] on link "Household Information 2 Household Information [PERSON_NAME]" at bounding box center [284, 185] width 226 height 27
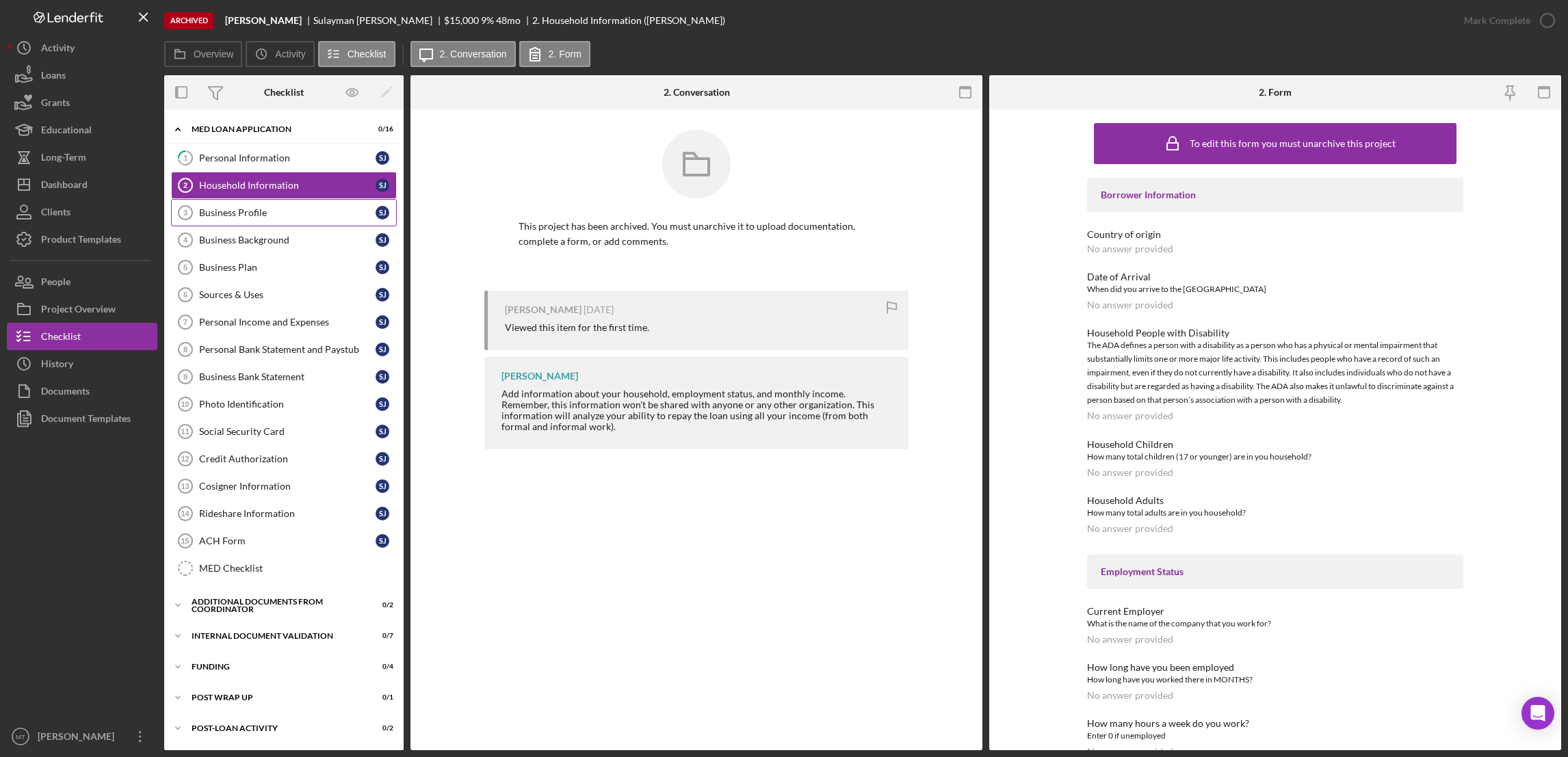
click at [245, 212] on div "Business Profile" at bounding box center [287, 212] width 176 height 11
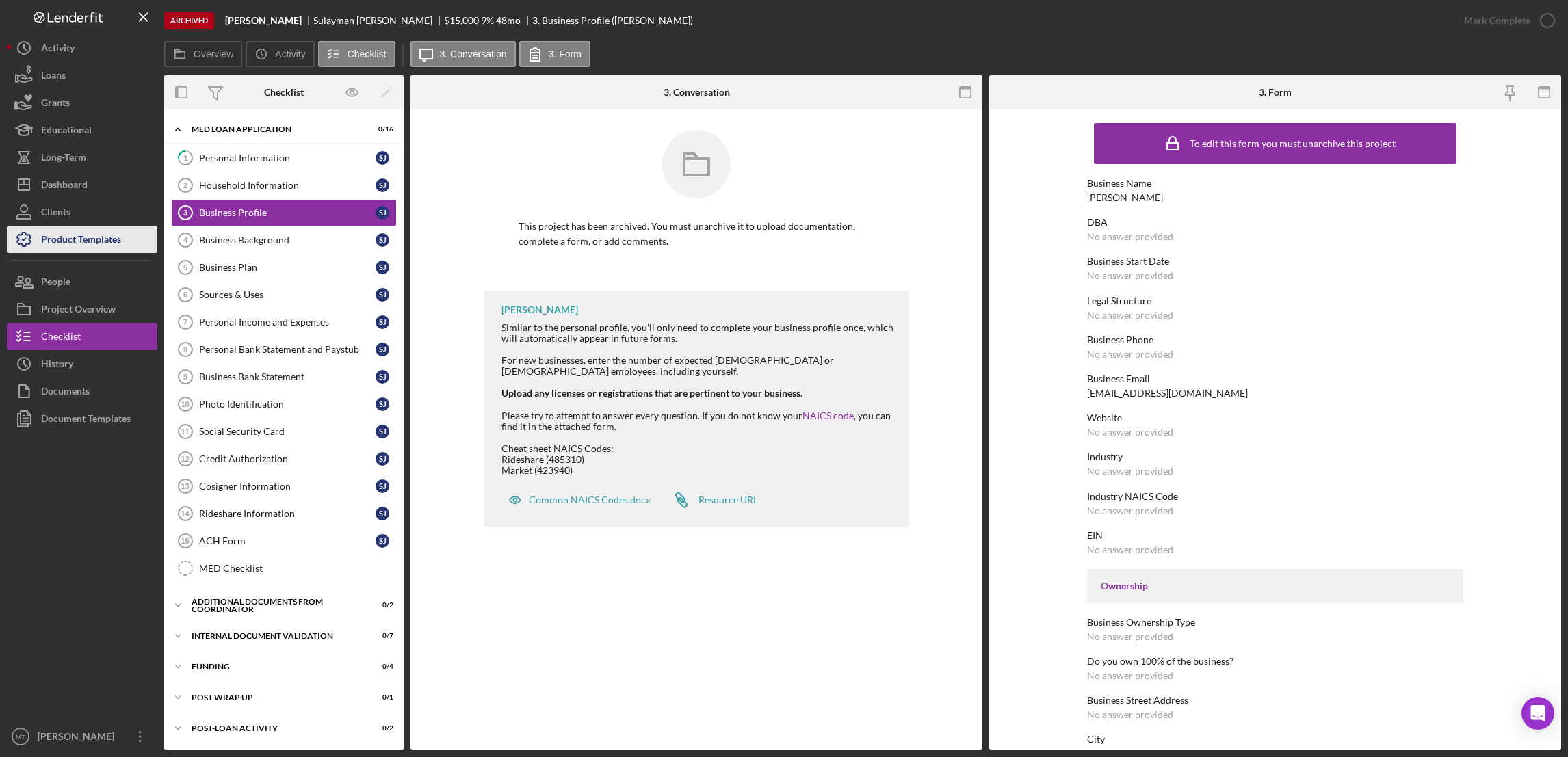
click at [83, 239] on div "Product Templates" at bounding box center [81, 241] width 80 height 31
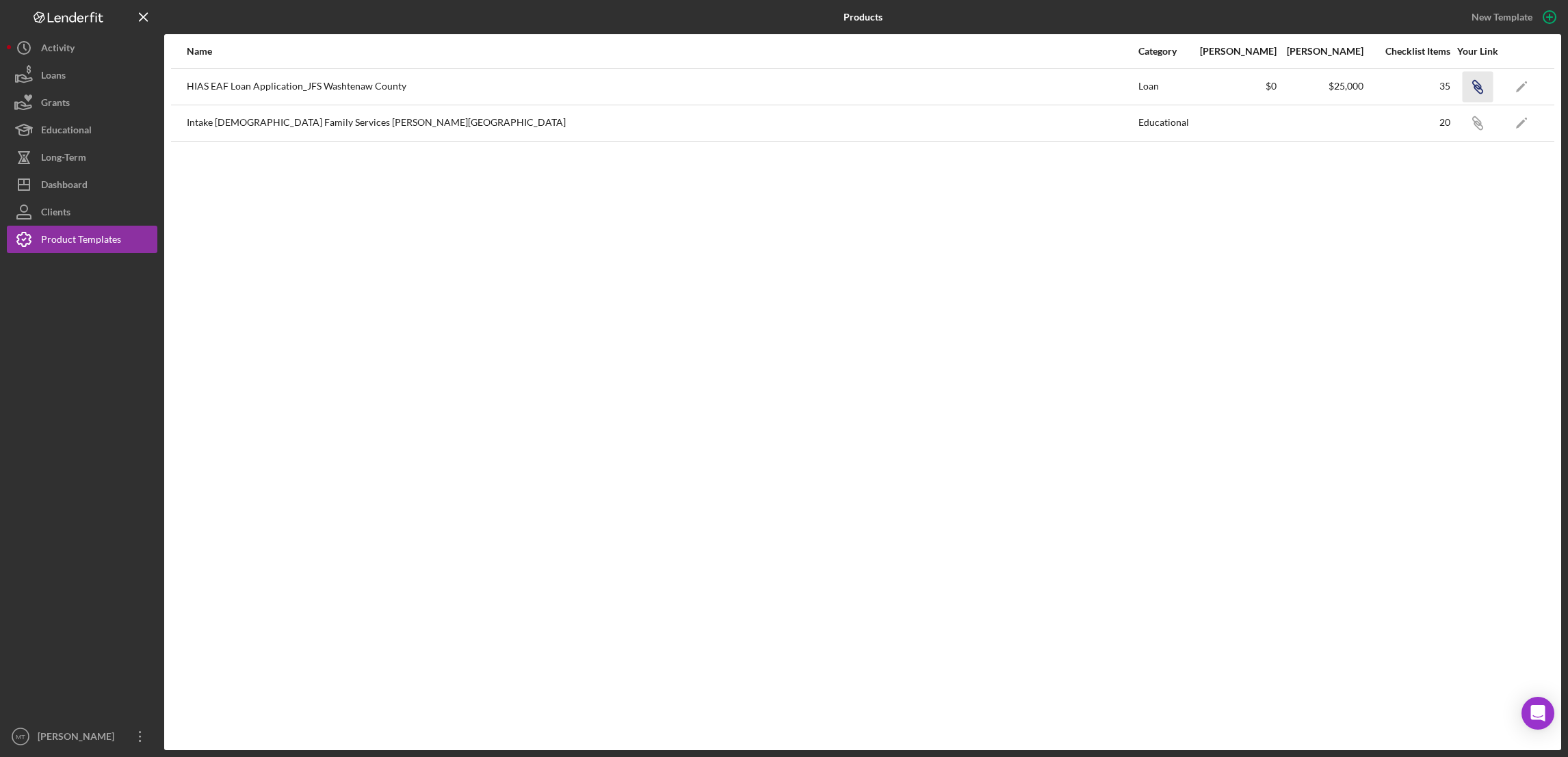
click at [1475, 83] on icon "Icon/Link" at bounding box center [1477, 86] width 31 height 31
click at [67, 180] on div "Dashboard" at bounding box center [64, 186] width 47 height 31
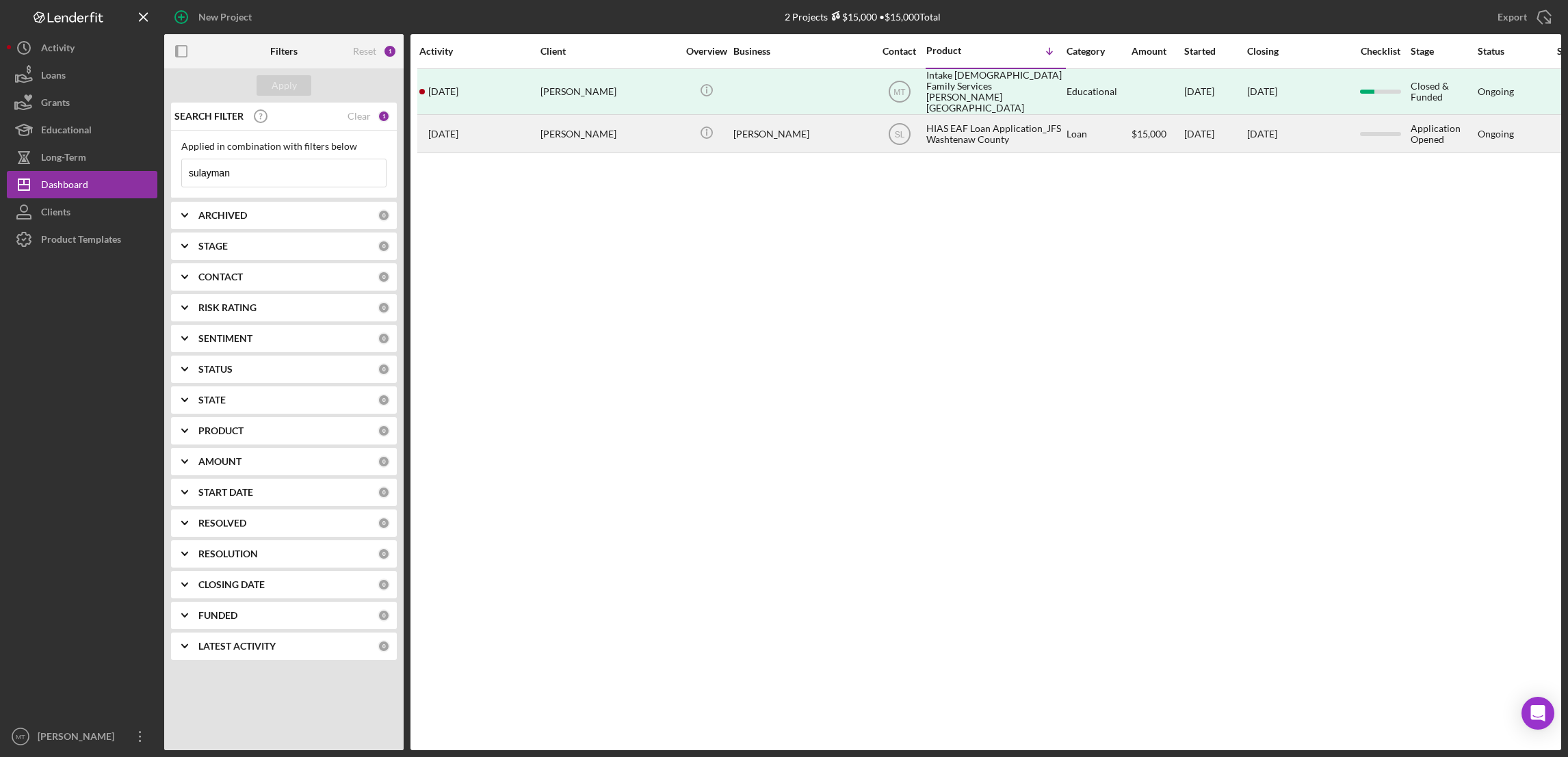
click at [984, 125] on div "HIAS EAF Loan Application_JFS Washtenaw County" at bounding box center [994, 134] width 137 height 37
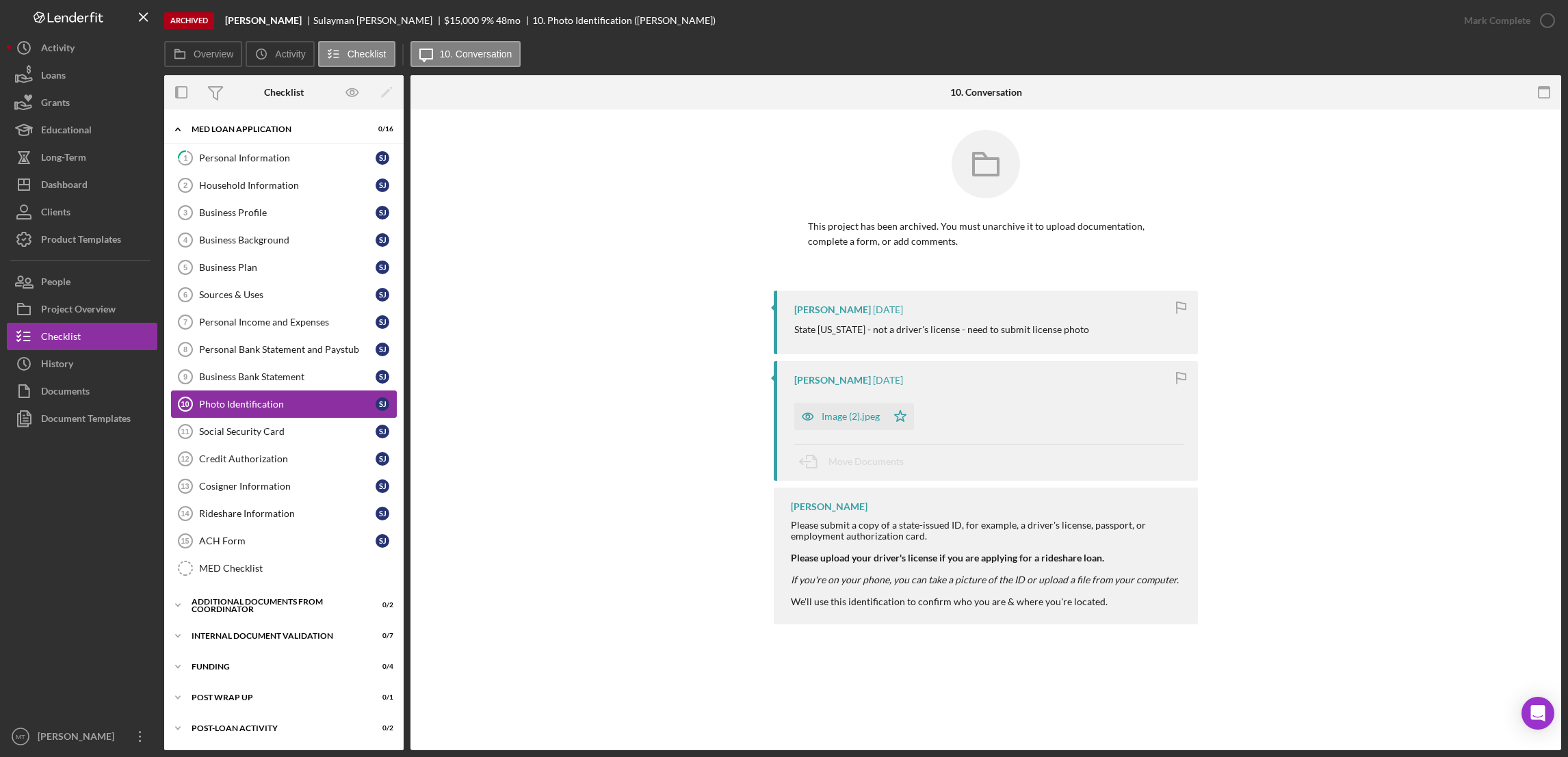
click at [276, 401] on div "Photo Identification" at bounding box center [287, 404] width 176 height 11
click at [245, 427] on link "Social Security Card 11 Social Security Card S J" at bounding box center [284, 431] width 226 height 27
